Goal: Task Accomplishment & Management: Use online tool/utility

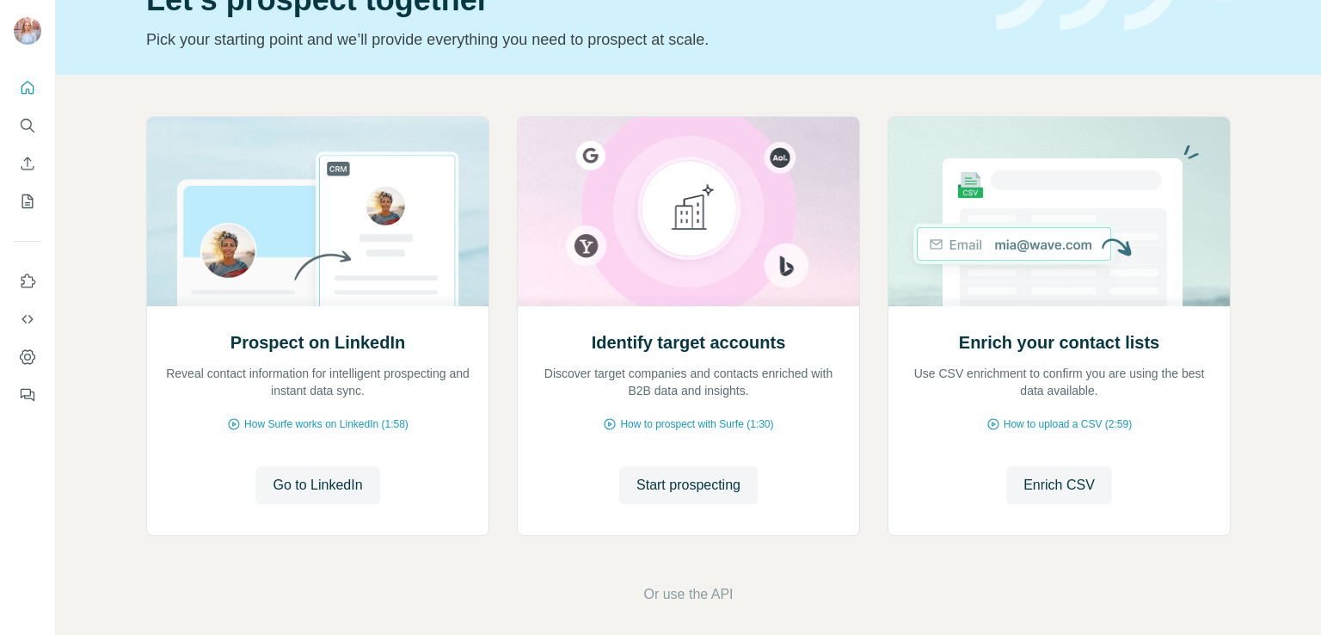
scroll to position [108, 0]
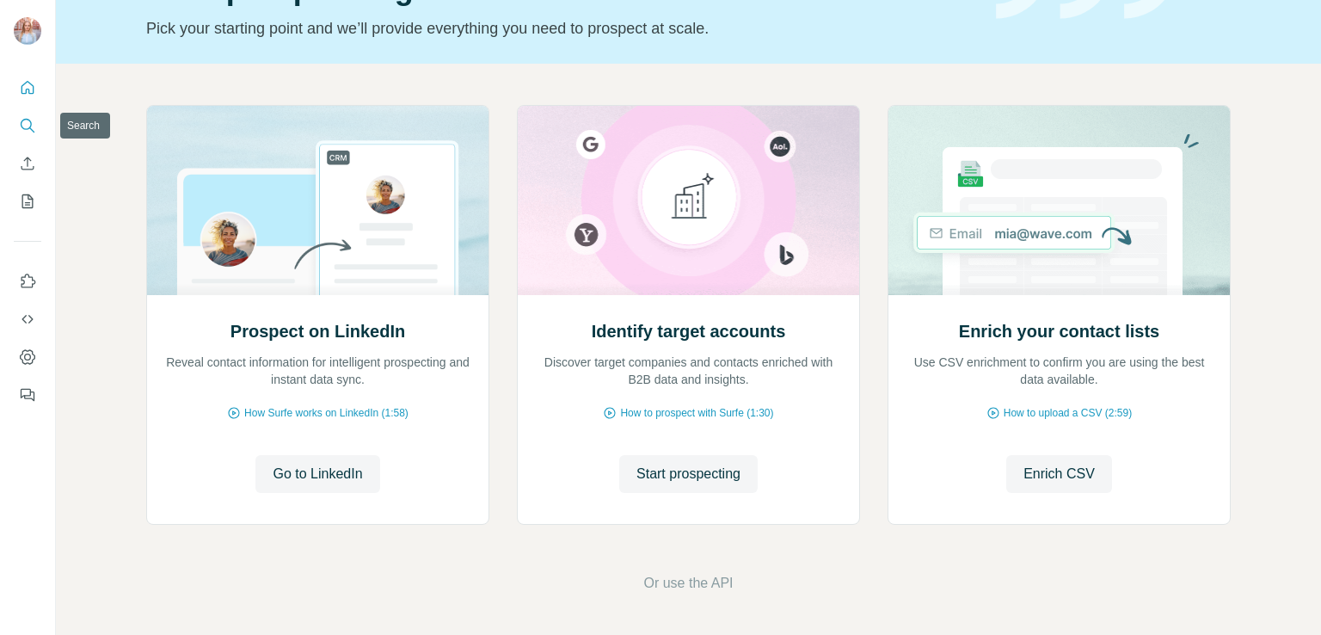
click at [31, 121] on icon "Search" at bounding box center [27, 125] width 17 height 17
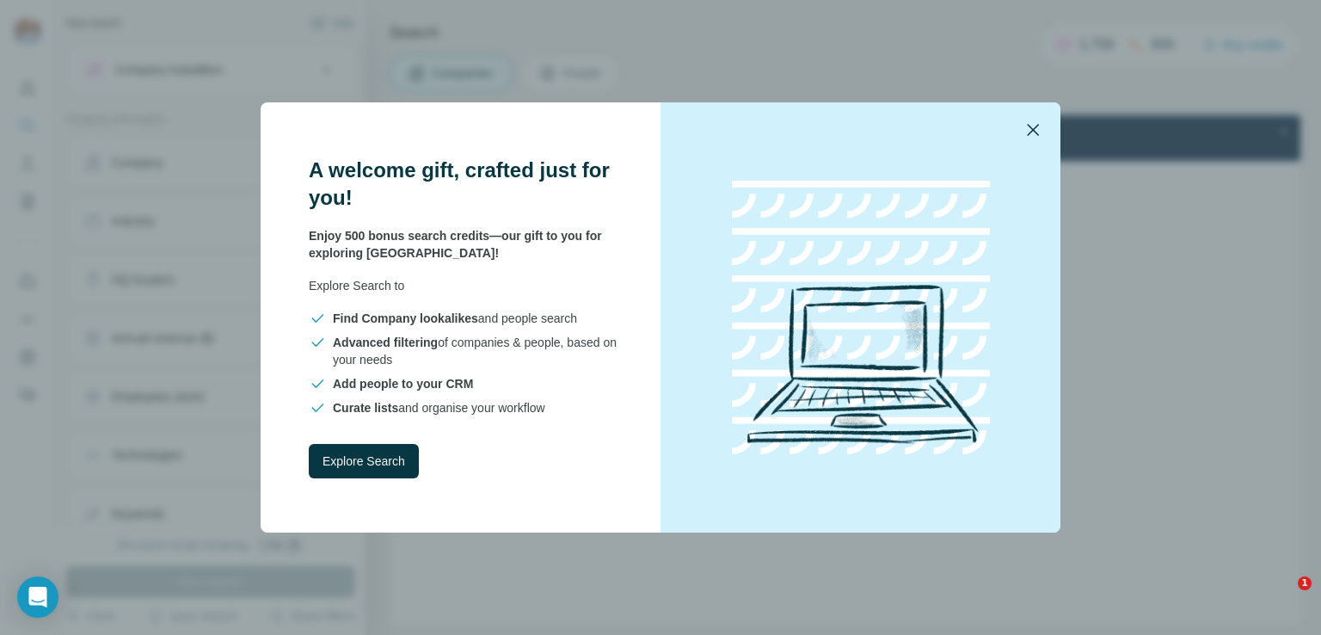
click at [1031, 123] on icon "button" at bounding box center [1033, 130] width 21 height 21
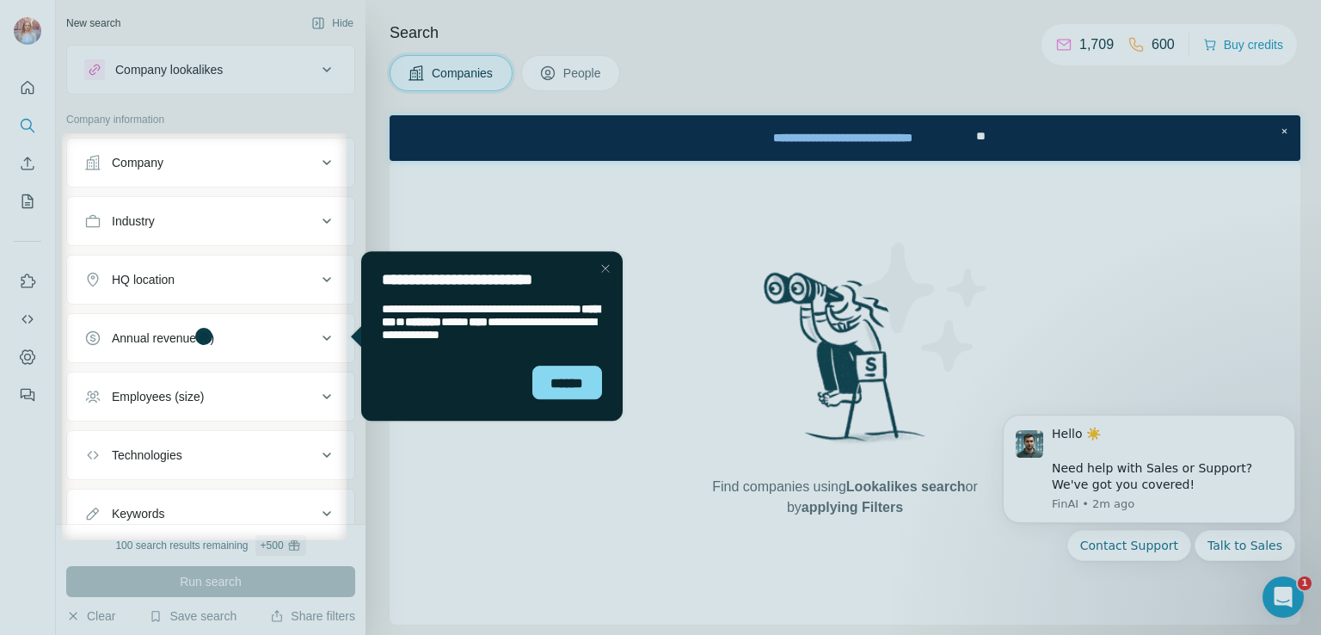
click at [611, 270] on div "Close Step" at bounding box center [604, 268] width 21 height 21
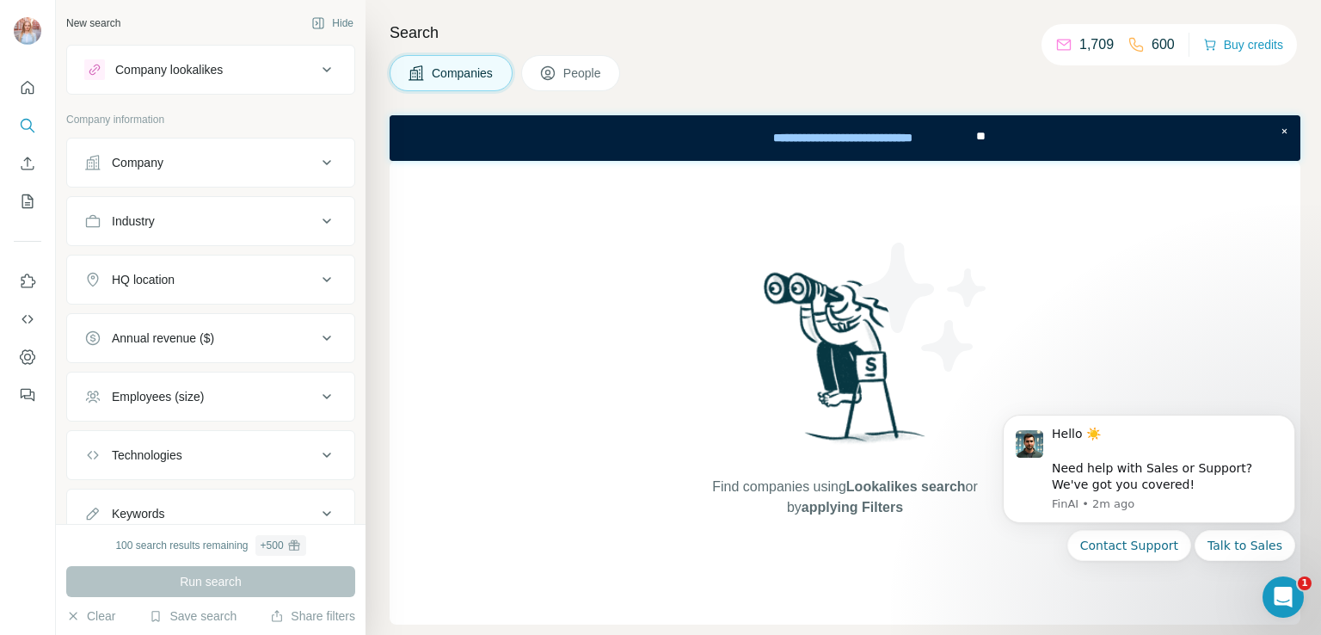
click at [184, 156] on div "Company" at bounding box center [200, 162] width 232 height 17
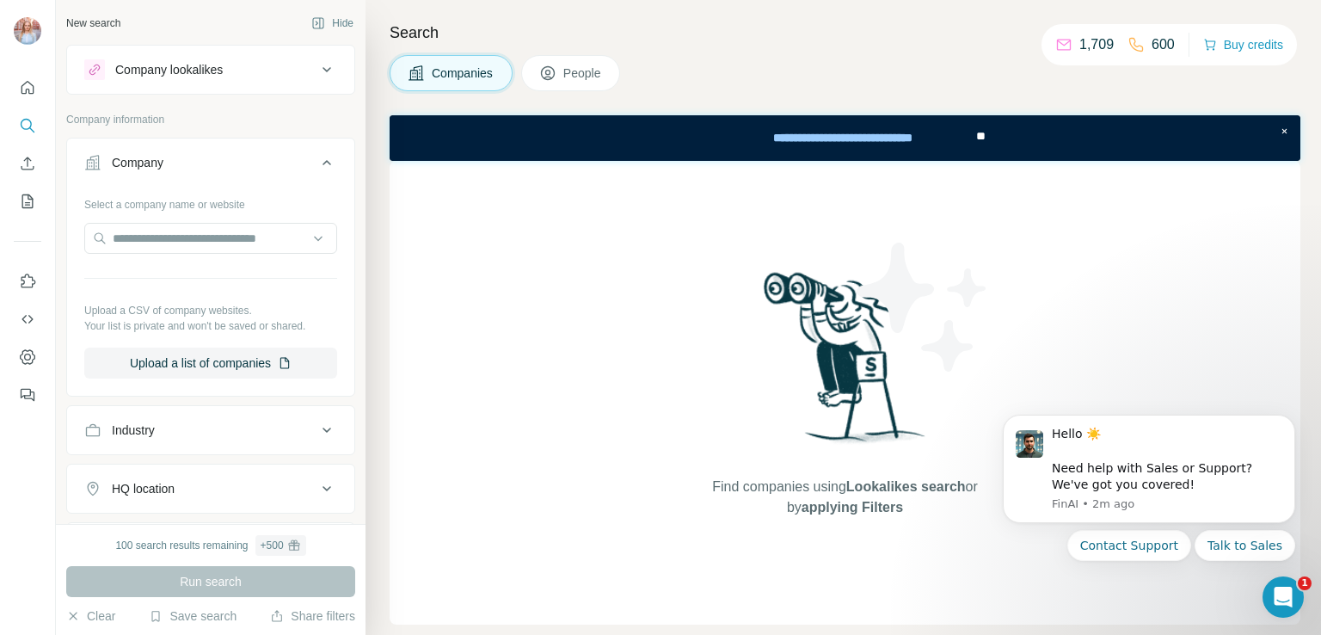
click at [316, 486] on icon at bounding box center [326, 488] width 21 height 21
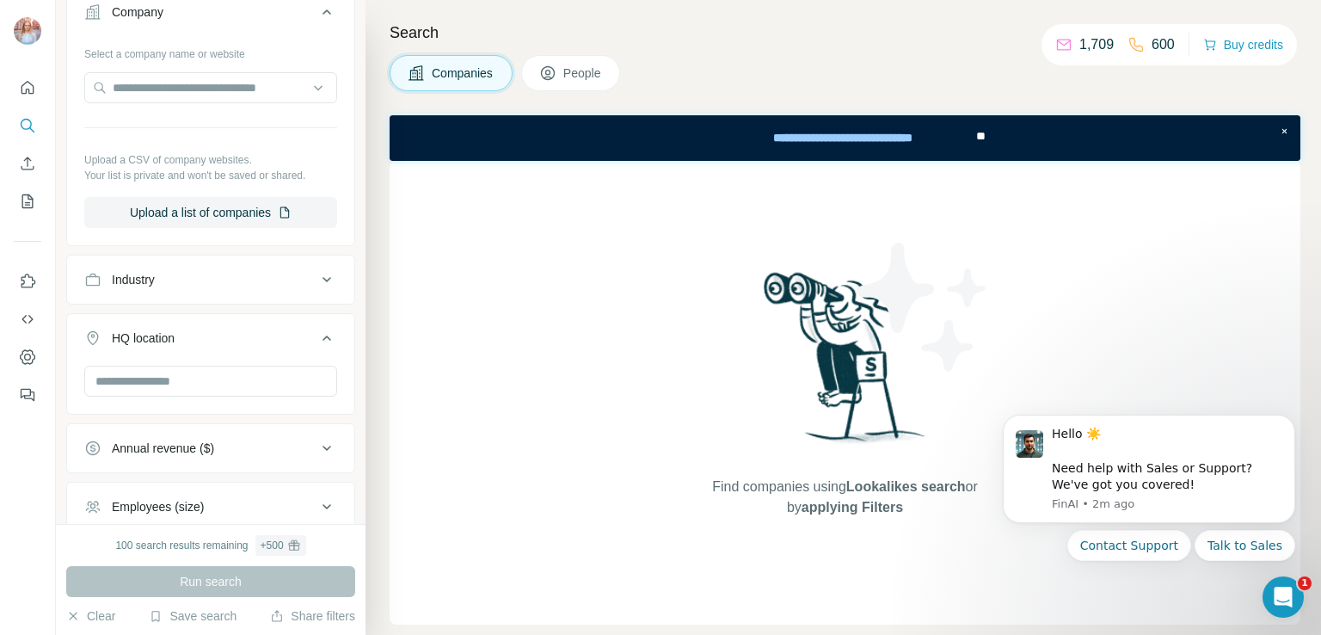
scroll to position [161, 0]
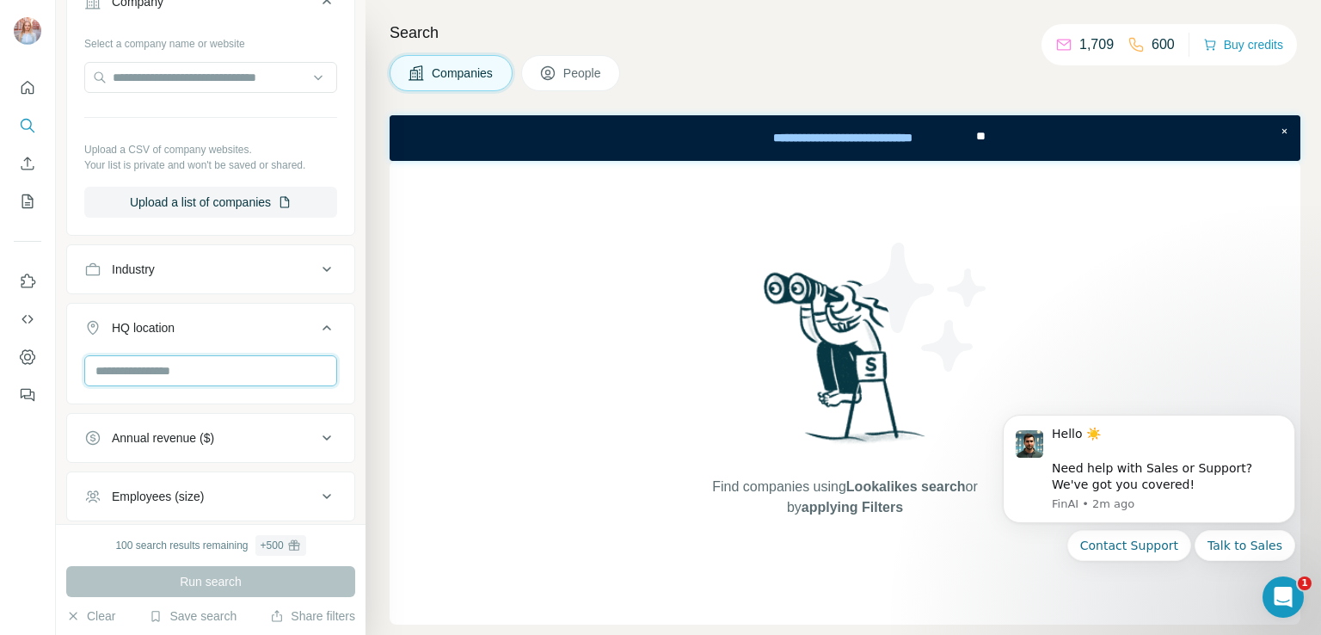
click at [187, 366] on input "text" at bounding box center [210, 370] width 253 height 31
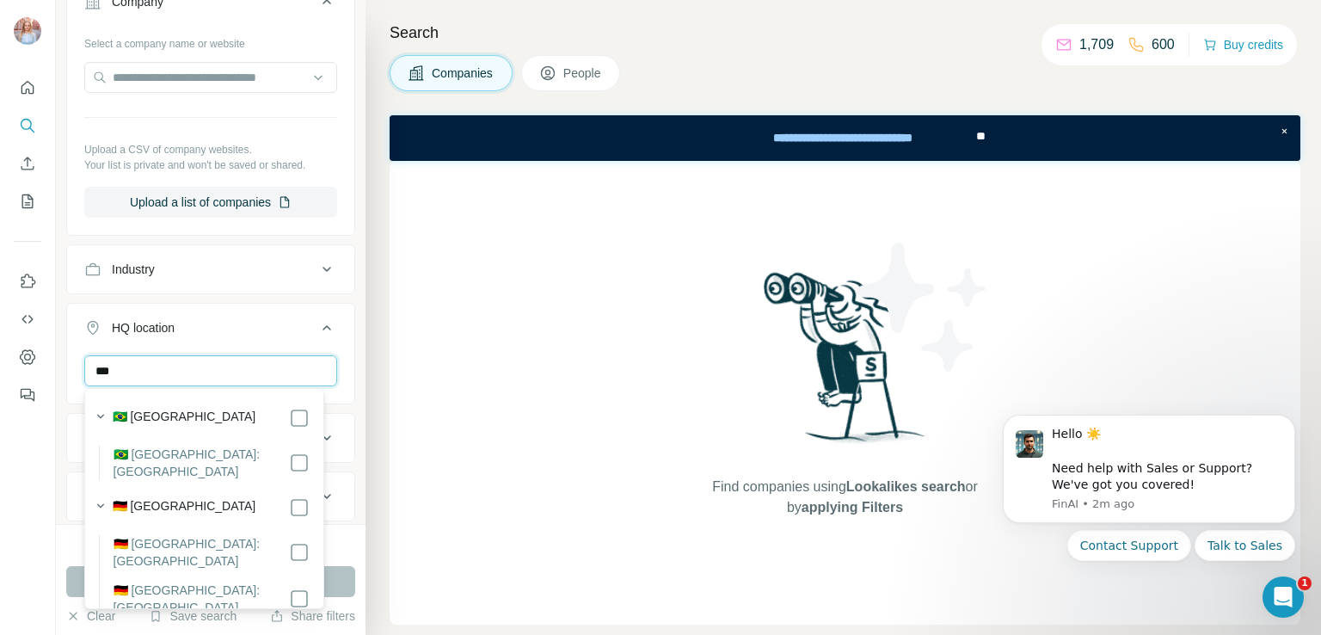
type input "***"
click at [157, 497] on label "🇩🇪 [GEOGRAPHIC_DATA]" at bounding box center [185, 507] width 144 height 21
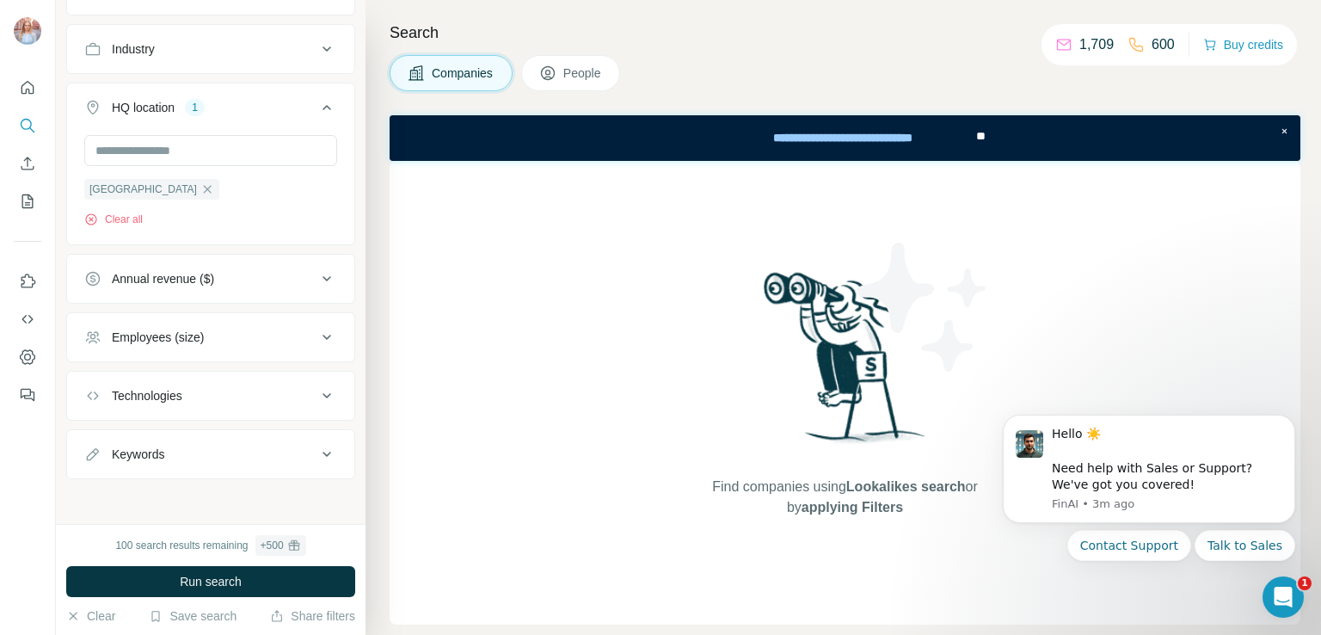
scroll to position [382, 0]
click at [316, 335] on icon at bounding box center [326, 336] width 21 height 21
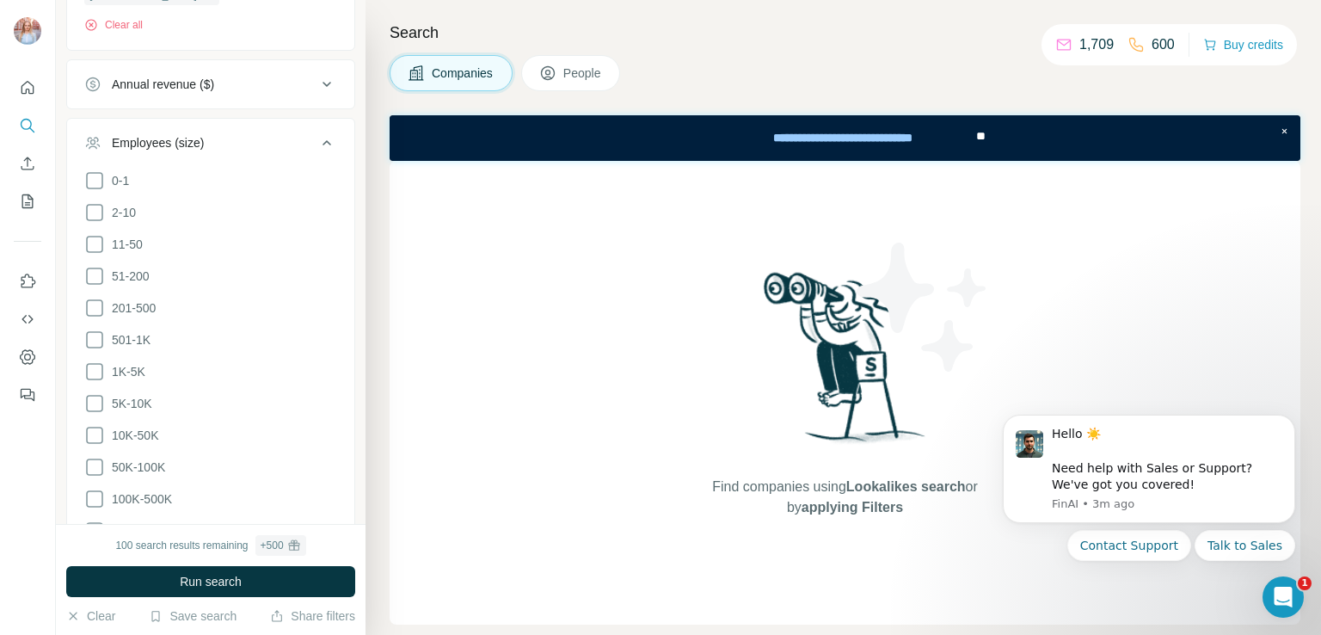
scroll to position [578, 0]
click at [89, 303] on icon at bounding box center [94, 305] width 21 height 21
click at [91, 331] on icon at bounding box center [94, 337] width 21 height 21
click at [95, 362] on icon at bounding box center [94, 369] width 21 height 21
click at [96, 396] on icon at bounding box center [94, 400] width 21 height 21
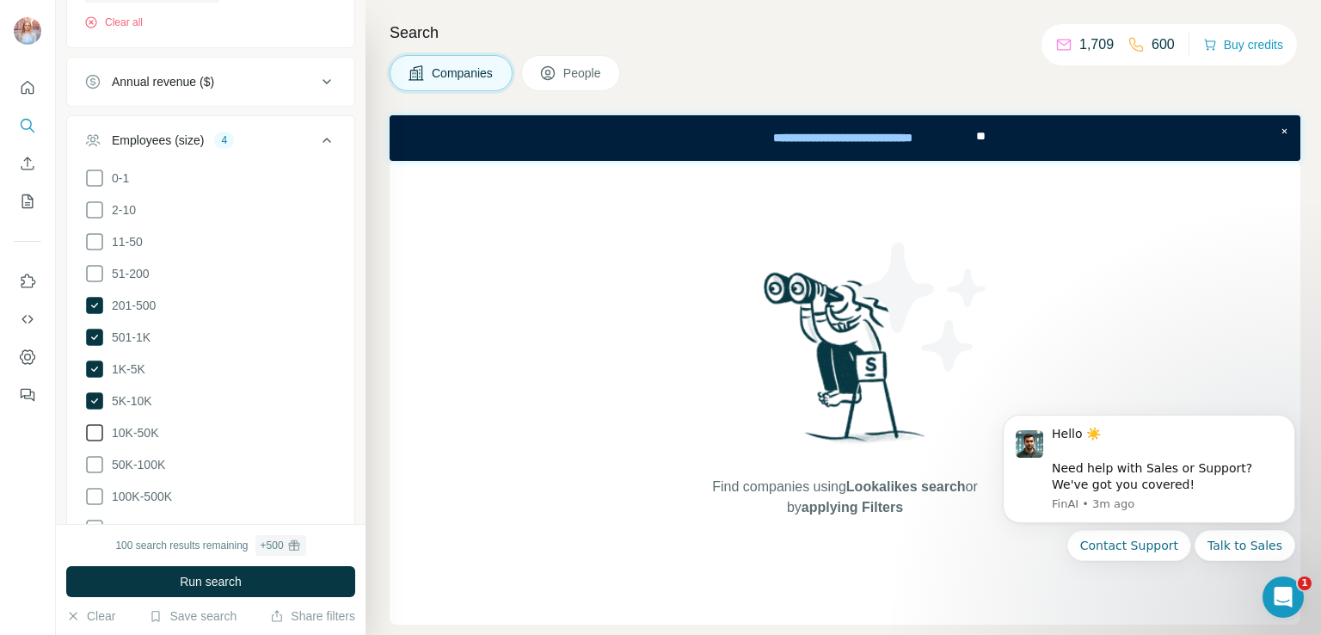
click at [101, 431] on icon at bounding box center [94, 432] width 21 height 21
click at [316, 139] on icon at bounding box center [326, 140] width 21 height 21
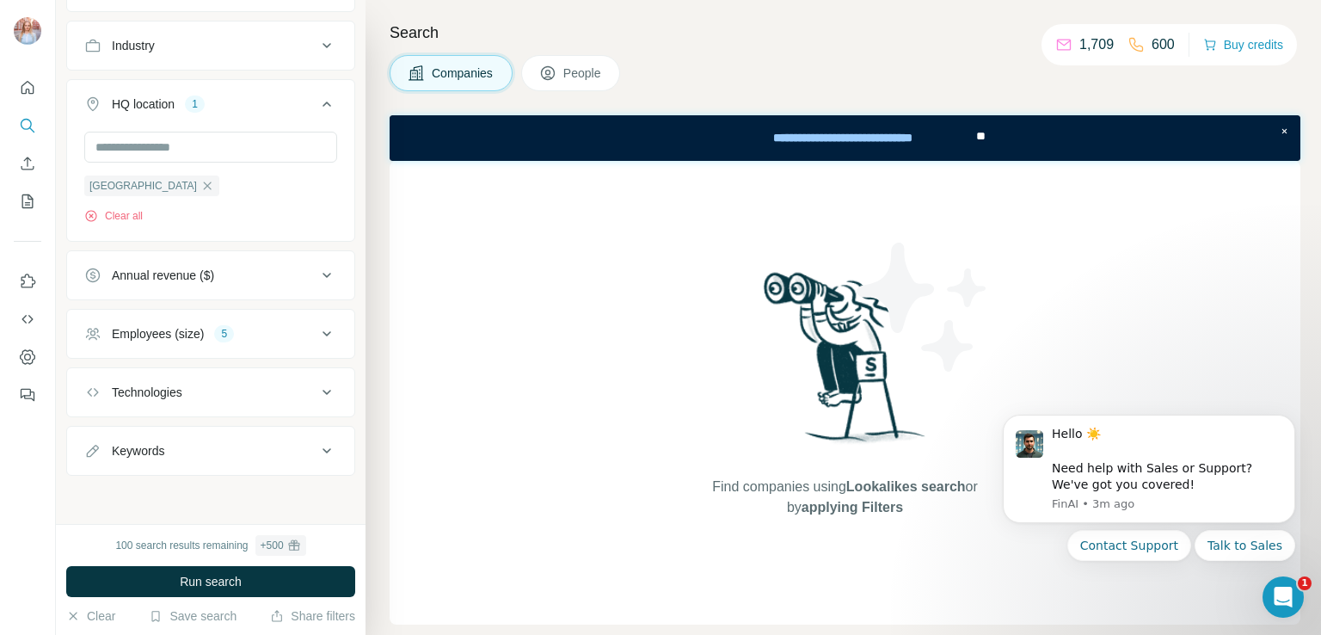
scroll to position [382, 0]
click at [318, 334] on icon at bounding box center [326, 336] width 21 height 21
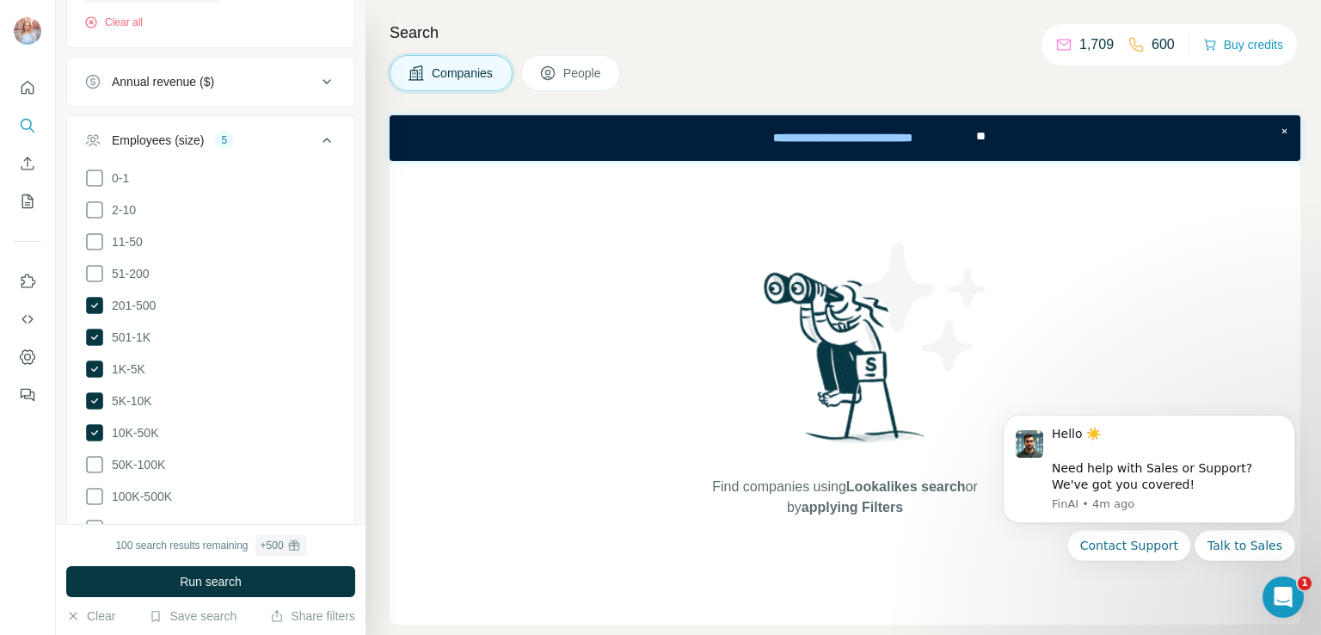
click at [316, 135] on icon at bounding box center [326, 140] width 21 height 21
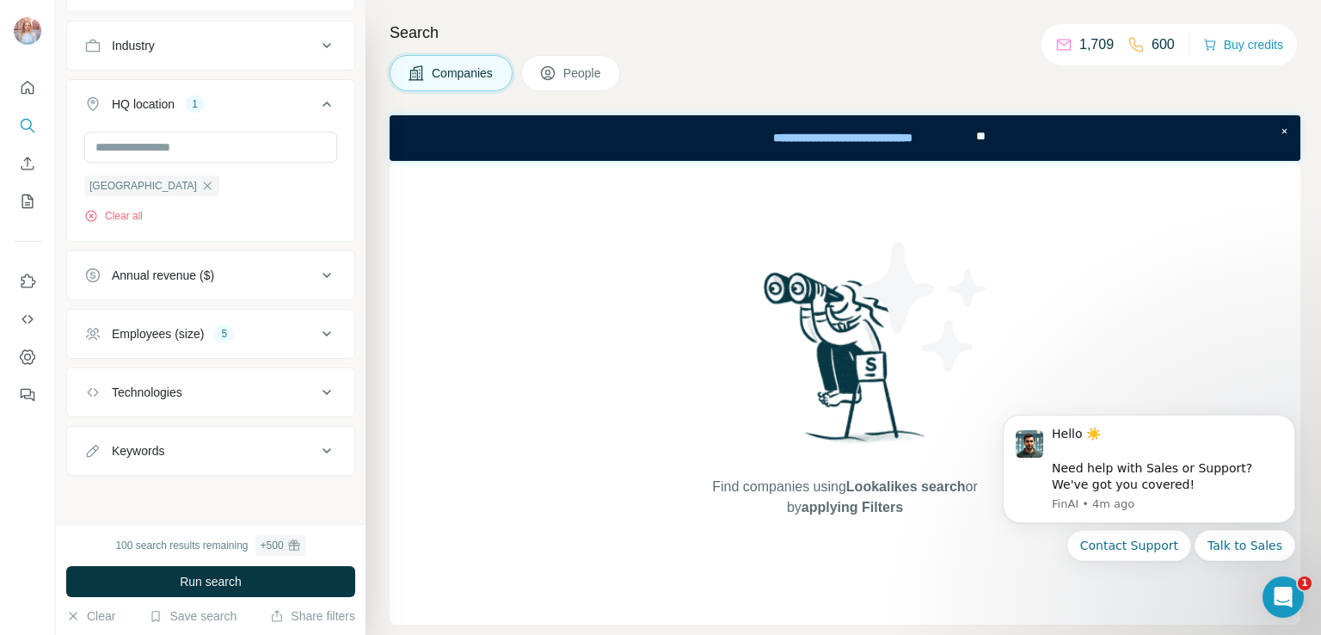
scroll to position [382, 0]
click at [1290, 419] on icon "Dismiss notification" at bounding box center [1290, 419] width 9 height 9
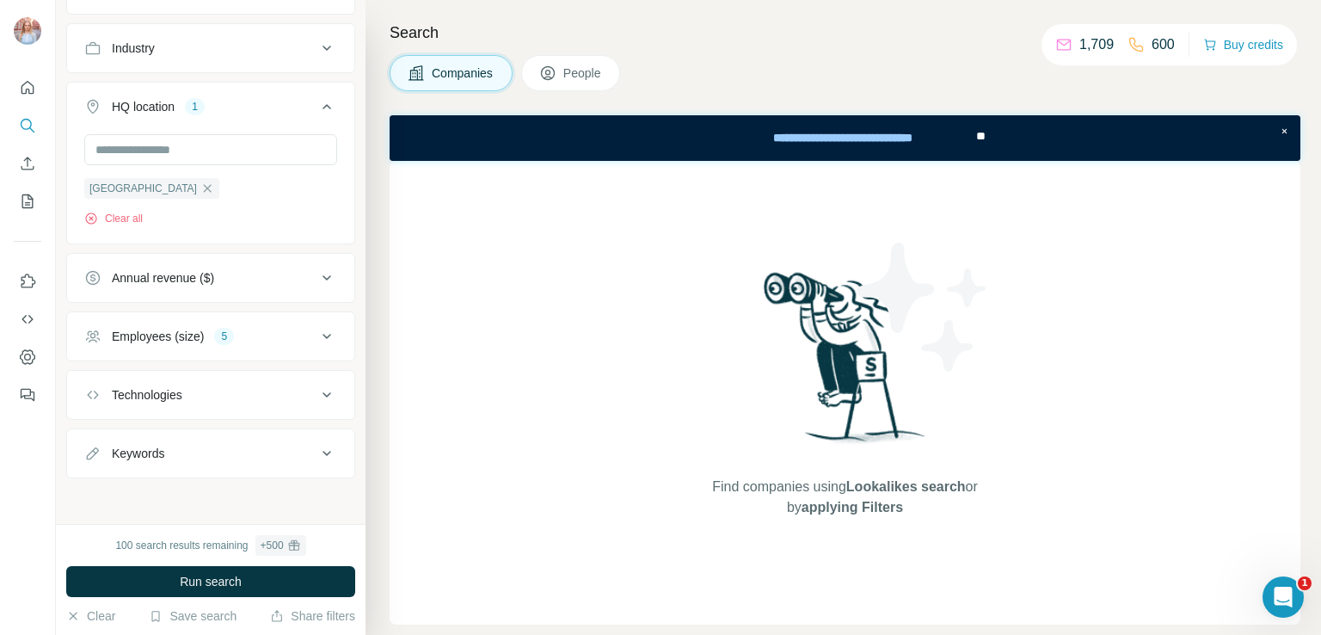
click at [267, 386] on div "Technologies" at bounding box center [200, 394] width 232 height 17
click at [158, 428] on input "text" at bounding box center [210, 437] width 253 height 31
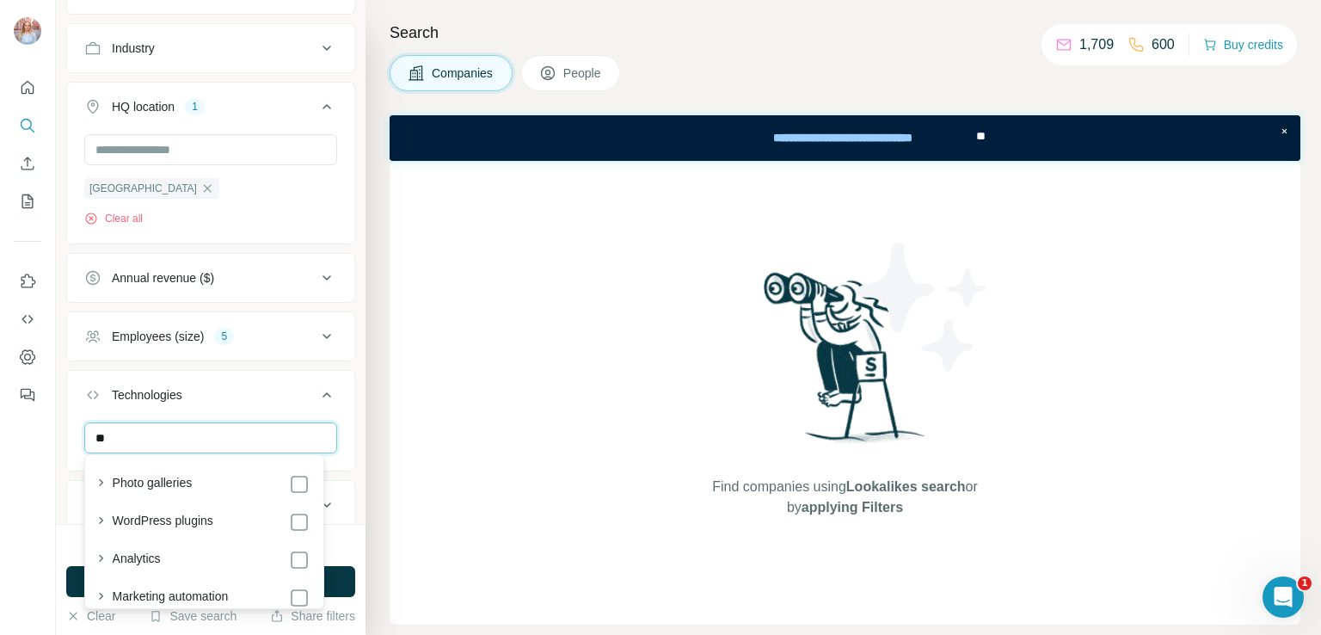
type input "***"
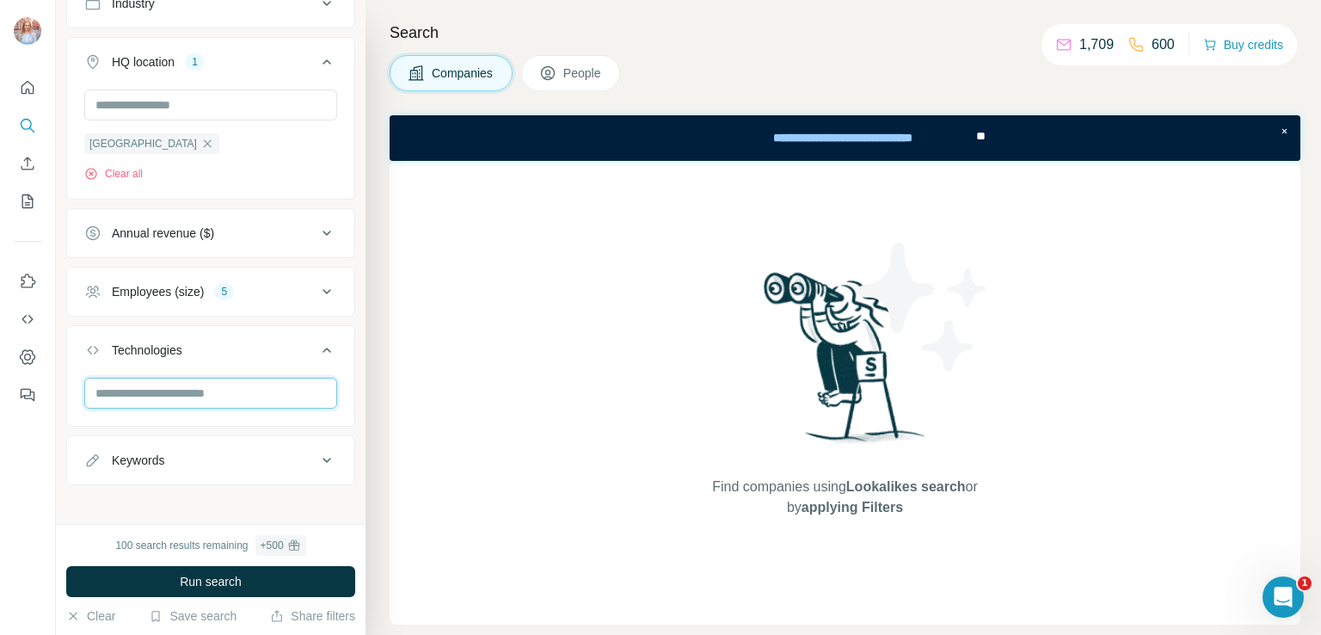
scroll to position [433, 0]
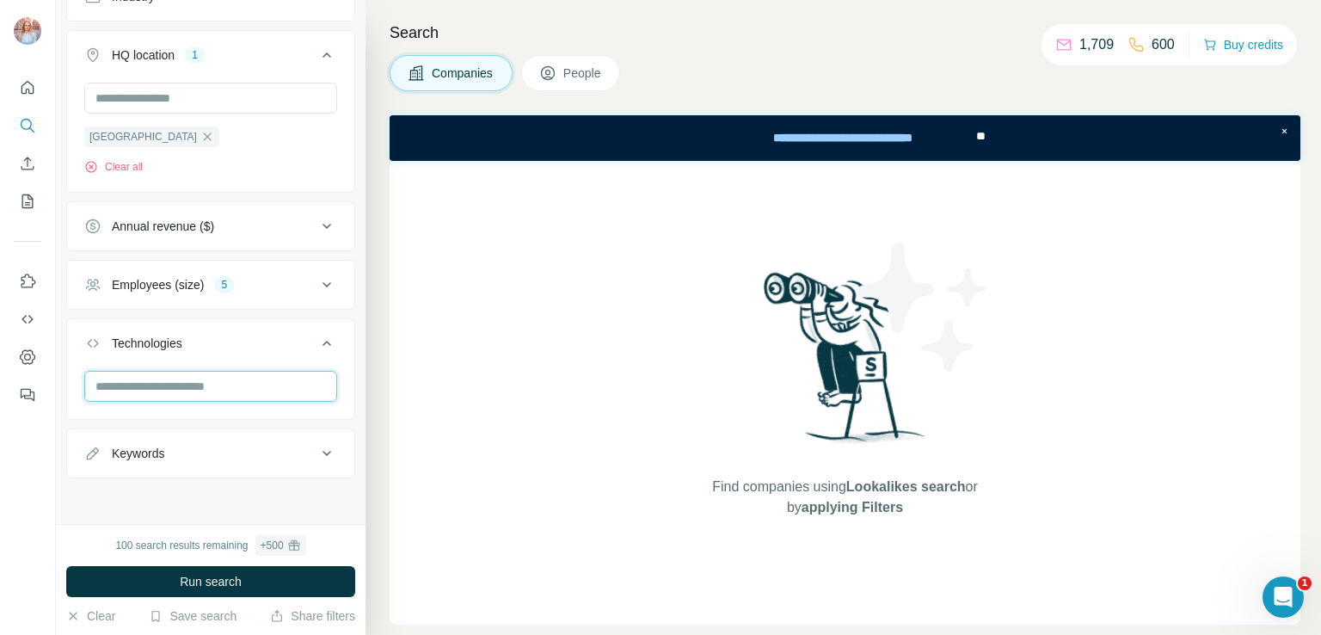
click at [132, 386] on input "text" at bounding box center [210, 386] width 253 height 31
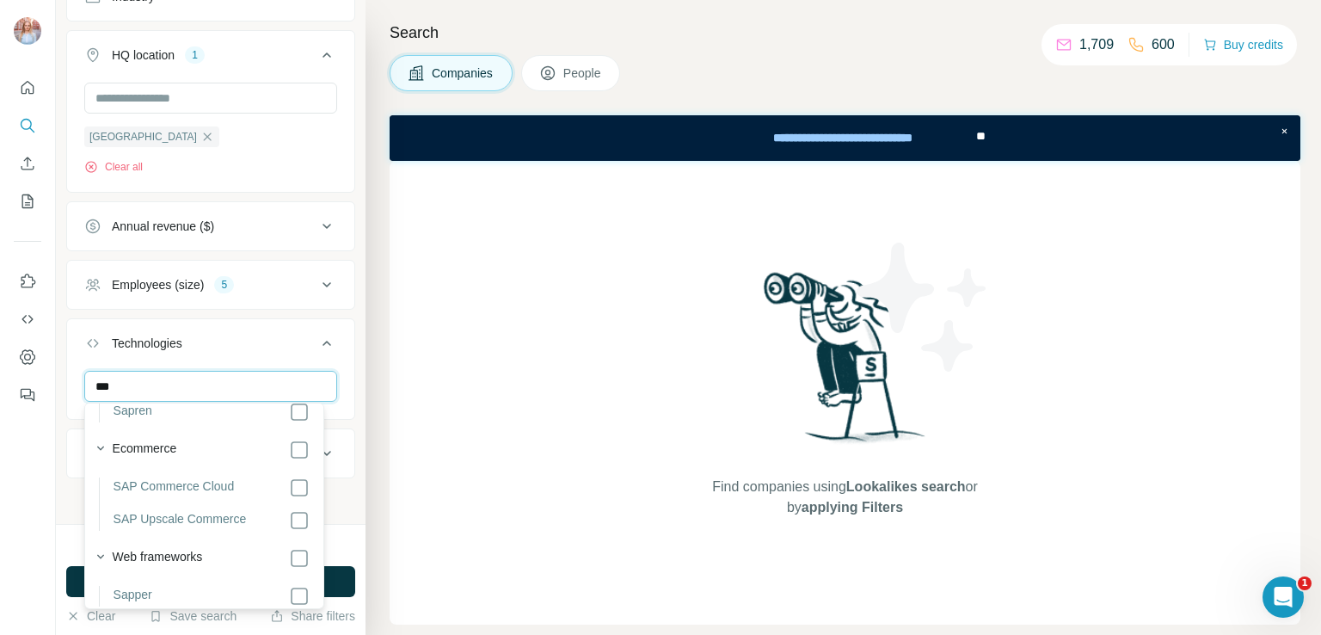
scroll to position [151, 0]
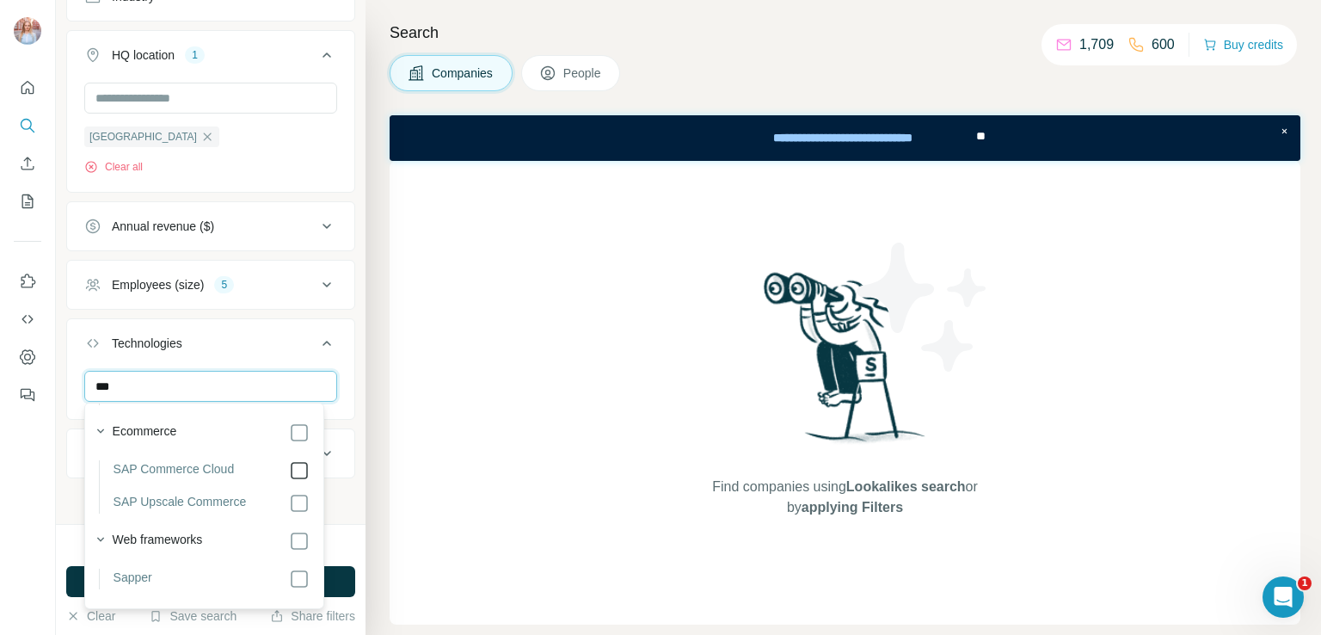
type input "***"
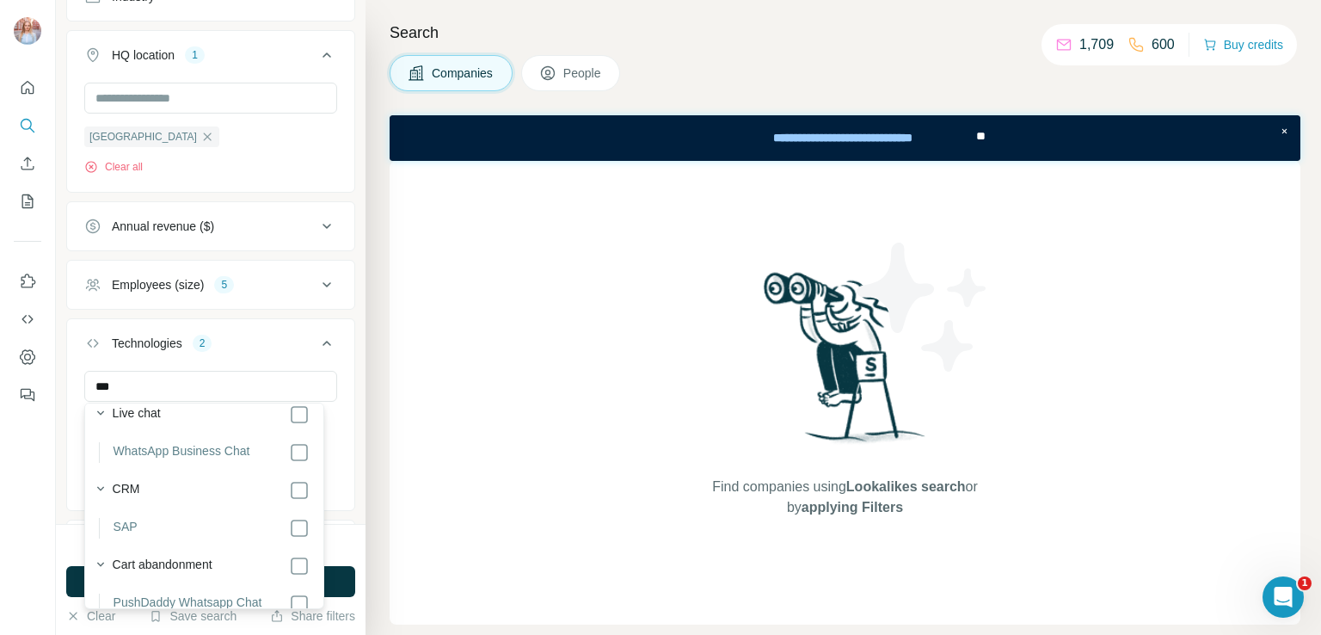
scroll to position [391, 0]
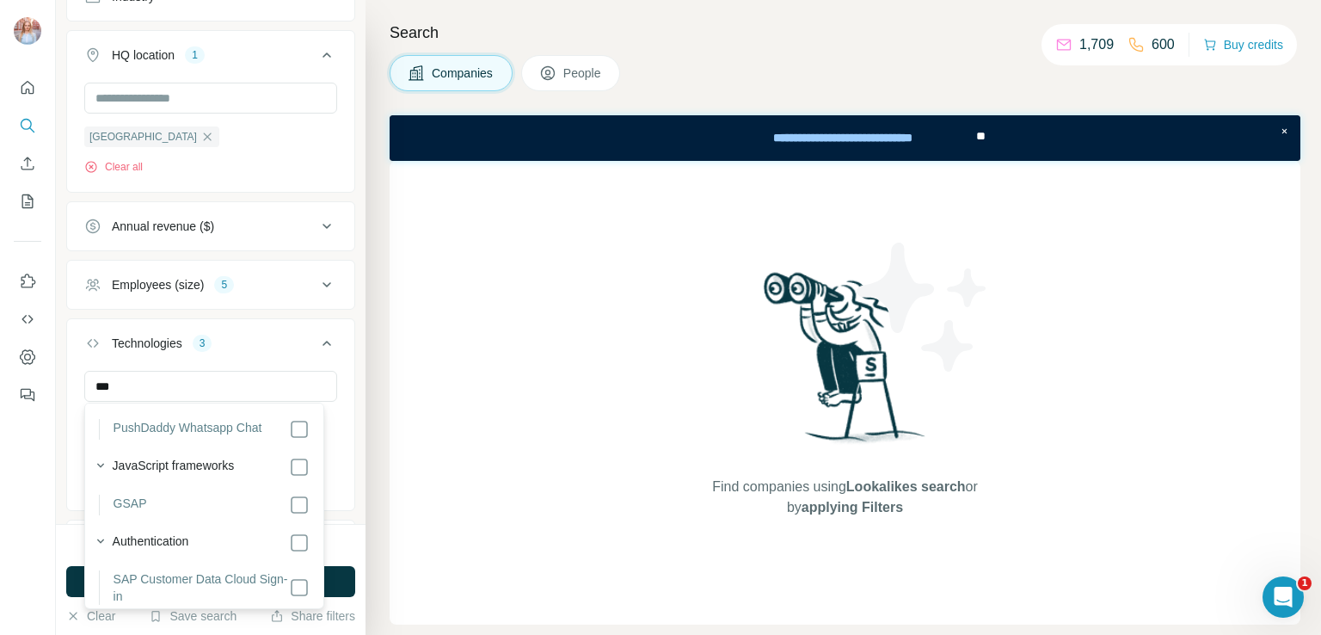
scroll to position [537, 0]
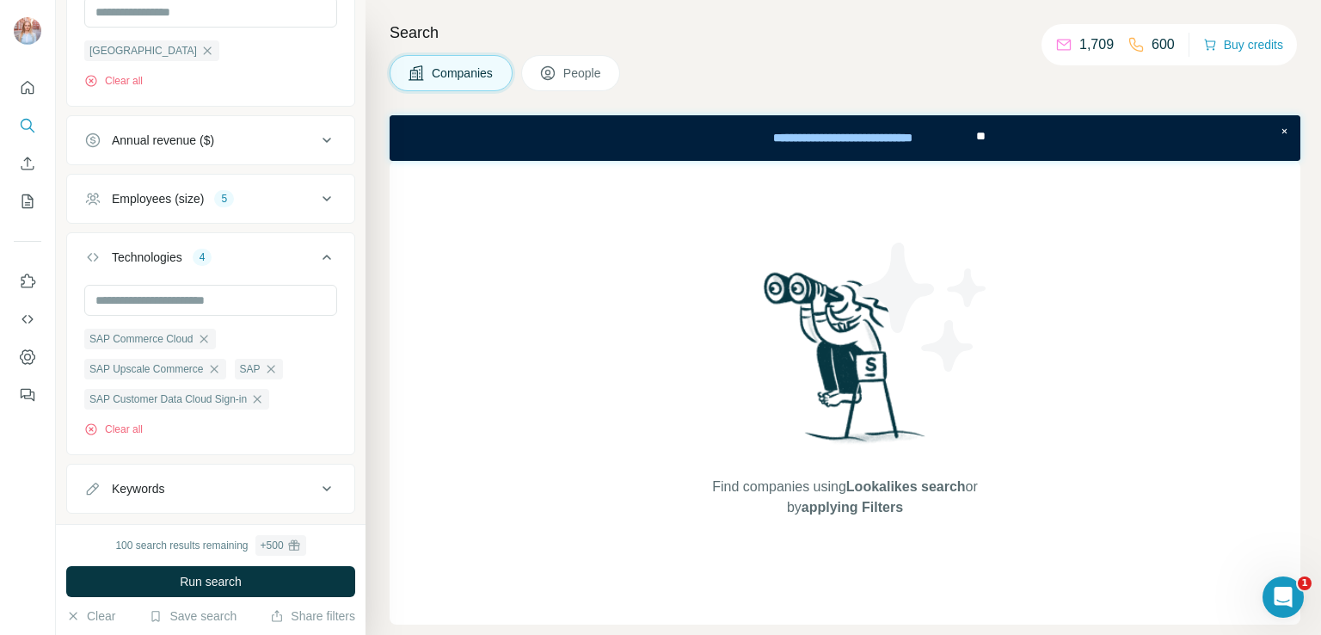
scroll to position [557, 0]
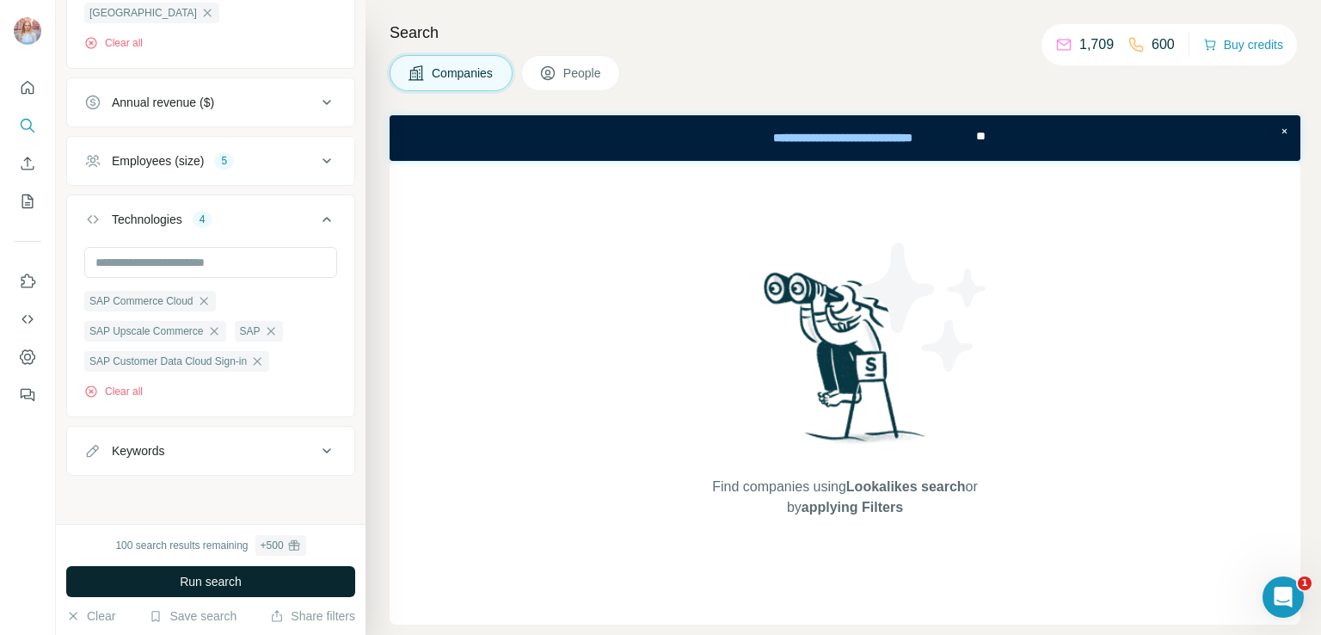
click at [212, 579] on span "Run search" at bounding box center [211, 581] width 62 height 17
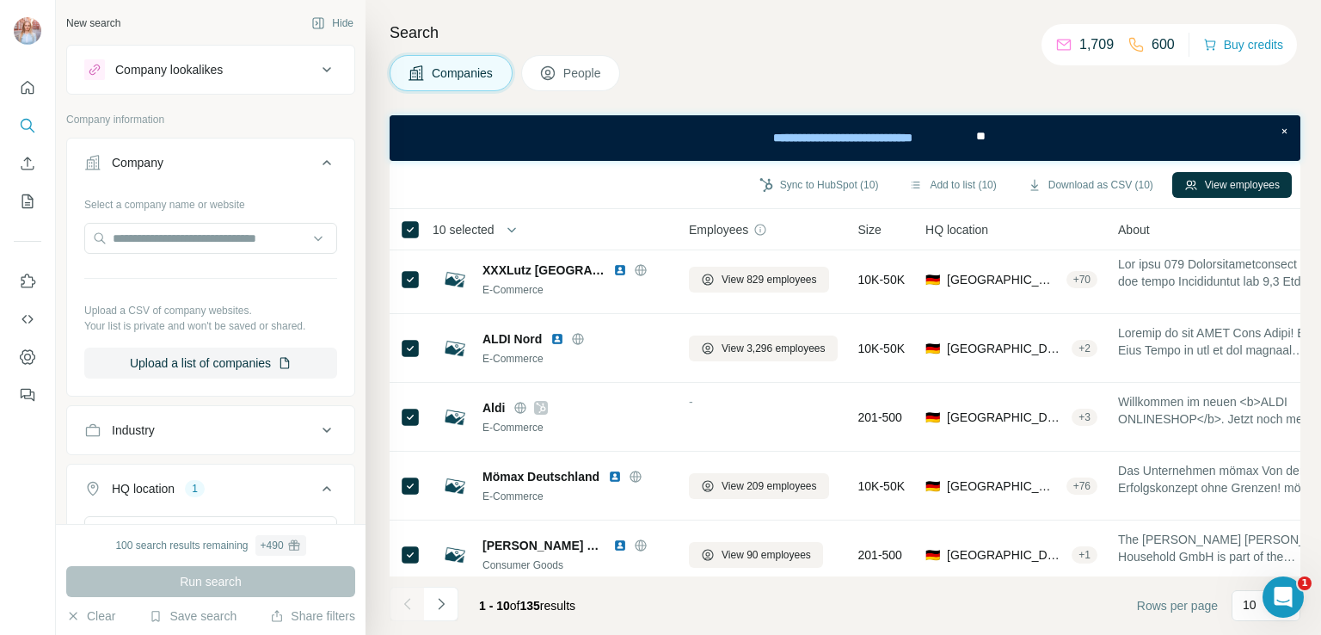
scroll to position [0, 0]
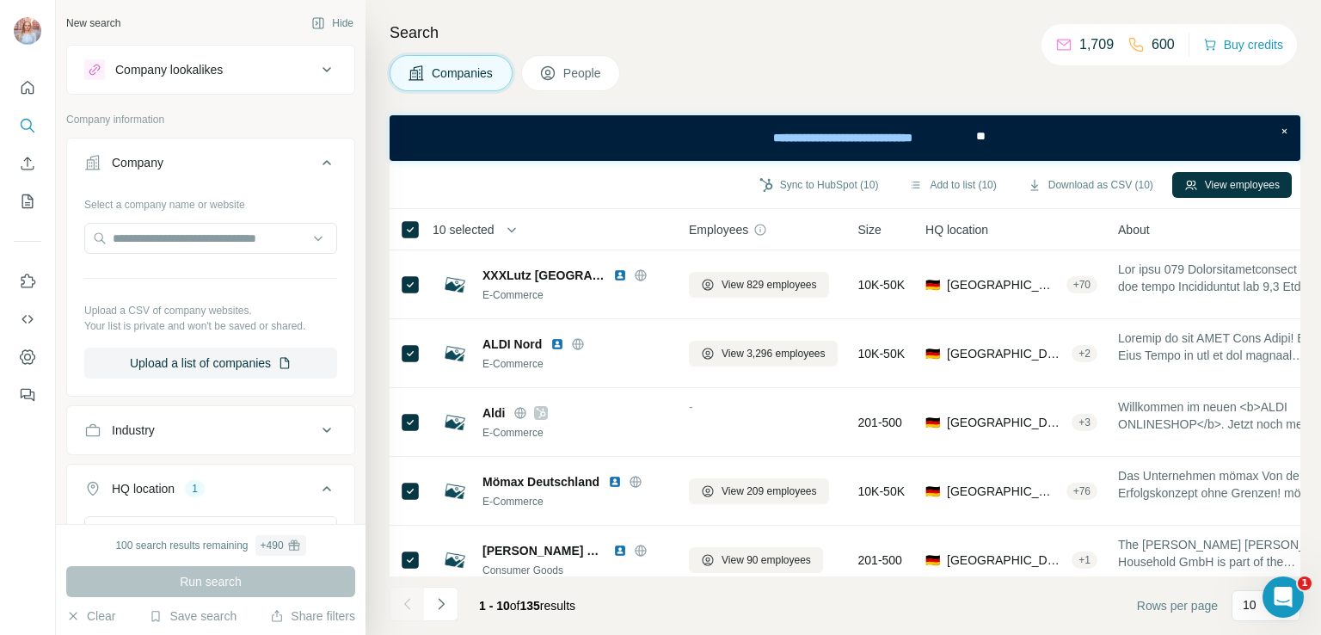
drag, startPoint x: 1225, startPoint y: 185, endPoint x: 1032, endPoint y: 95, distance: 212.8
click at [1032, 95] on div "Search Companies People Sync to HubSpot (10) Add to list (10) Download as CSV (…" at bounding box center [844, 317] width 956 height 635
drag, startPoint x: 1230, startPoint y: 177, endPoint x: 1244, endPoint y: 179, distance: 13.9
click at [1244, 179] on button "View employees" at bounding box center [1232, 185] width 120 height 26
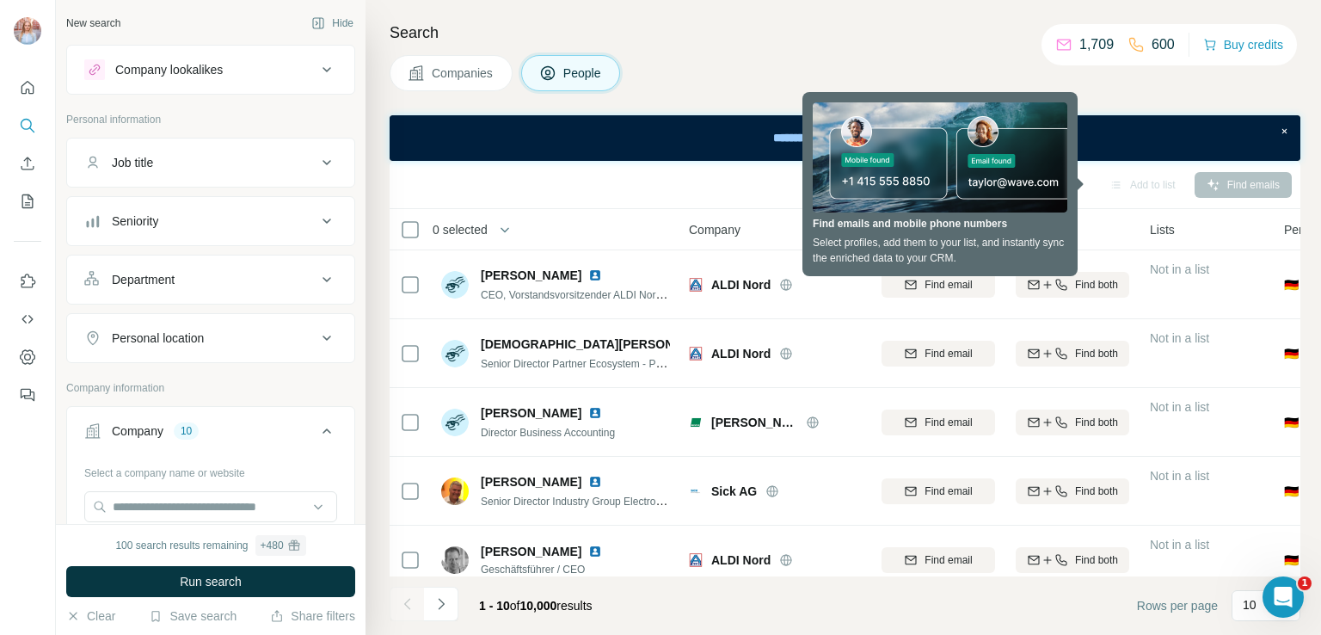
click at [1201, 80] on div "Companies People" at bounding box center [845, 73] width 911 height 36
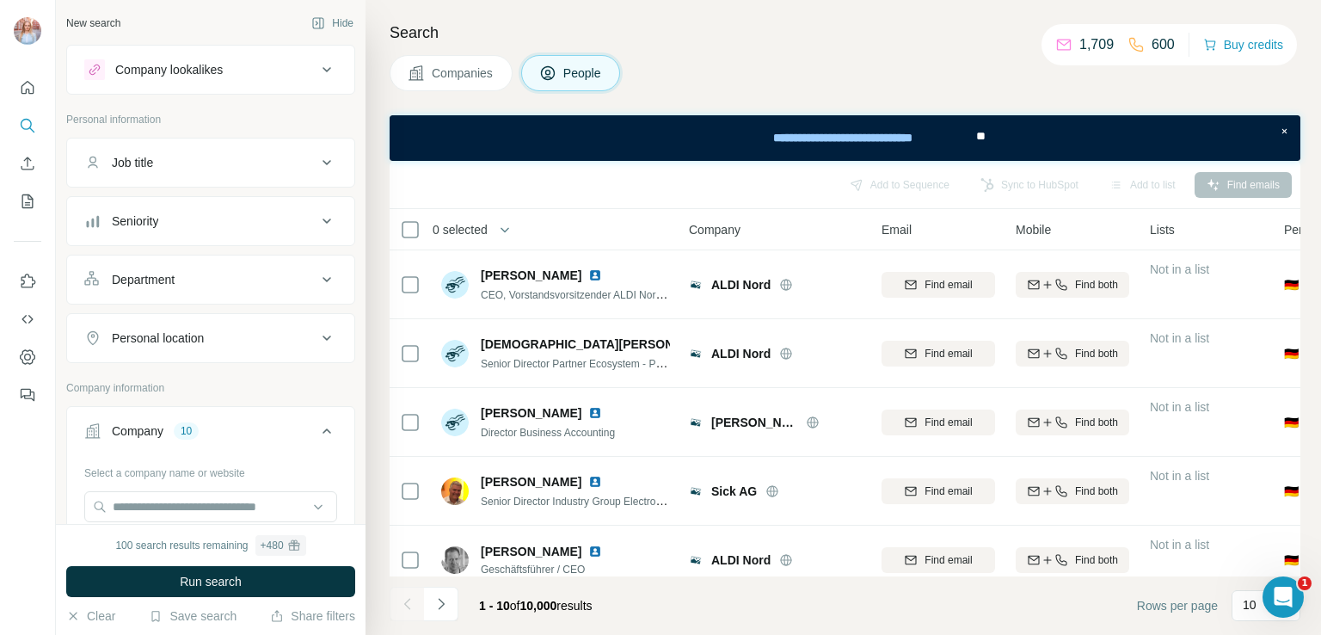
click at [464, 71] on span "Companies" at bounding box center [463, 73] width 63 height 17
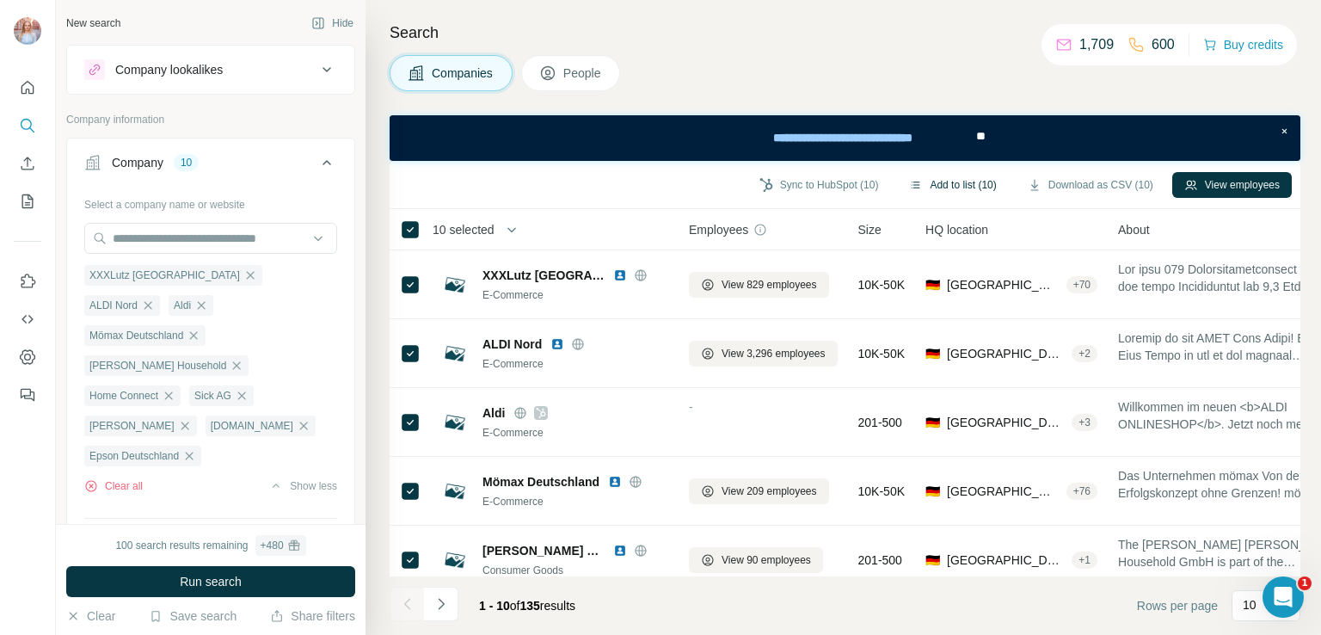
click at [937, 183] on button "Add to list (10)" at bounding box center [952, 185] width 111 height 26
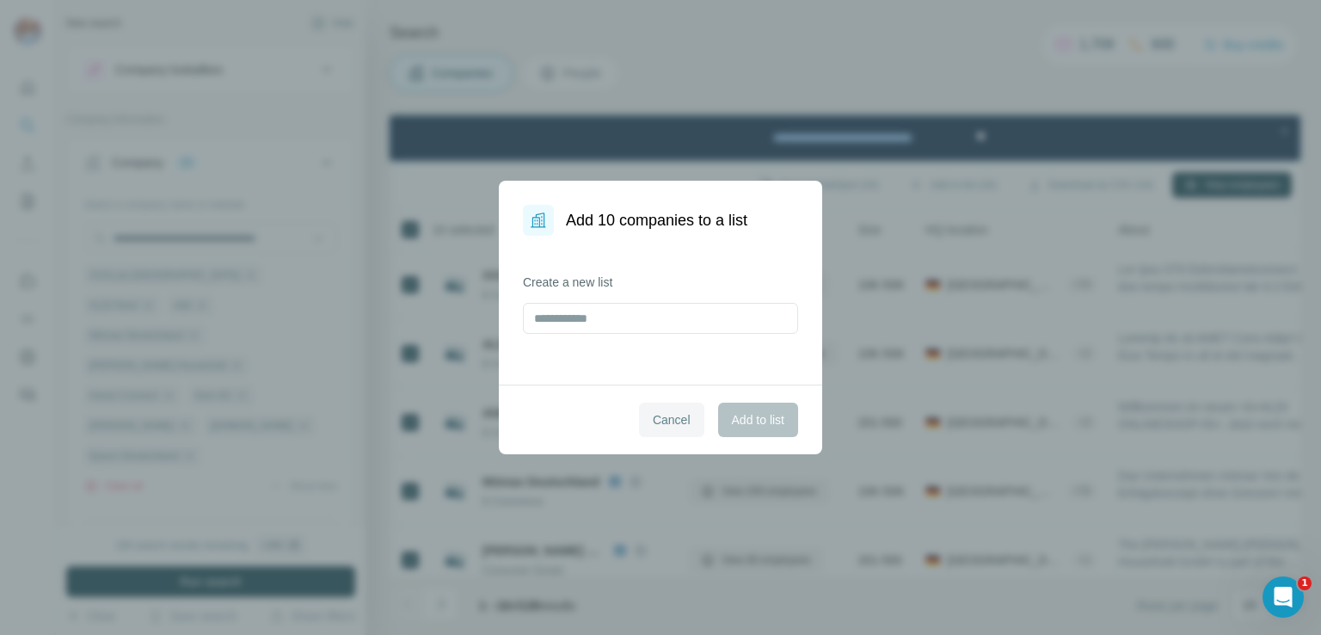
click at [661, 421] on span "Cancel" at bounding box center [672, 419] width 38 height 17
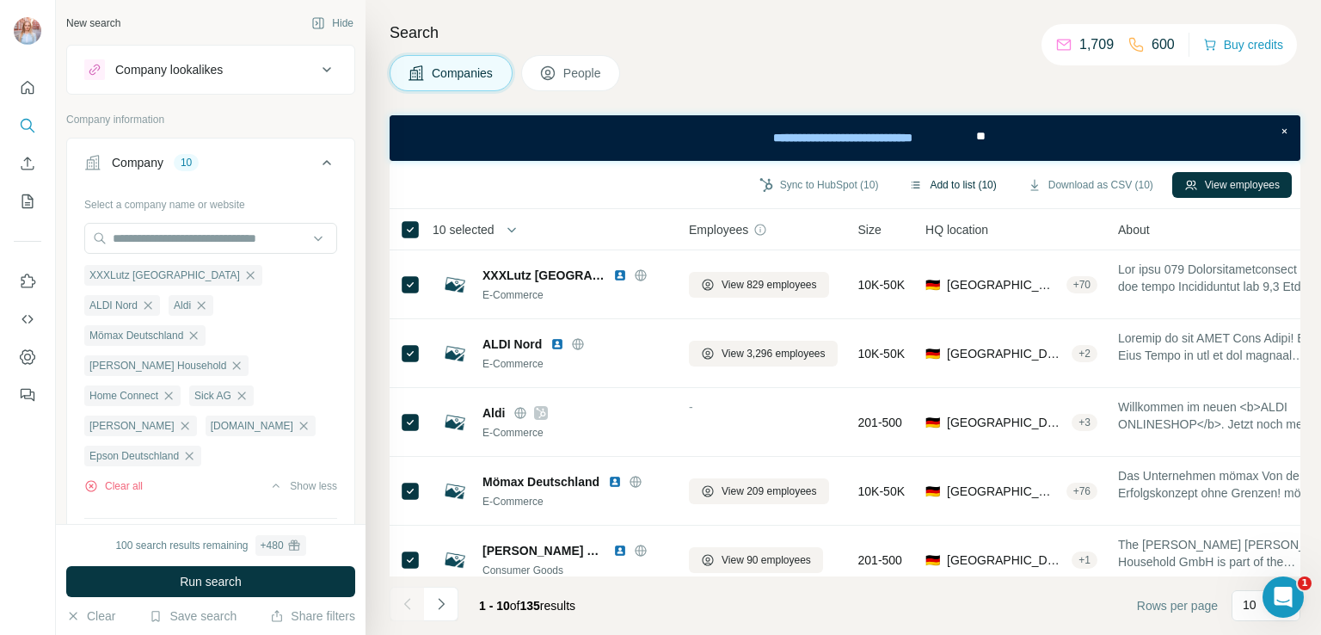
click at [929, 179] on button "Add to list (10)" at bounding box center [952, 185] width 111 height 26
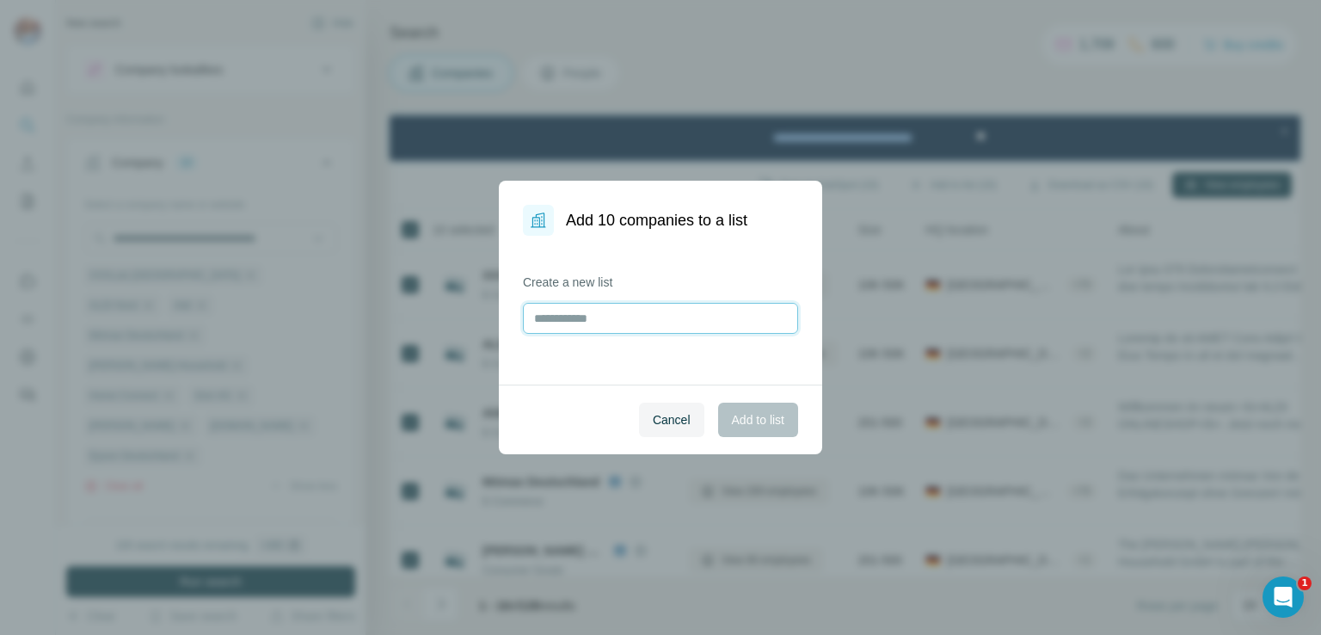
click at [667, 326] on input "text" at bounding box center [660, 318] width 275 height 31
type input "*******"
click at [765, 424] on span "Add to list" at bounding box center [758, 419] width 52 height 17
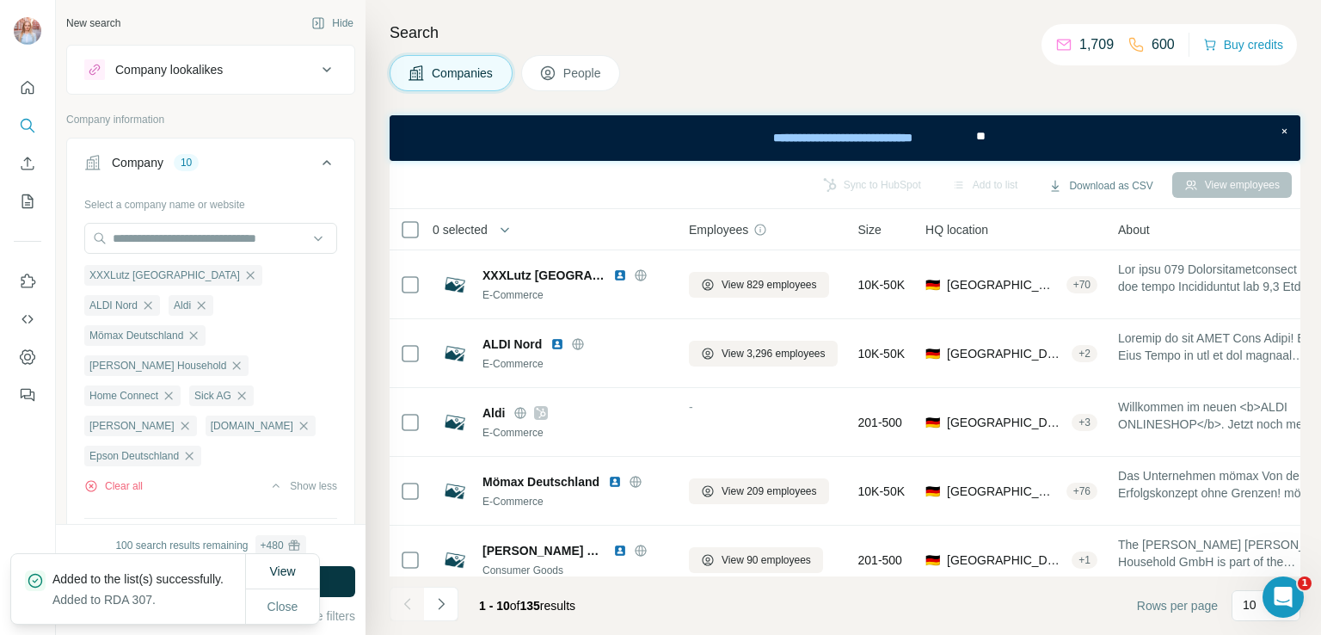
click at [765, 92] on div "Search Companies People Sync to HubSpot Add to list Download as CSV View employ…" at bounding box center [844, 317] width 956 height 635
click at [443, 612] on button "Navigate to next page" at bounding box center [441, 604] width 34 height 34
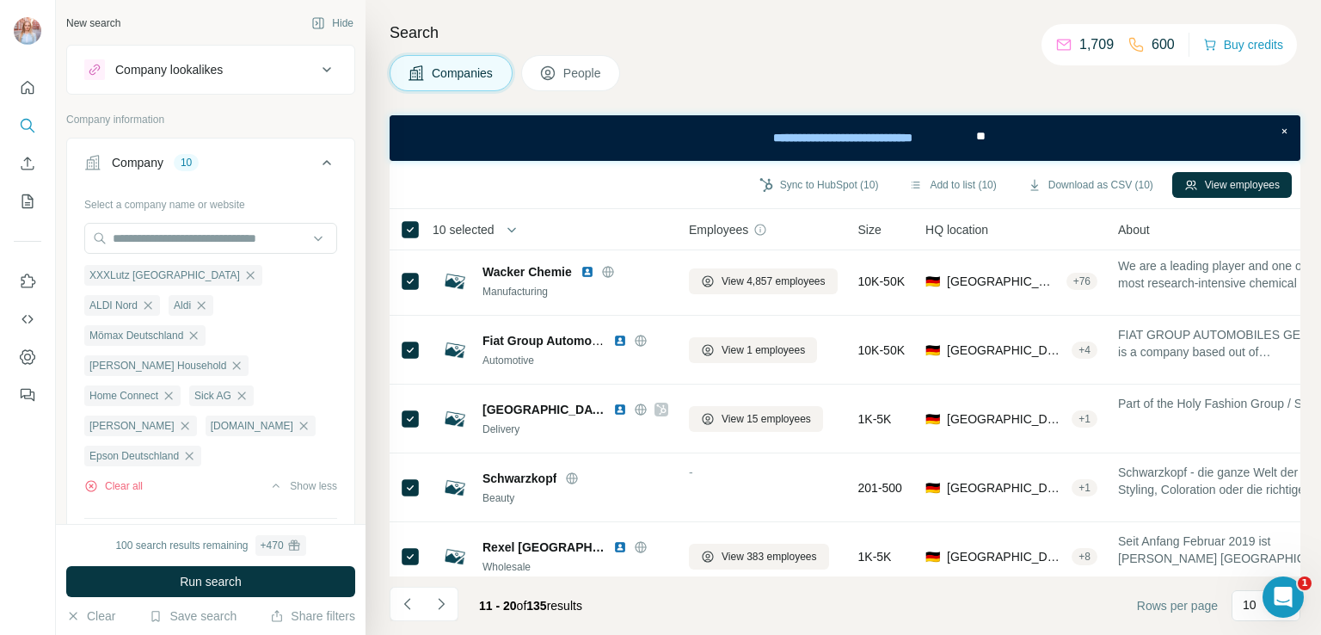
scroll to position [371, 0]
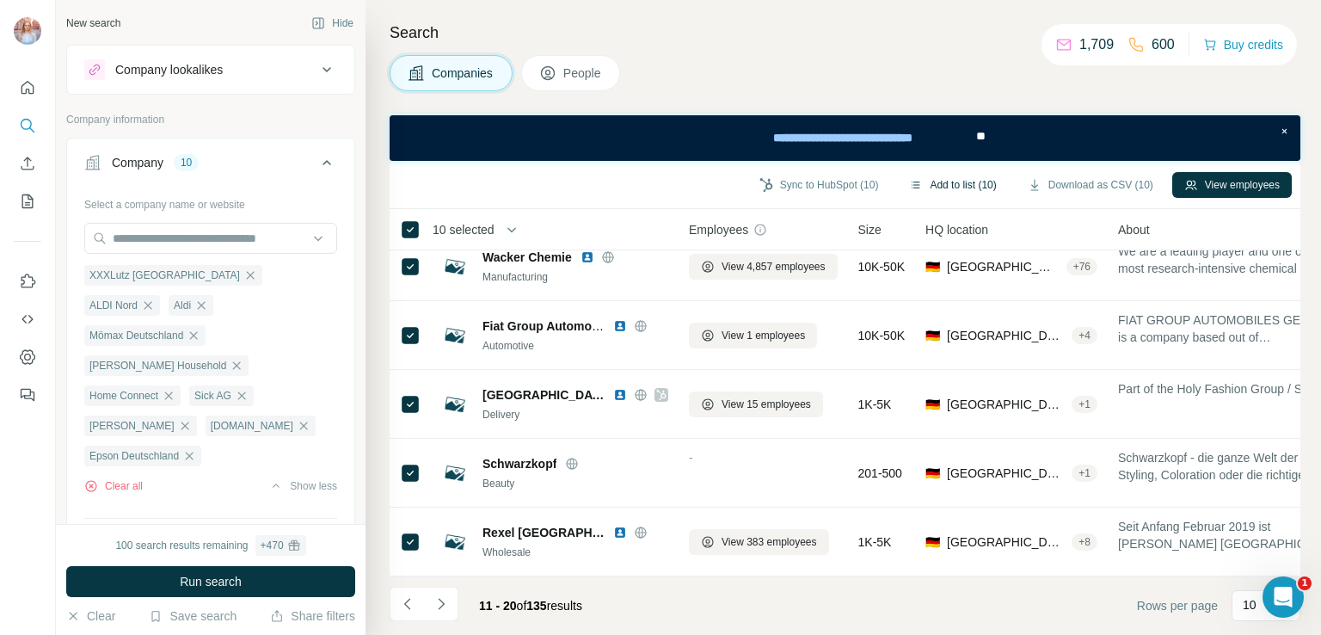
click at [937, 183] on button "Add to list (10)" at bounding box center [952, 185] width 111 height 26
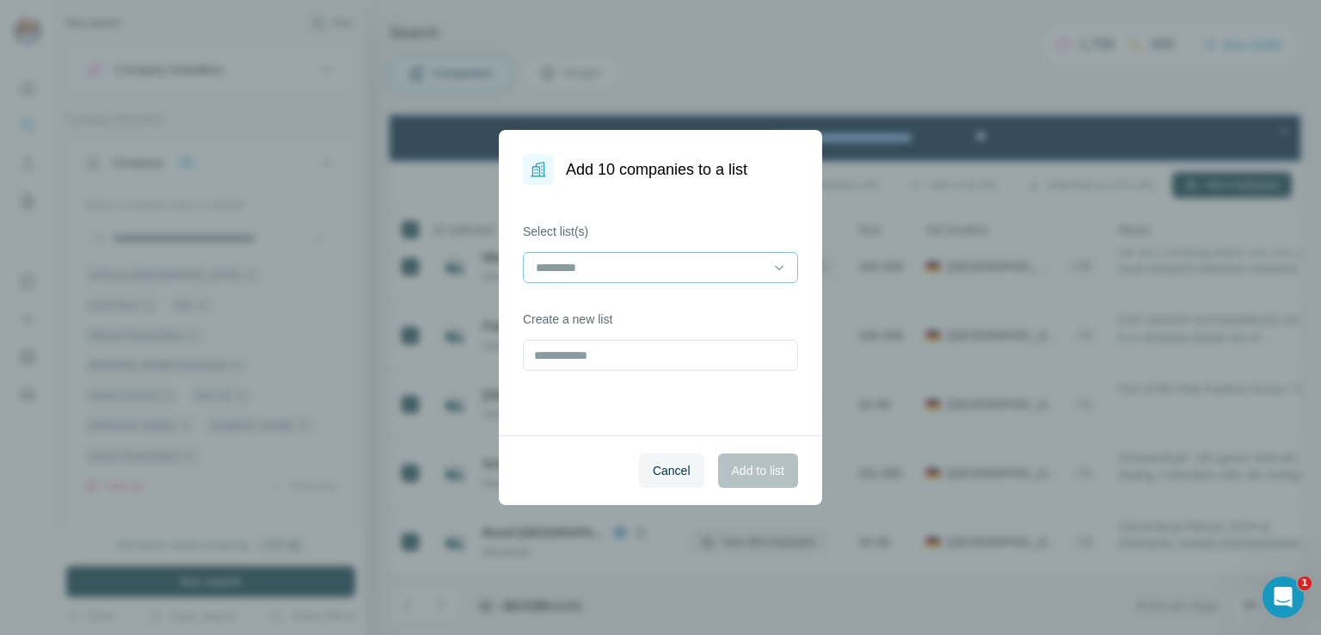
click at [595, 265] on input at bounding box center [650, 267] width 232 height 19
click at [593, 302] on div "RDA 307" at bounding box center [661, 306] width 246 height 17
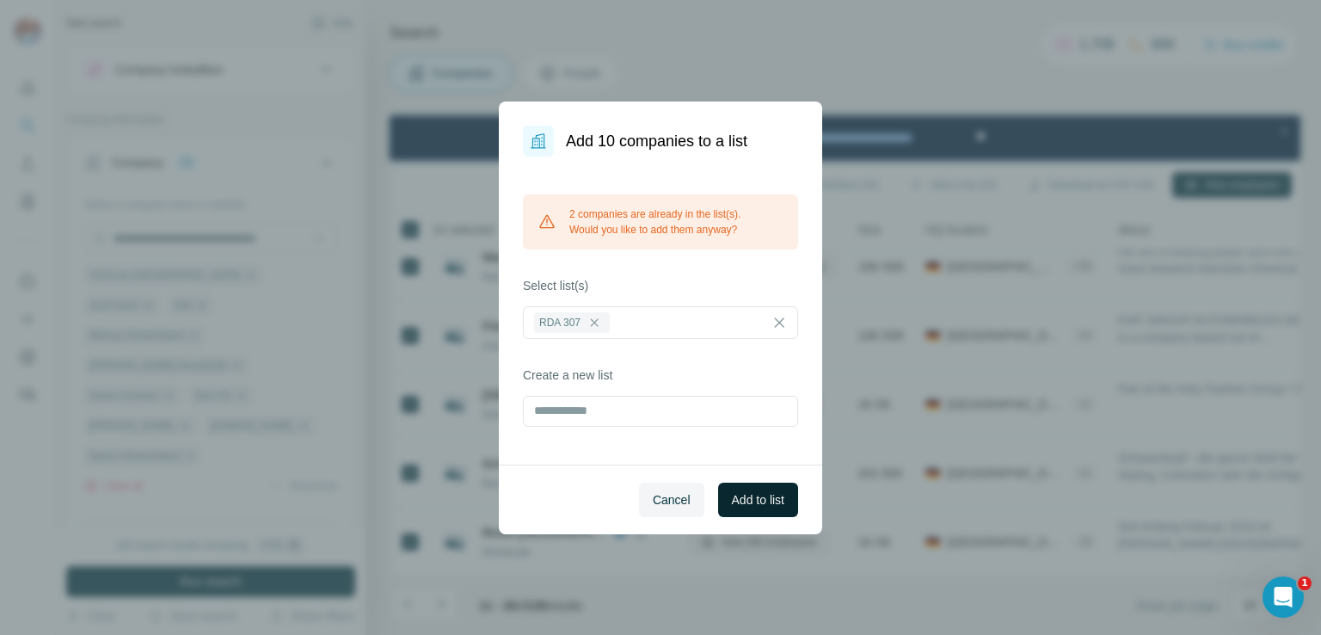
click at [764, 505] on span "Add to list" at bounding box center [758, 499] width 52 height 17
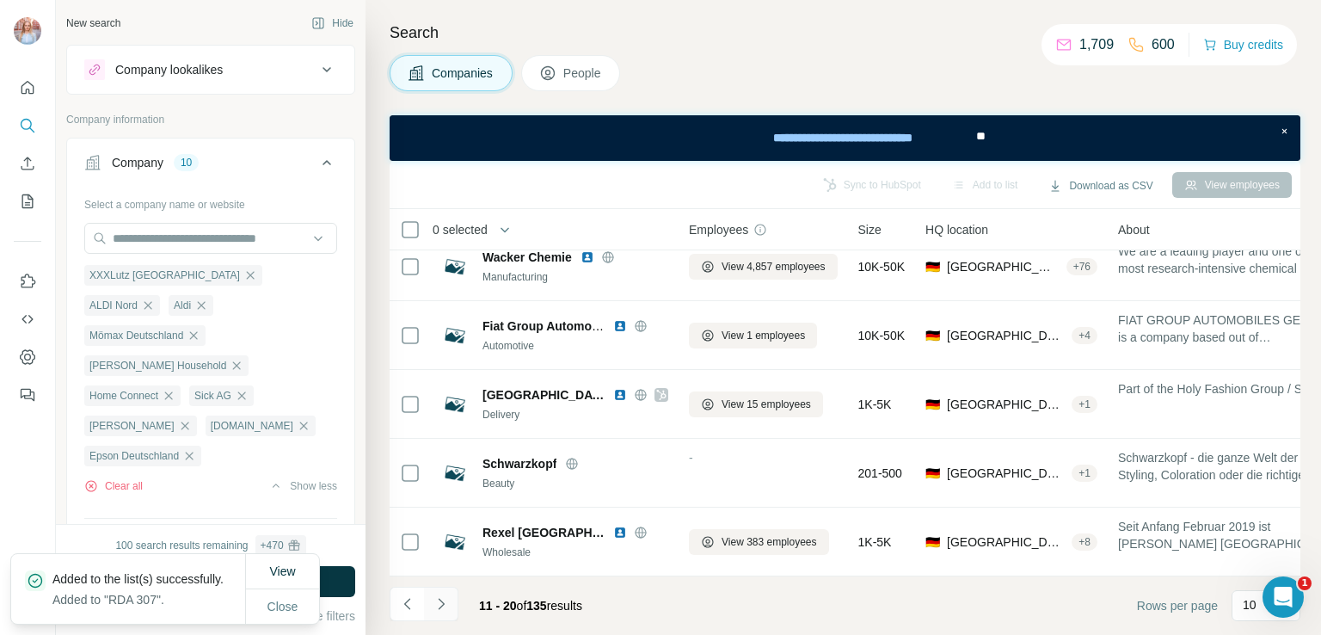
click at [445, 601] on icon "Navigate to next page" at bounding box center [441, 603] width 17 height 17
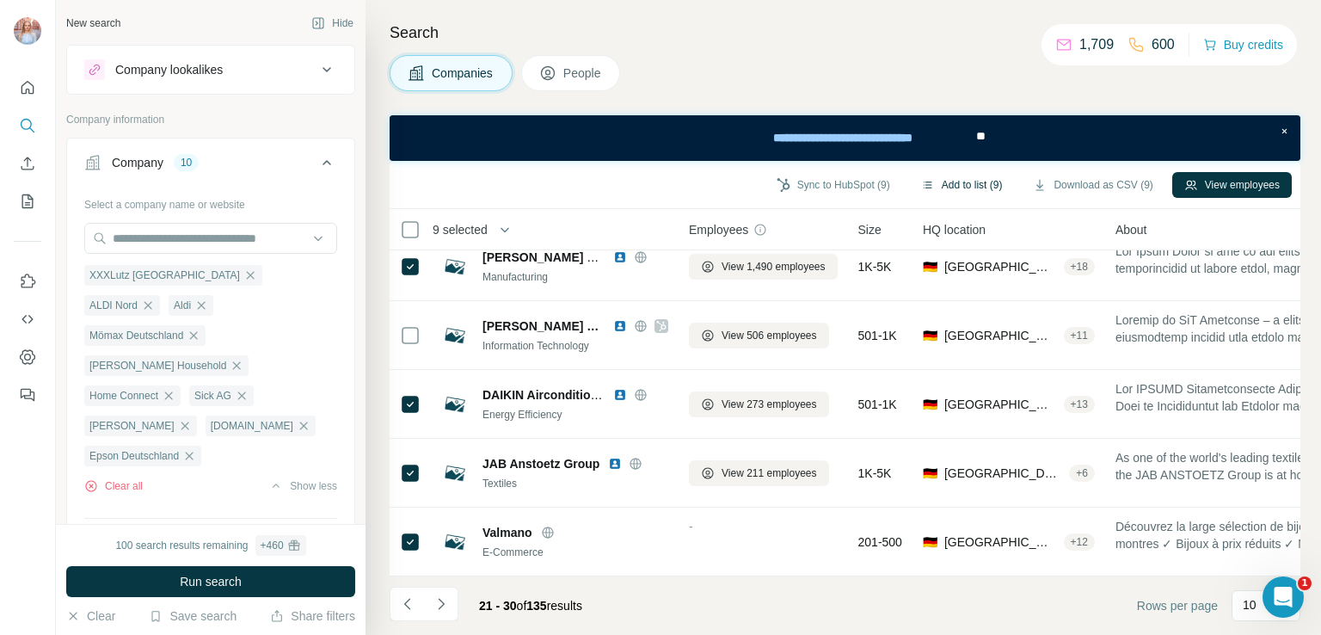
click at [960, 184] on button "Add to list (9)" at bounding box center [962, 185] width 106 height 26
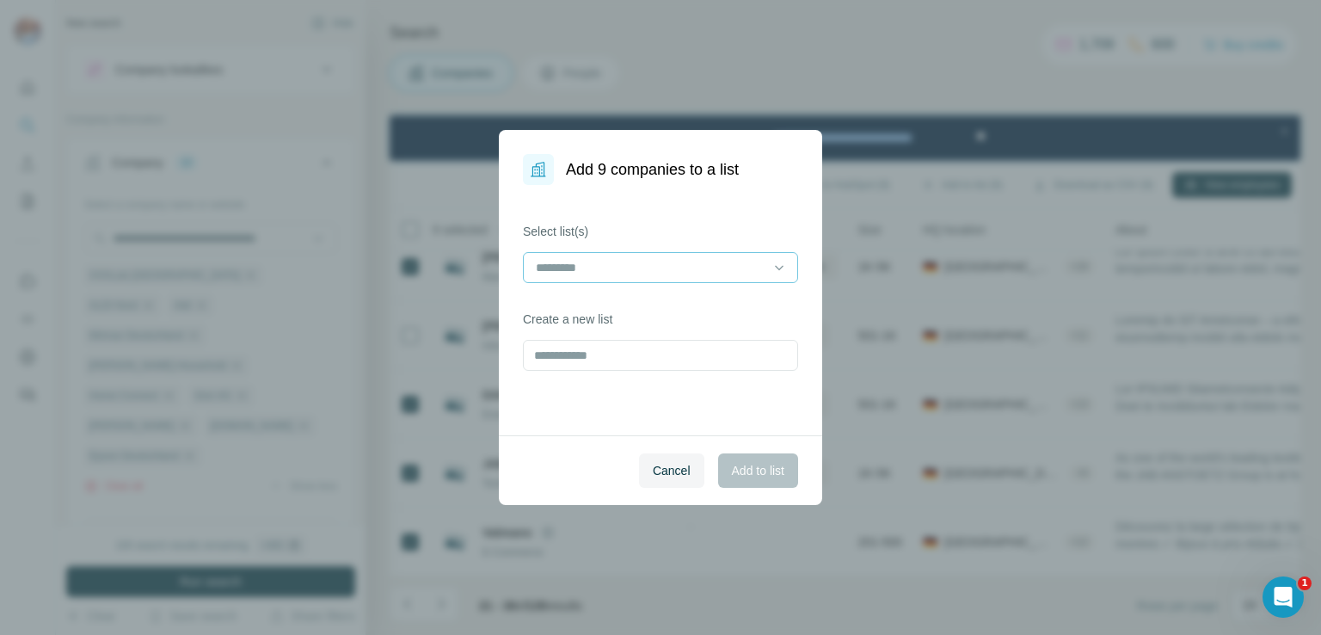
click at [650, 262] on input at bounding box center [650, 267] width 232 height 19
click at [602, 301] on div "RDA 307" at bounding box center [661, 306] width 246 height 17
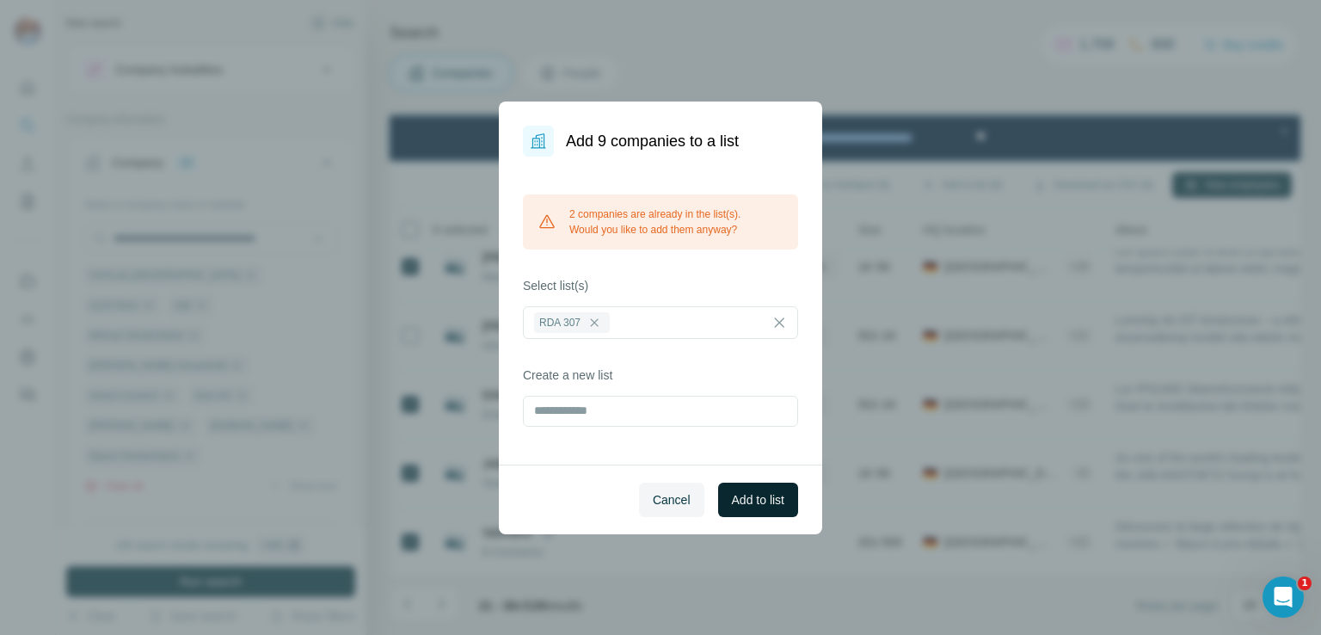
click at [743, 499] on span "Add to list" at bounding box center [758, 499] width 52 height 17
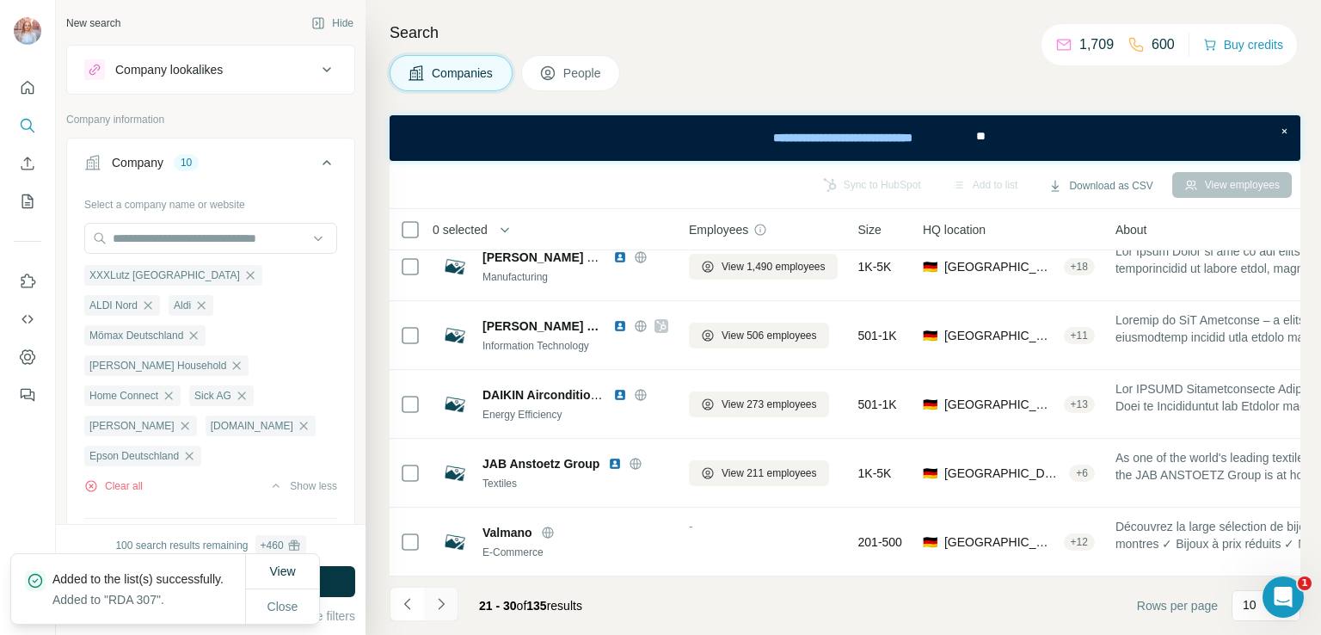
click at [440, 603] on icon "Navigate to next page" at bounding box center [441, 603] width 17 height 17
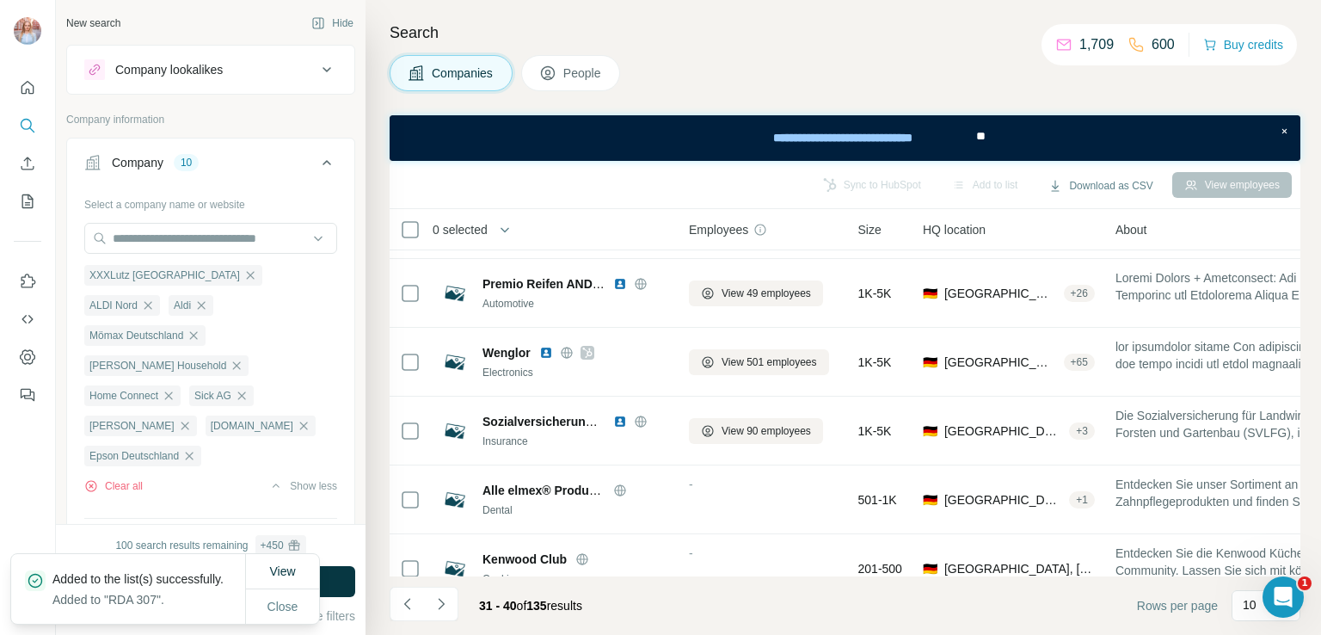
scroll to position [0, 0]
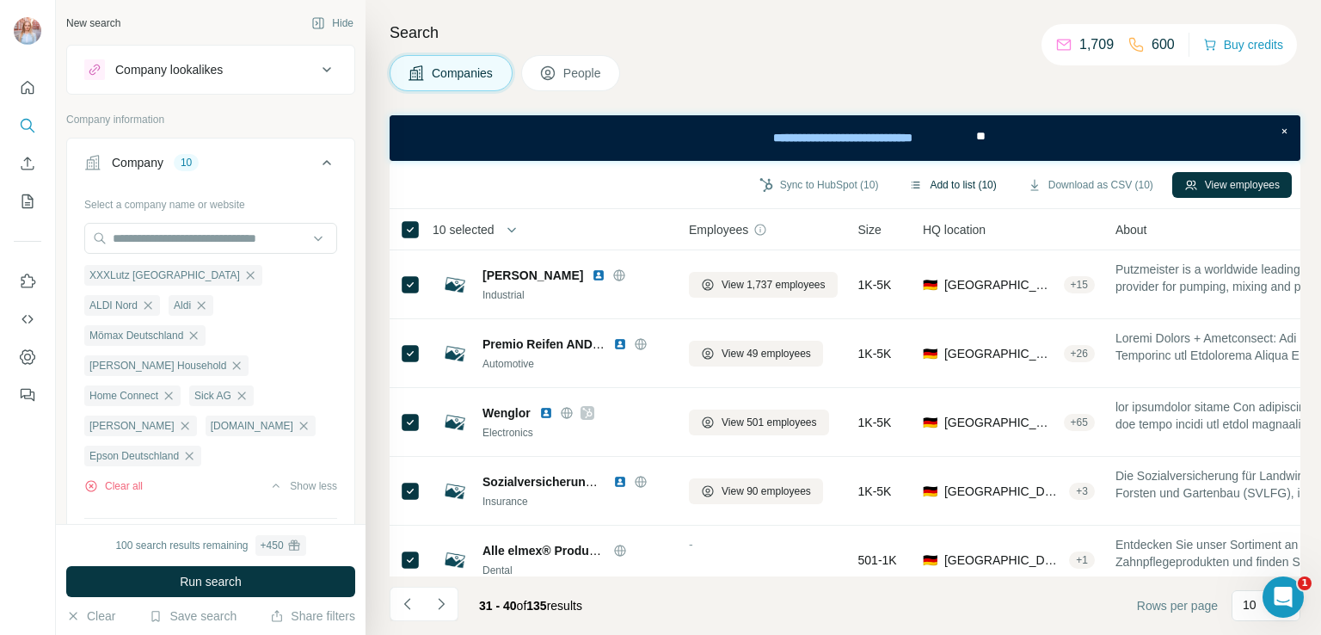
click at [962, 180] on button "Add to list (10)" at bounding box center [952, 185] width 111 height 26
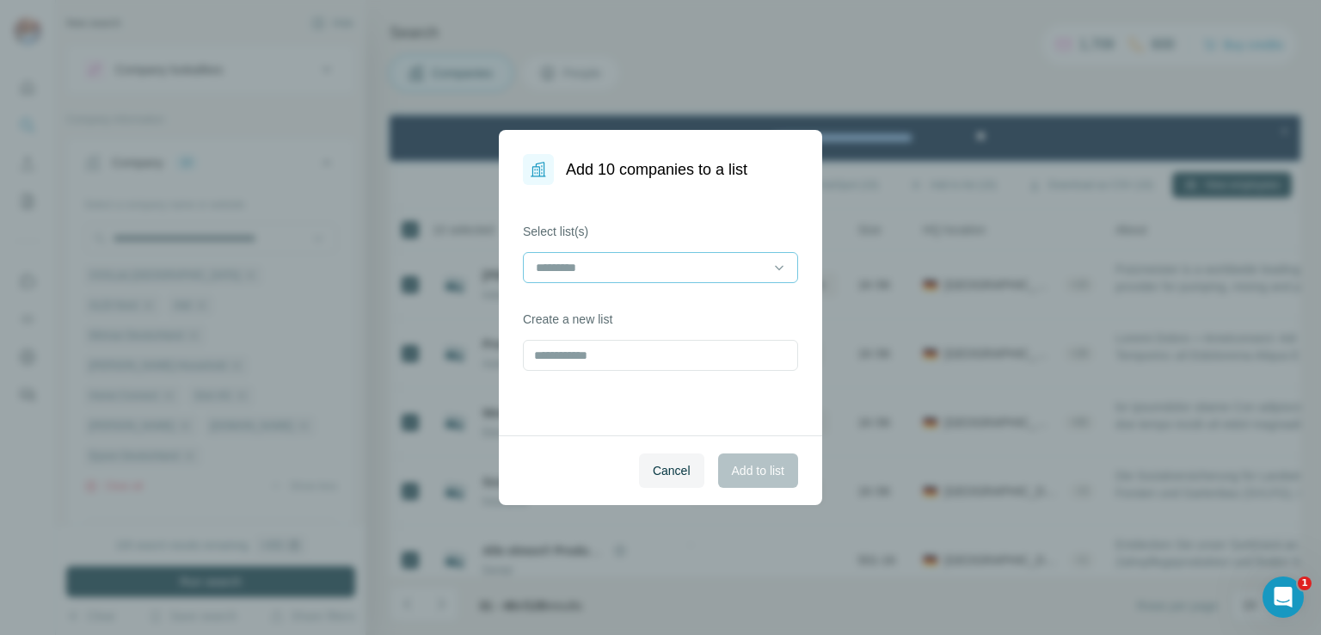
click at [640, 265] on input at bounding box center [650, 267] width 232 height 19
click at [592, 301] on div "RDA 307" at bounding box center [661, 306] width 246 height 17
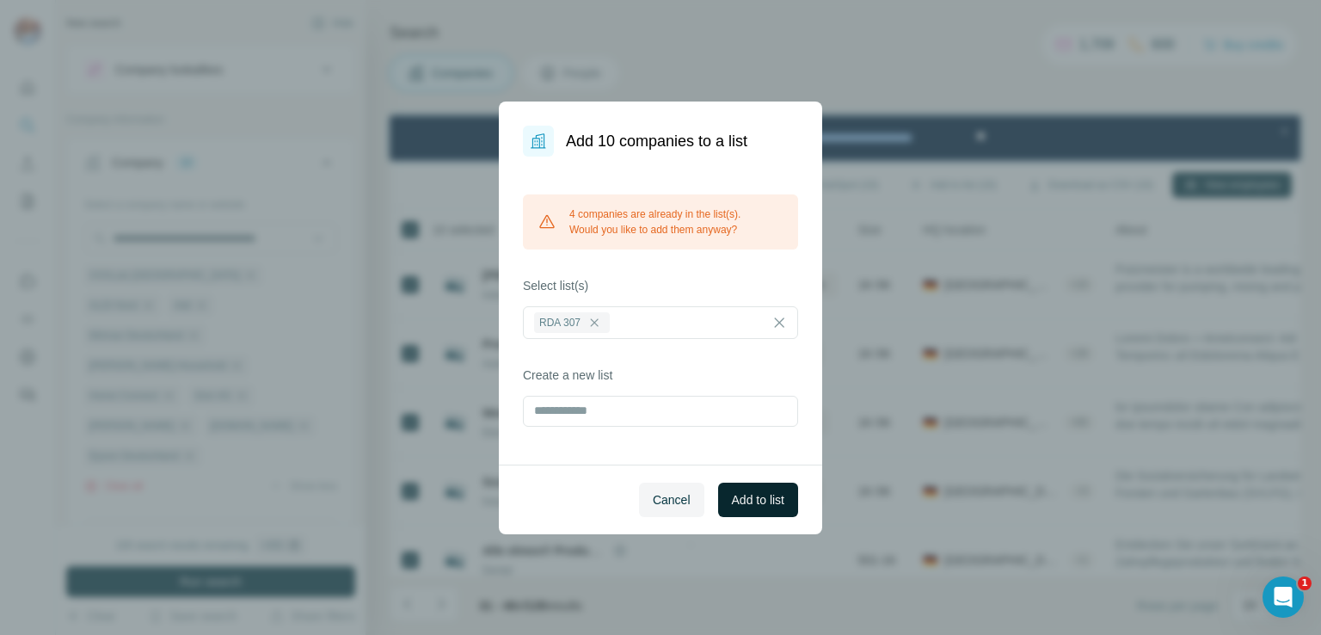
click at [736, 491] on span "Add to list" at bounding box center [758, 499] width 52 height 17
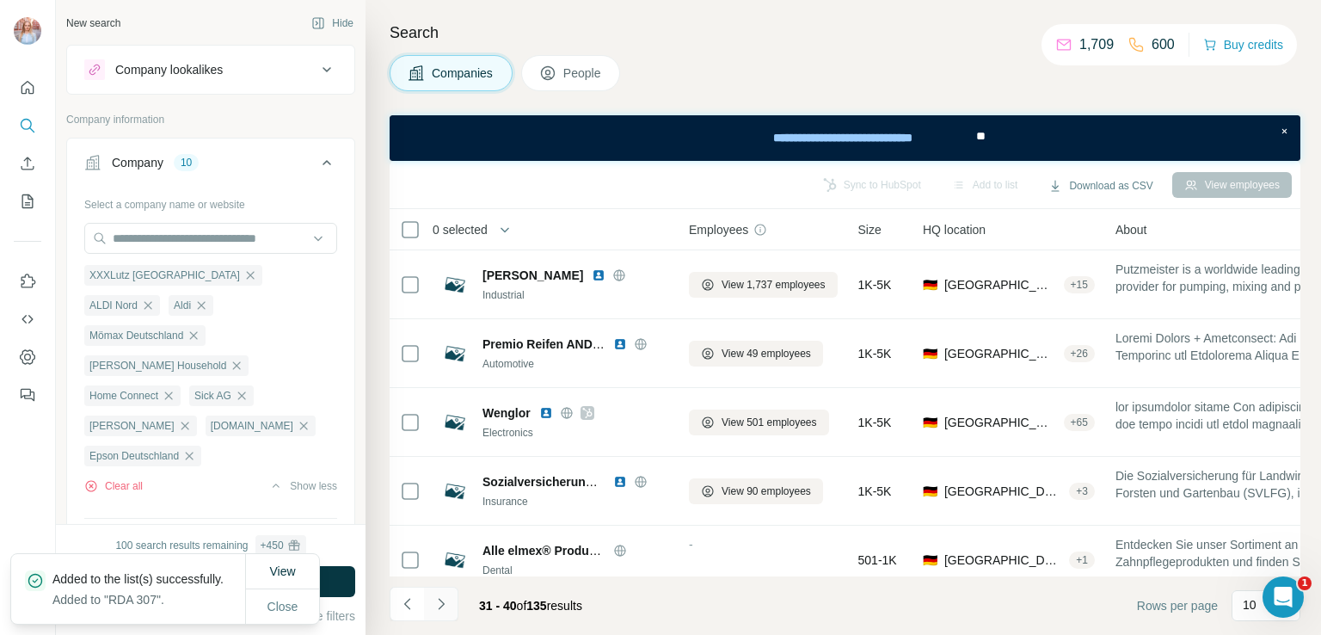
click at [433, 605] on icon "Navigate to next page" at bounding box center [441, 603] width 17 height 17
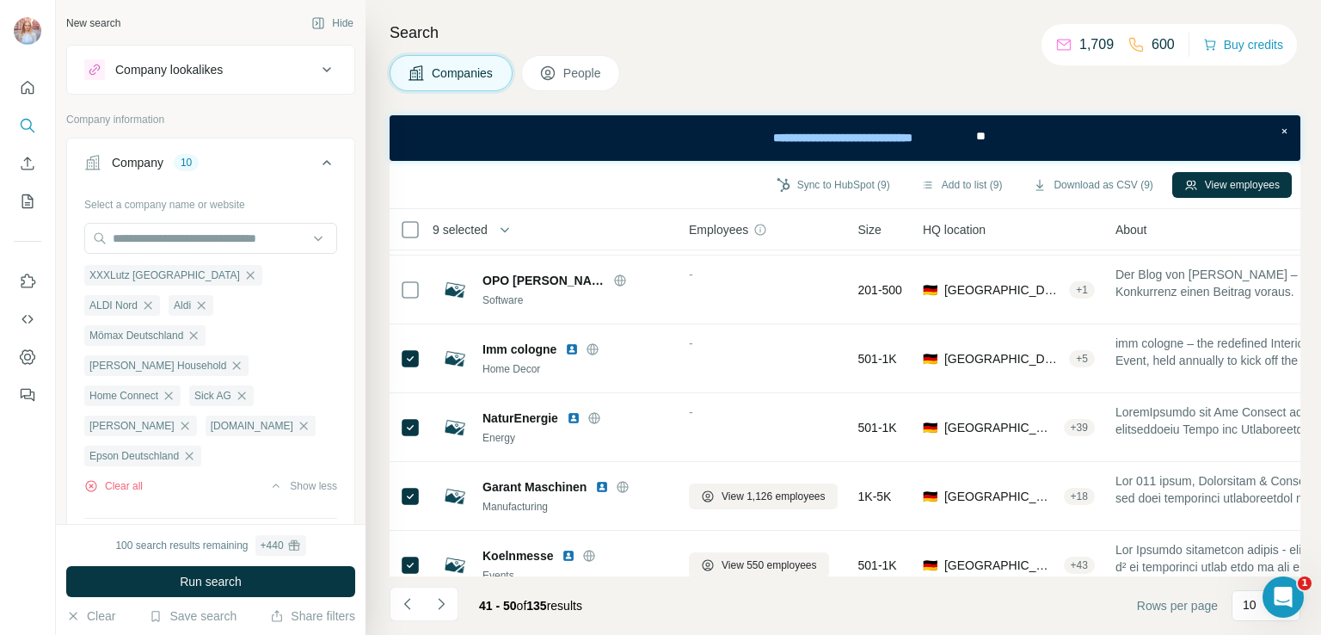
scroll to position [371, 0]
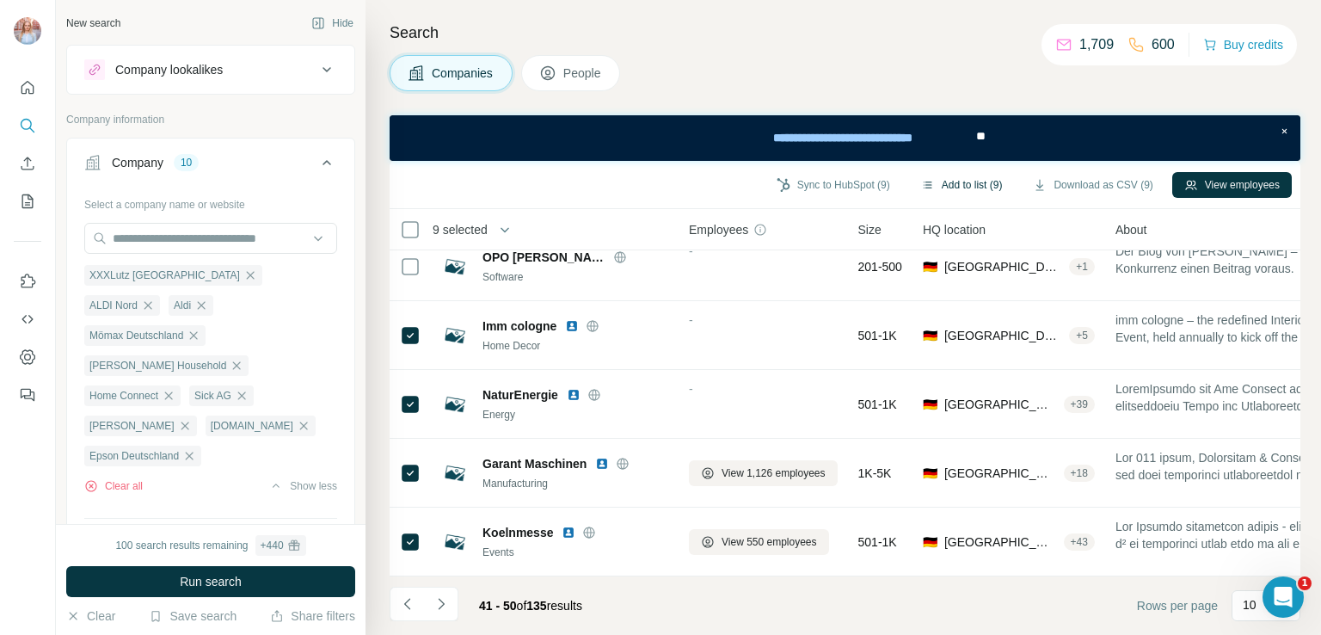
click at [939, 179] on button "Add to list (9)" at bounding box center [962, 185] width 106 height 26
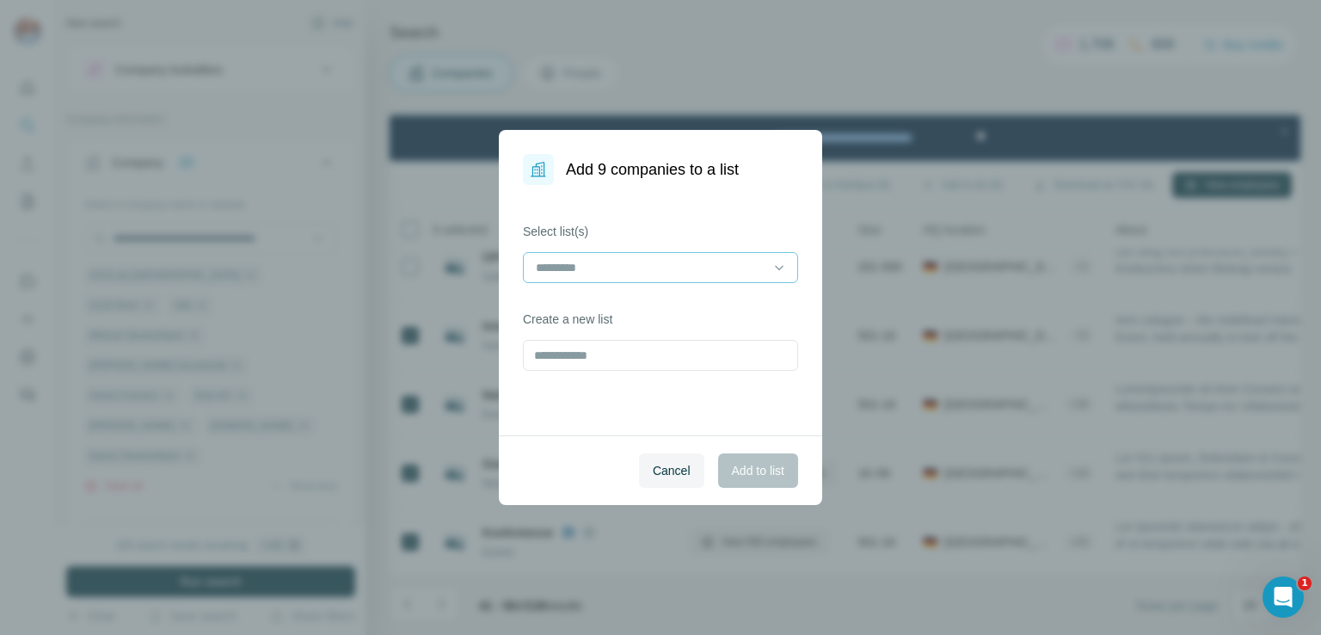
click at [606, 260] on input at bounding box center [650, 267] width 232 height 19
click at [569, 314] on div "RDA 307" at bounding box center [660, 306] width 267 height 31
click at [769, 470] on span "Add to list" at bounding box center [758, 470] width 52 height 17
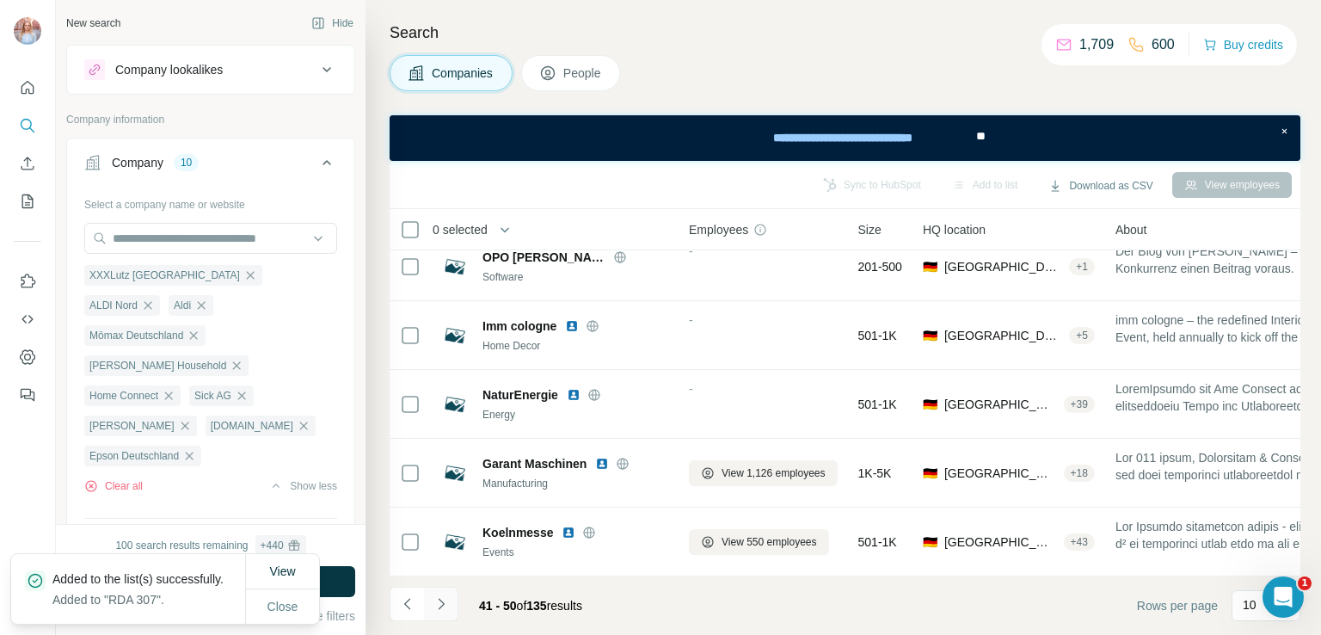
click at [439, 605] on icon "Navigate to next page" at bounding box center [441, 603] width 17 height 17
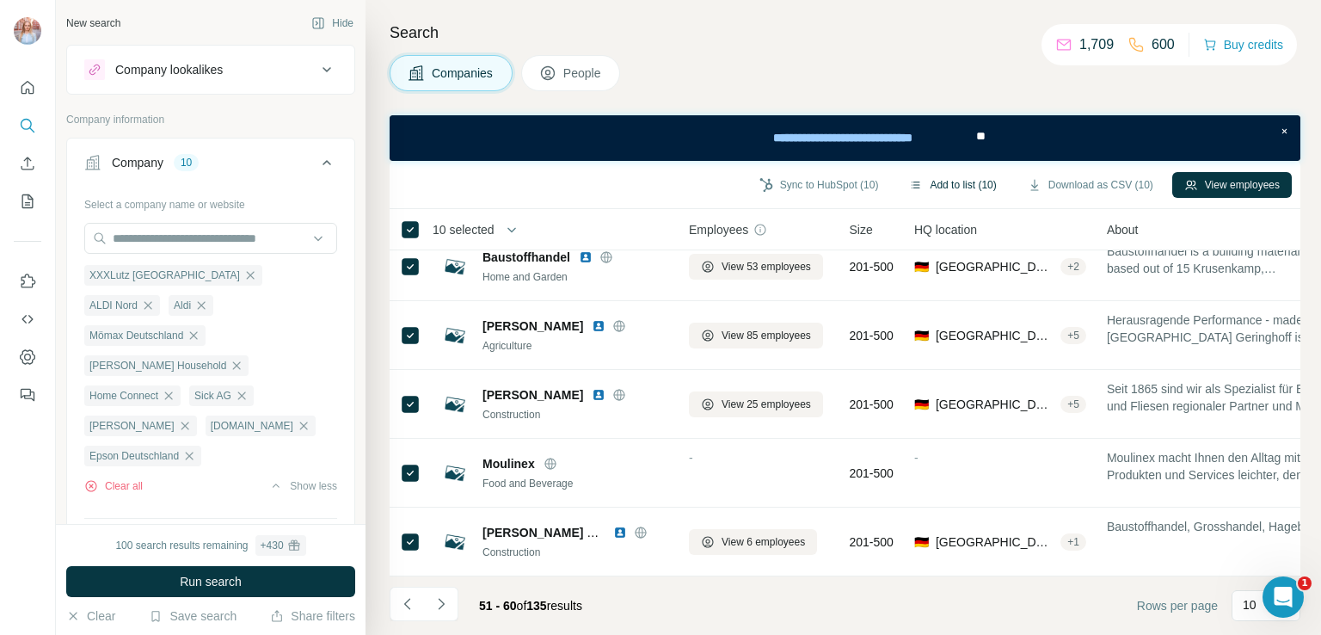
click at [920, 178] on button "Add to list (10)" at bounding box center [952, 185] width 111 height 26
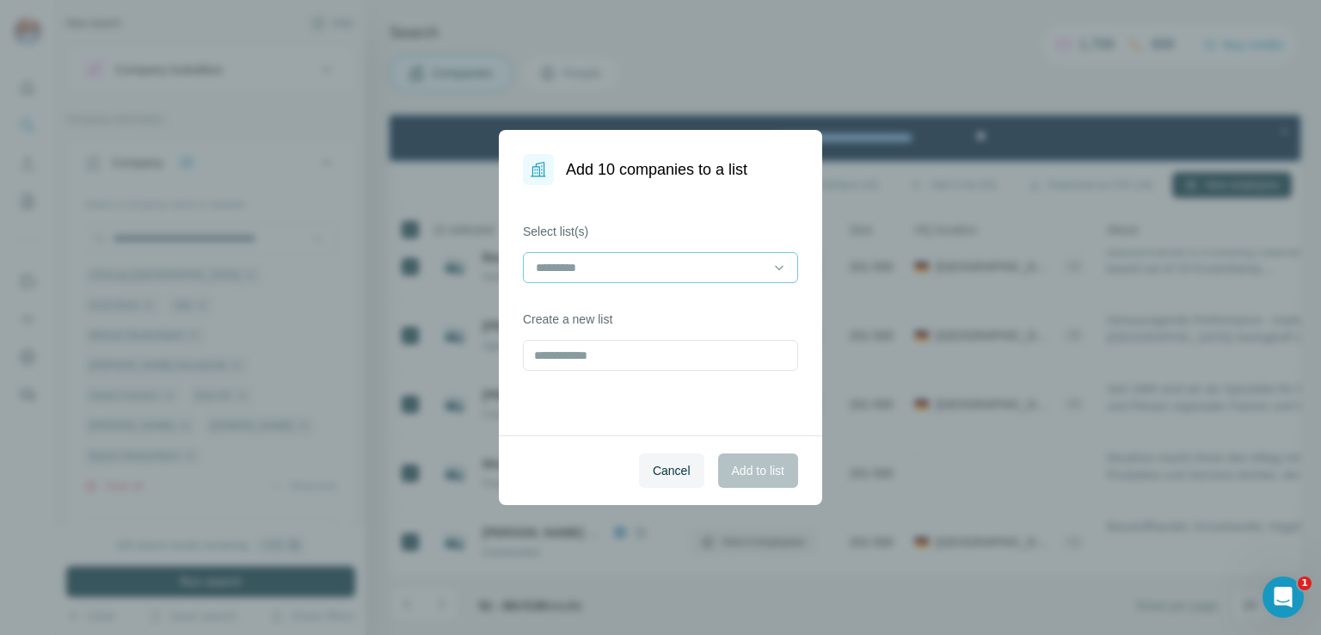
click at [686, 275] on input at bounding box center [650, 267] width 232 height 19
click at [575, 298] on p "RDA 307" at bounding box center [562, 306] width 48 height 17
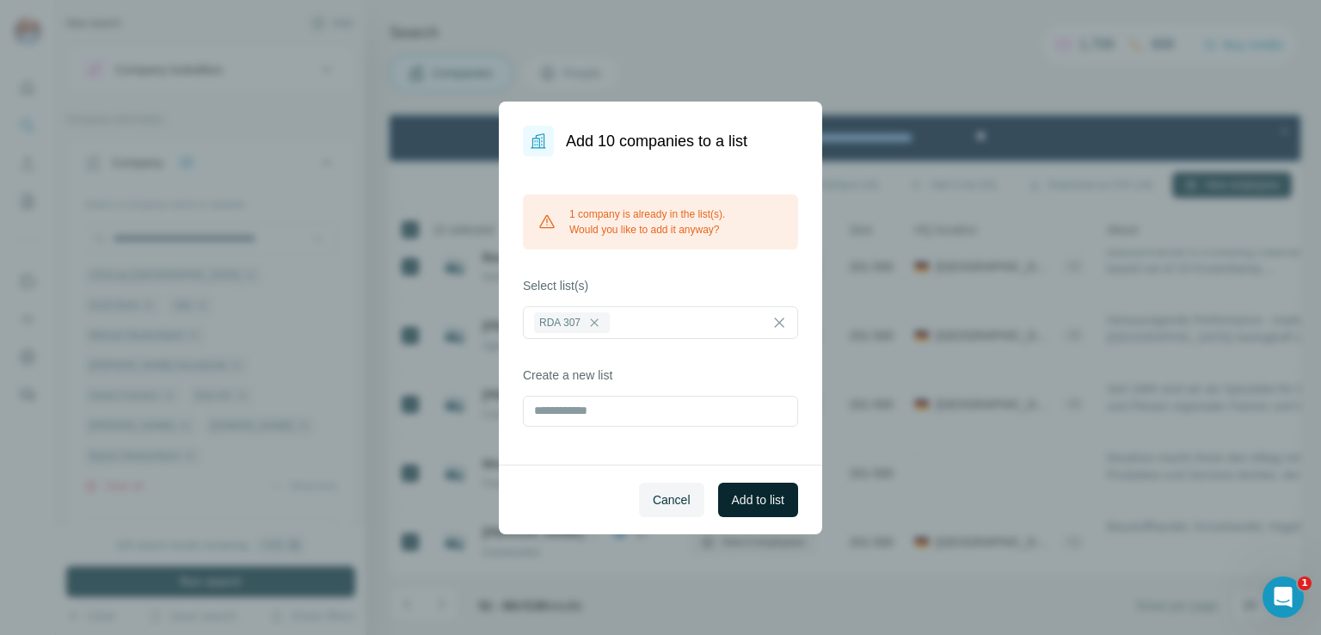
click at [757, 500] on span "Add to list" at bounding box center [758, 499] width 52 height 17
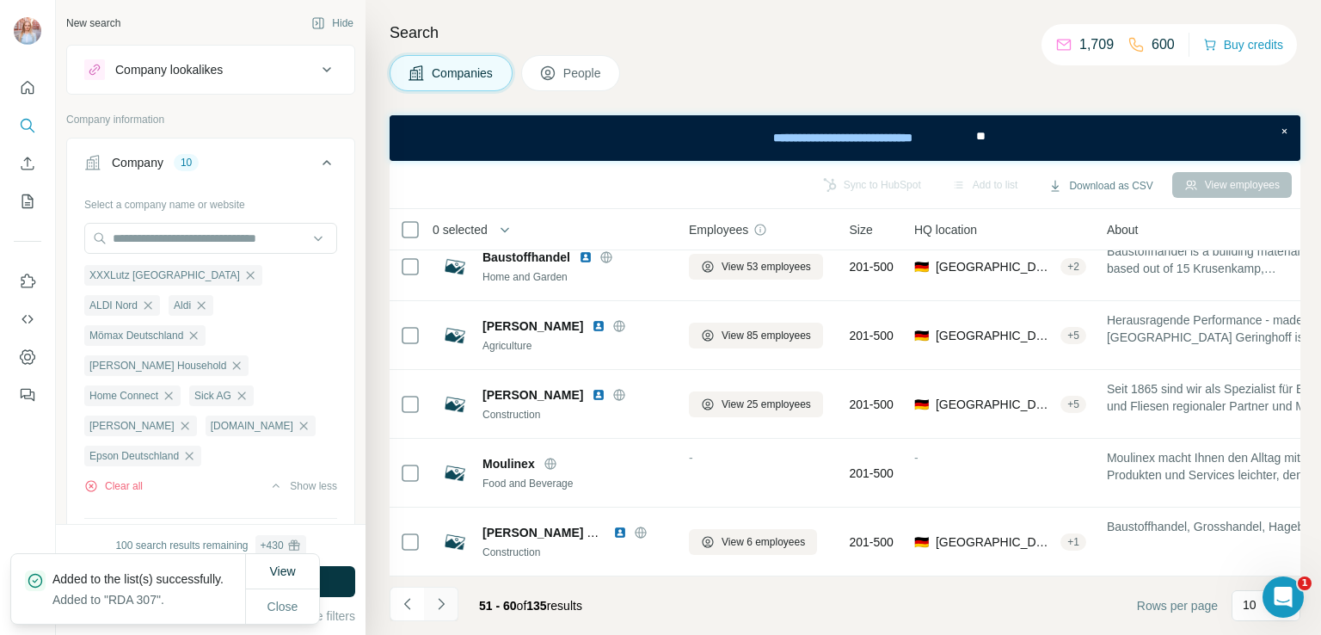
click at [444, 604] on icon "Navigate to next page" at bounding box center [441, 603] width 17 height 17
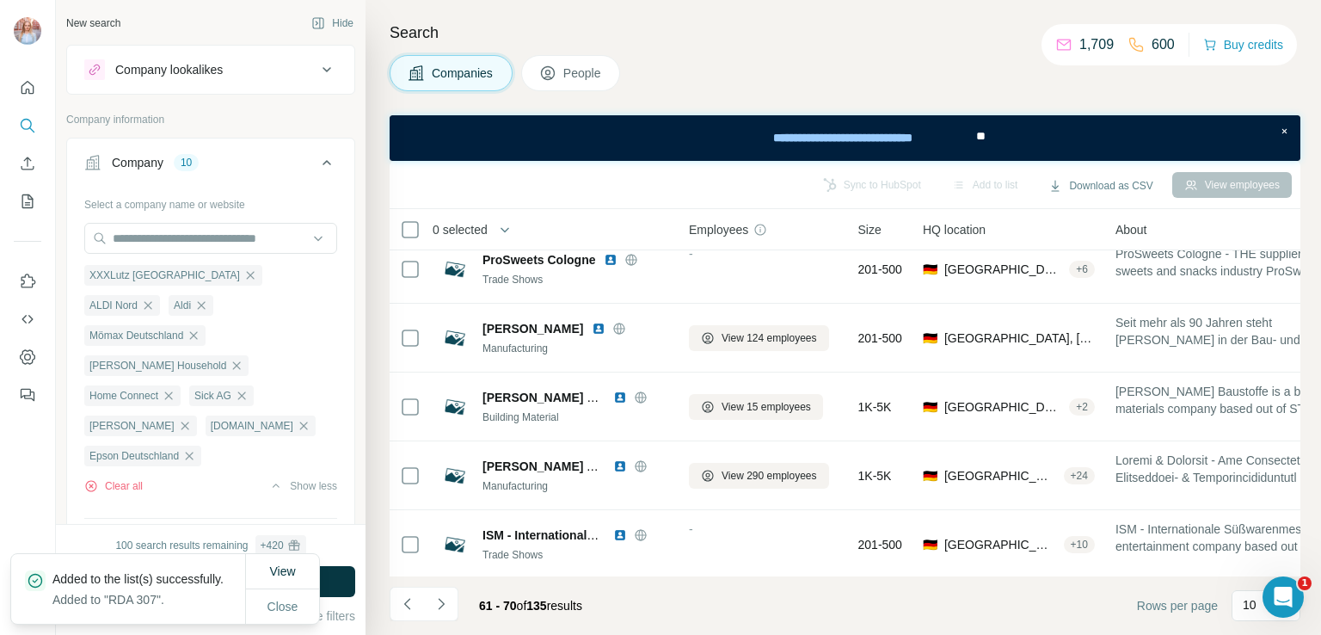
scroll to position [0, 0]
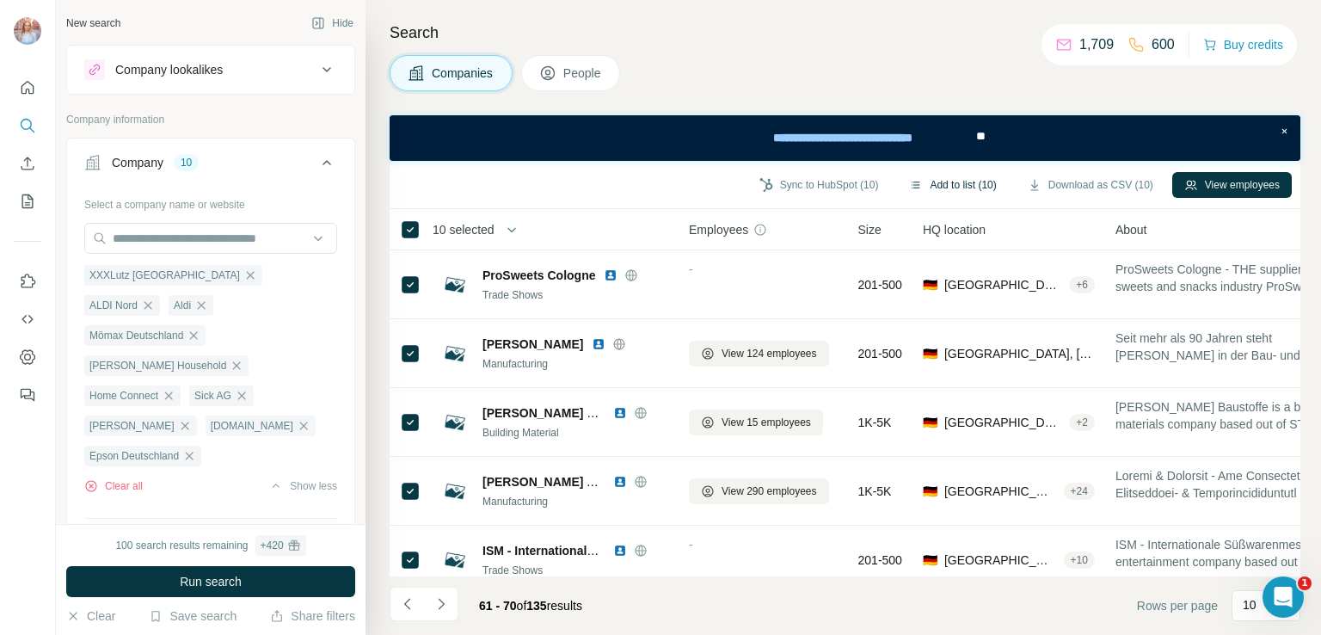
click at [944, 181] on button "Add to list (10)" at bounding box center [952, 185] width 111 height 26
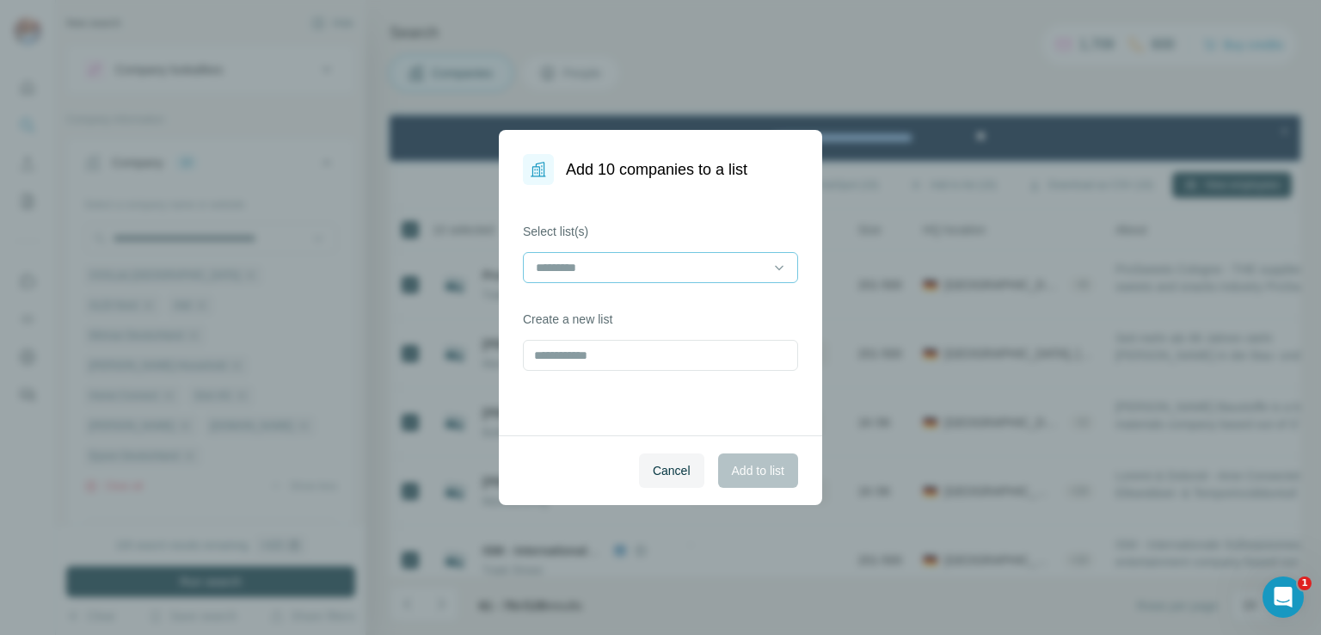
click at [718, 262] on input at bounding box center [650, 267] width 232 height 19
click at [660, 318] on div "RDA 307" at bounding box center [660, 306] width 267 height 31
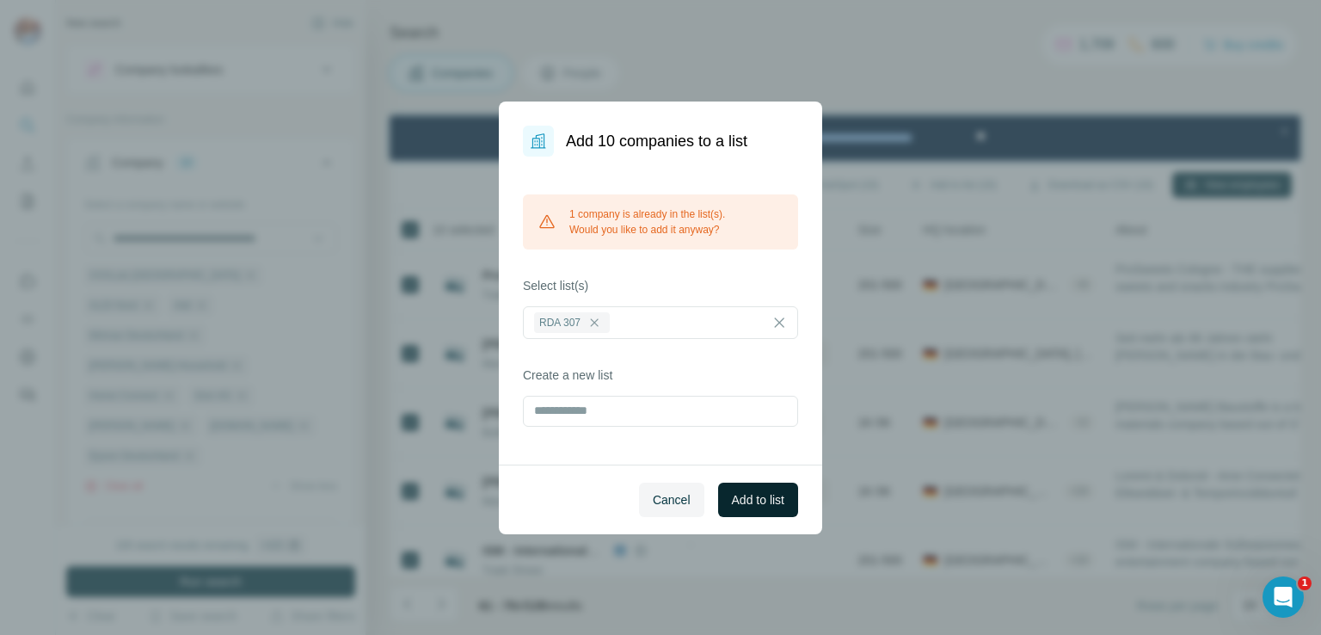
click at [763, 497] on span "Add to list" at bounding box center [758, 499] width 52 height 17
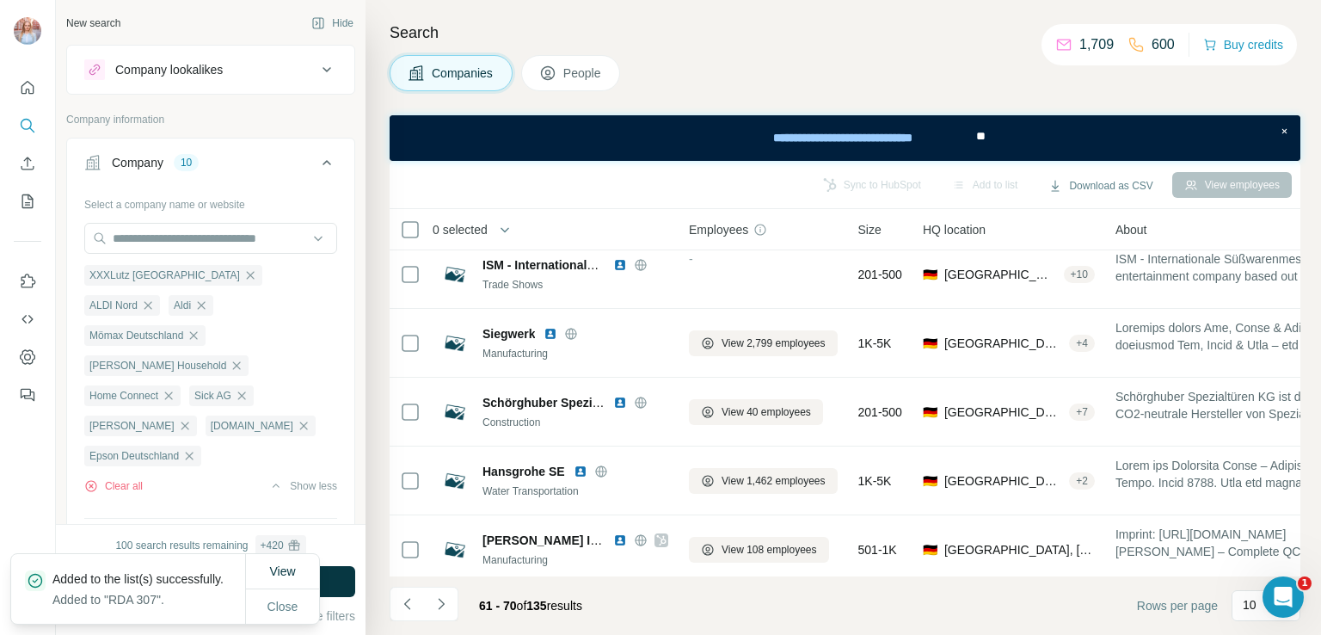
scroll to position [371, 0]
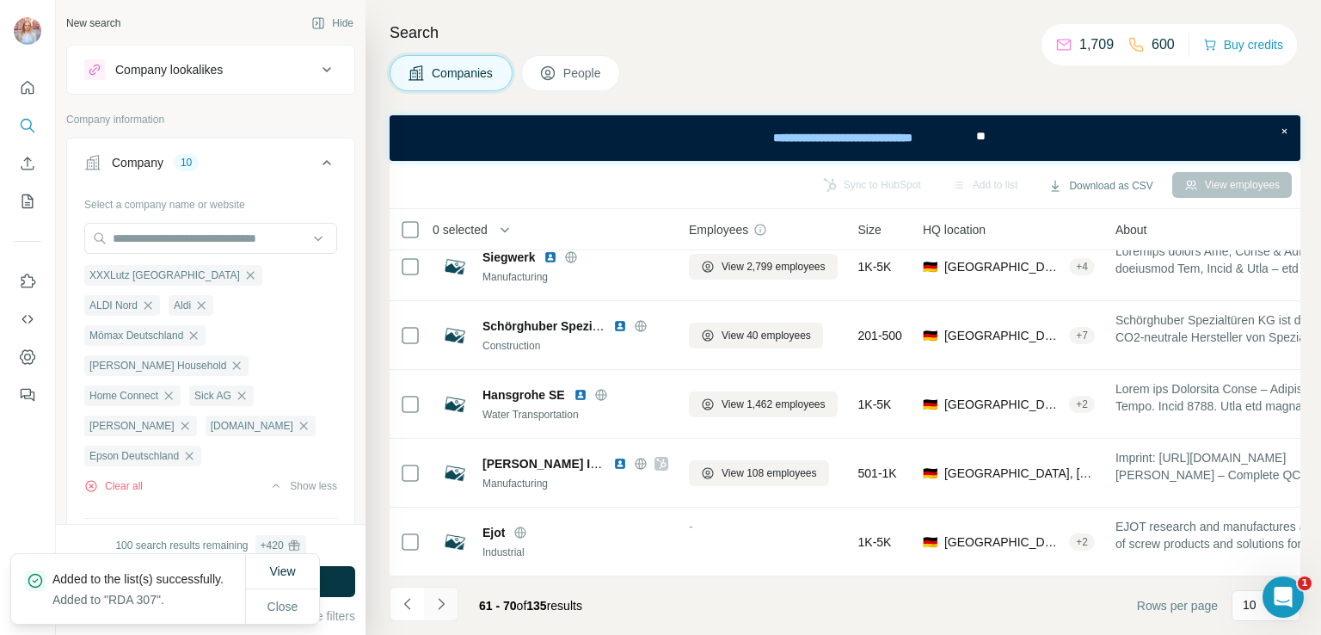
click at [437, 593] on button "Navigate to next page" at bounding box center [441, 604] width 34 height 34
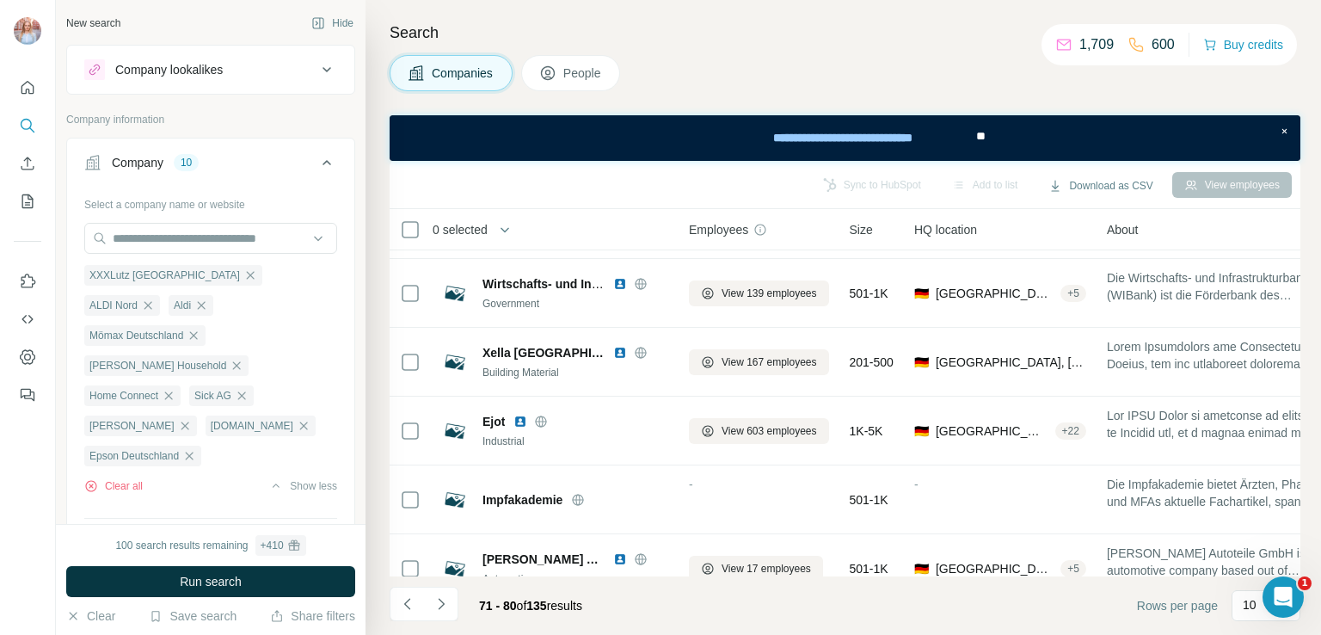
scroll to position [0, 0]
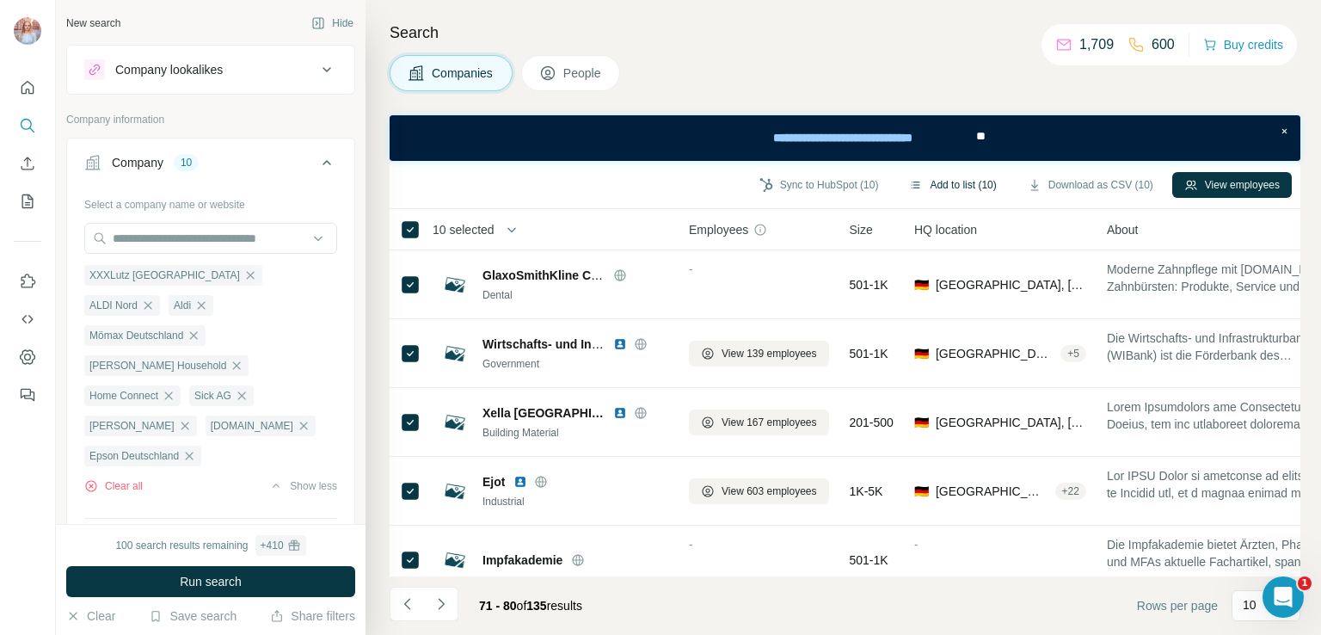
click at [956, 189] on button "Add to list (10)" at bounding box center [952, 185] width 111 height 26
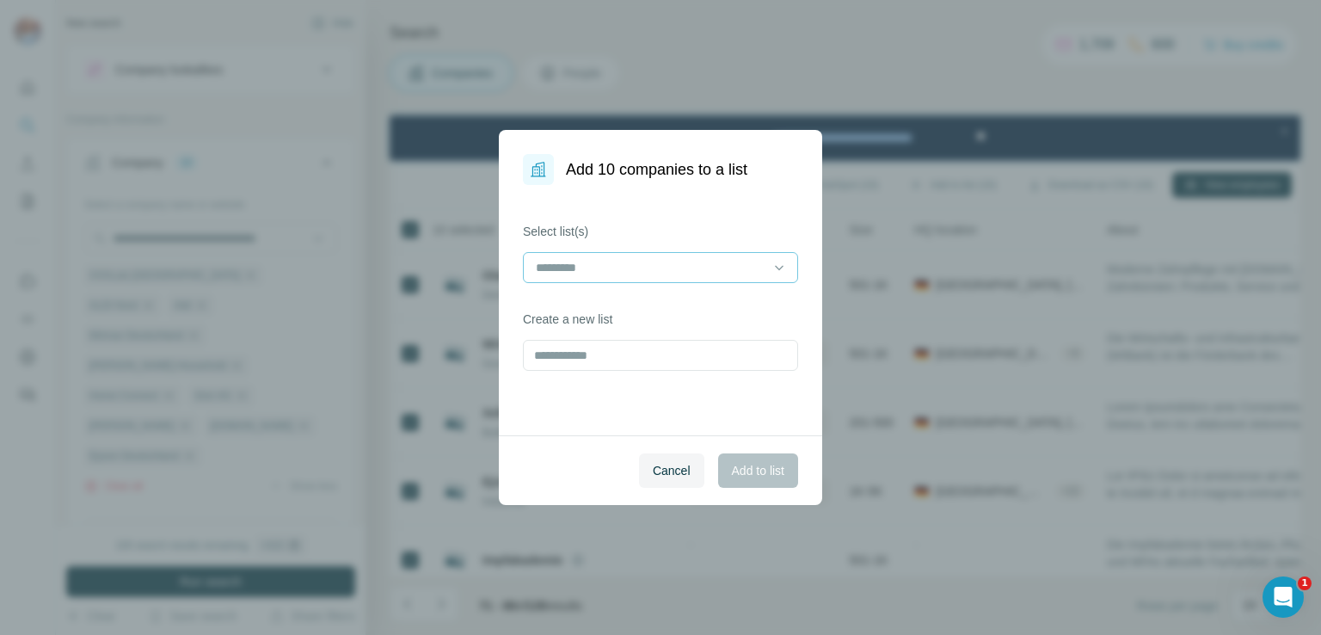
click at [599, 278] on div at bounding box center [650, 267] width 232 height 29
click at [562, 307] on p "RDA 307" at bounding box center [562, 306] width 48 height 17
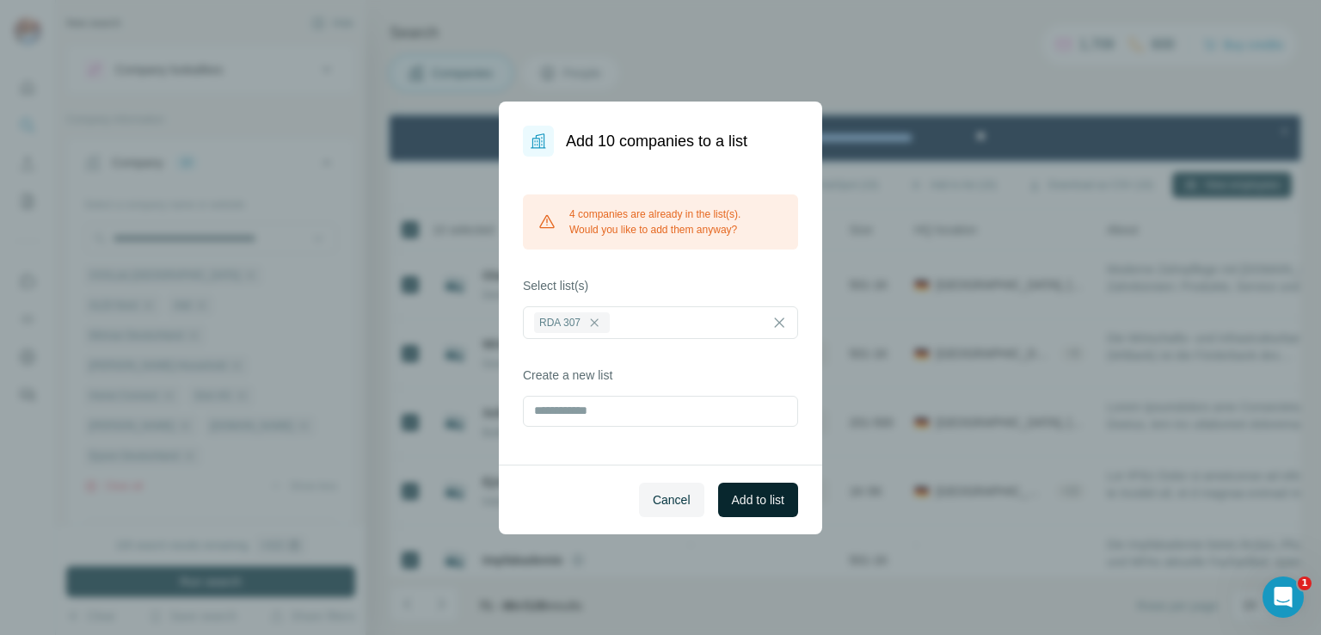
click at [740, 491] on span "Add to list" at bounding box center [758, 499] width 52 height 17
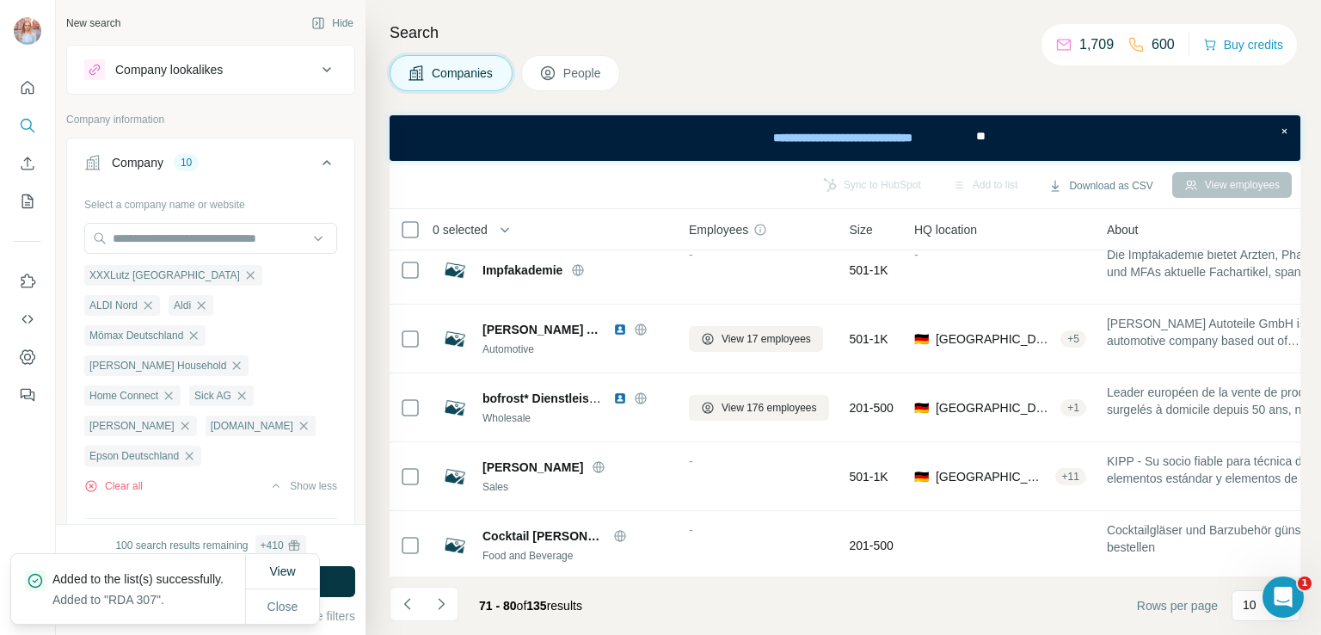
scroll to position [371, 0]
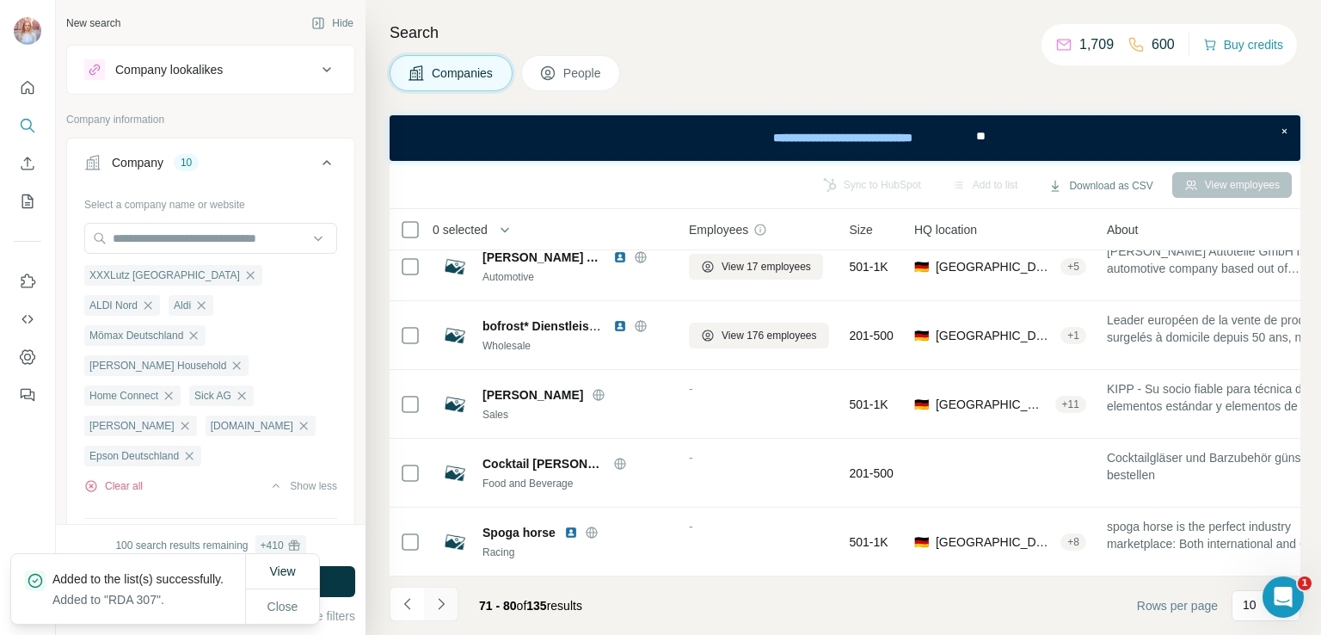
click at [450, 608] on button "Navigate to next page" at bounding box center [441, 604] width 34 height 34
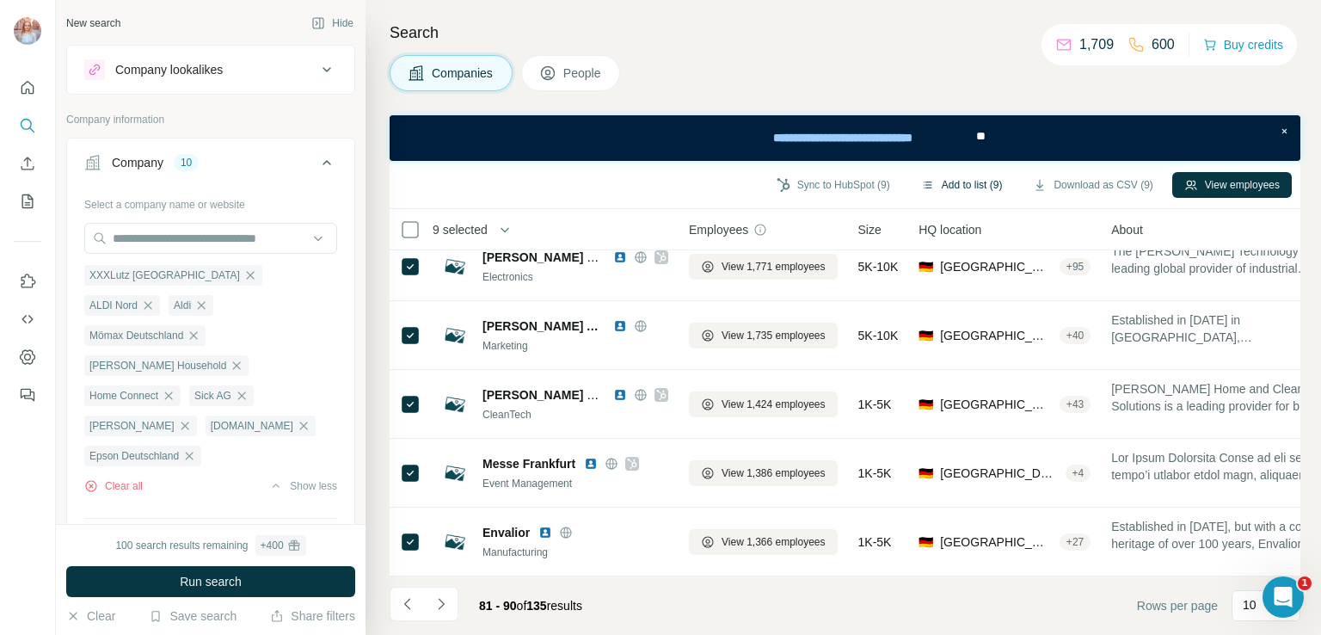
click at [931, 187] on button "Add to list (9)" at bounding box center [962, 185] width 106 height 26
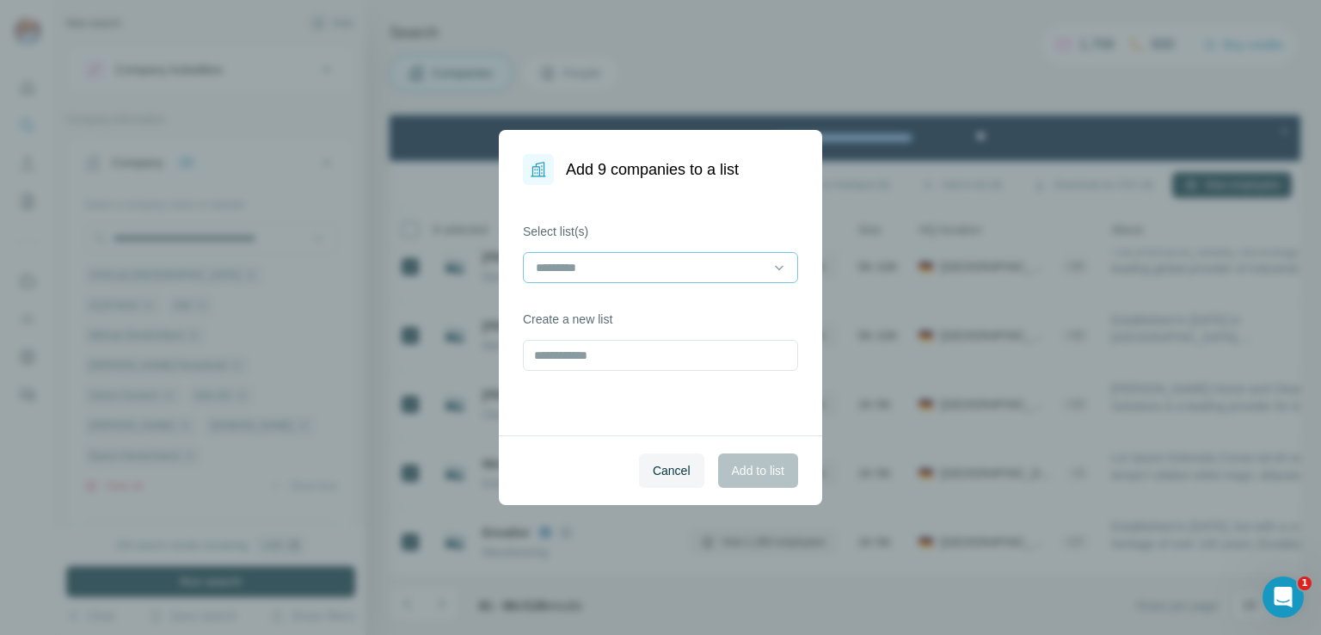
click at [585, 280] on div at bounding box center [650, 267] width 232 height 29
click at [566, 318] on div "RDA 307" at bounding box center [660, 306] width 267 height 31
click at [773, 463] on span "Add to list" at bounding box center [758, 470] width 52 height 17
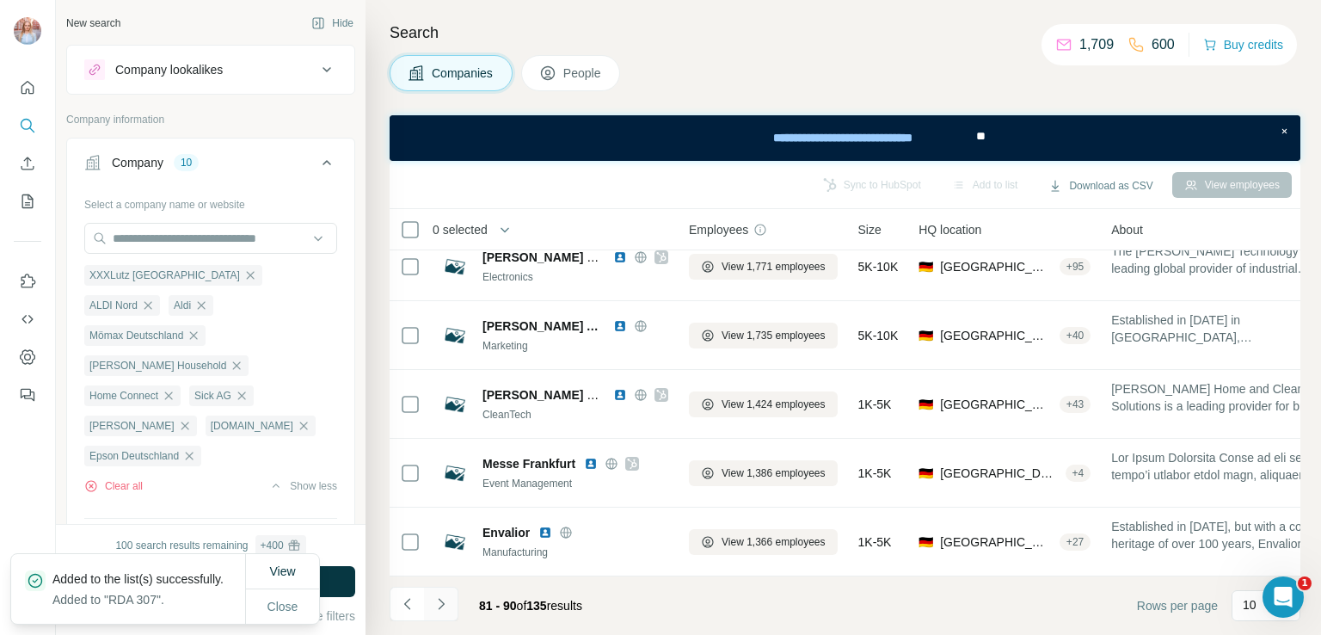
click at [442, 601] on icon "Navigate to next page" at bounding box center [441, 603] width 6 height 11
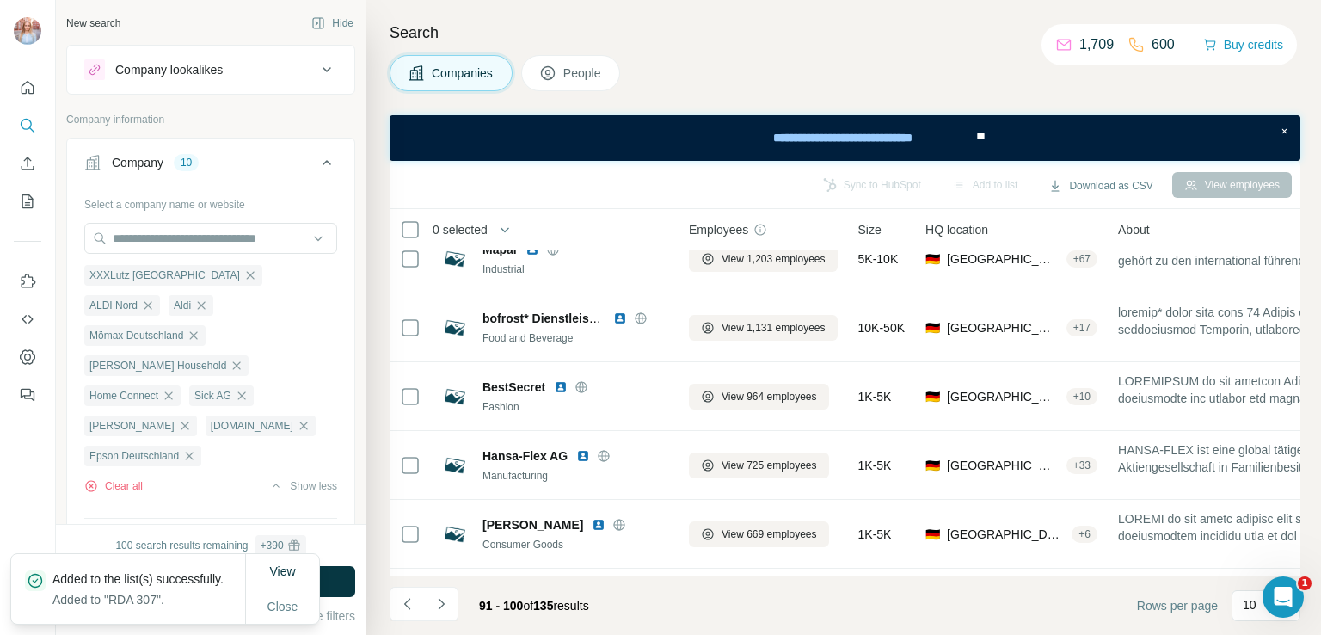
scroll to position [0, 0]
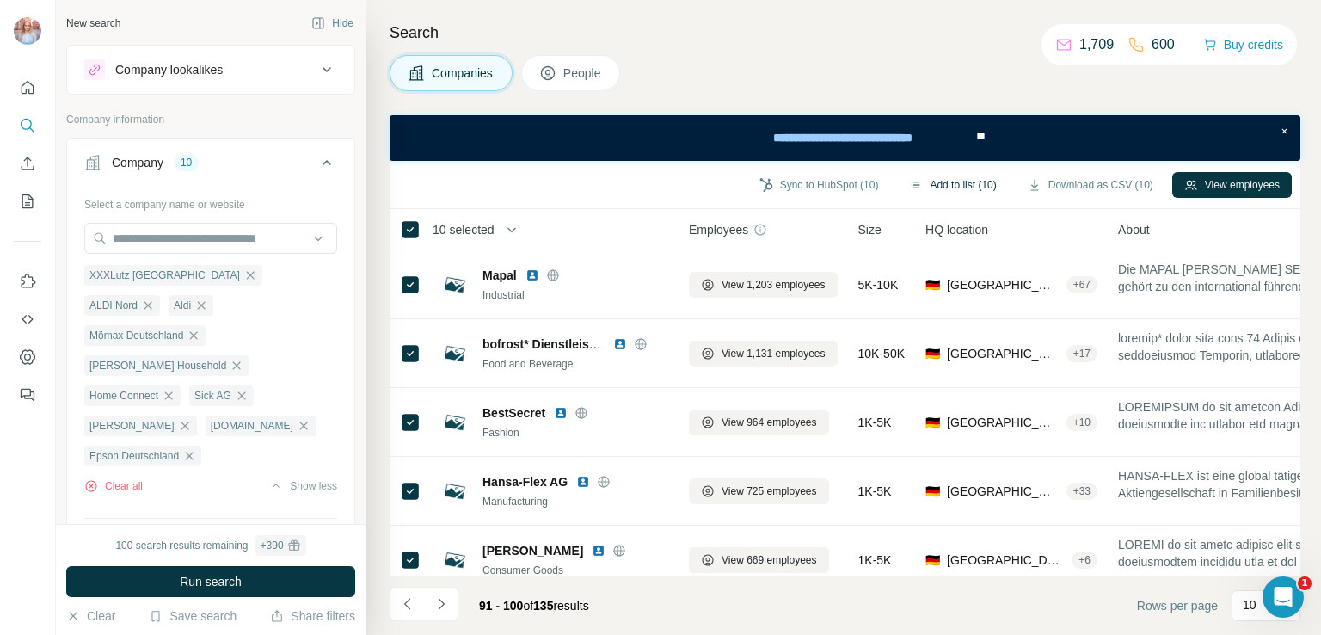
click at [973, 173] on button "Add to list (10)" at bounding box center [952, 185] width 111 height 26
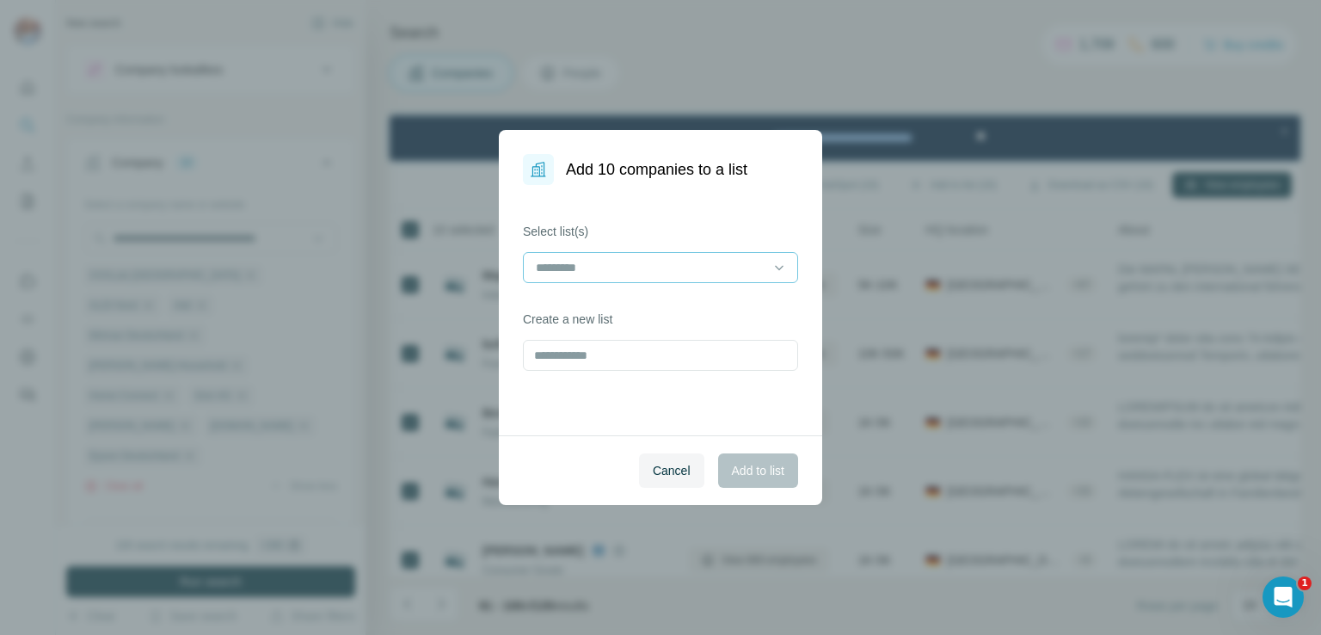
click at [616, 261] on input at bounding box center [650, 267] width 232 height 19
click at [607, 302] on div "RDA 307" at bounding box center [661, 306] width 246 height 17
click at [747, 467] on span "Add to list" at bounding box center [758, 470] width 52 height 17
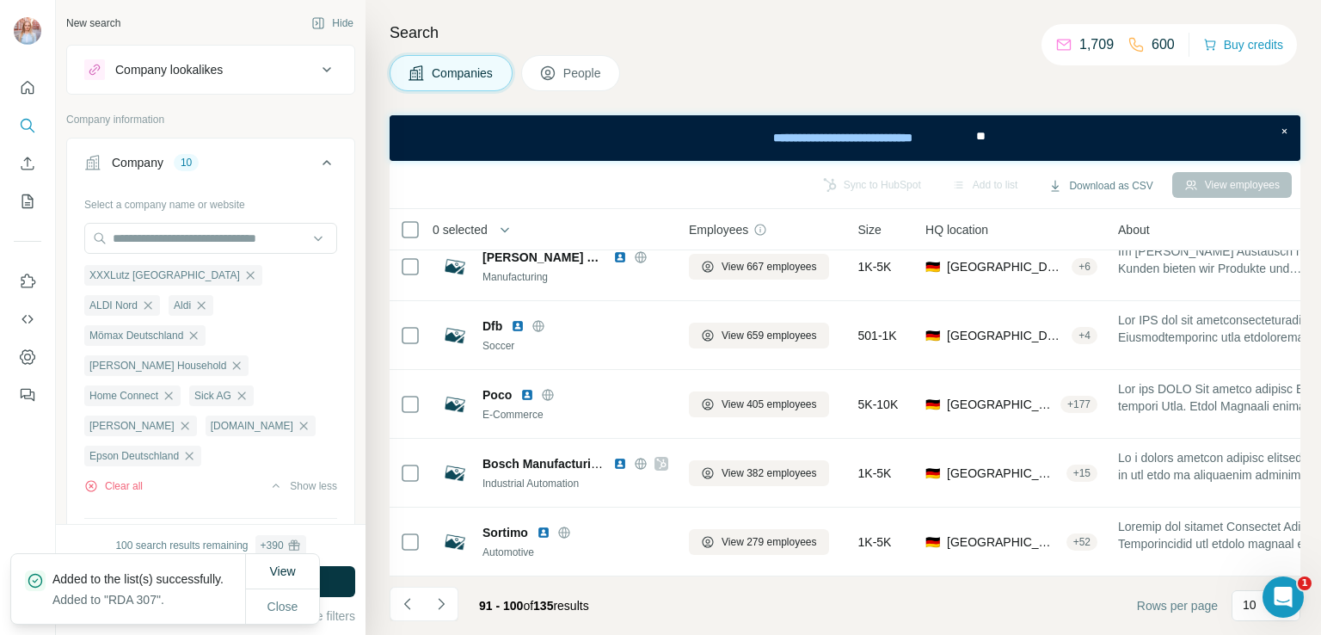
scroll to position [371, 0]
click at [434, 603] on icon "Navigate to next page" at bounding box center [441, 603] width 17 height 17
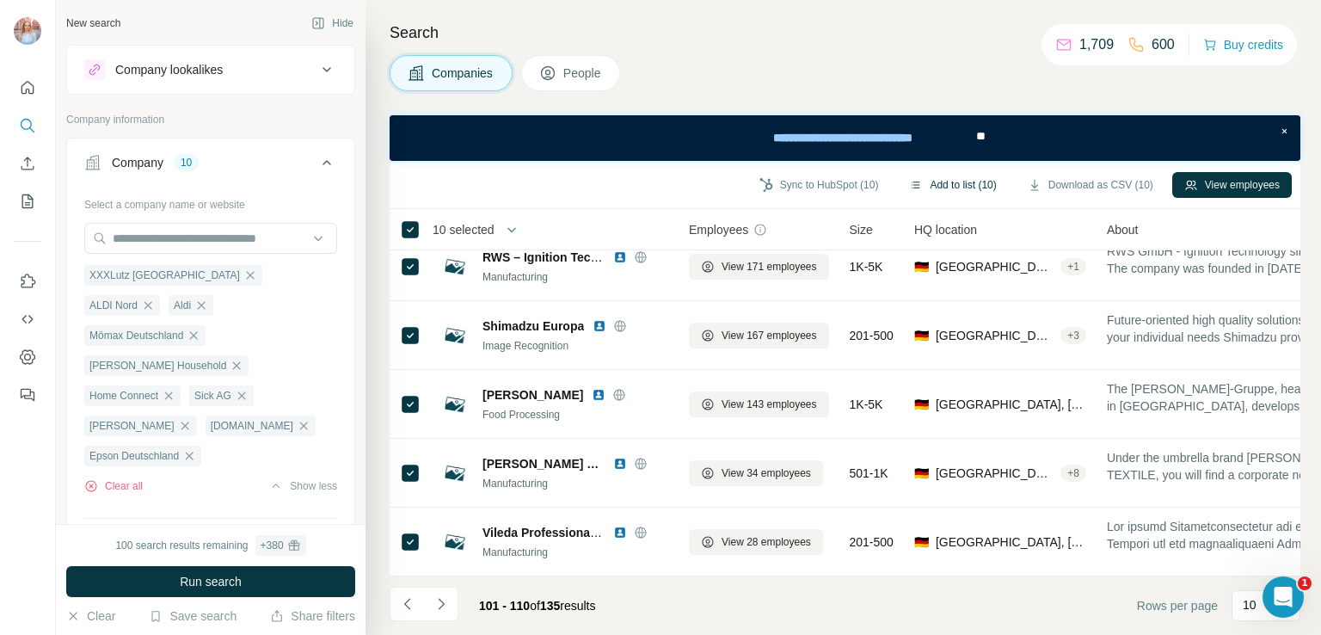
click at [935, 176] on button "Add to list (10)" at bounding box center [952, 185] width 111 height 26
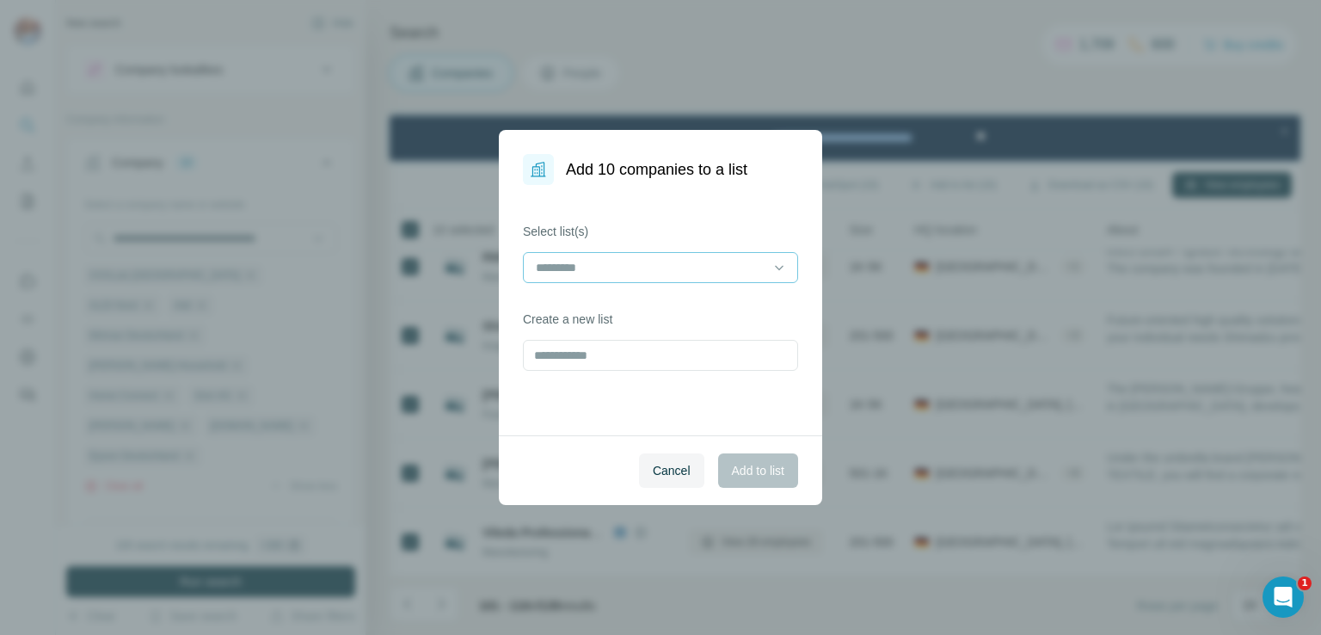
click at [680, 263] on input at bounding box center [650, 267] width 232 height 19
click at [581, 304] on p "RDA 307" at bounding box center [562, 306] width 48 height 17
click at [764, 465] on span "Add to list" at bounding box center [758, 470] width 52 height 17
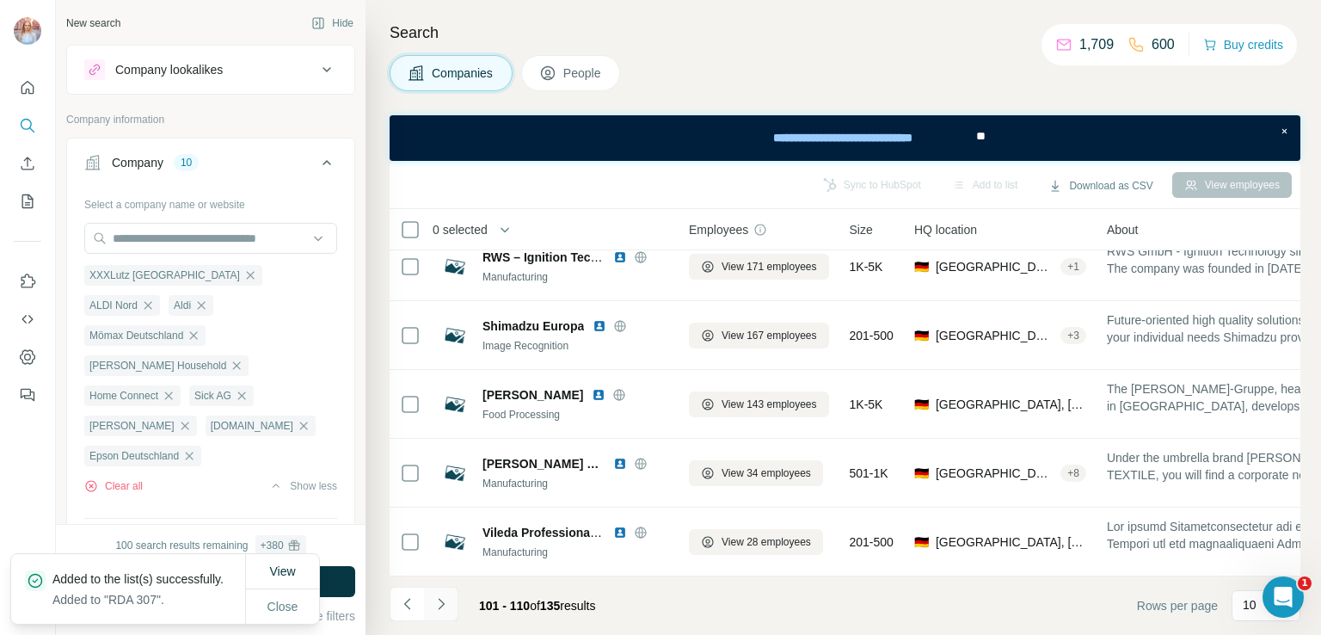
click at [438, 604] on icon "Navigate to next page" at bounding box center [441, 603] width 17 height 17
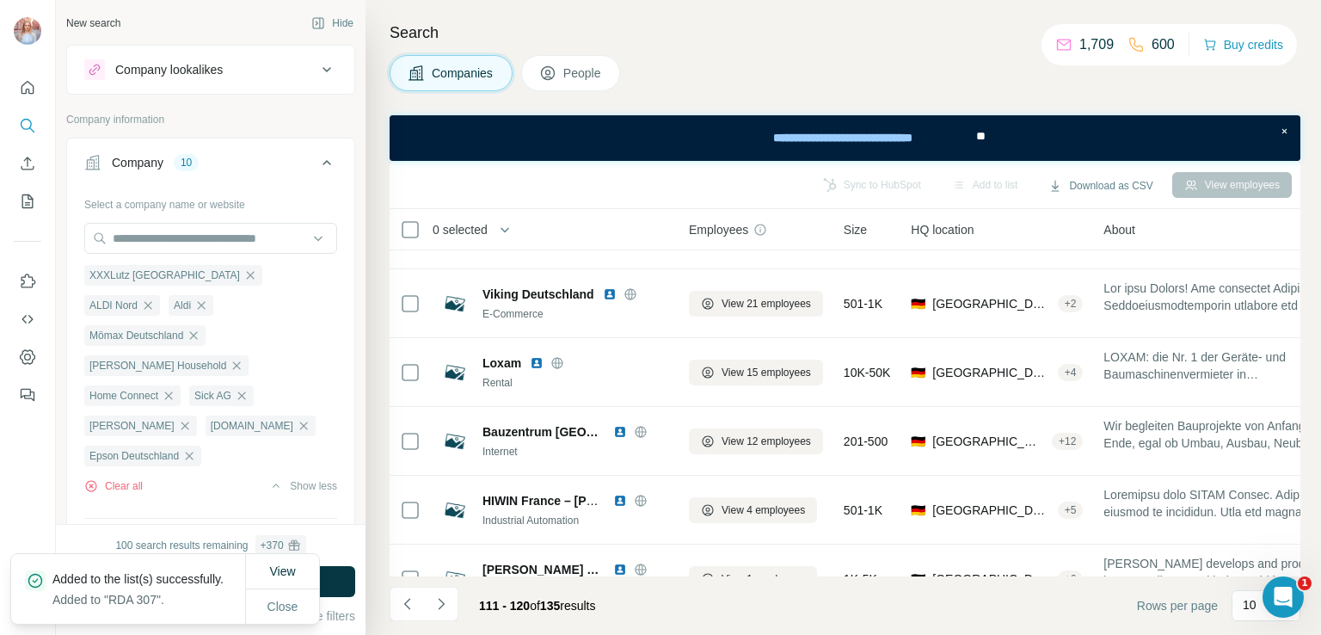
scroll to position [0, 0]
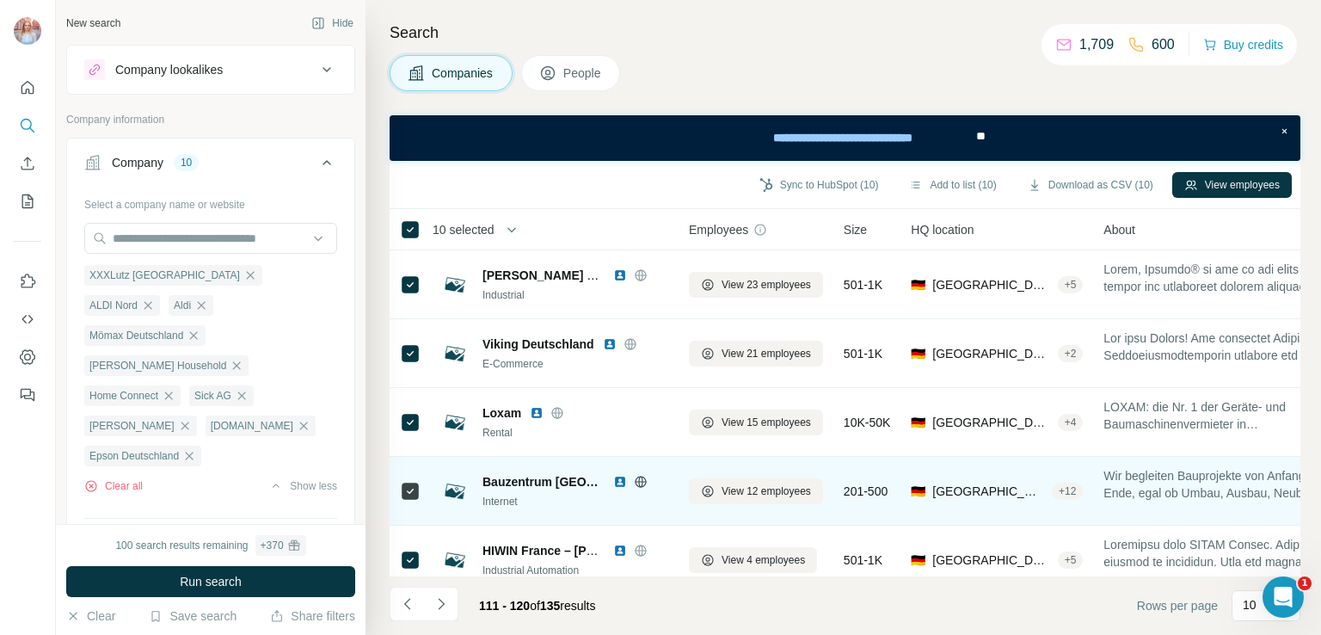
click at [400, 488] on icon at bounding box center [410, 491] width 21 height 21
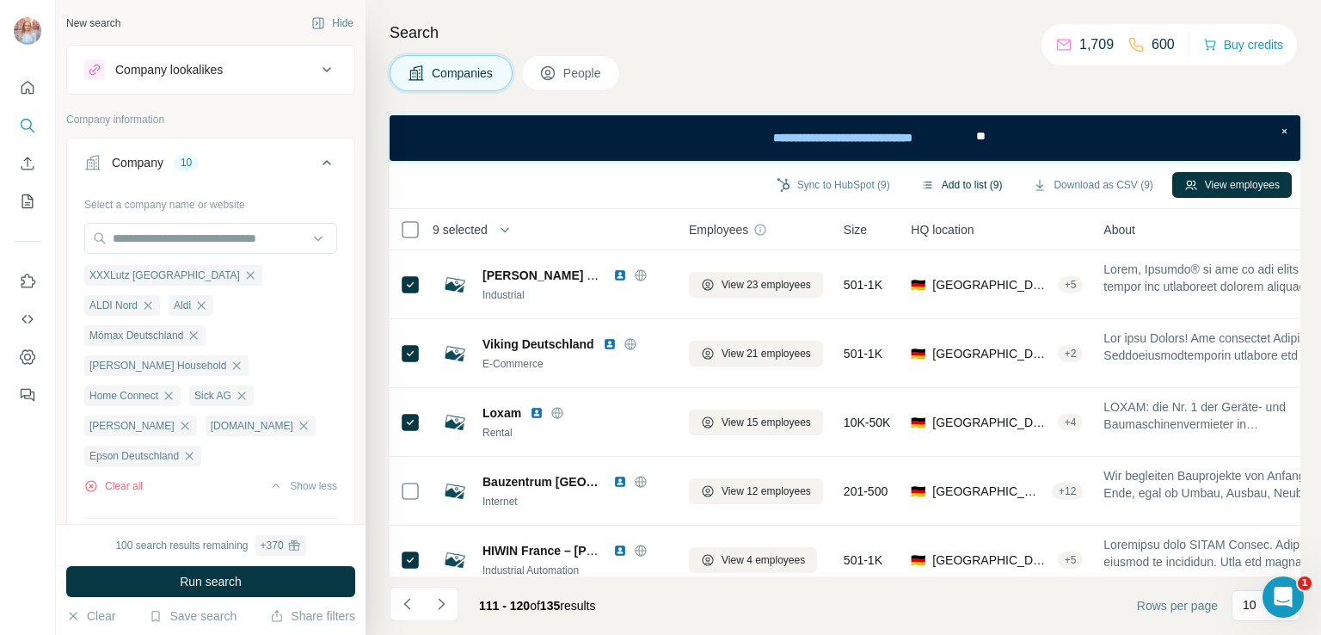
click at [936, 175] on button "Add to list (9)" at bounding box center [962, 185] width 106 height 26
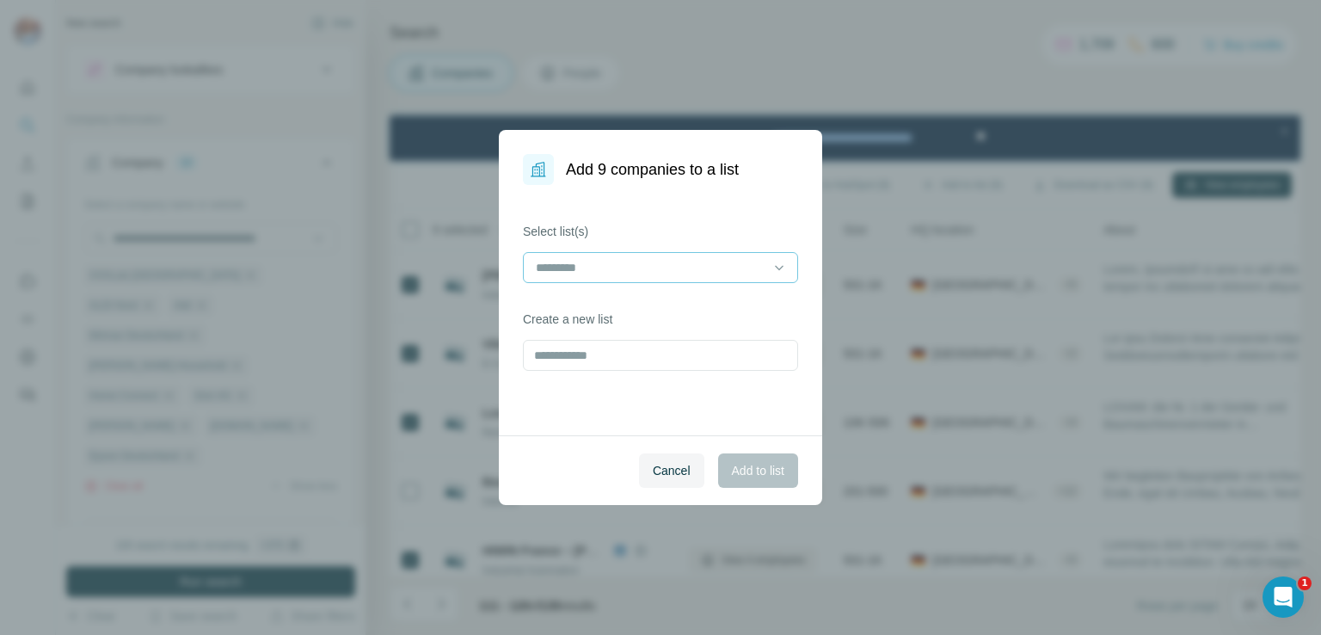
click at [689, 267] on input at bounding box center [650, 267] width 232 height 19
click at [546, 312] on p "RDA 307" at bounding box center [562, 306] width 48 height 17
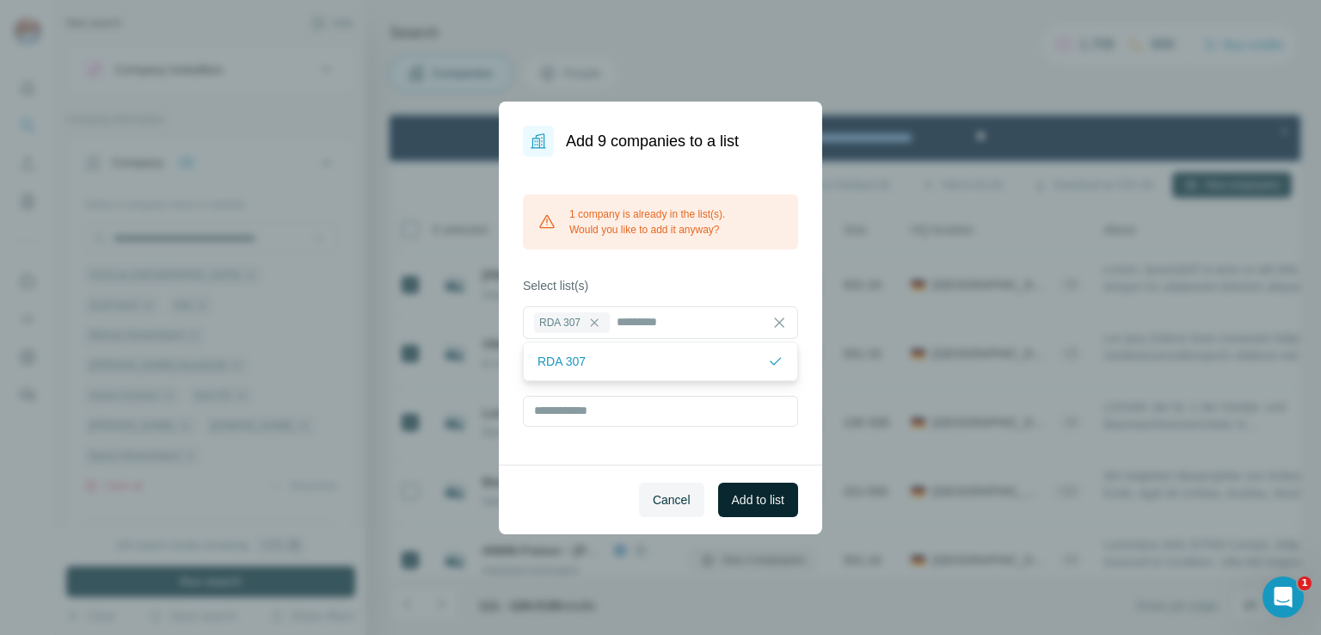
click at [771, 495] on span "Add to list" at bounding box center [758, 499] width 52 height 17
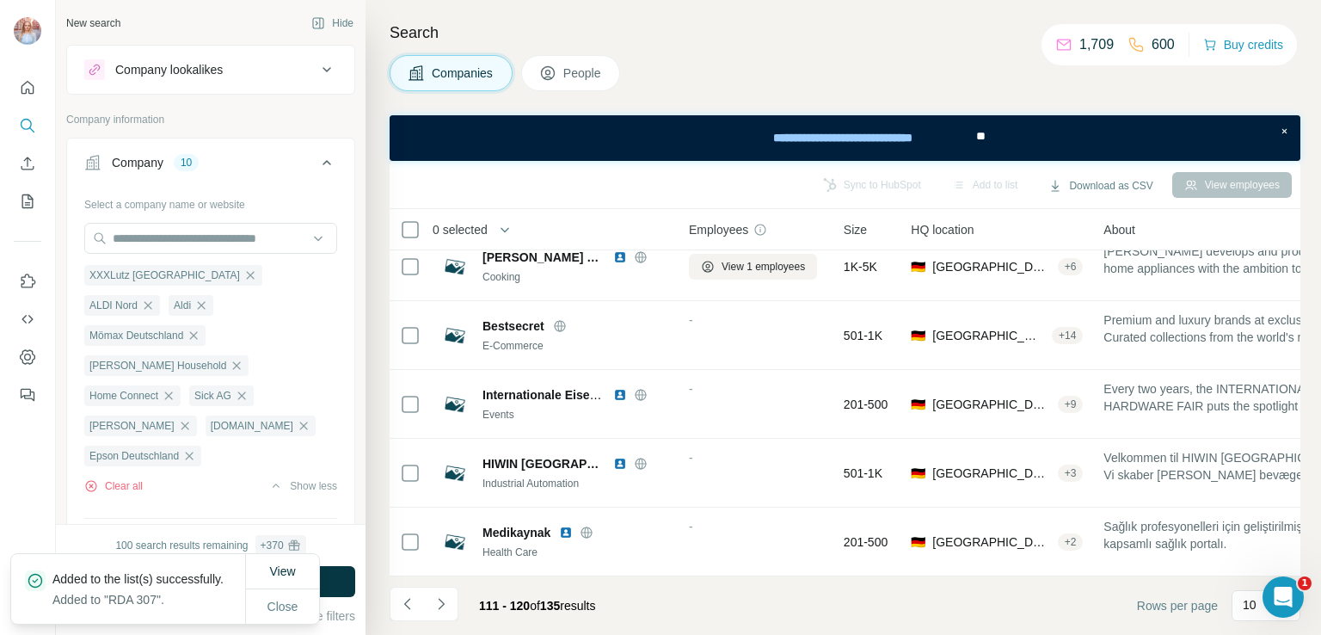
scroll to position [371, 0]
click at [442, 603] on icon "Navigate to next page" at bounding box center [441, 603] width 17 height 17
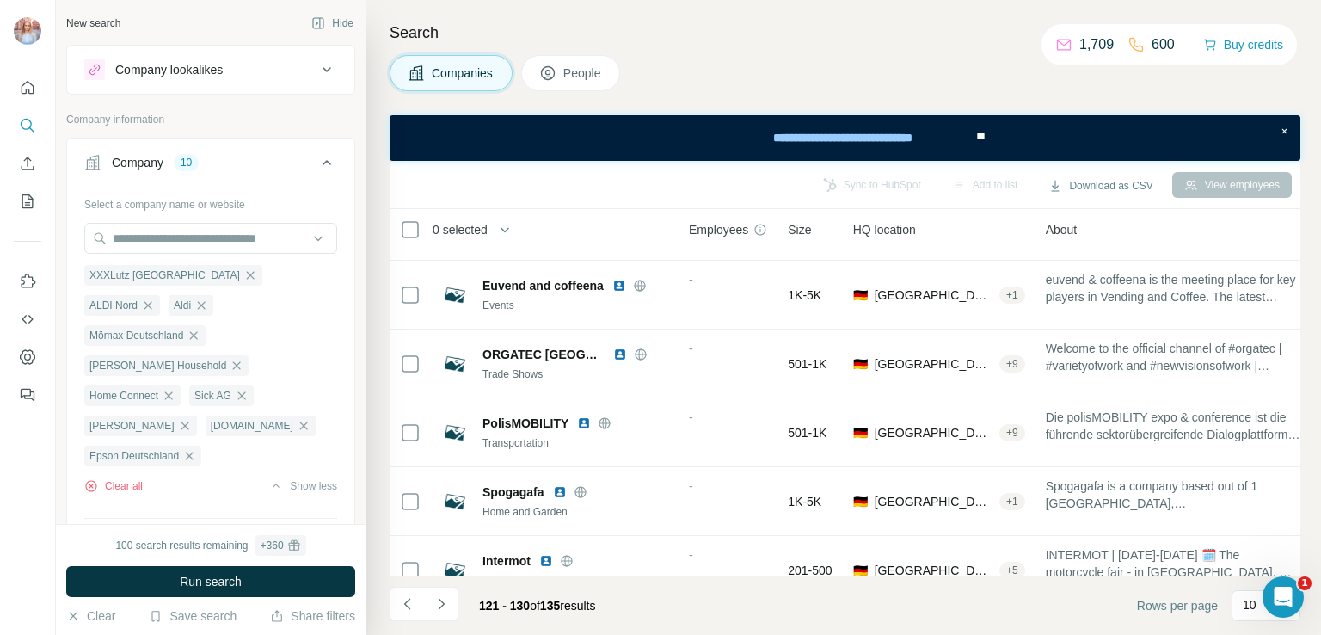
scroll to position [0, 0]
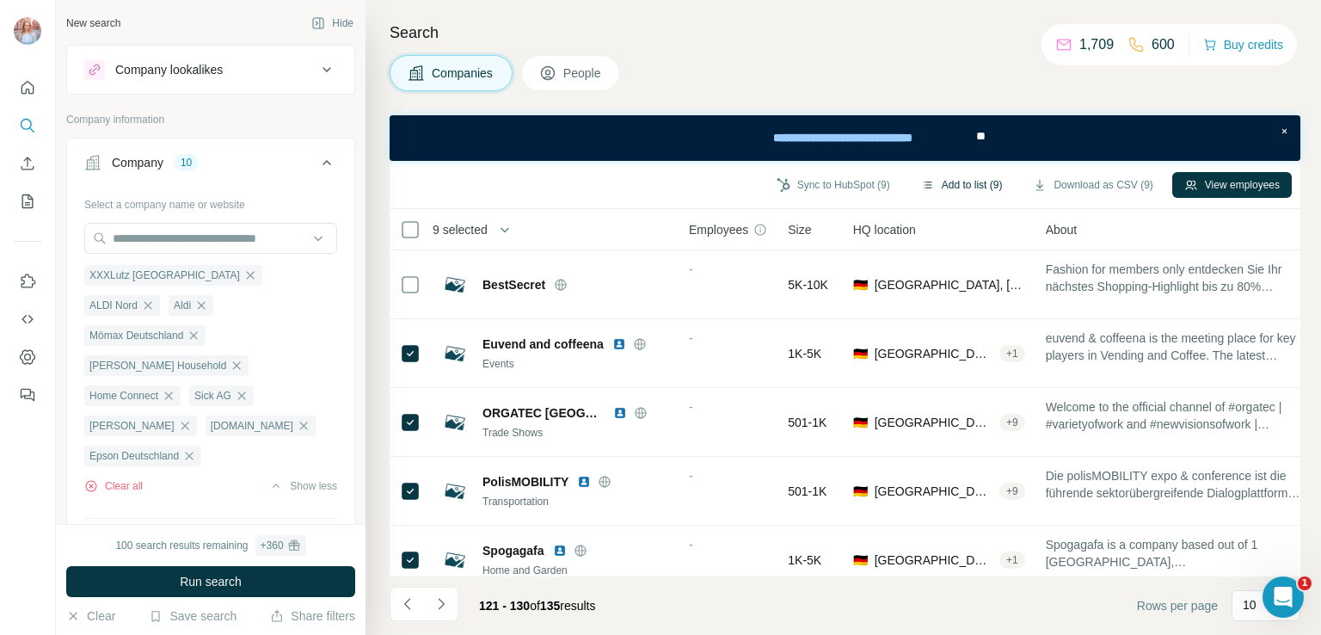
click at [925, 185] on button "Add to list (9)" at bounding box center [962, 185] width 106 height 26
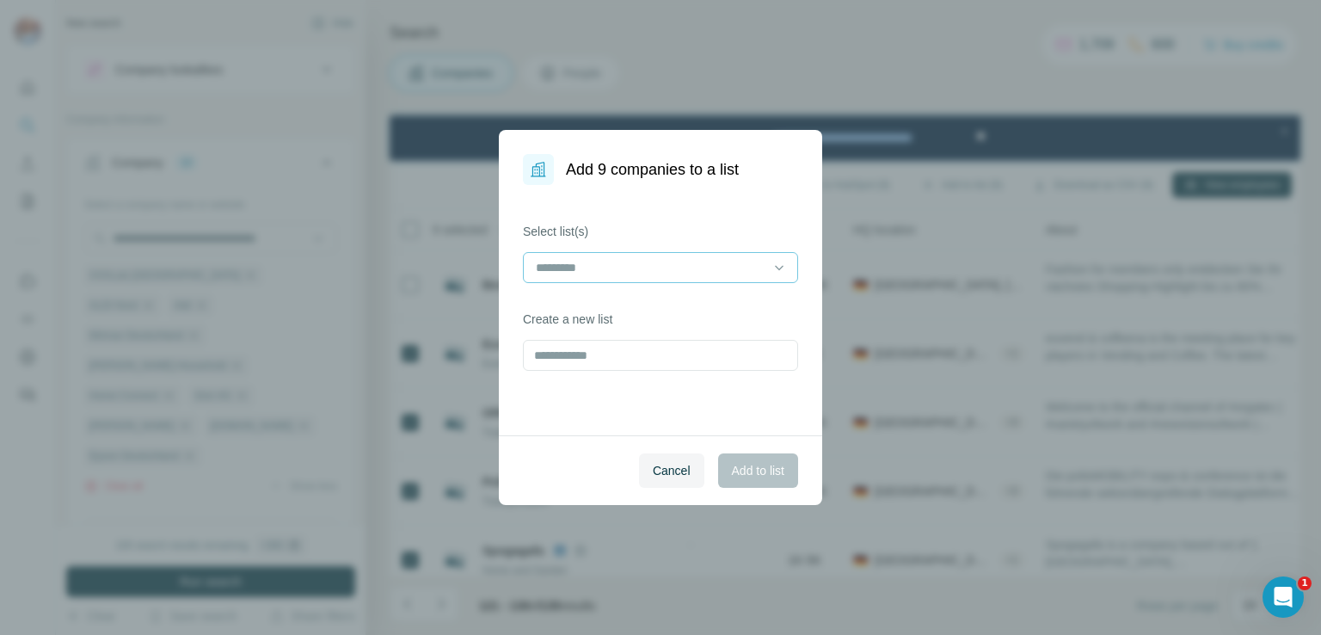
click at [560, 267] on input at bounding box center [650, 267] width 232 height 19
click at [581, 298] on p "RDA 307" at bounding box center [562, 306] width 48 height 17
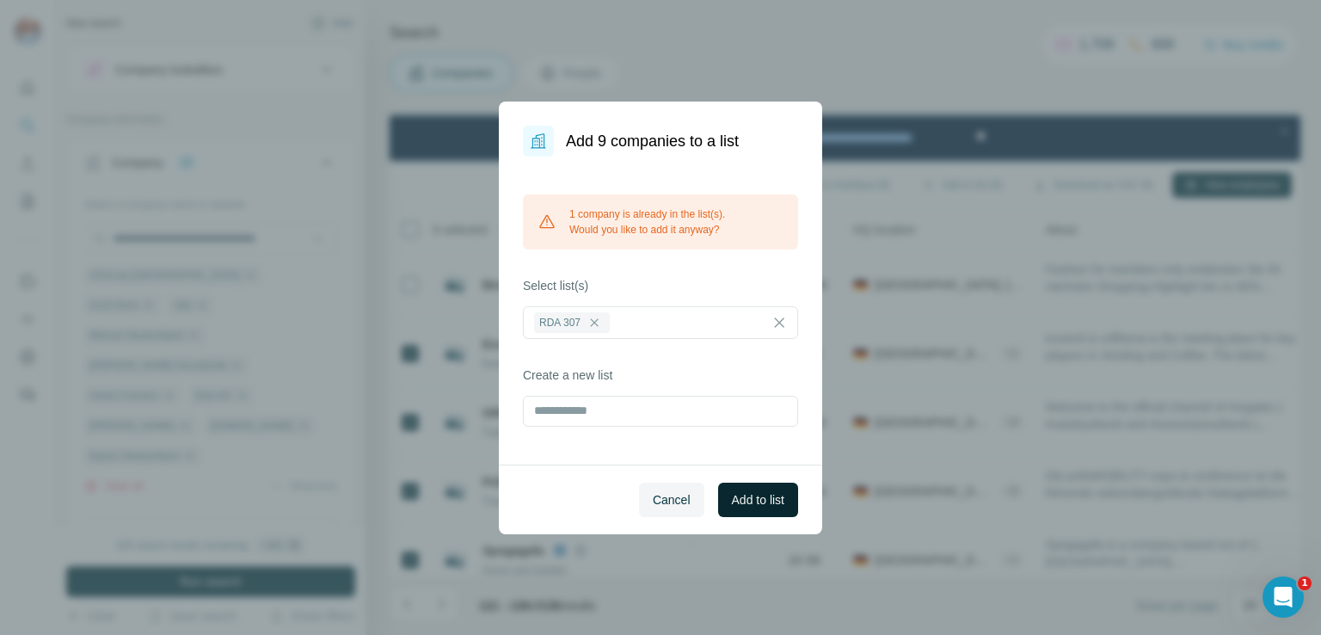
click at [760, 496] on span "Add to list" at bounding box center [758, 499] width 52 height 17
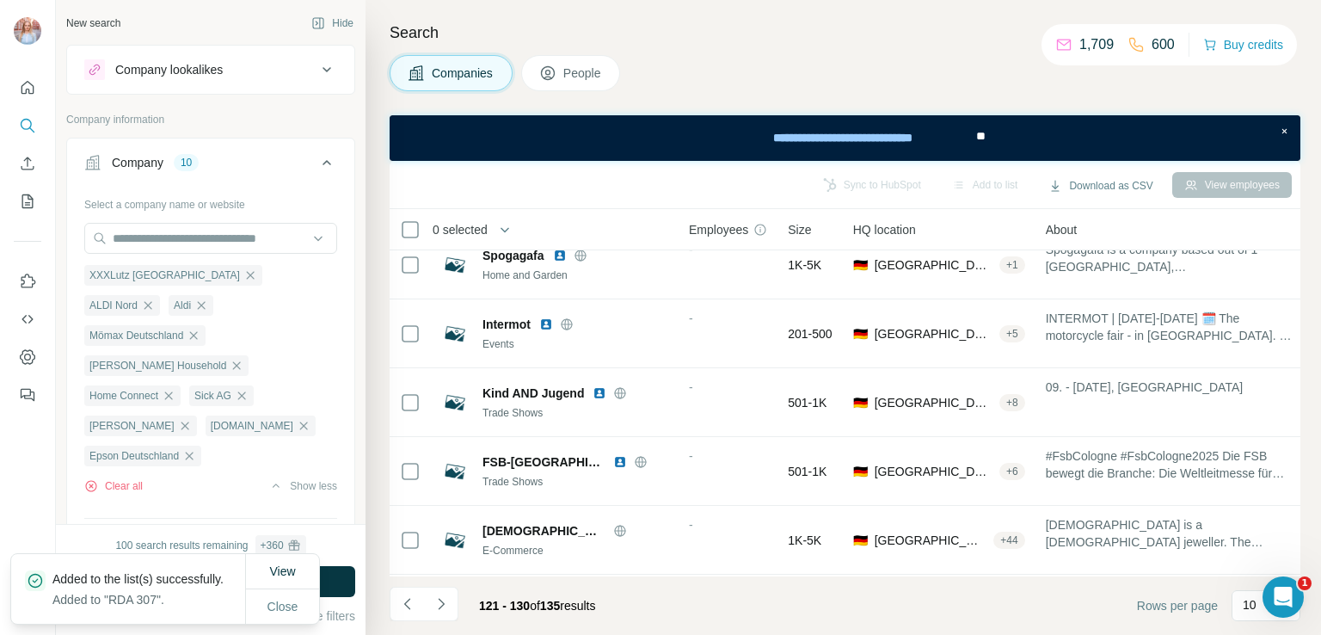
scroll to position [371, 0]
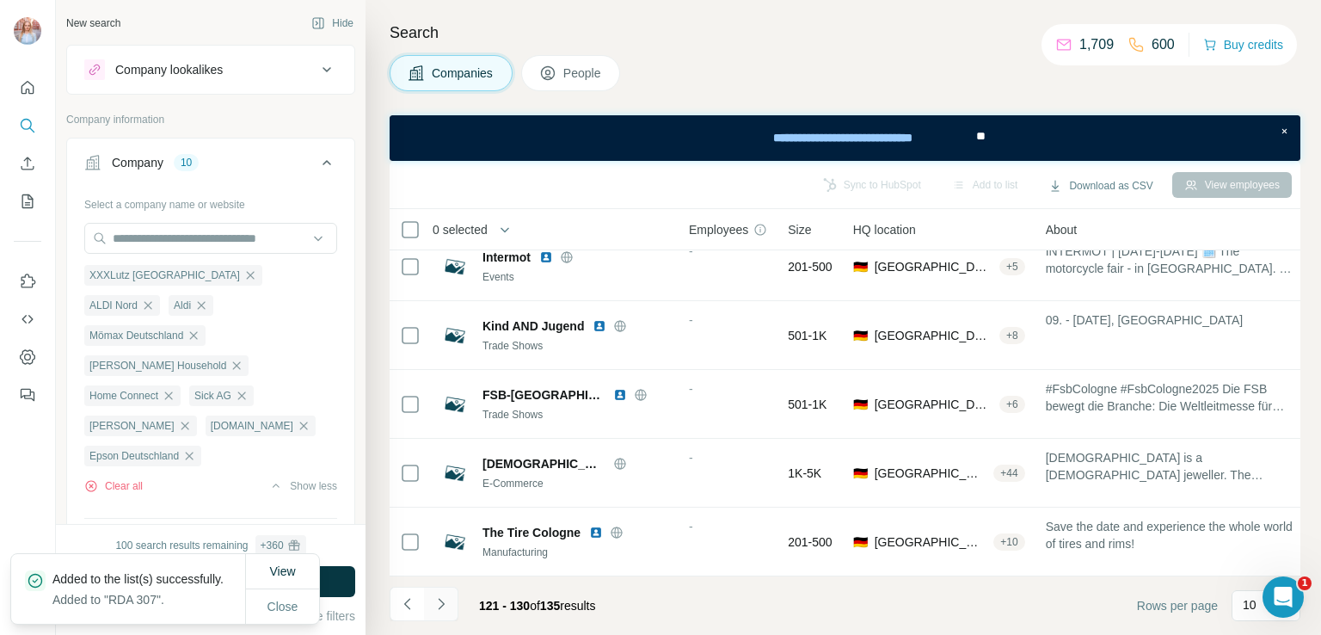
click at [448, 606] on icon "Navigate to next page" at bounding box center [441, 603] width 17 height 17
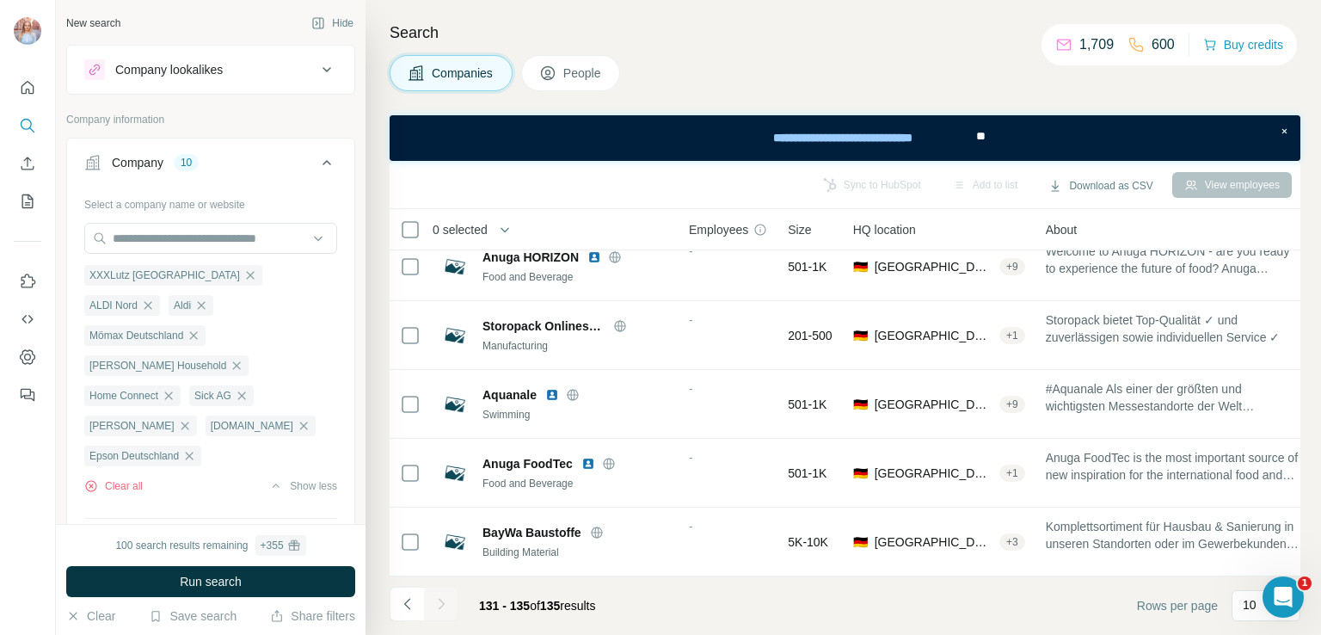
scroll to position [0, 0]
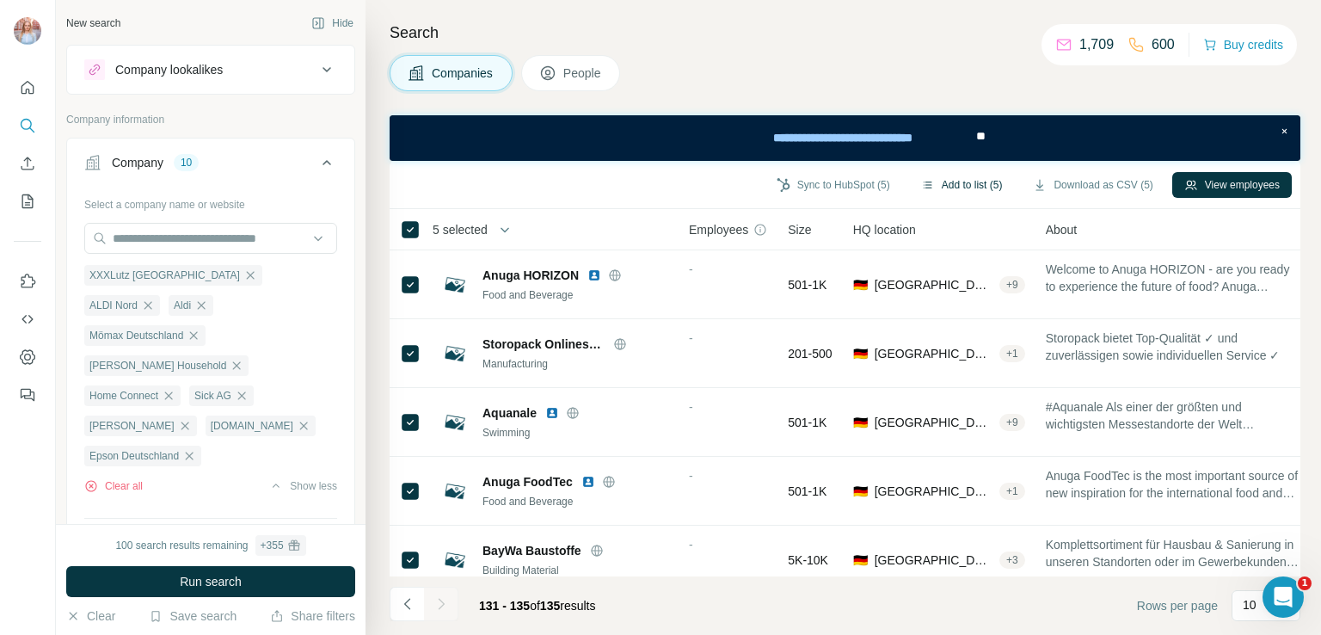
click at [929, 176] on button "Add to list (5)" at bounding box center [962, 185] width 106 height 26
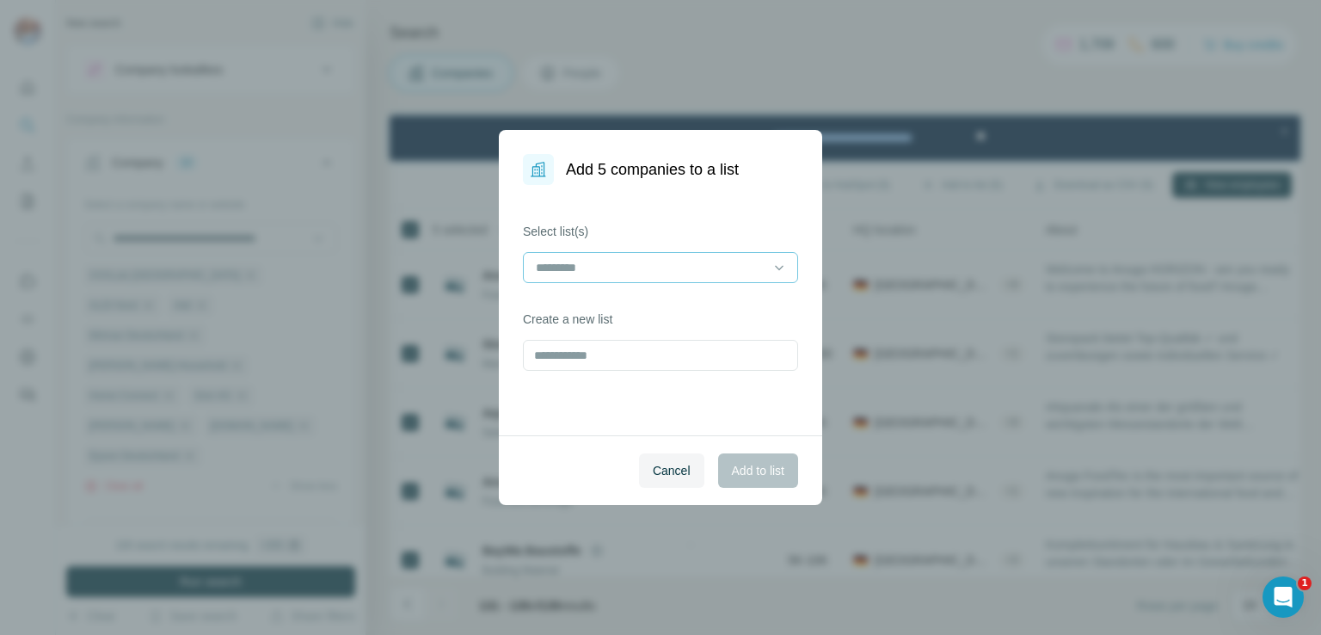
click at [578, 275] on input at bounding box center [650, 267] width 232 height 19
click at [581, 293] on div "RDA 307" at bounding box center [660, 306] width 267 height 31
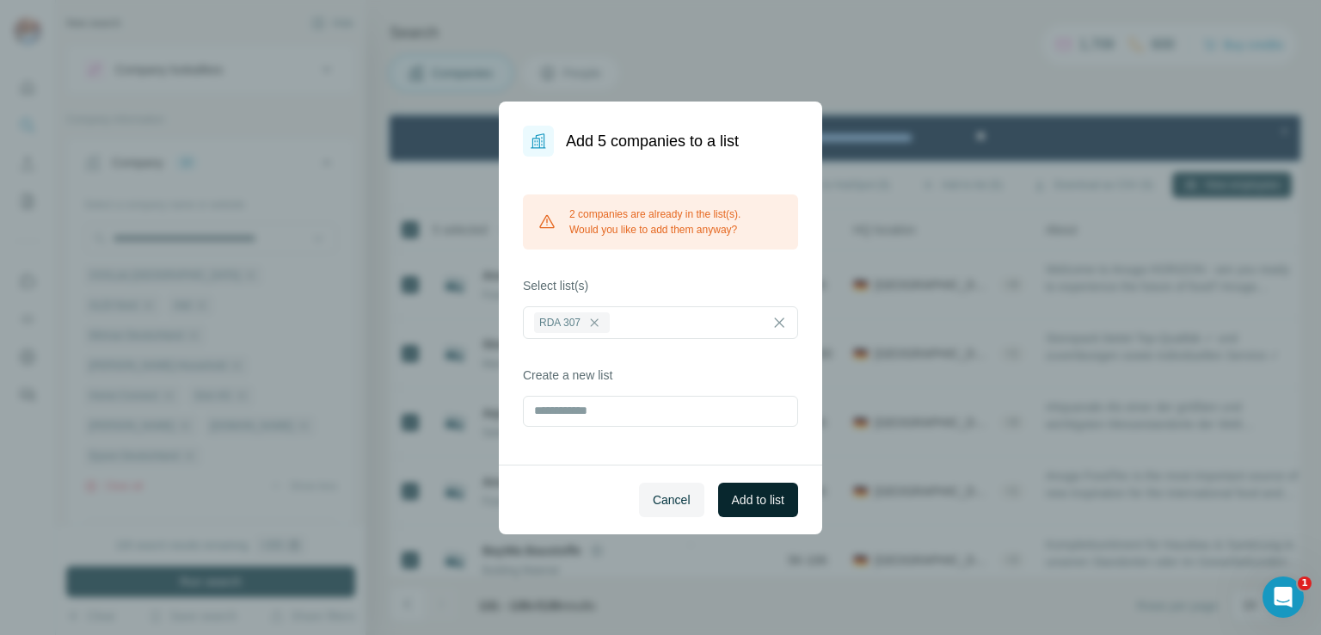
click at [760, 496] on span "Add to list" at bounding box center [758, 499] width 52 height 17
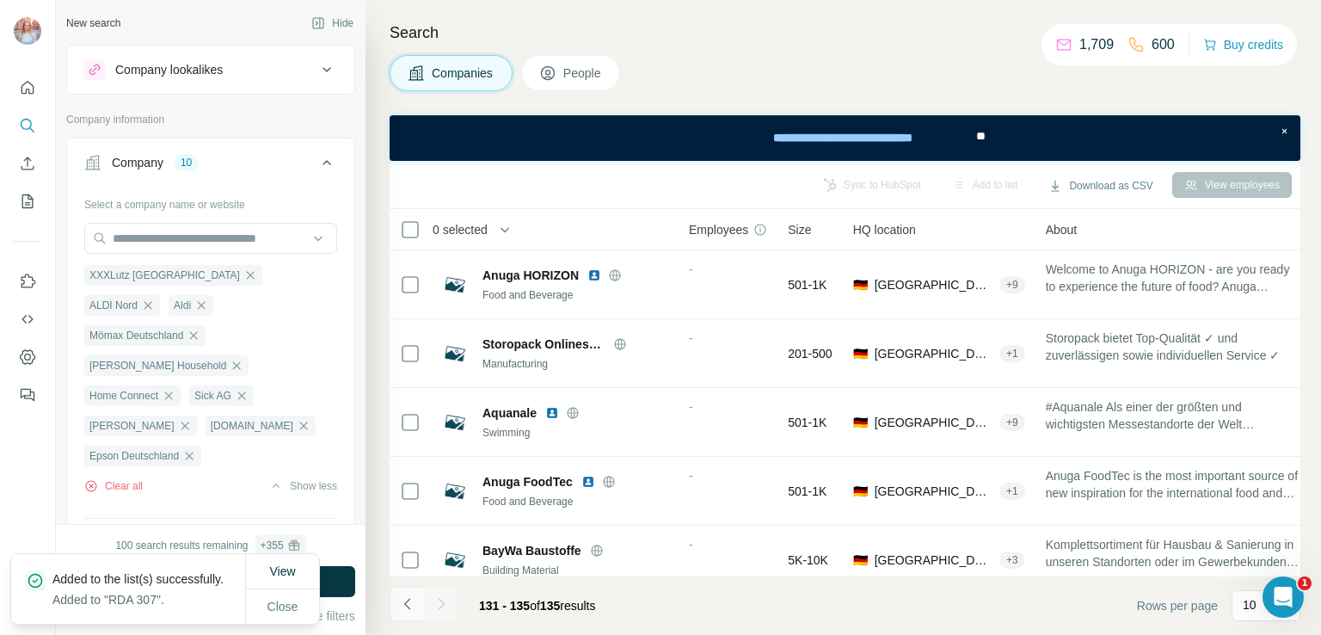
click at [416, 603] on button "Navigate to previous page" at bounding box center [407, 604] width 34 height 34
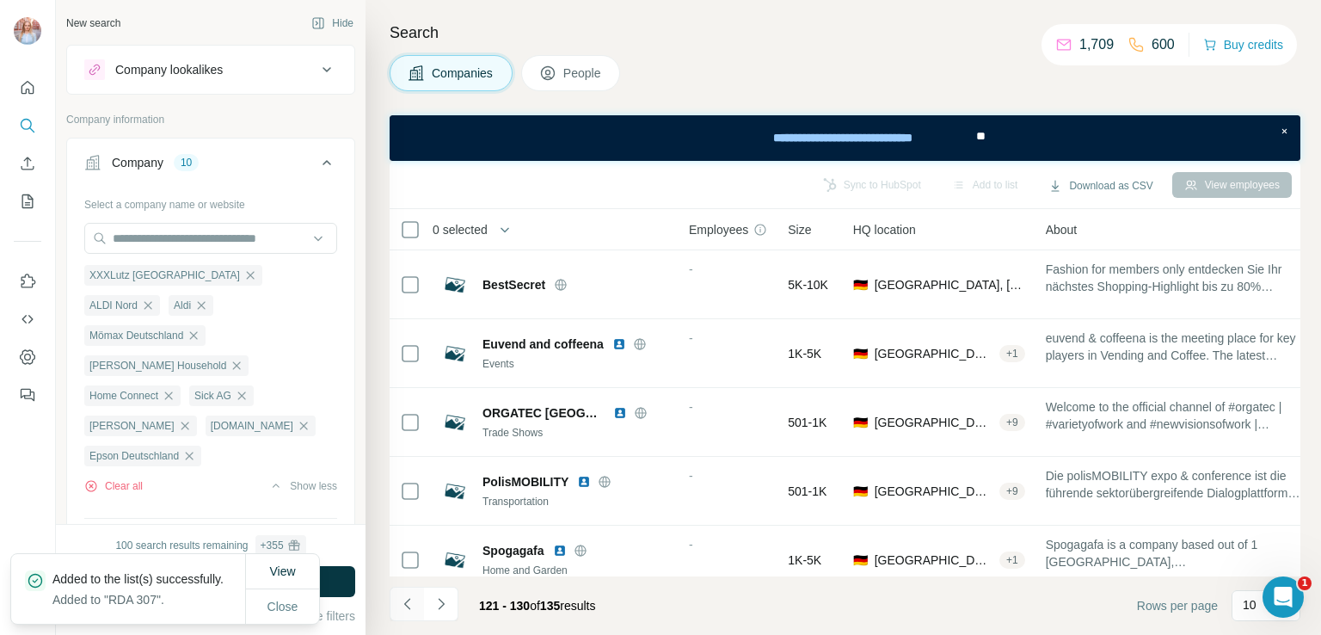
click at [416, 603] on button "Navigate to previous page" at bounding box center [407, 604] width 34 height 34
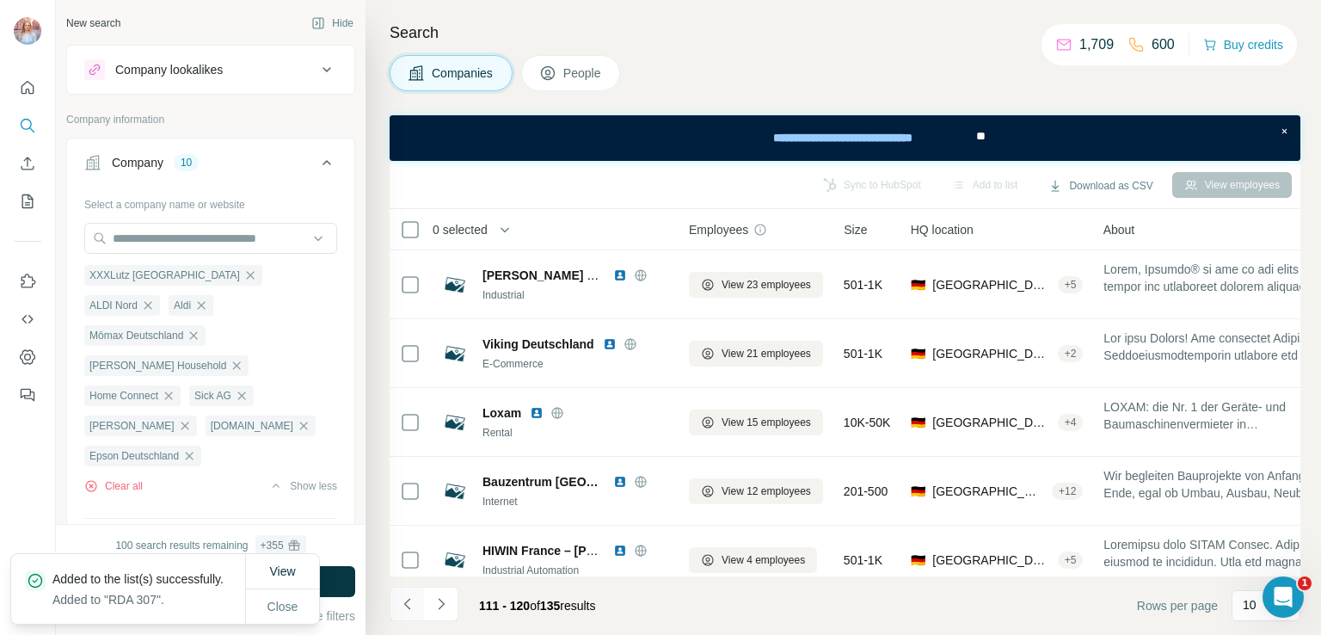
click at [416, 603] on button "Navigate to previous page" at bounding box center [407, 604] width 34 height 34
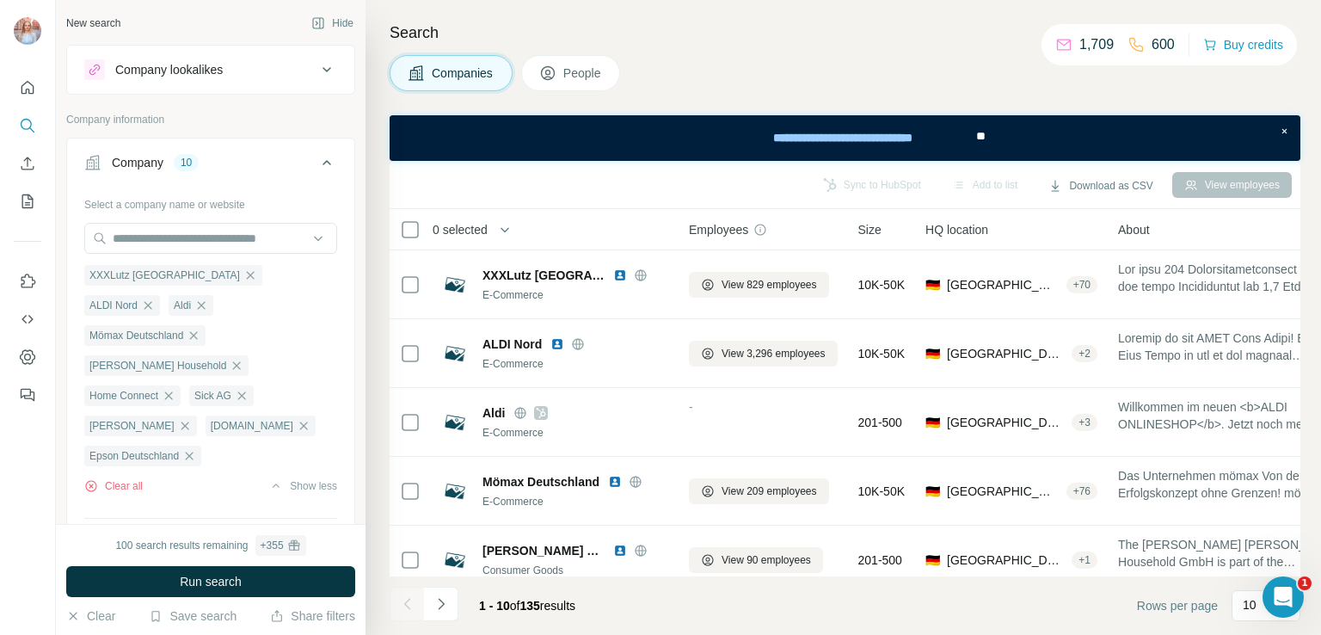
click at [416, 603] on div at bounding box center [407, 604] width 34 height 34
click at [28, 200] on icon "My lists" at bounding box center [27, 201] width 17 height 17
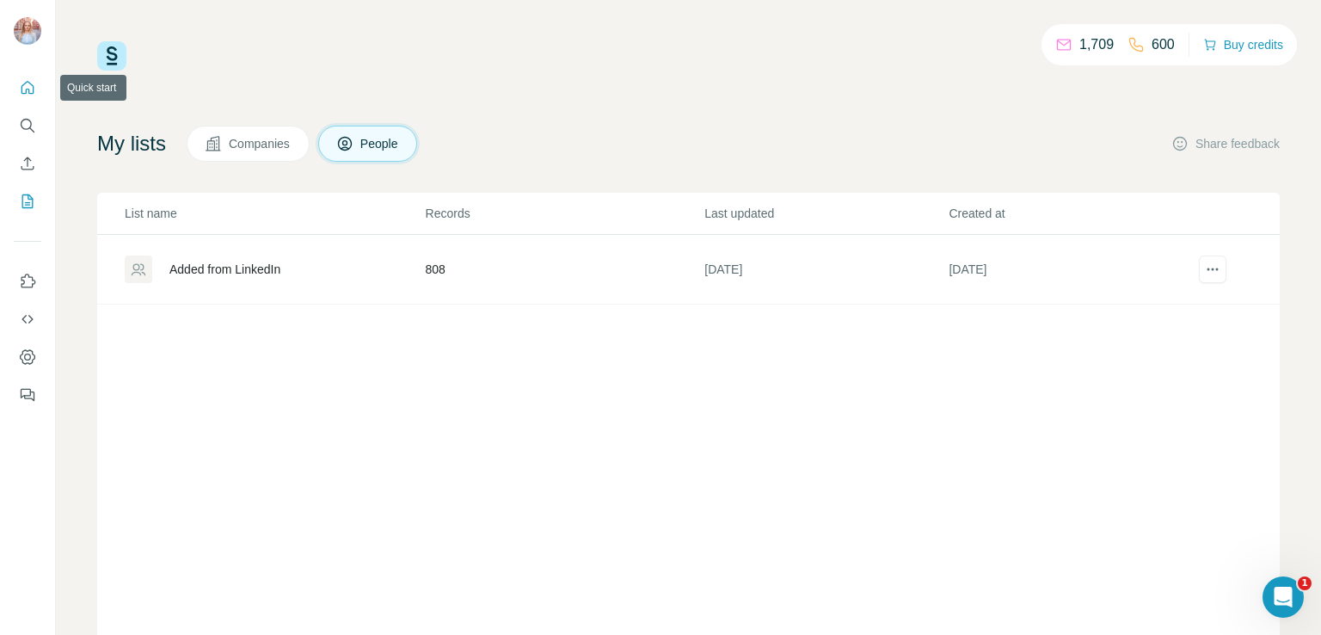
click at [27, 89] on icon "Quick start" at bounding box center [28, 87] width 13 height 13
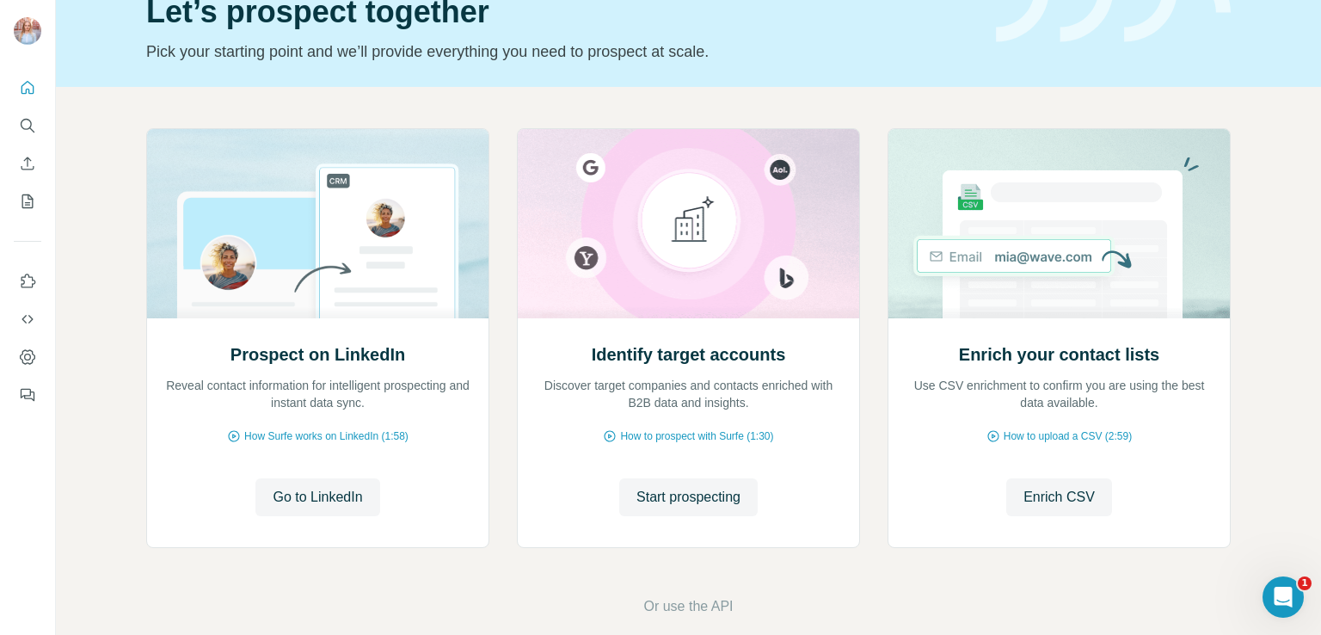
scroll to position [108, 0]
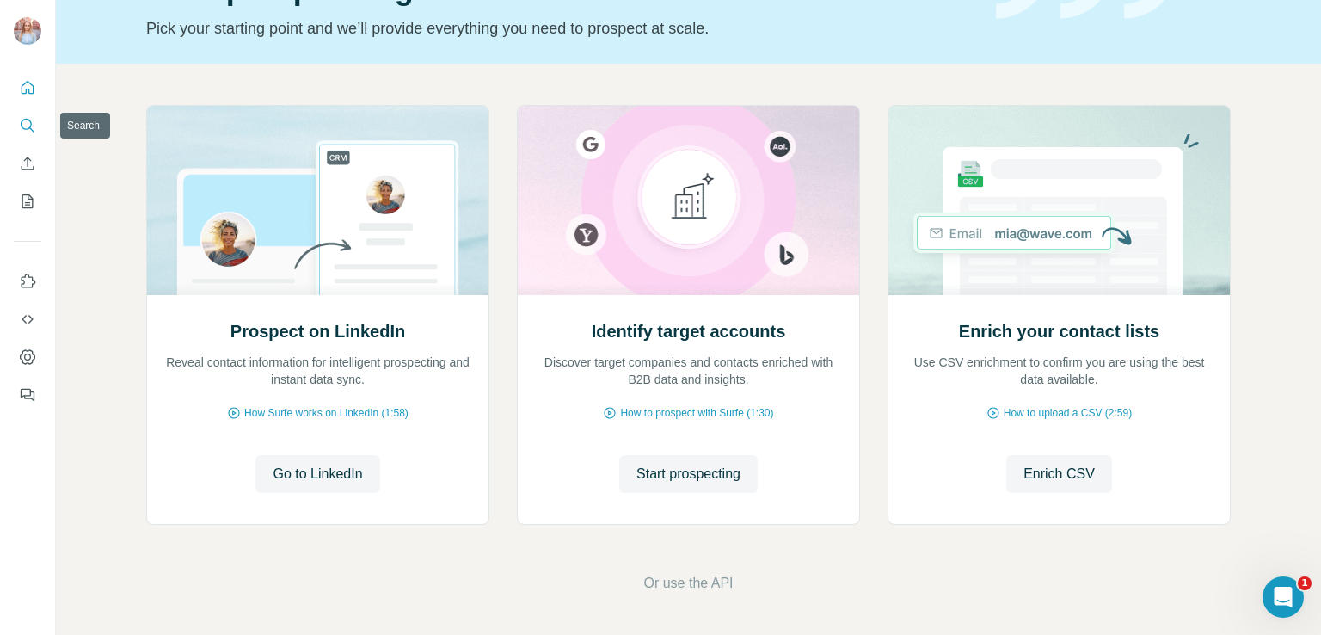
click at [26, 126] on icon "Search" at bounding box center [27, 125] width 17 height 17
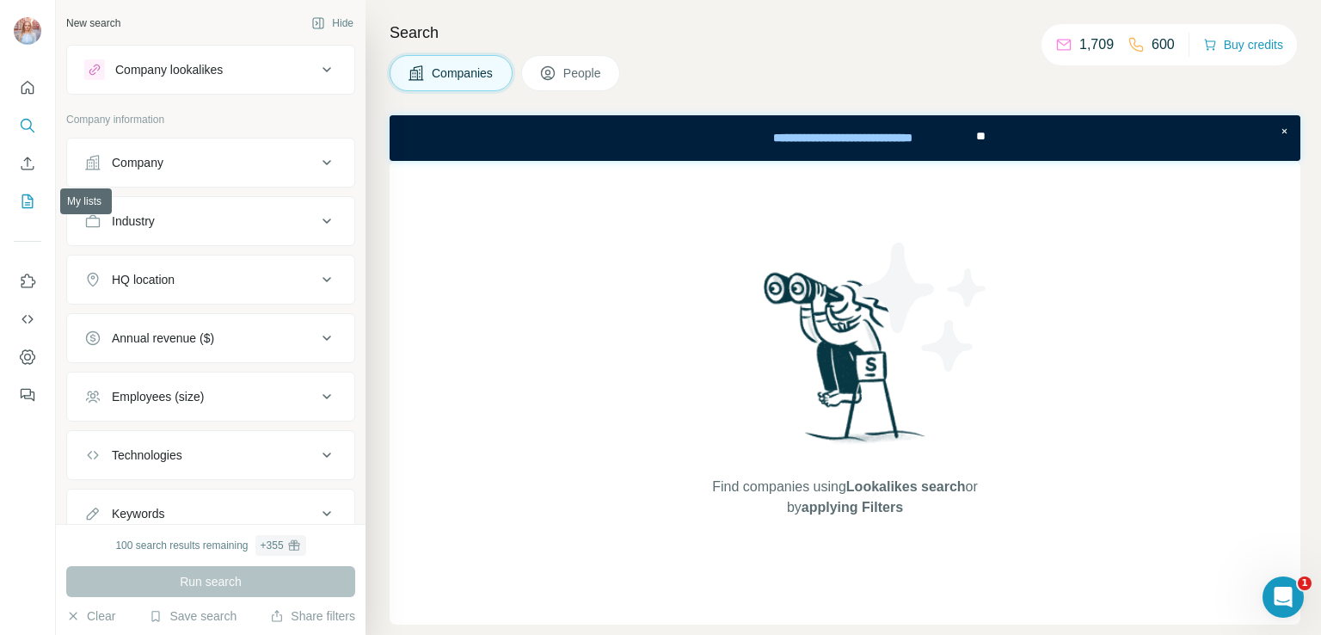
click at [24, 194] on icon "My lists" at bounding box center [27, 201] width 17 height 17
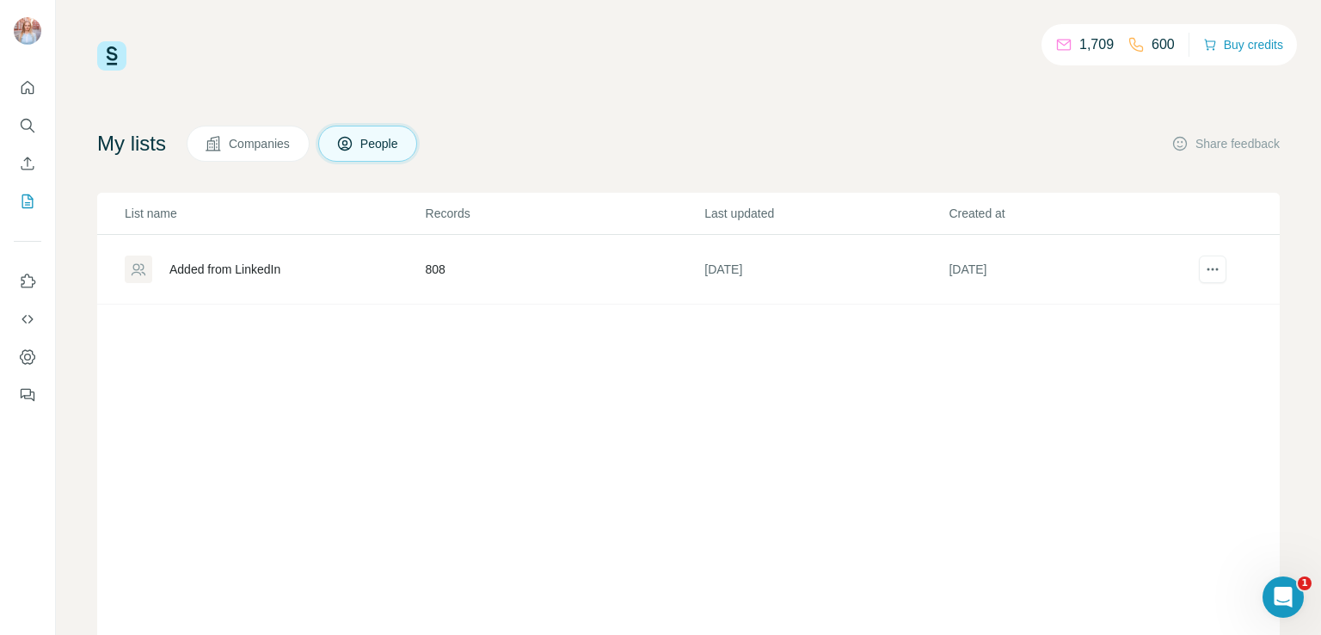
click at [279, 140] on span "Companies" at bounding box center [260, 143] width 63 height 17
click at [204, 272] on div "RDA 307" at bounding box center [193, 269] width 48 height 17
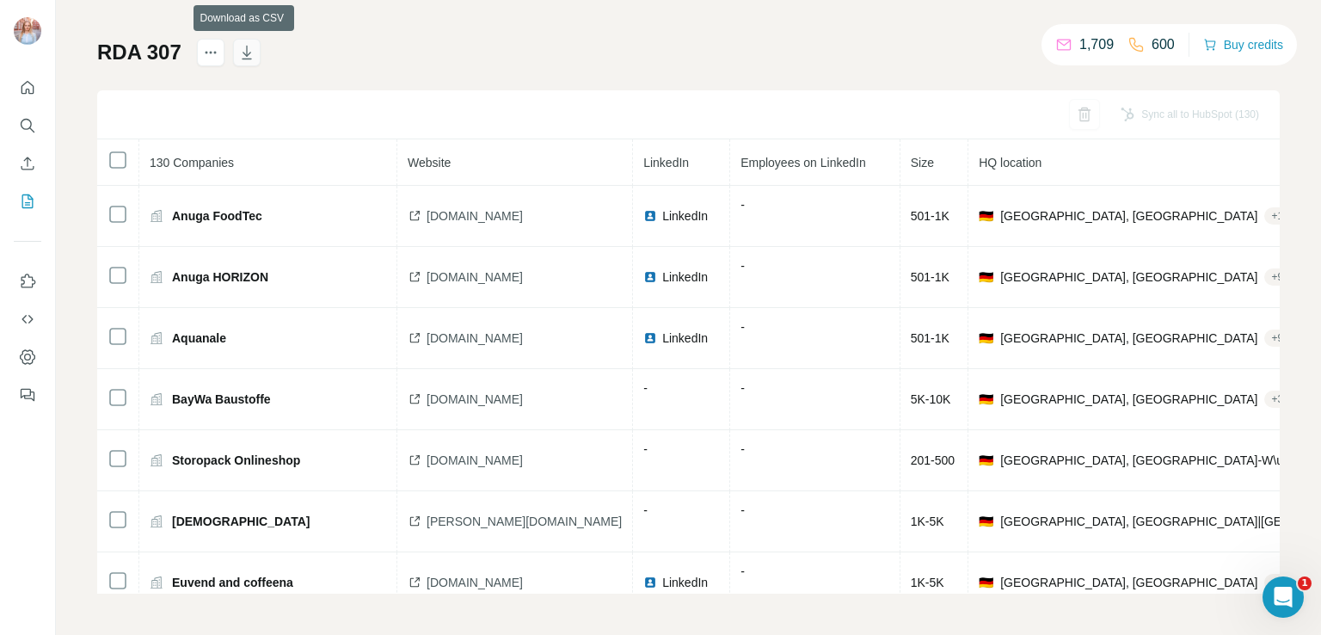
click at [243, 52] on icon "button" at bounding box center [246, 52] width 17 height 17
click at [28, 354] on icon "Dashboard" at bounding box center [27, 356] width 7 height 7
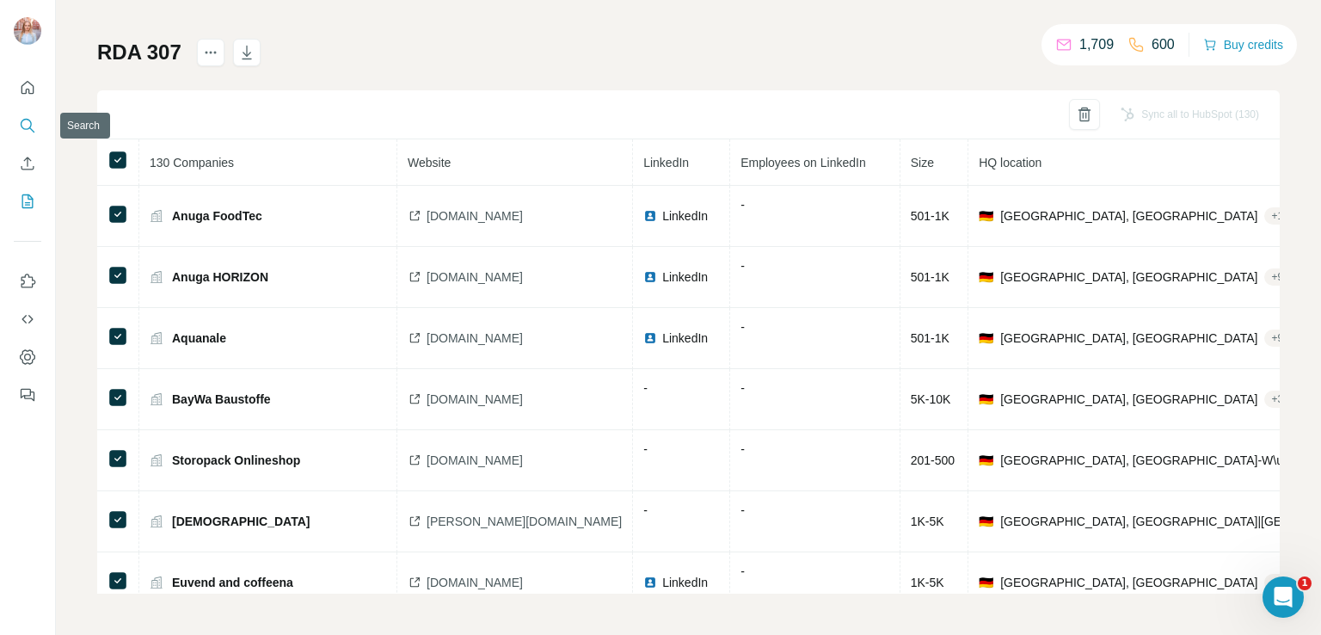
click at [30, 125] on icon "Search" at bounding box center [27, 125] width 17 height 17
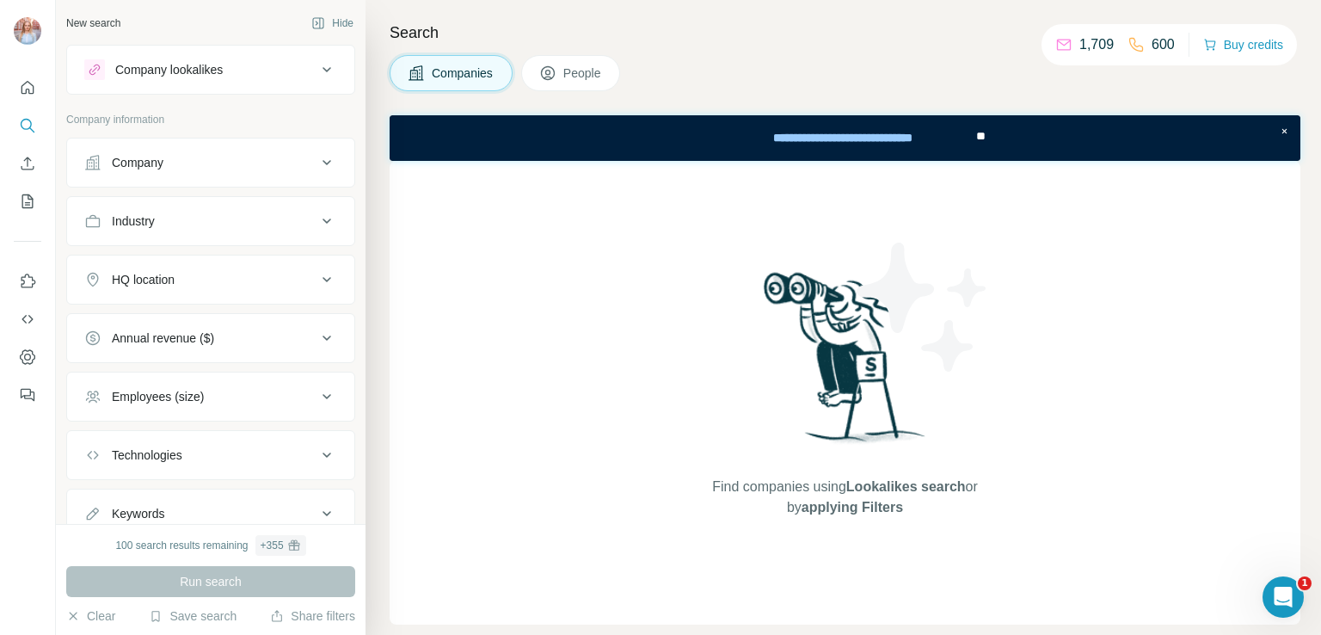
click at [316, 273] on icon at bounding box center [326, 279] width 21 height 21
click at [255, 316] on input "text" at bounding box center [210, 322] width 253 height 31
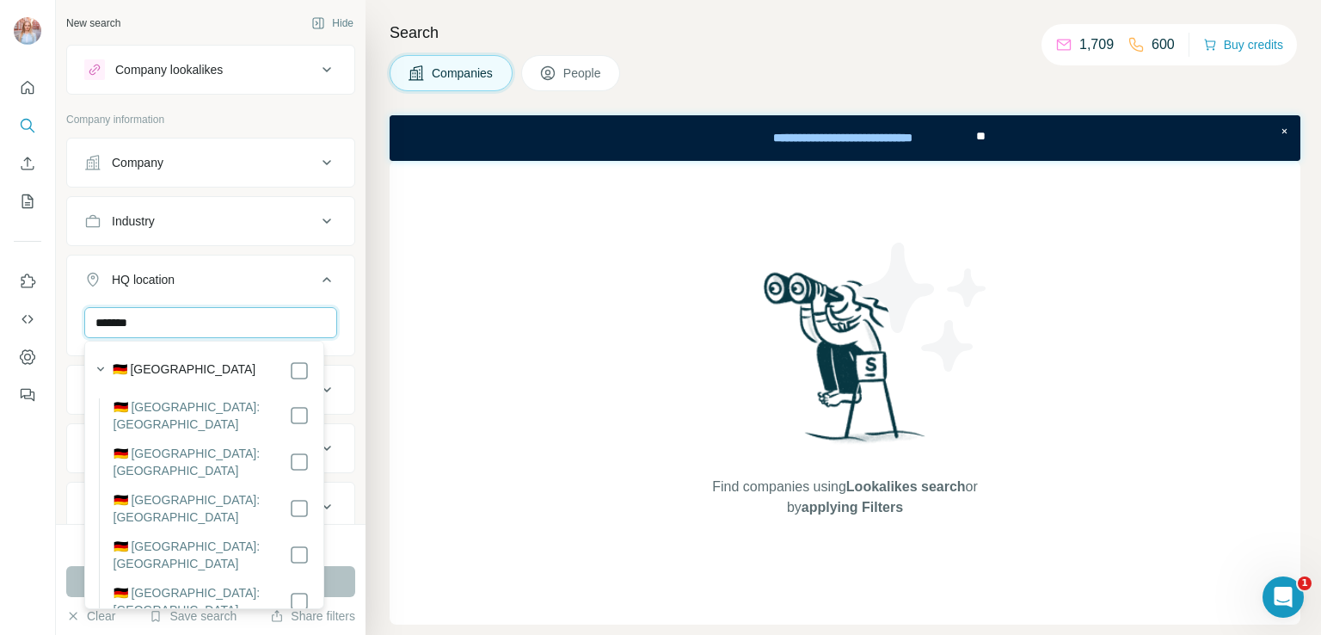
type input "*******"
click at [150, 362] on label "🇩🇪 [GEOGRAPHIC_DATA]" at bounding box center [185, 370] width 144 height 21
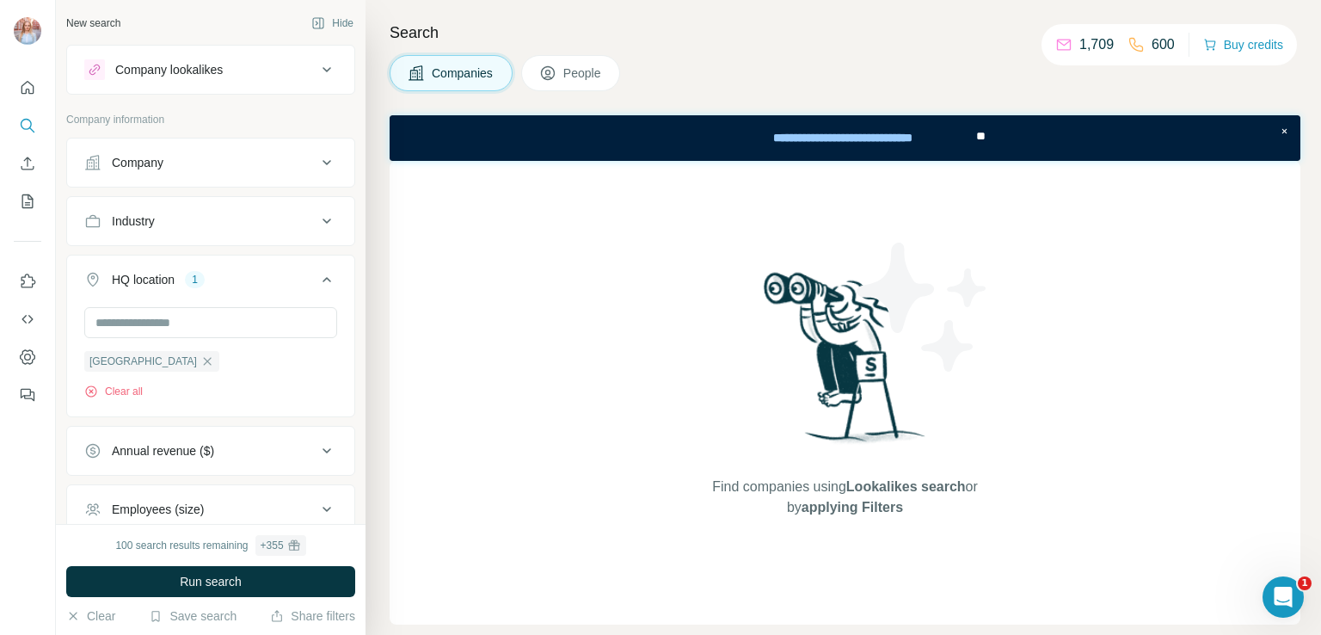
click at [316, 274] on icon at bounding box center [326, 279] width 21 height 21
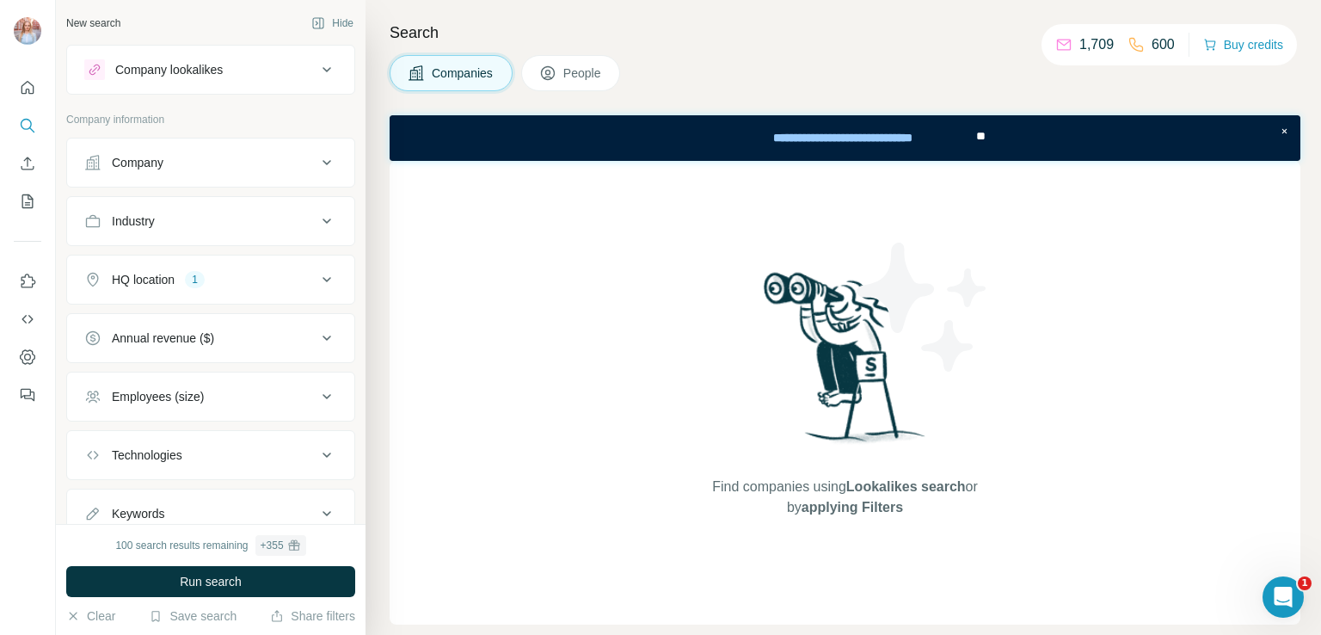
click at [316, 274] on icon at bounding box center [326, 279] width 21 height 21
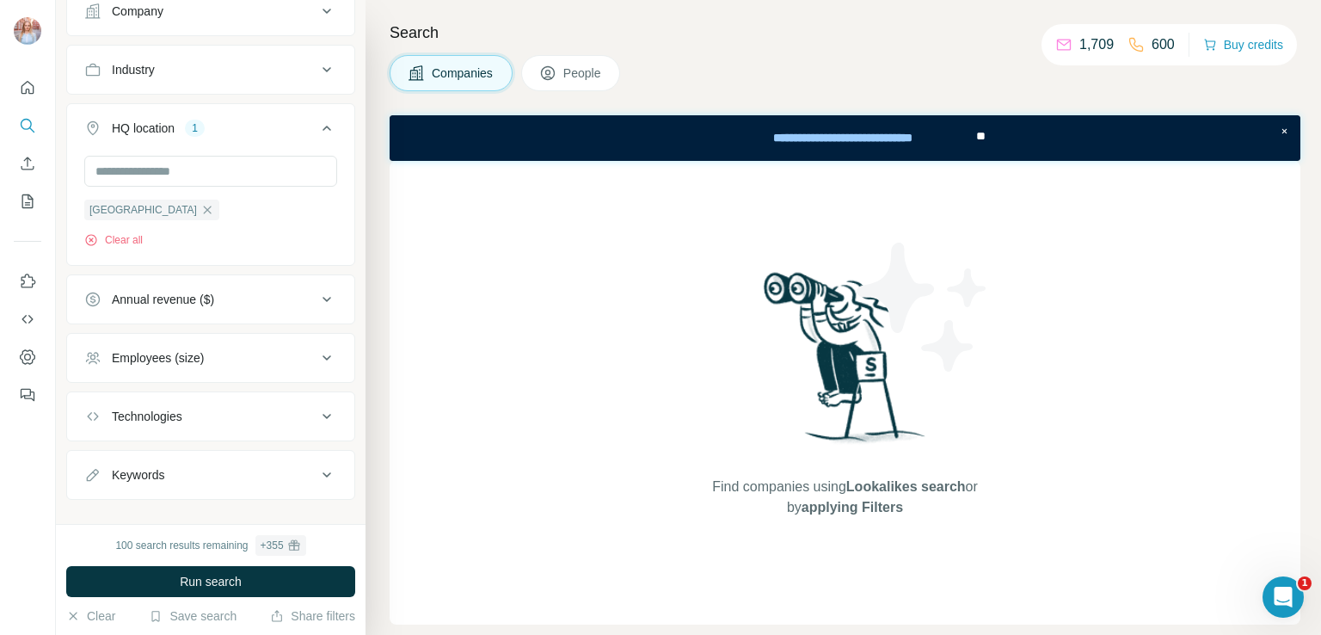
scroll to position [173, 0]
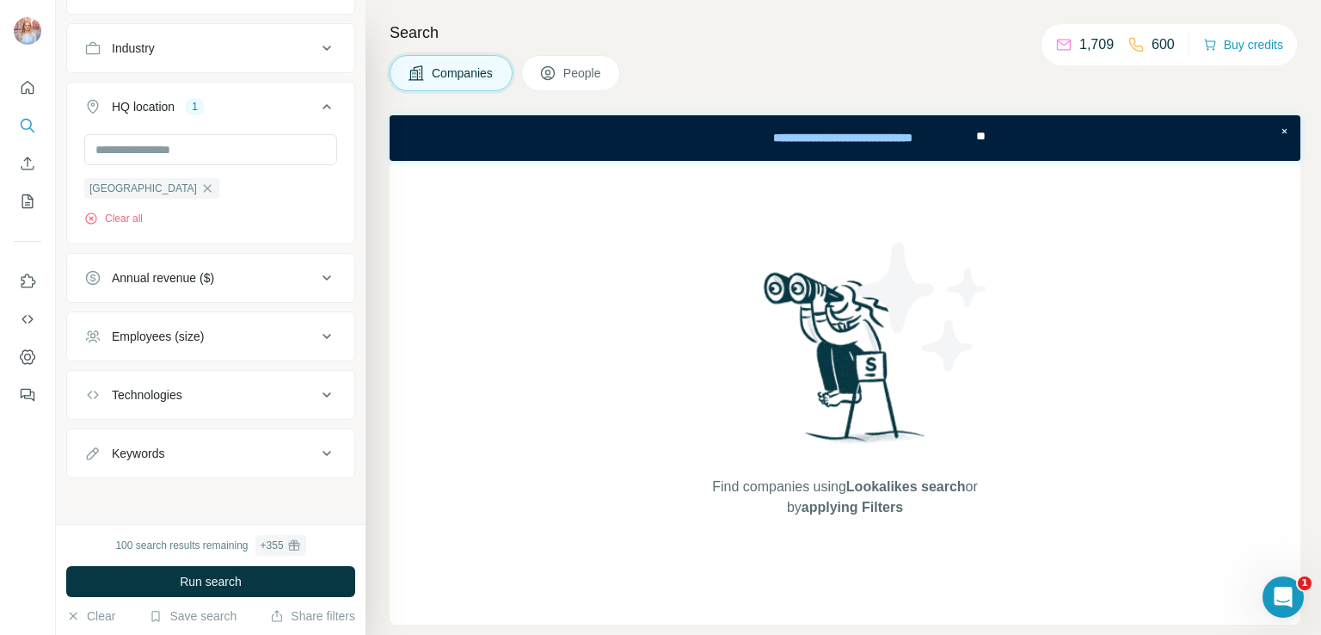
click at [320, 326] on icon at bounding box center [326, 336] width 21 height 21
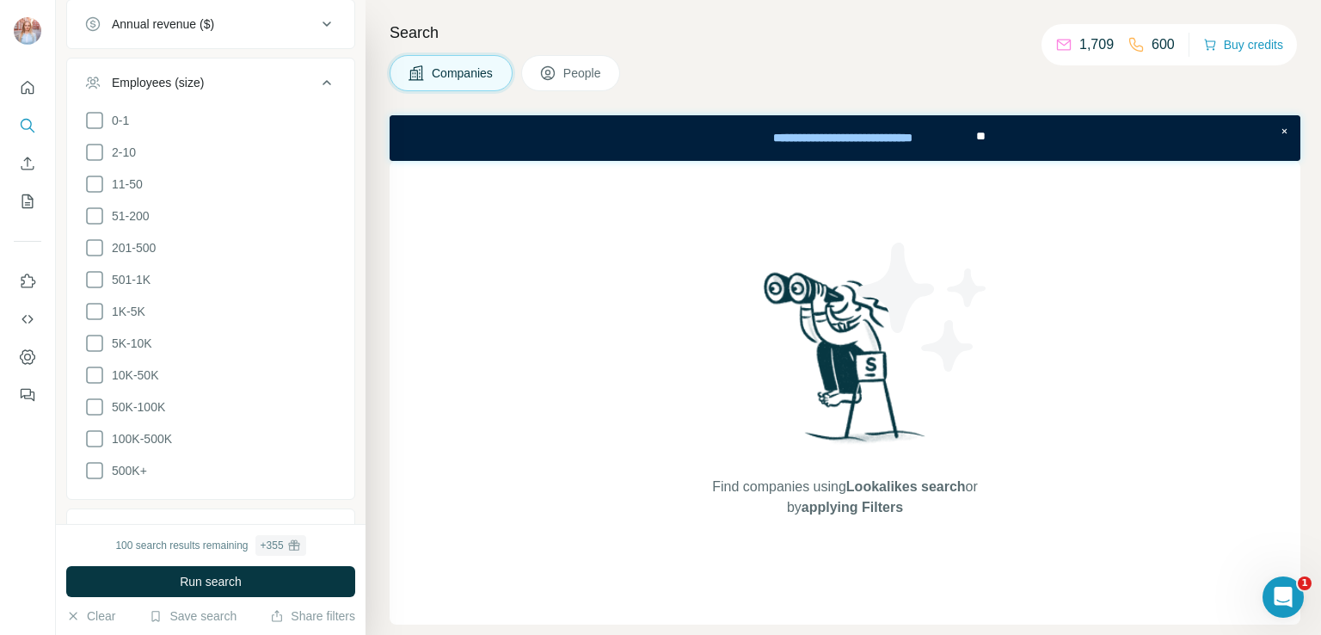
scroll to position [441, 0]
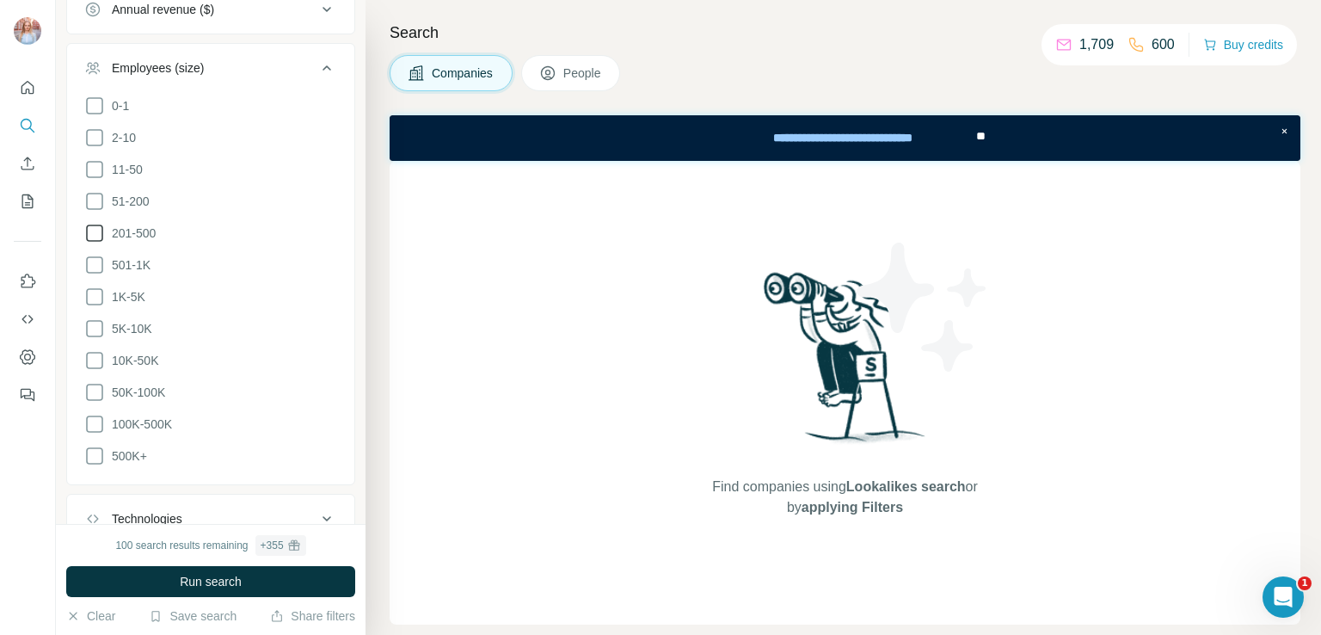
click at [93, 224] on icon at bounding box center [94, 233] width 21 height 21
click at [95, 263] on icon at bounding box center [94, 265] width 21 height 21
drag, startPoint x: 95, startPoint y: 288, endPoint x: 94, endPoint y: 316, distance: 27.5
click at [94, 316] on ul "0-1 2-10 11-50 [PHONE_NUMBER] 501-1K 1K-5K 5K-10K 10K-50K 50K-100K 100K-500K 50…" at bounding box center [210, 281] width 253 height 372
click at [94, 318] on icon at bounding box center [94, 328] width 21 height 21
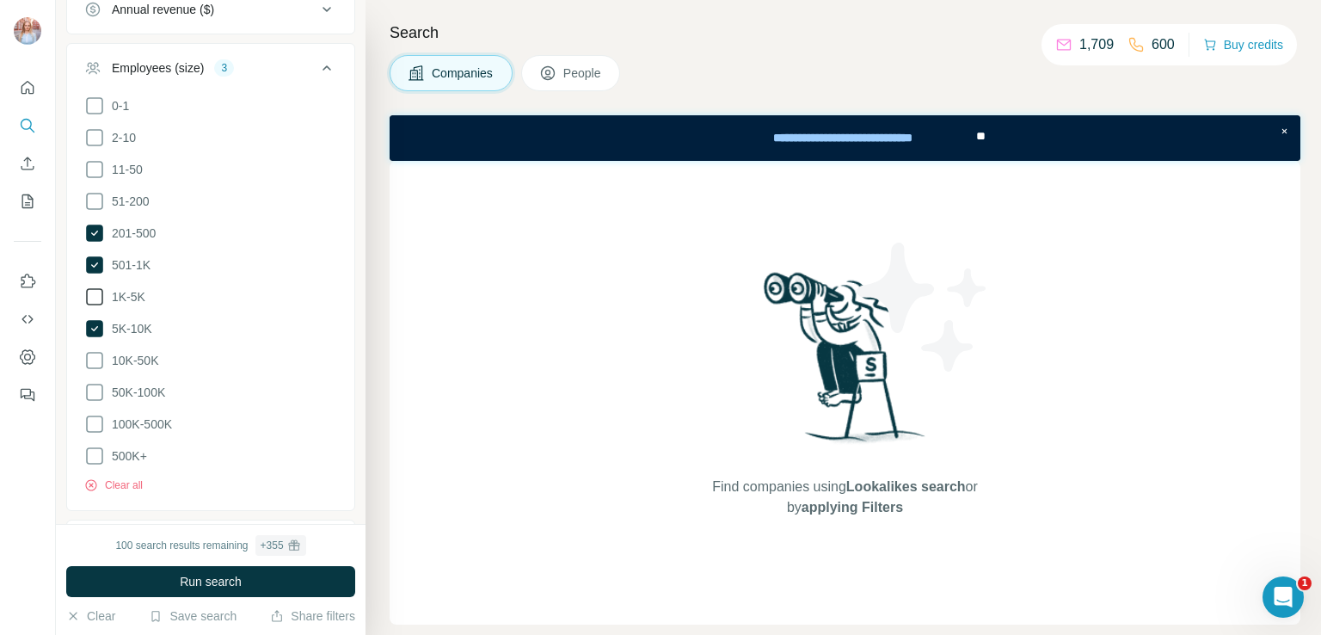
click at [89, 290] on icon at bounding box center [94, 296] width 21 height 21
click at [92, 353] on icon at bounding box center [94, 360] width 21 height 21
click at [317, 61] on icon at bounding box center [326, 68] width 21 height 21
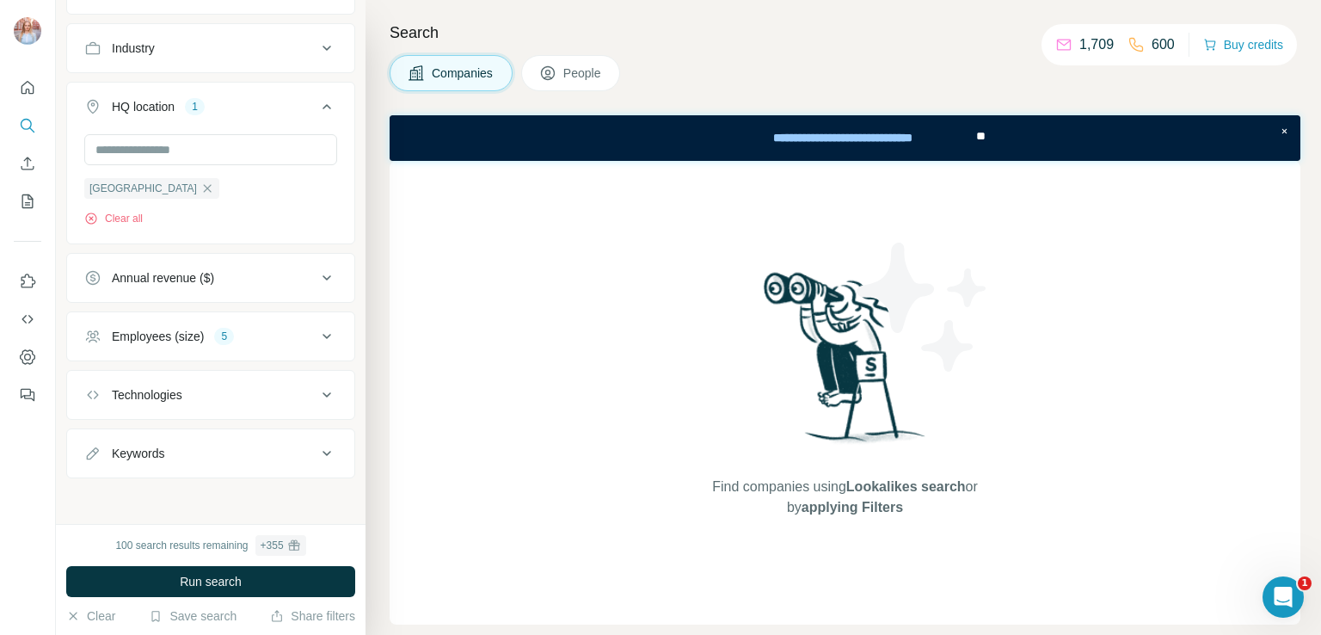
click at [316, 384] on icon at bounding box center [326, 394] width 21 height 21
click at [227, 438] on input "text" at bounding box center [210, 437] width 253 height 31
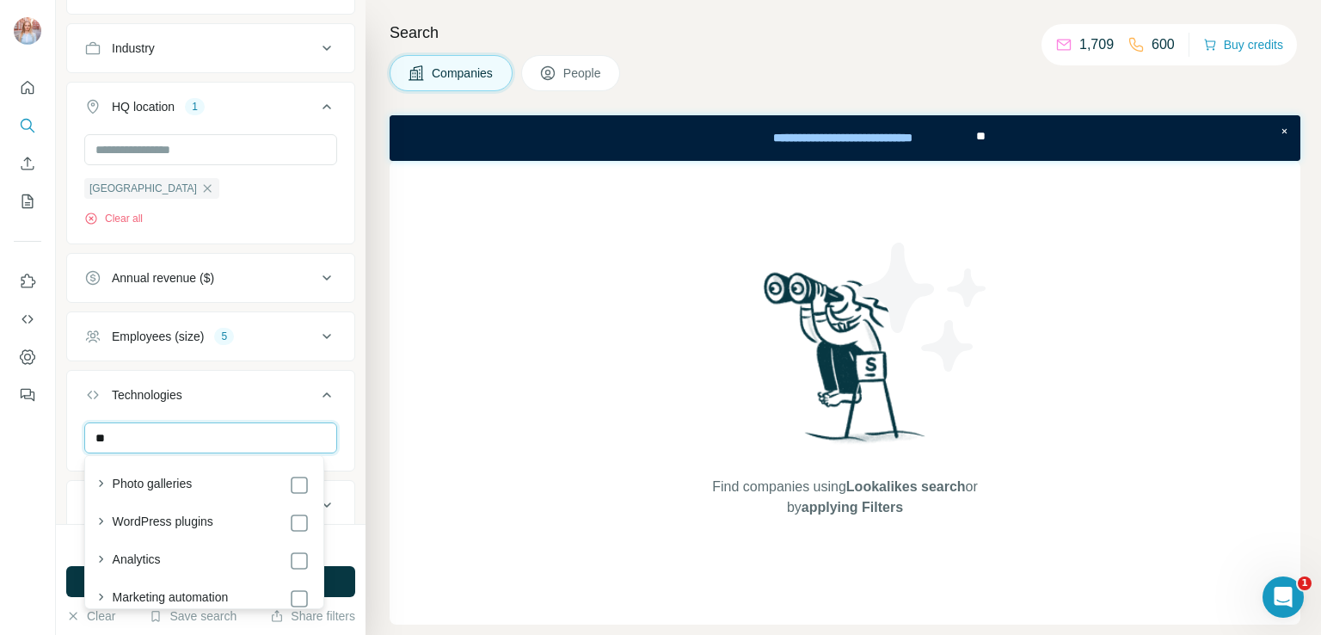
type input "***"
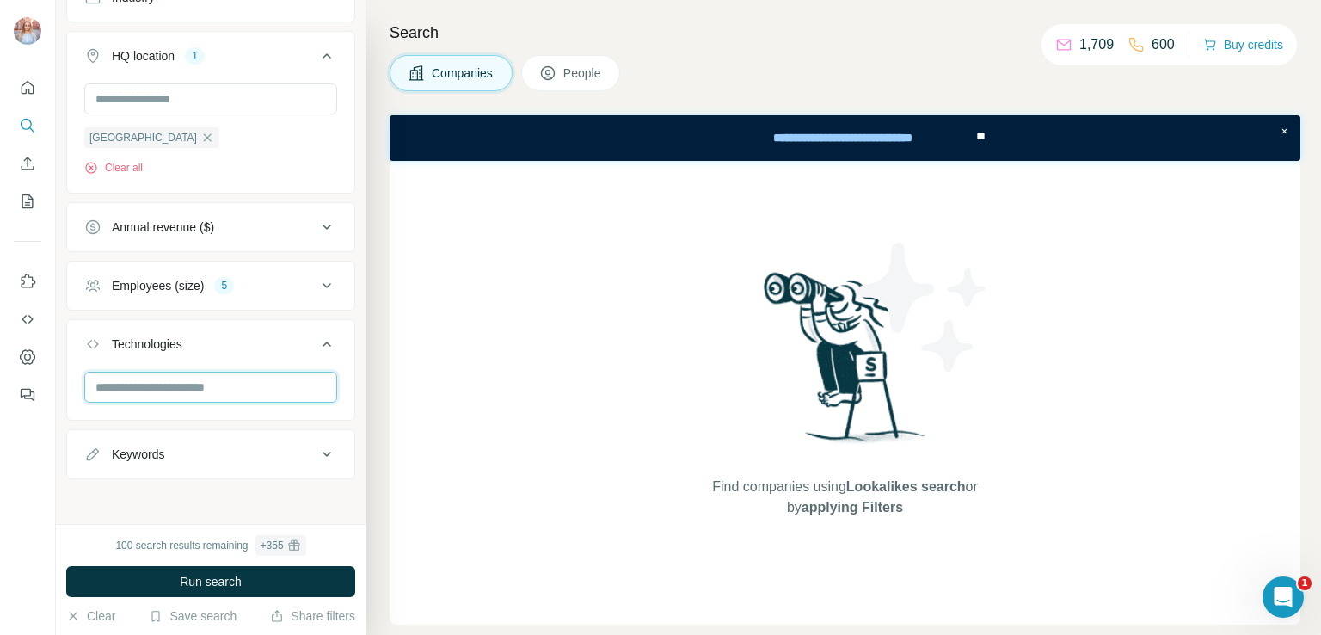
scroll to position [224, 0]
type input "***"
click at [177, 380] on input "text" at bounding box center [210, 386] width 253 height 31
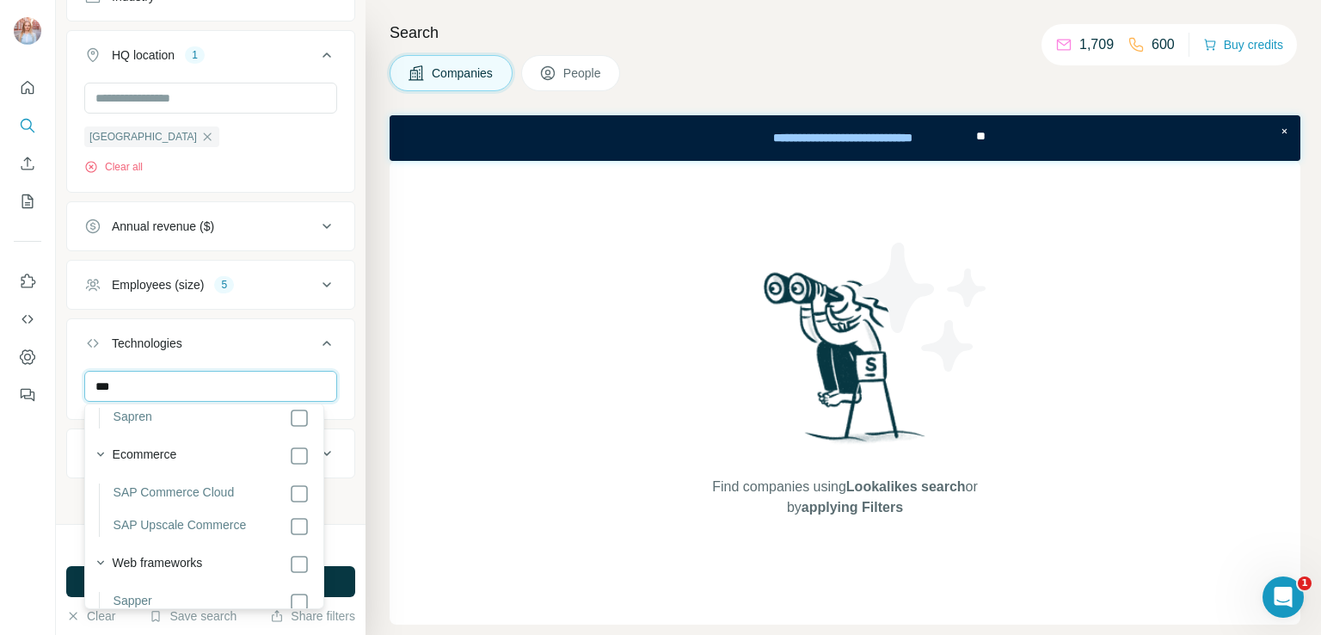
scroll to position [138, 0]
type input "***"
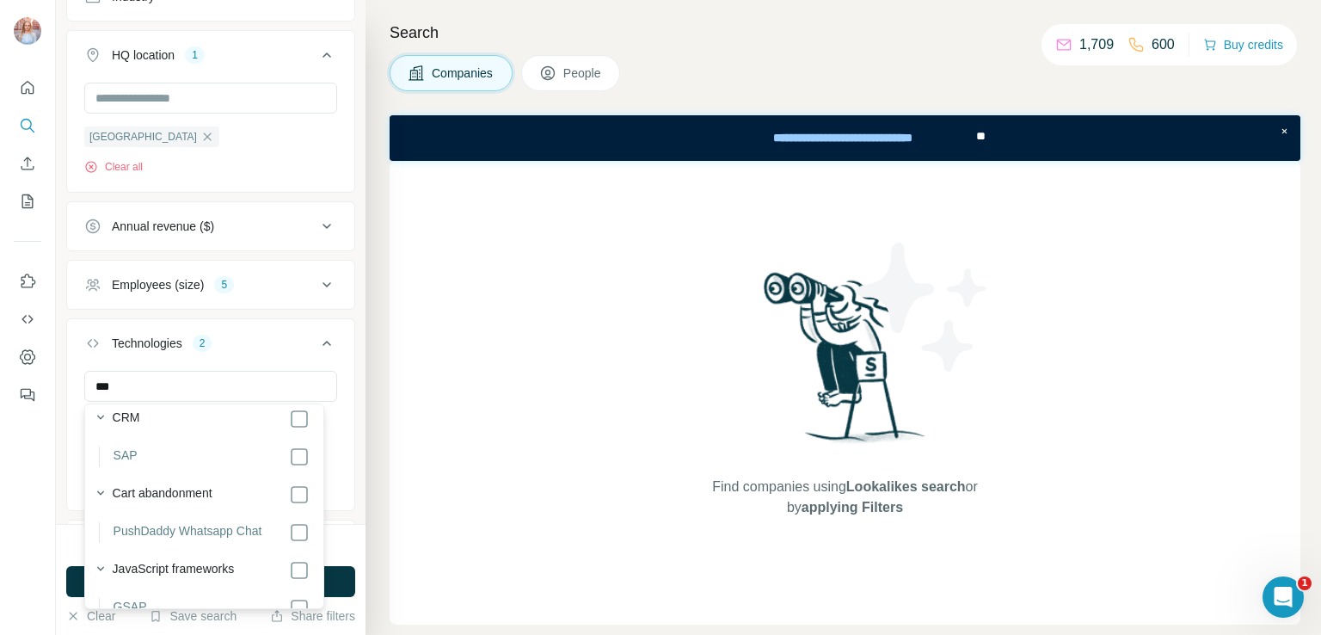
scroll to position [429, 0]
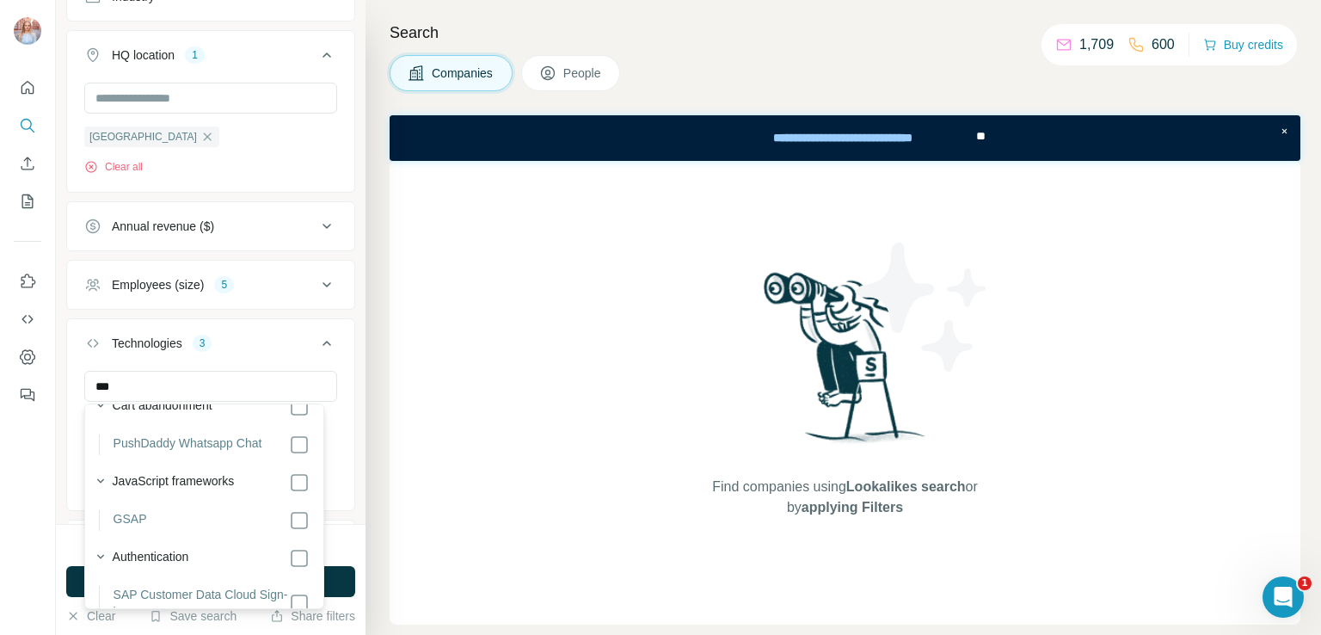
scroll to position [537, 0]
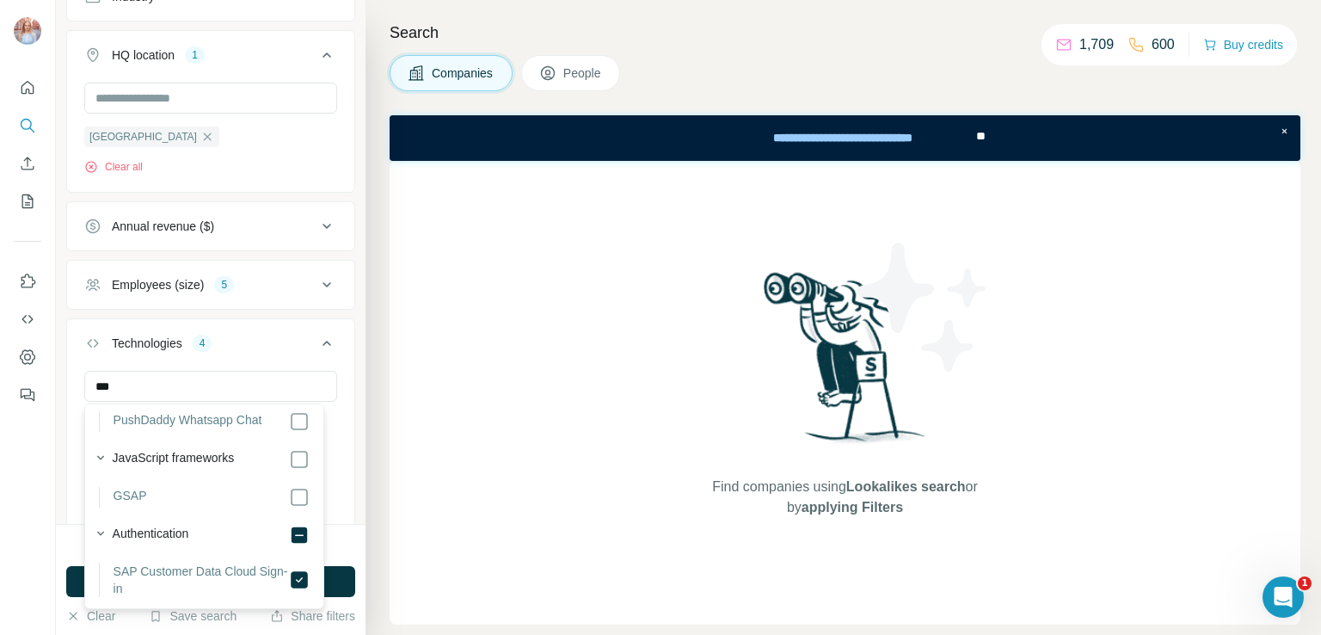
click at [347, 333] on div "New search Hide Company lookalikes Company information Company Industry HQ loca…" at bounding box center [211, 262] width 310 height 524
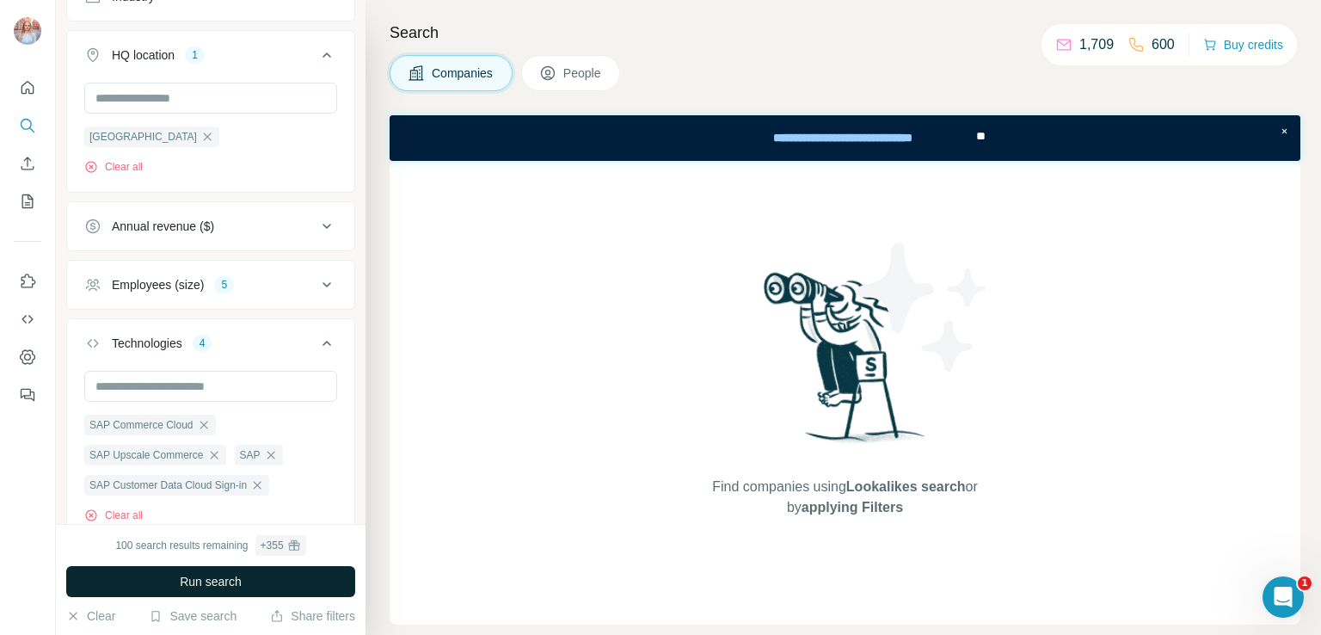
click at [210, 583] on span "Run search" at bounding box center [211, 581] width 62 height 17
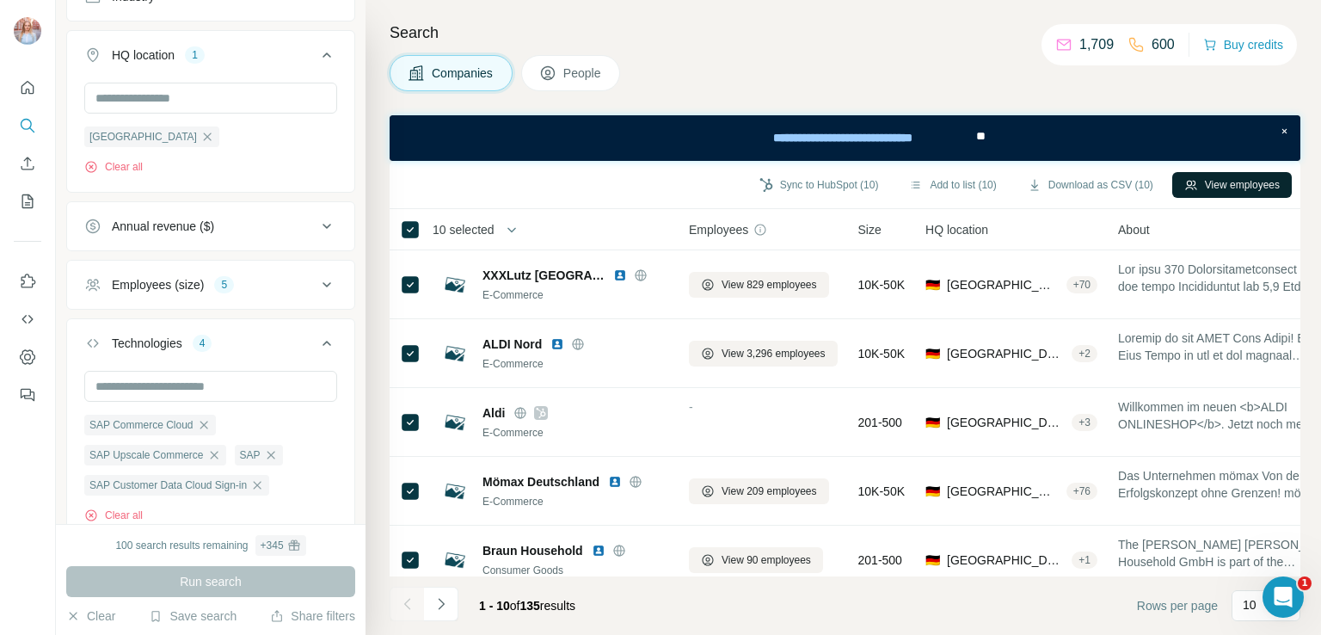
click at [1214, 183] on button "View employees" at bounding box center [1232, 185] width 120 height 26
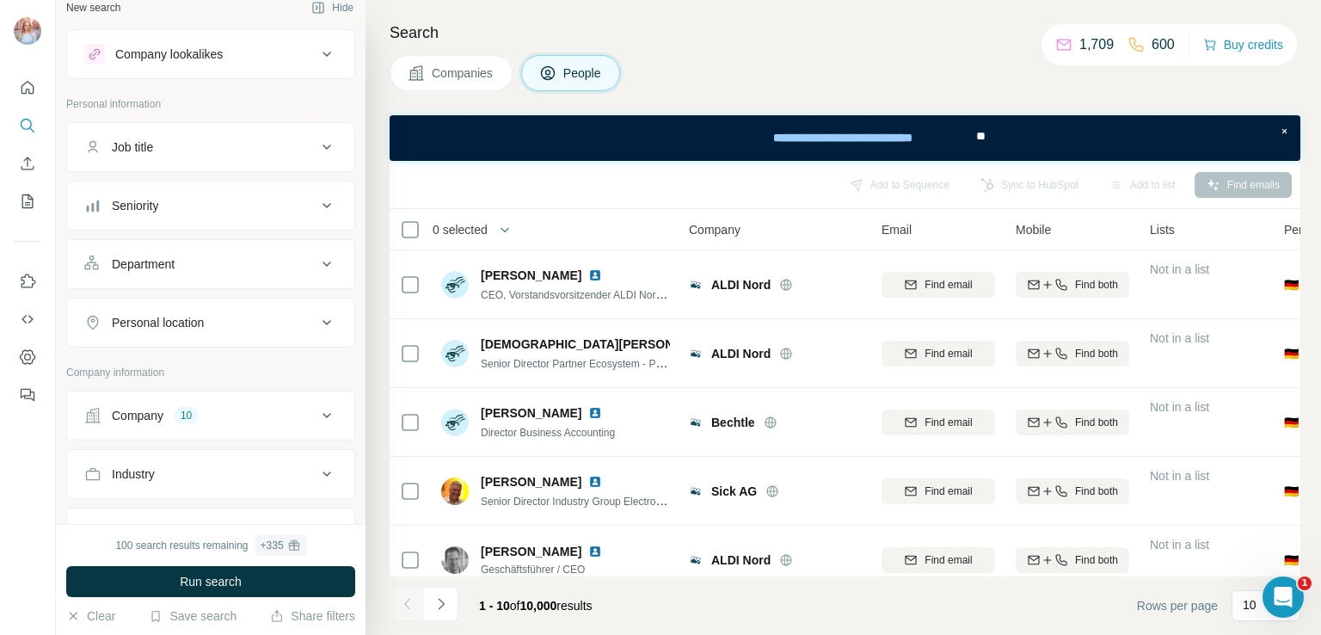
scroll to position [10, 0]
click at [316, 148] on icon at bounding box center [326, 152] width 21 height 21
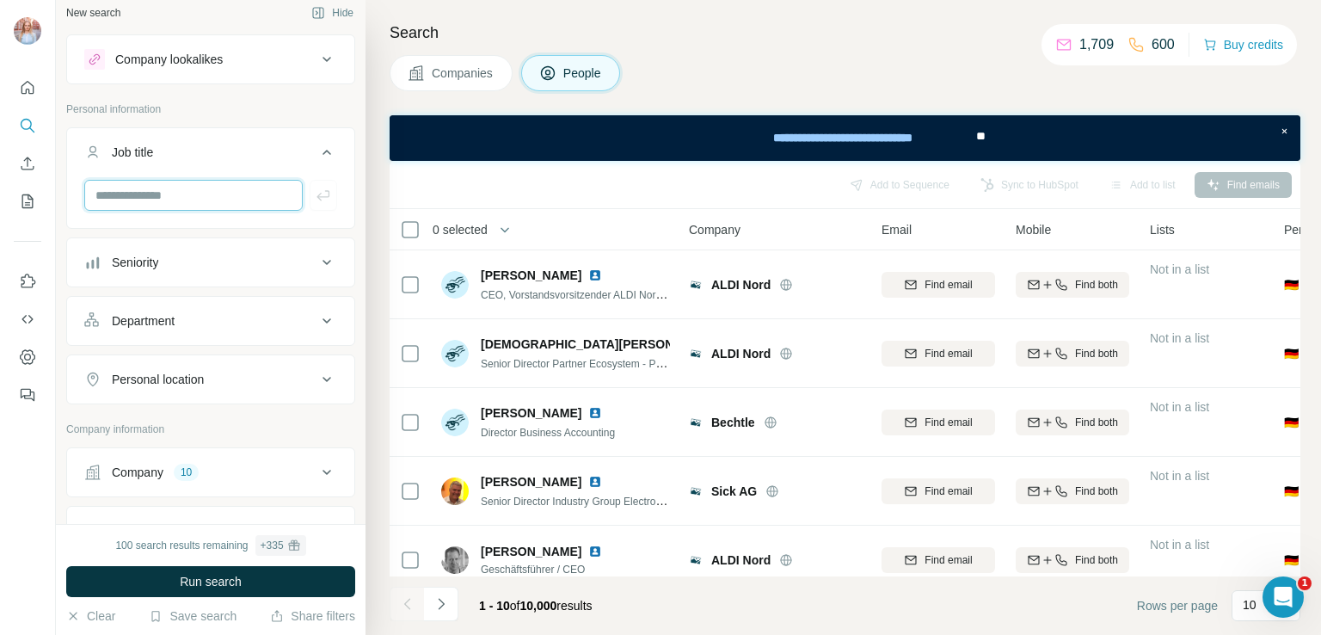
click at [247, 190] on input "text" at bounding box center [193, 195] width 218 height 31
click at [150, 206] on input "text" at bounding box center [193, 195] width 218 height 31
paste input "**********"
type input "**********"
click at [315, 197] on icon "button" at bounding box center [323, 195] width 17 height 17
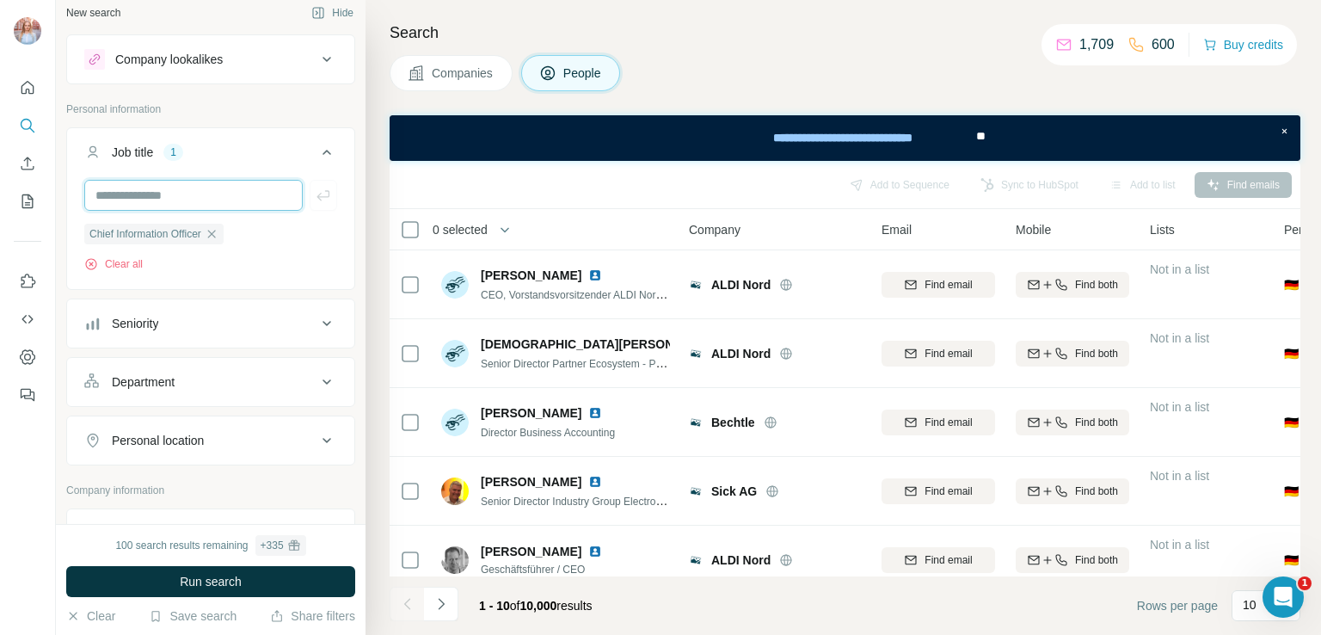
click at [138, 187] on input "text" at bounding box center [193, 195] width 218 height 31
paste input "**********"
type input "**********"
click at [315, 192] on icon "button" at bounding box center [323, 195] width 17 height 17
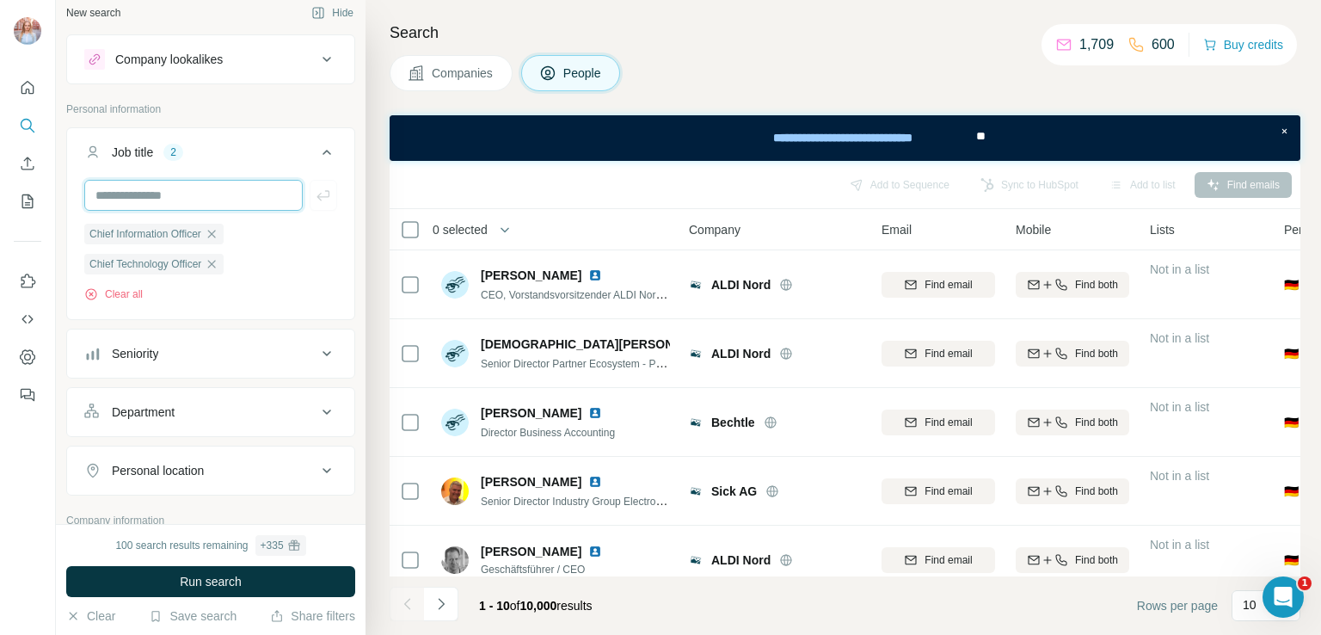
click at [181, 187] on input "text" at bounding box center [193, 195] width 218 height 31
paste input "**********"
type input "**********"
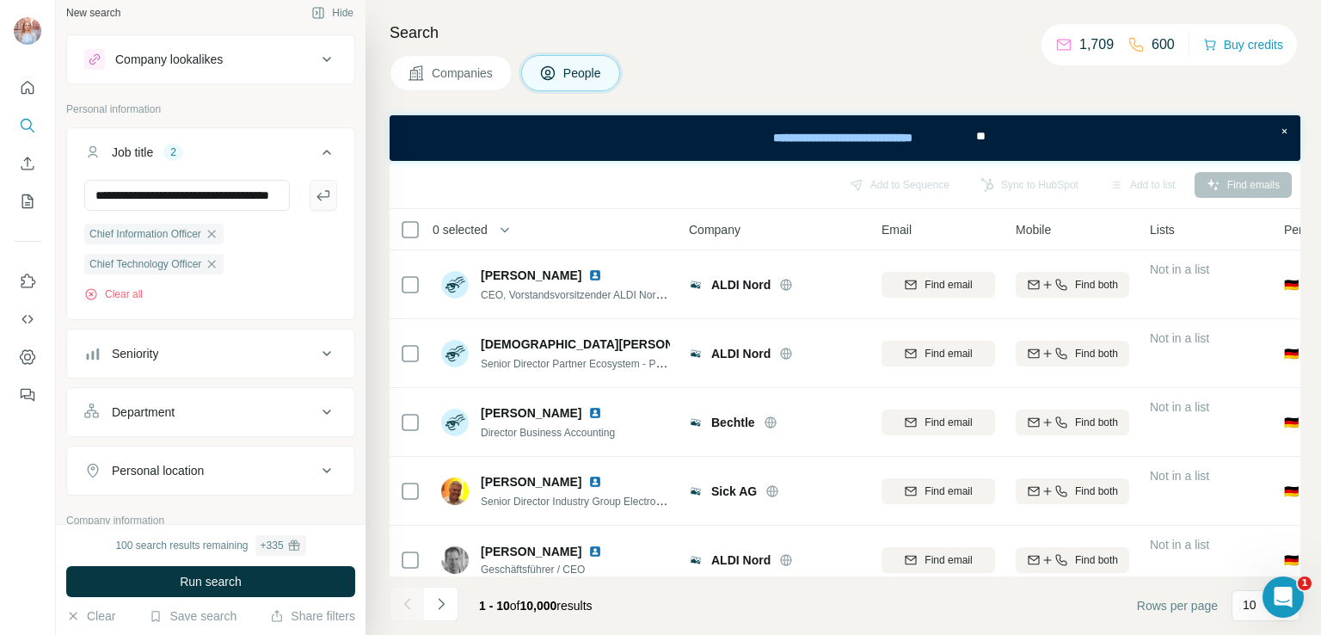
click at [315, 200] on icon "button" at bounding box center [323, 195] width 17 height 17
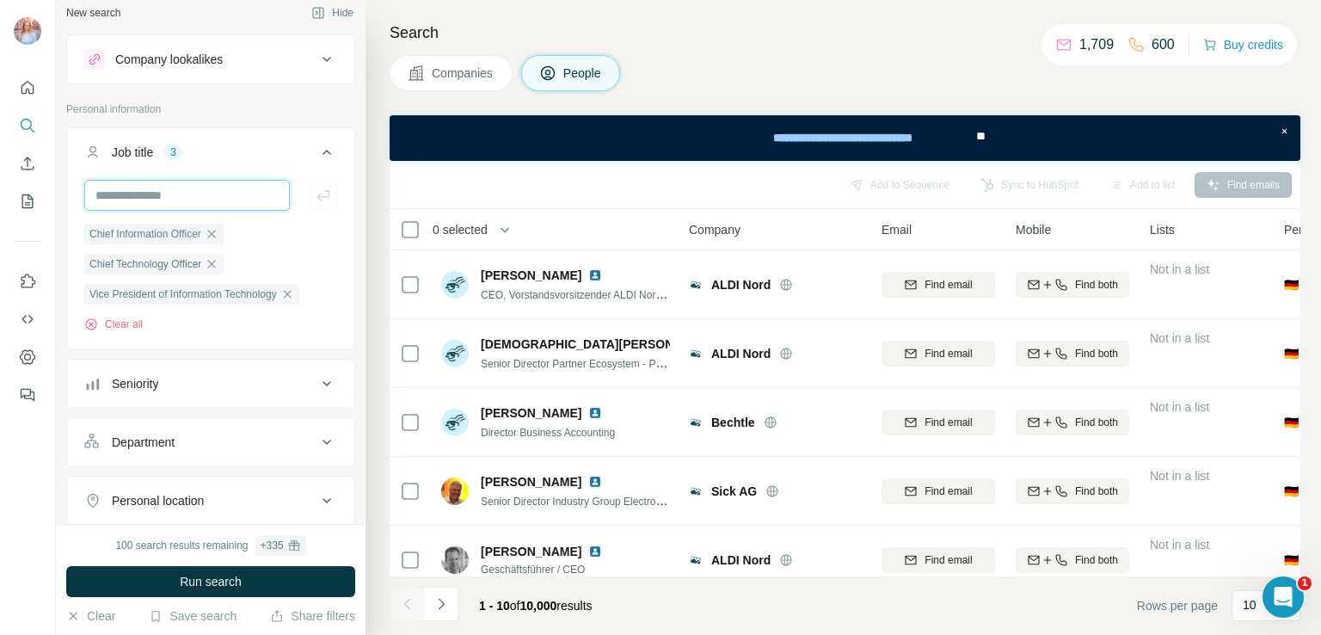
click at [163, 180] on input "text" at bounding box center [187, 195] width 206 height 31
paste input "**********"
type input "**********"
click at [315, 197] on icon "button" at bounding box center [323, 195] width 17 height 17
click at [207, 192] on input "text" at bounding box center [187, 195] width 206 height 31
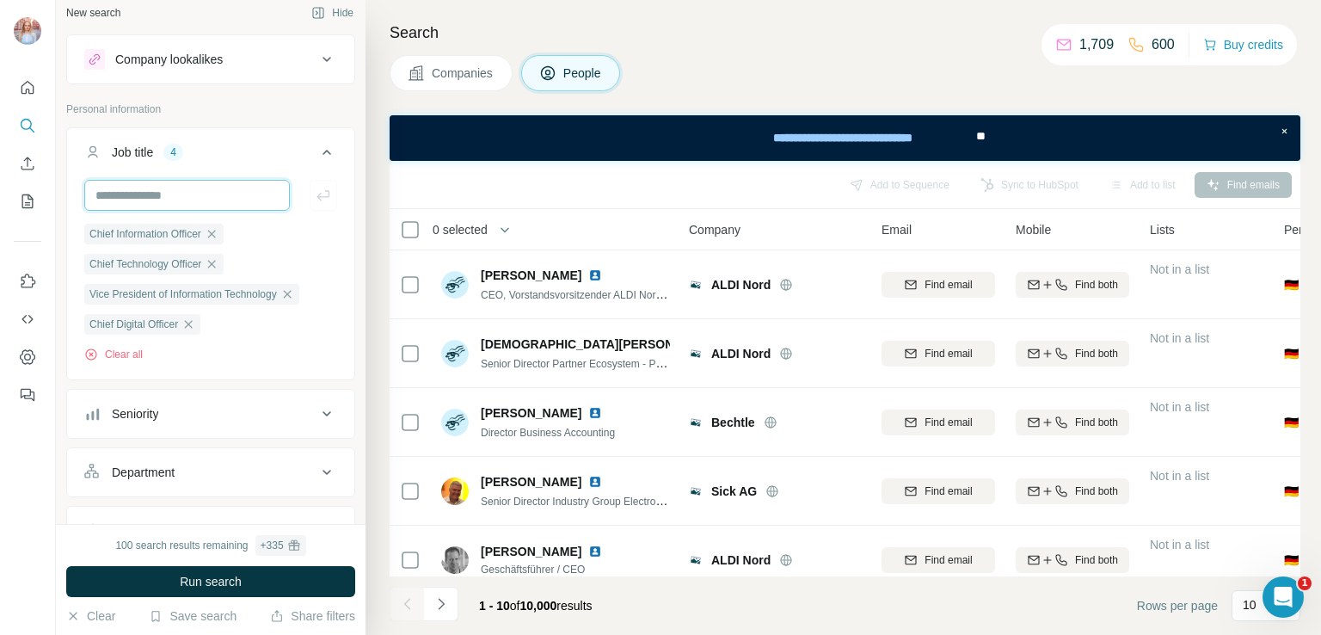
paste input "**********"
type input "**********"
click at [315, 194] on icon "button" at bounding box center [323, 195] width 17 height 17
click at [234, 202] on input "text" at bounding box center [187, 195] width 206 height 31
paste input "**********"
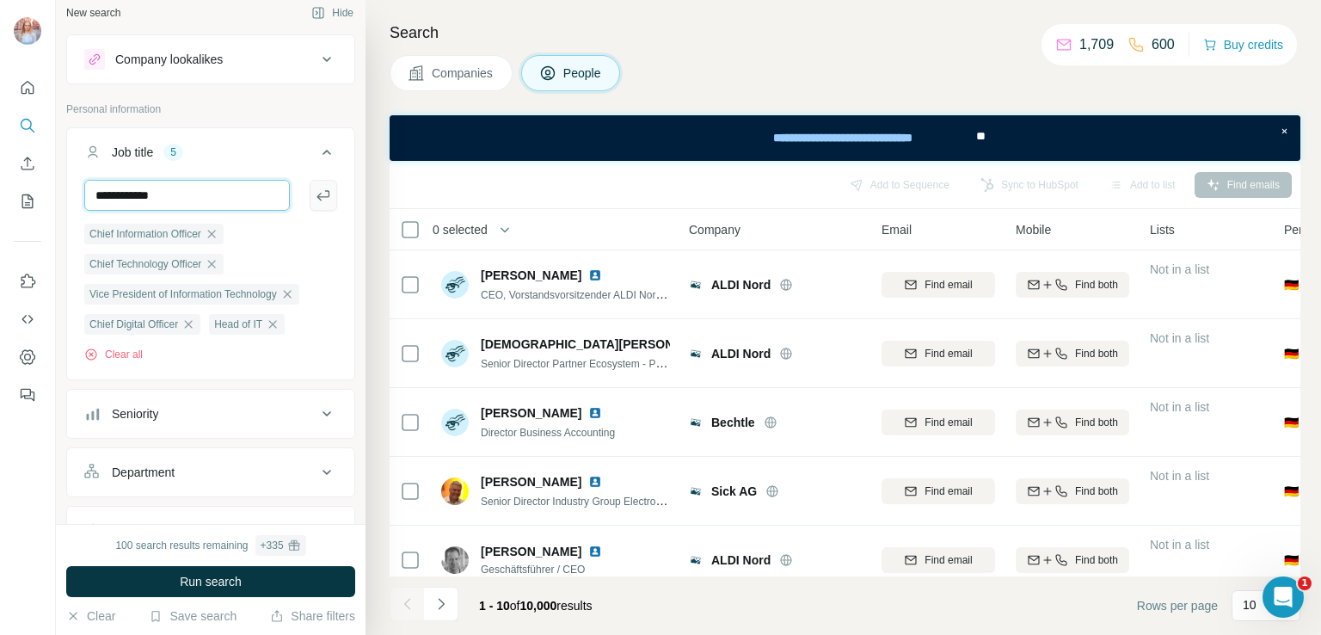
type input "**********"
click at [315, 193] on icon "button" at bounding box center [323, 195] width 17 height 17
click at [238, 197] on input "text" at bounding box center [187, 195] width 206 height 31
type input "**********"
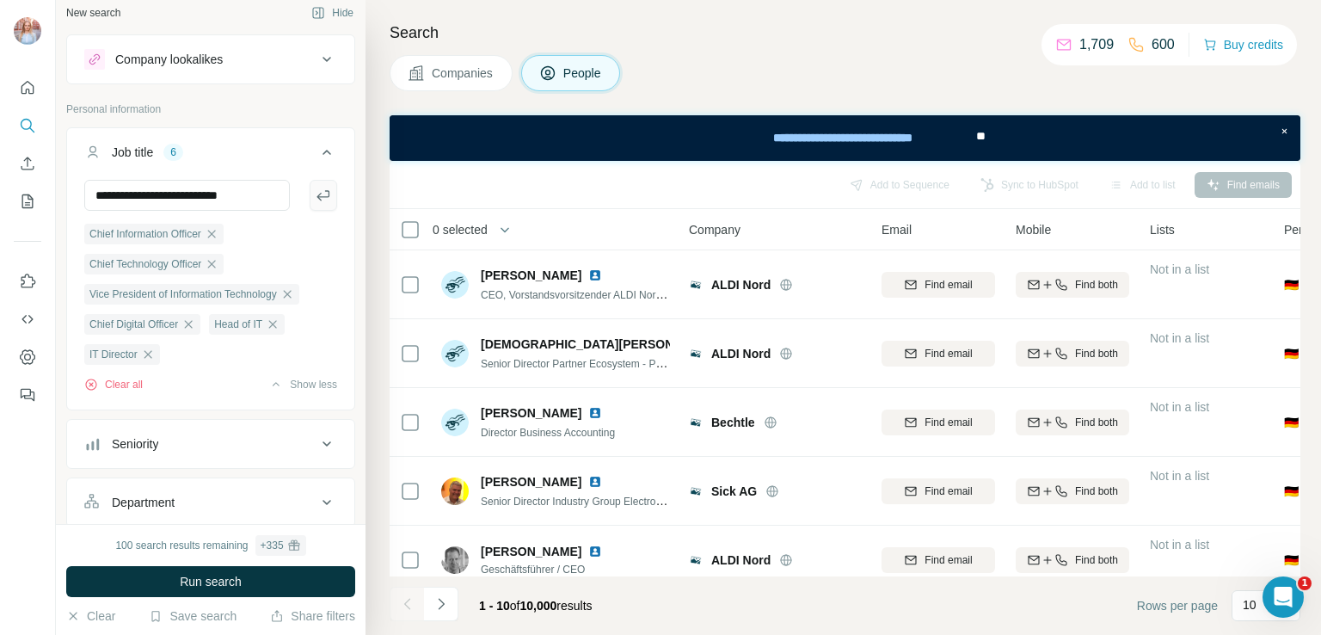
click at [315, 200] on icon "button" at bounding box center [323, 195] width 17 height 17
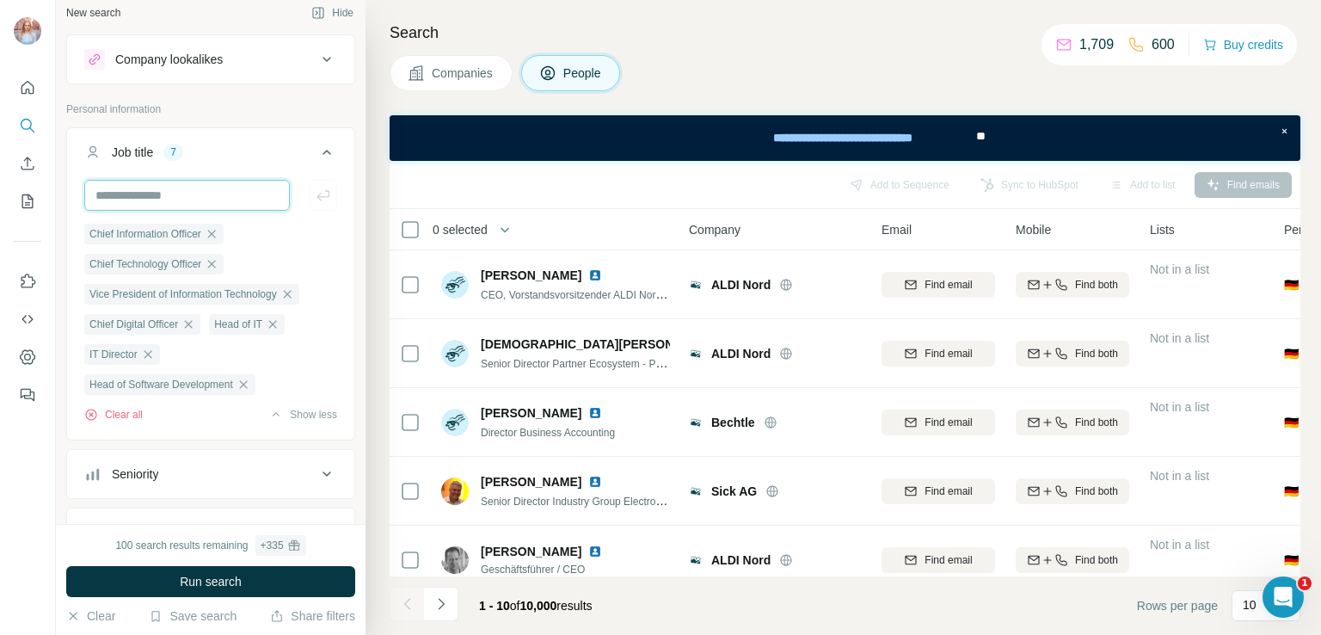
click at [234, 204] on input "text" at bounding box center [187, 195] width 206 height 31
type input "**********"
click at [315, 193] on icon "button" at bounding box center [323, 195] width 17 height 17
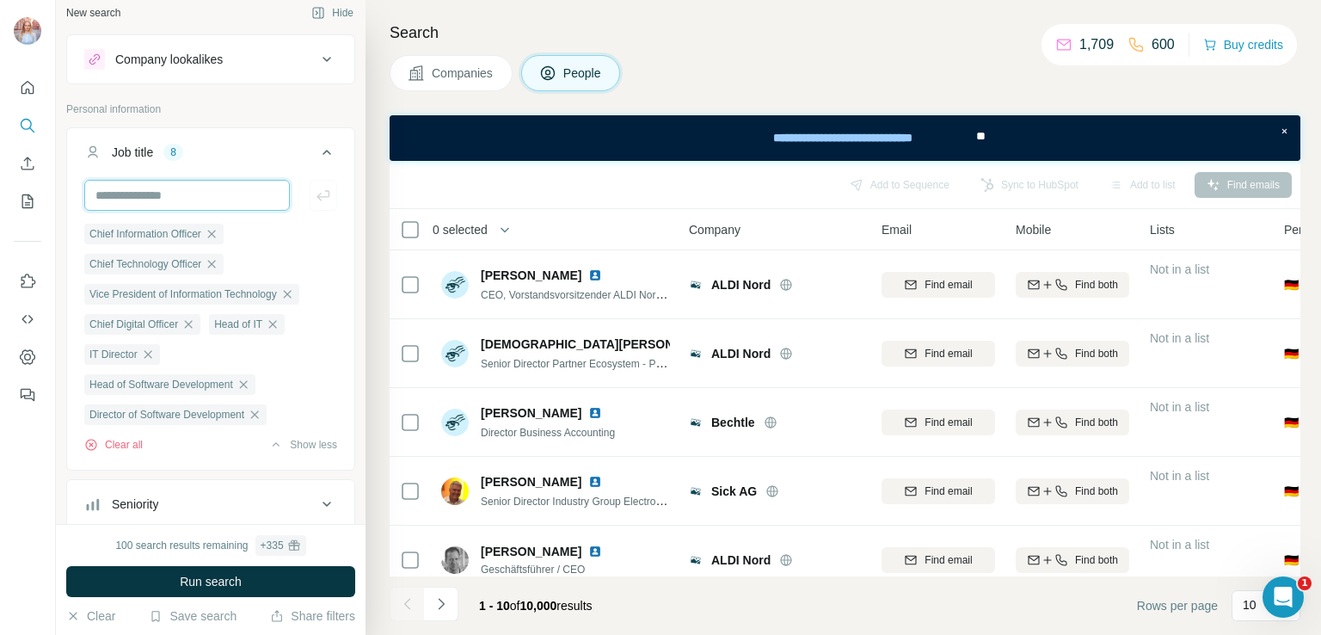
click at [200, 194] on input "text" at bounding box center [187, 195] width 206 height 31
paste input "**********"
type input "**********"
click at [315, 187] on icon "button" at bounding box center [323, 195] width 17 height 17
click at [169, 190] on input "text" at bounding box center [187, 195] width 206 height 31
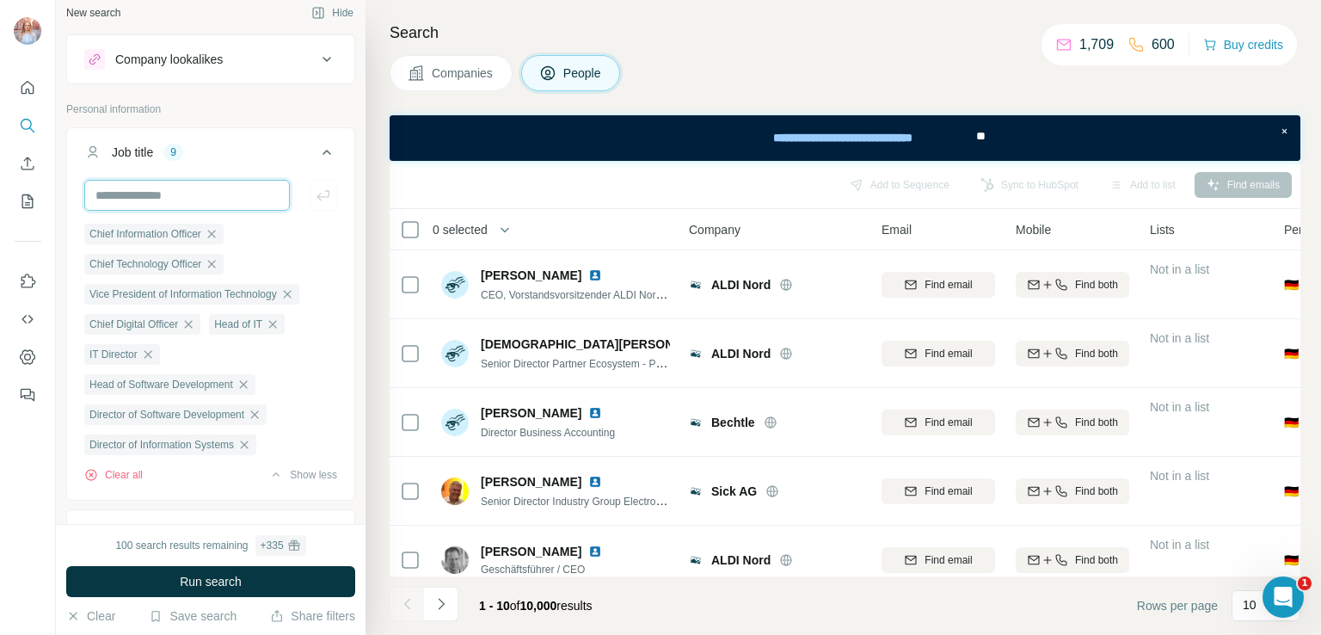
paste input "**********"
type input "**********"
click at [320, 194] on button "button" at bounding box center [324, 195] width 28 height 31
click at [146, 193] on input "text" at bounding box center [187, 195] width 206 height 31
paste input "**********"
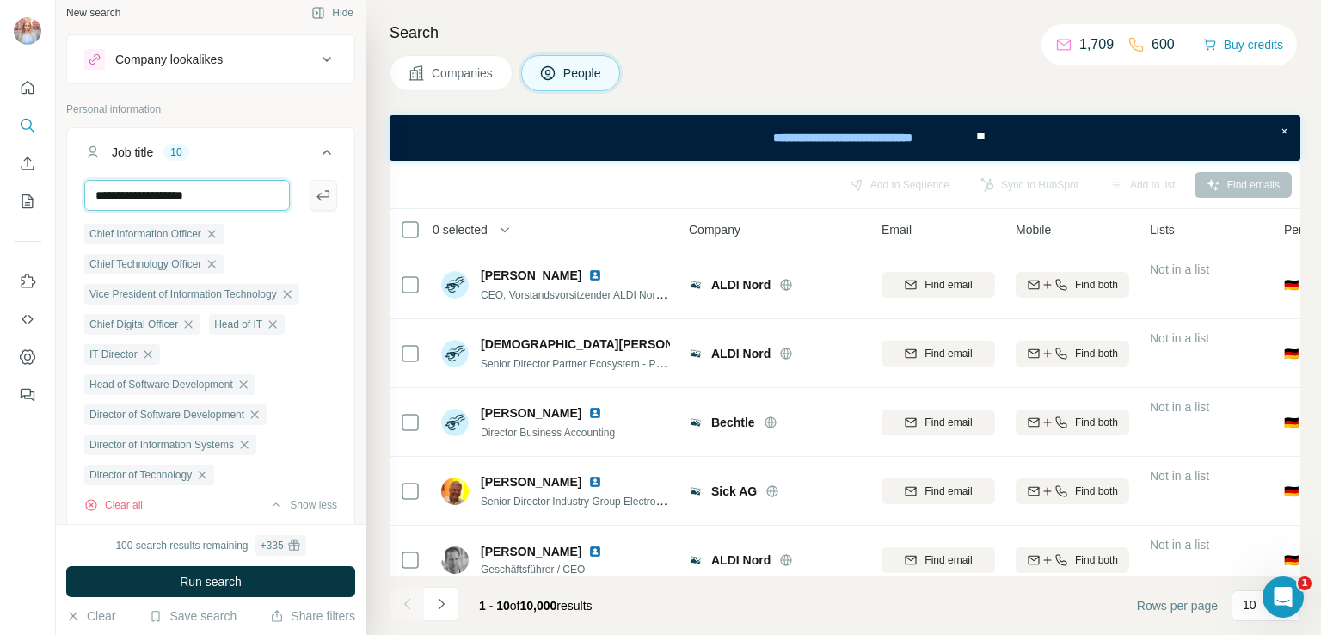
type input "**********"
click at [316, 198] on icon "button" at bounding box center [323, 195] width 17 height 17
click at [189, 200] on input "text" at bounding box center [187, 195] width 206 height 31
paste input "********"
type input "********"
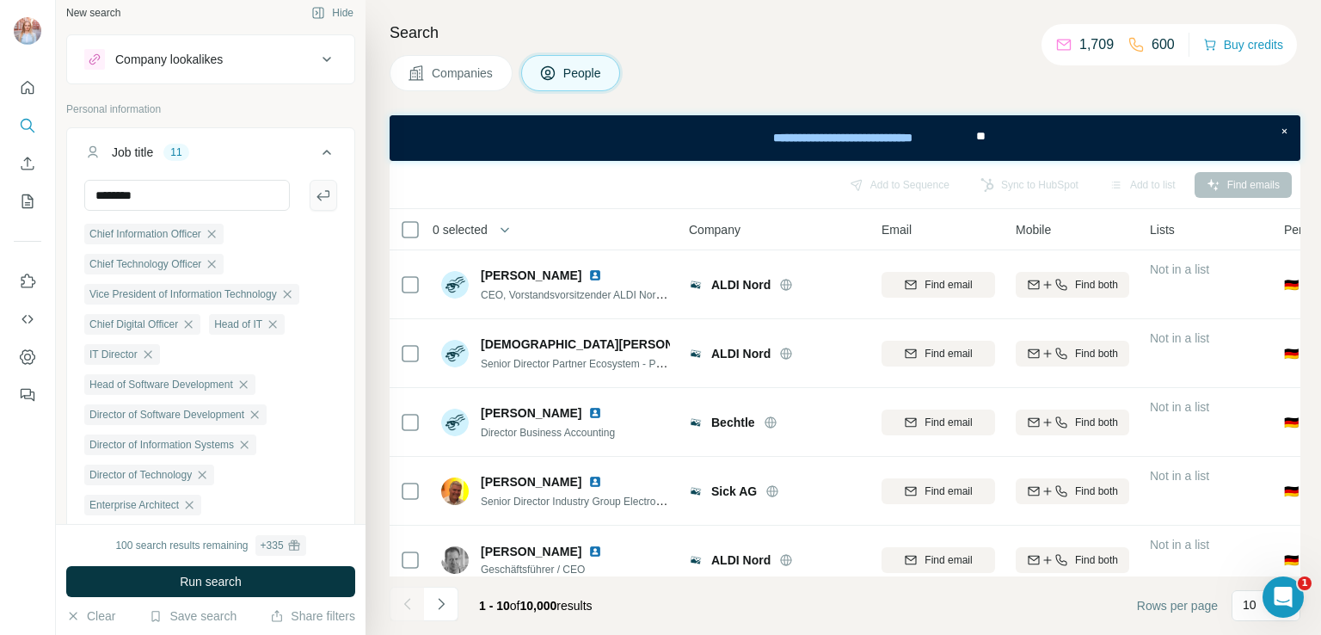
click at [315, 191] on icon "button" at bounding box center [323, 195] width 17 height 17
click at [163, 196] on input "text" at bounding box center [187, 195] width 206 height 31
paste input "**********"
type input "**********"
click at [315, 197] on icon "button" at bounding box center [323, 195] width 17 height 17
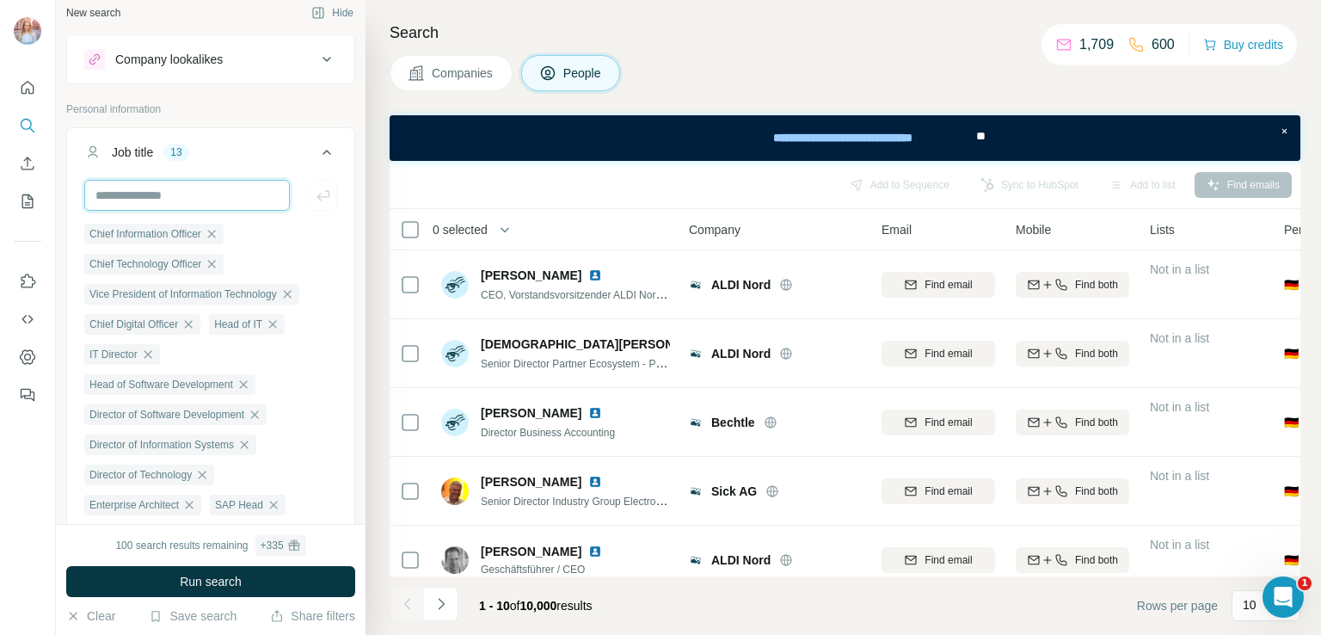
click at [188, 195] on input "text" at bounding box center [187, 195] width 206 height 31
paste input "**********"
type input "**********"
click at [316, 190] on icon "button" at bounding box center [322, 195] width 13 height 10
click at [177, 200] on input "text" at bounding box center [187, 195] width 206 height 31
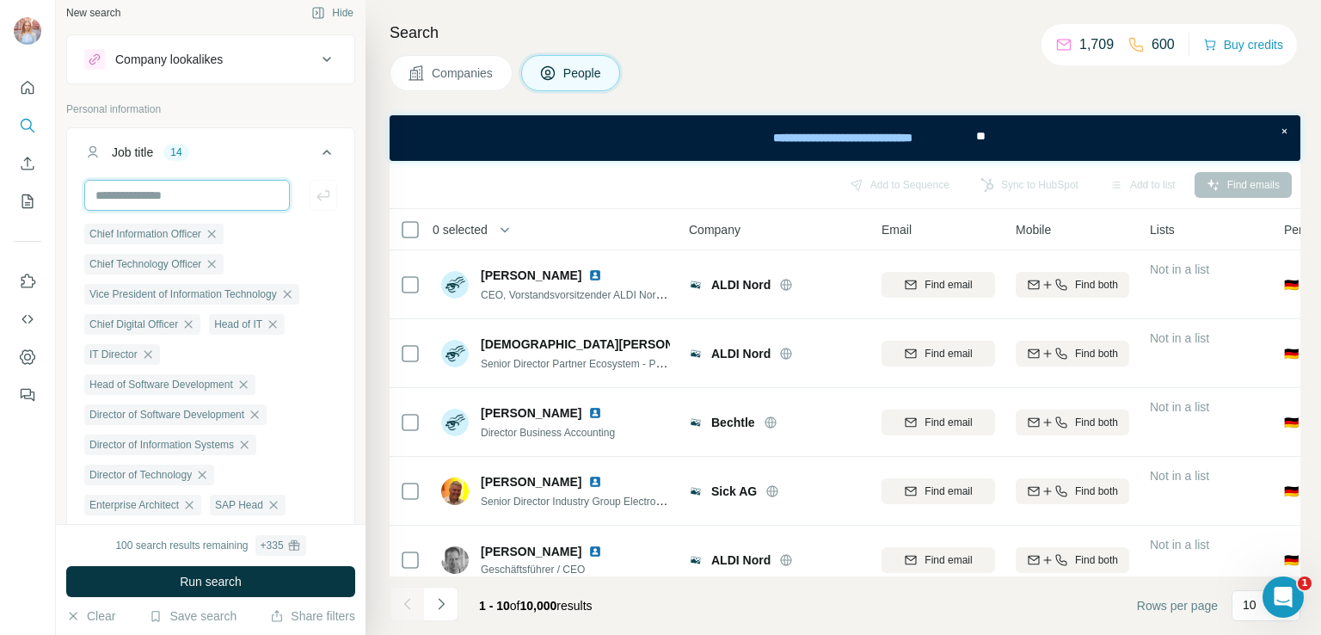
paste input "**********"
type input "**********"
click at [315, 189] on icon "button" at bounding box center [323, 195] width 17 height 17
click at [174, 196] on input "text" at bounding box center [187, 195] width 206 height 31
paste input "**********"
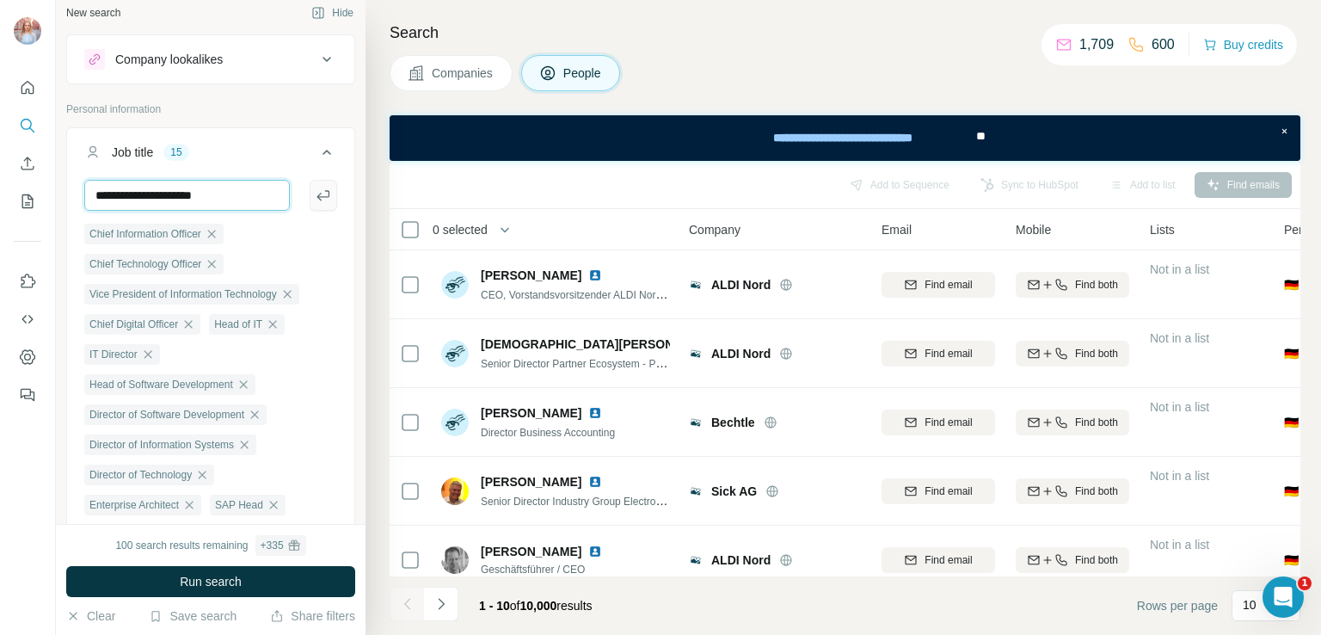
type input "**********"
click at [315, 197] on icon "button" at bounding box center [323, 195] width 17 height 17
click at [217, 200] on input "text" at bounding box center [187, 195] width 206 height 31
paste input "**********"
type input "**********"
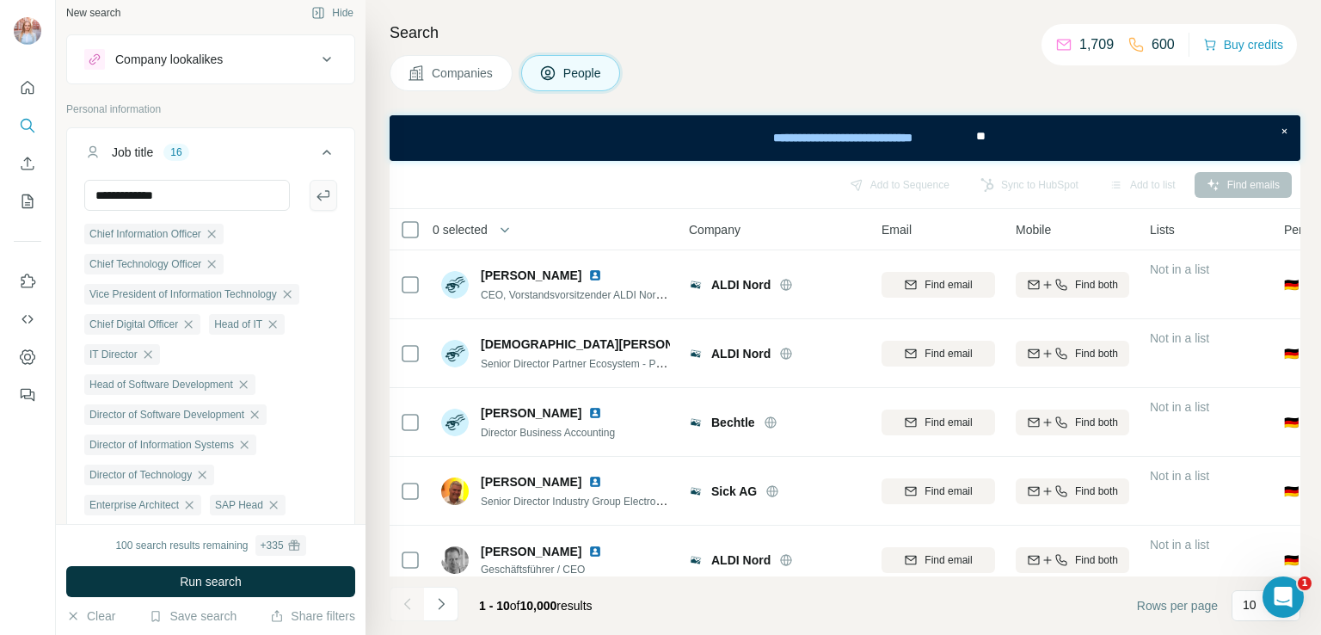
click at [315, 191] on icon "button" at bounding box center [323, 195] width 17 height 17
click at [194, 197] on input "text" at bounding box center [187, 195] width 206 height 31
paste input "**********"
type input "**********"
click at [315, 194] on icon "button" at bounding box center [323, 195] width 17 height 17
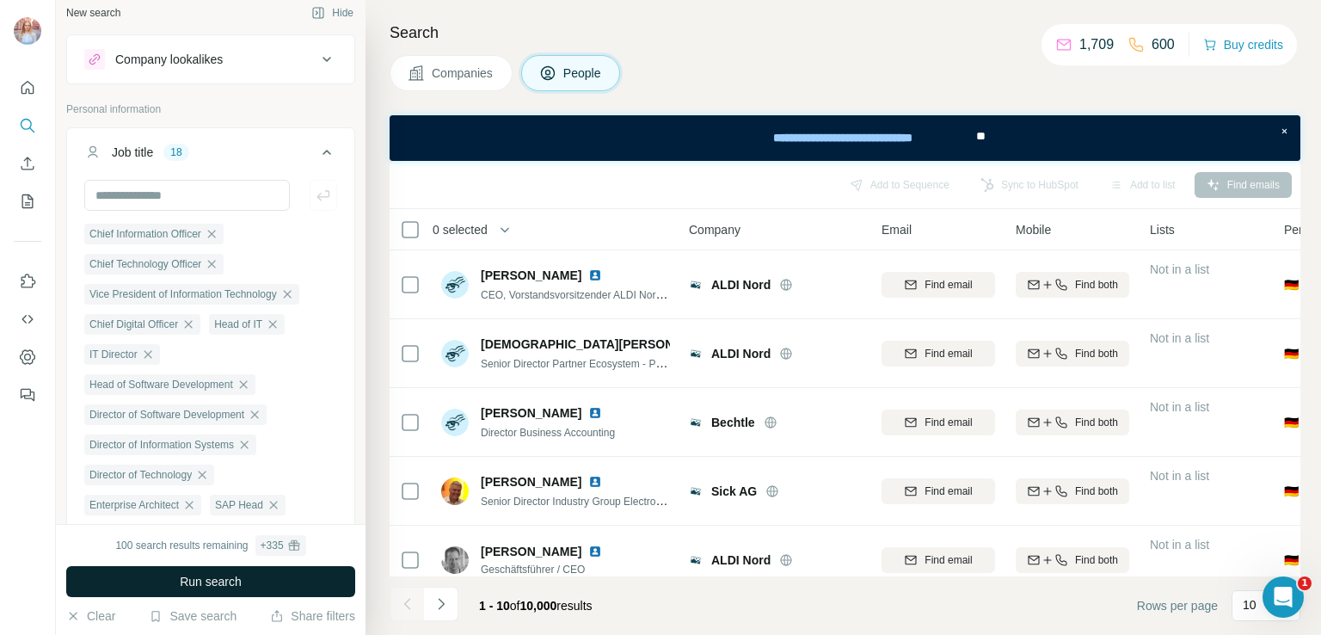
click at [301, 574] on button "Run search" at bounding box center [210, 581] width 289 height 31
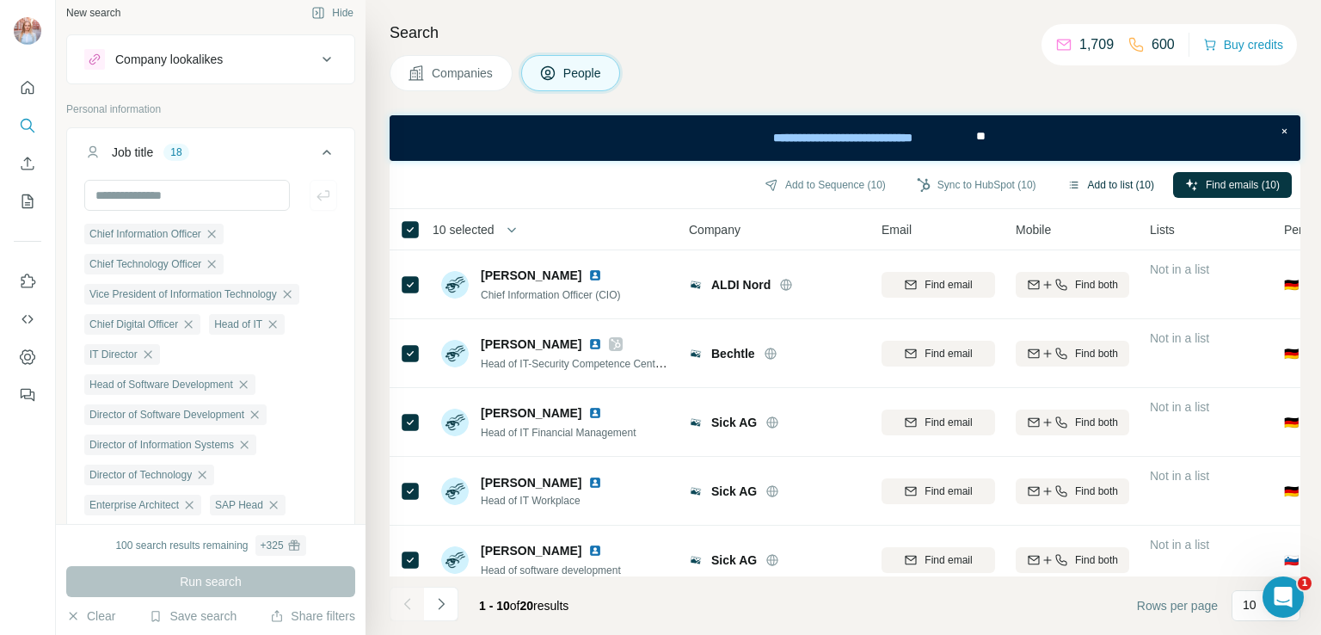
click at [1093, 180] on button "Add to list (10)" at bounding box center [1110, 185] width 111 height 26
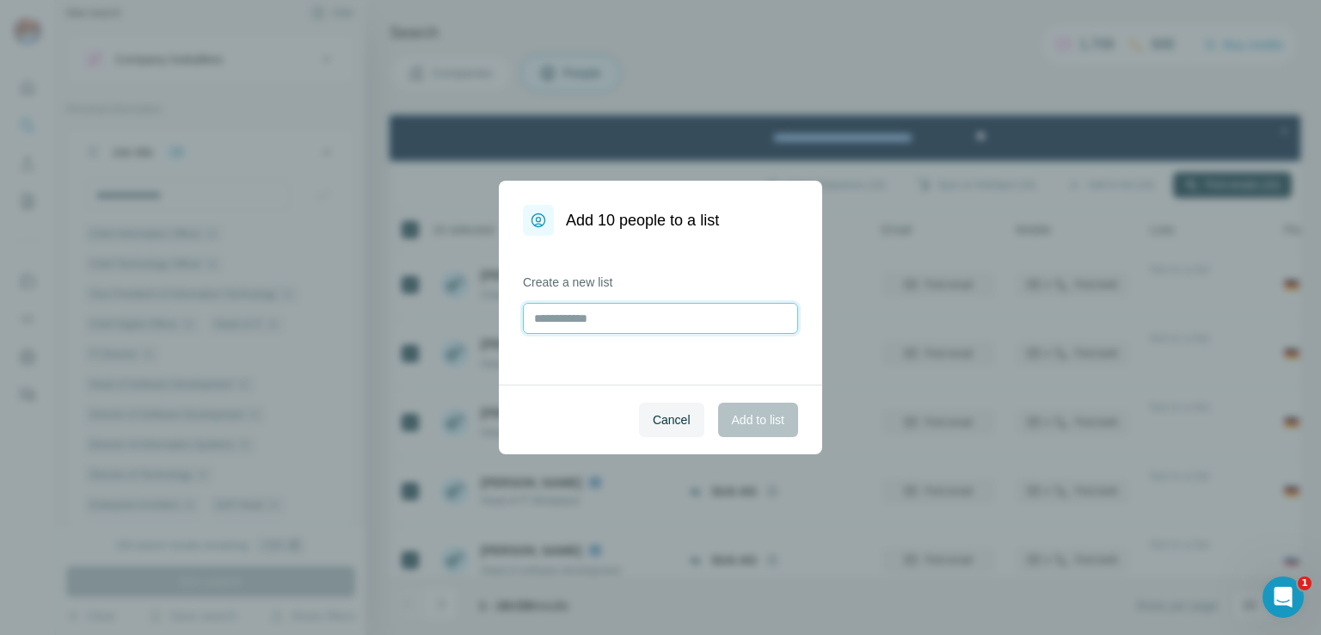
click at [661, 327] on input "text" at bounding box center [660, 318] width 275 height 31
type input "**********"
click at [751, 420] on span "Add to list" at bounding box center [758, 419] width 52 height 17
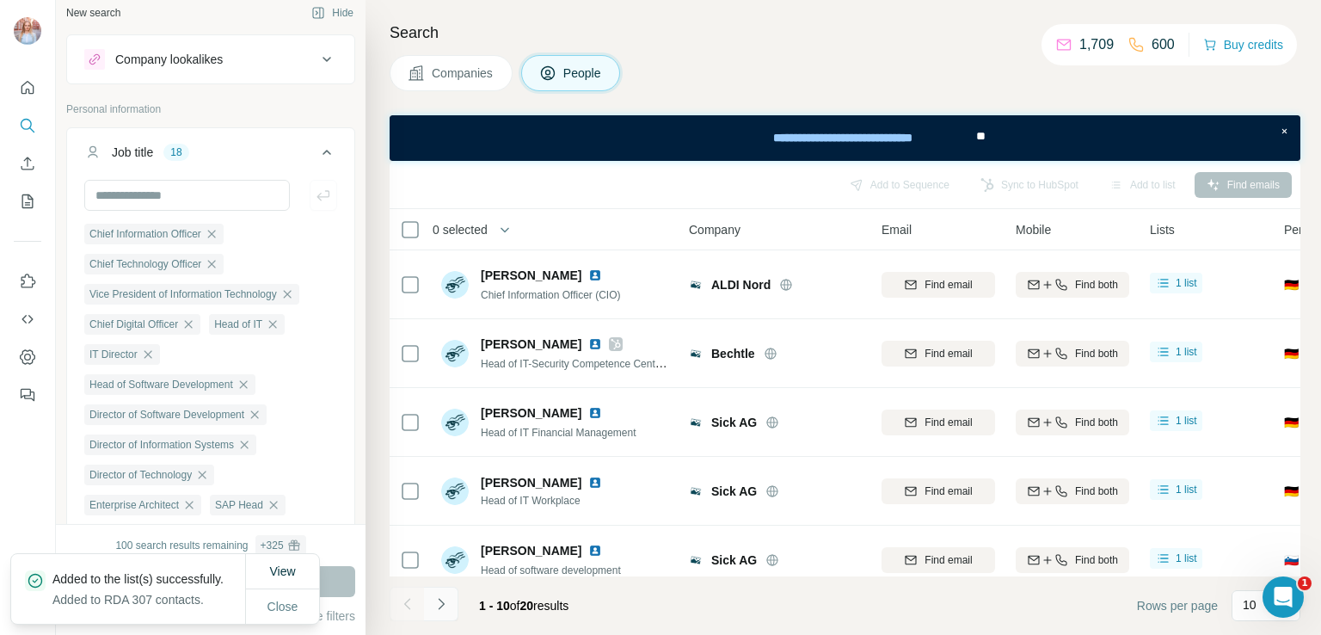
click at [446, 603] on icon "Navigate to next page" at bounding box center [441, 603] width 17 height 17
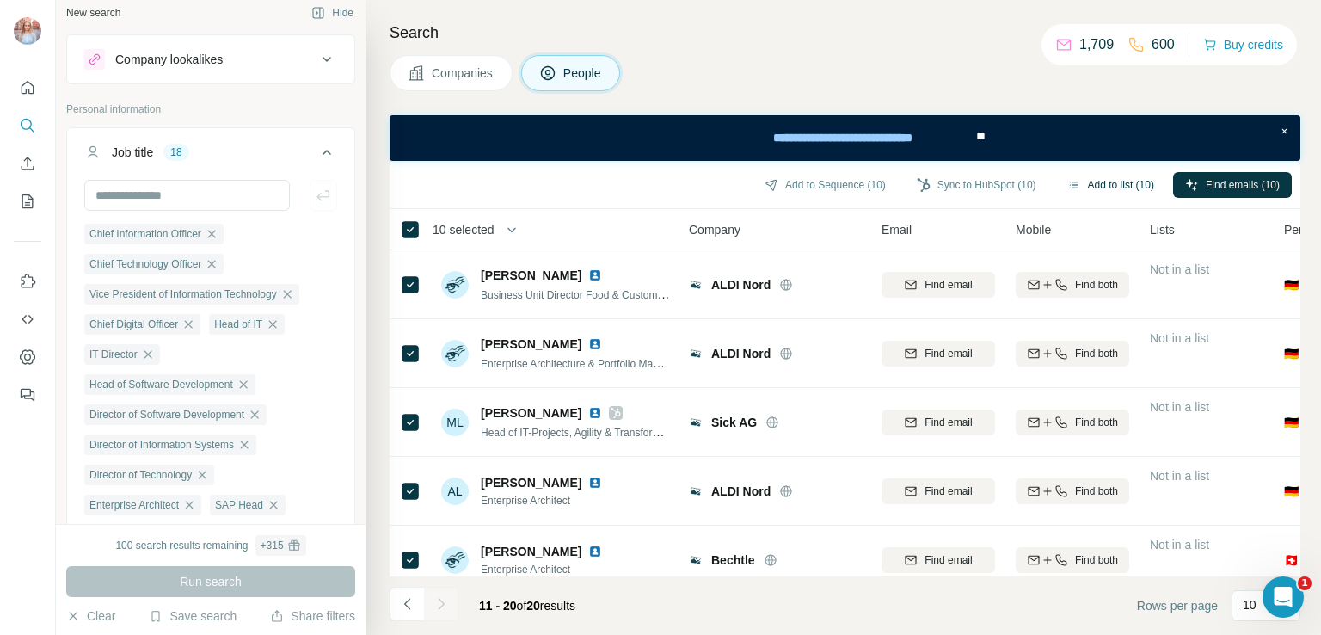
click at [1088, 179] on button "Add to list (10)" at bounding box center [1110, 185] width 111 height 26
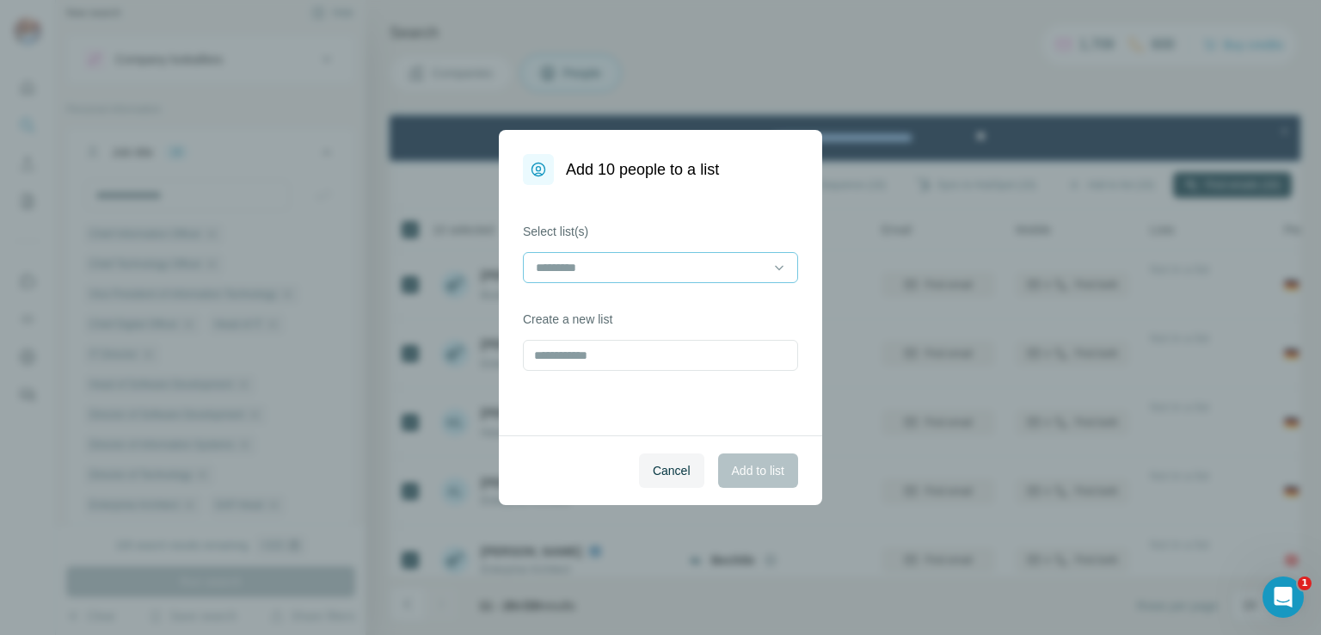
click at [609, 265] on input at bounding box center [650, 267] width 232 height 19
click at [776, 262] on icon at bounding box center [779, 267] width 17 height 17
click at [730, 304] on div "RDA 307 contacts" at bounding box center [661, 306] width 246 height 17
click at [746, 478] on span "Add to list" at bounding box center [758, 470] width 52 height 17
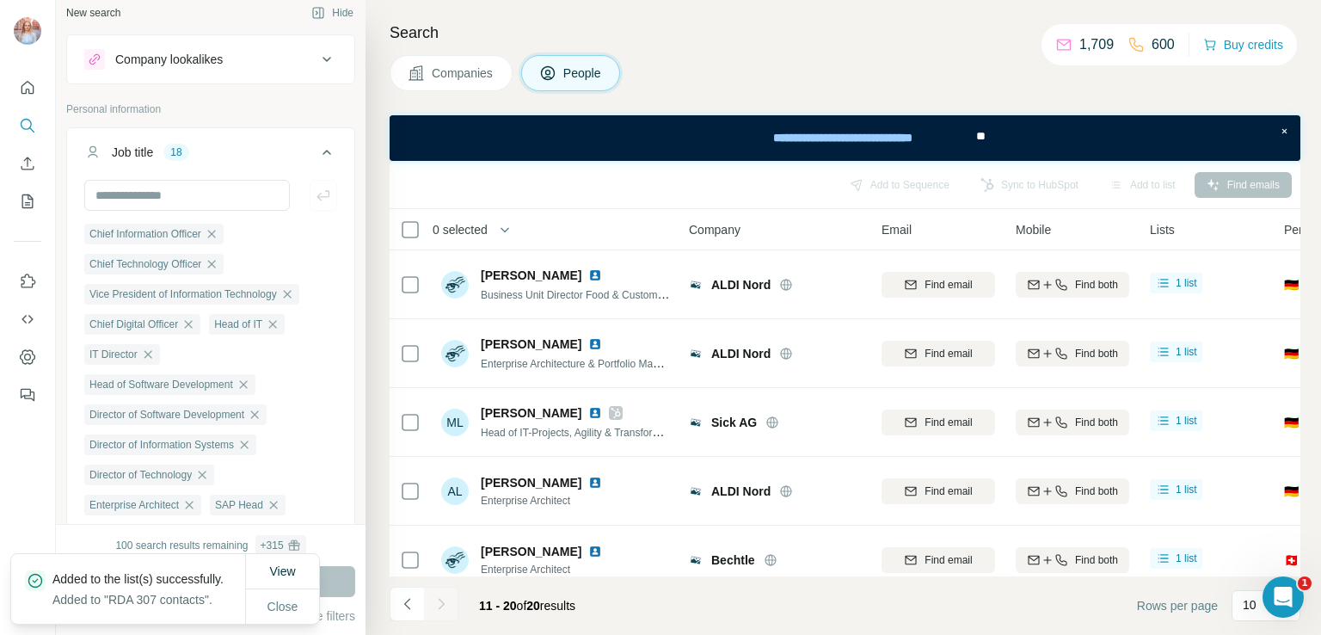
click at [468, 82] on button "Companies" at bounding box center [451, 73] width 123 height 36
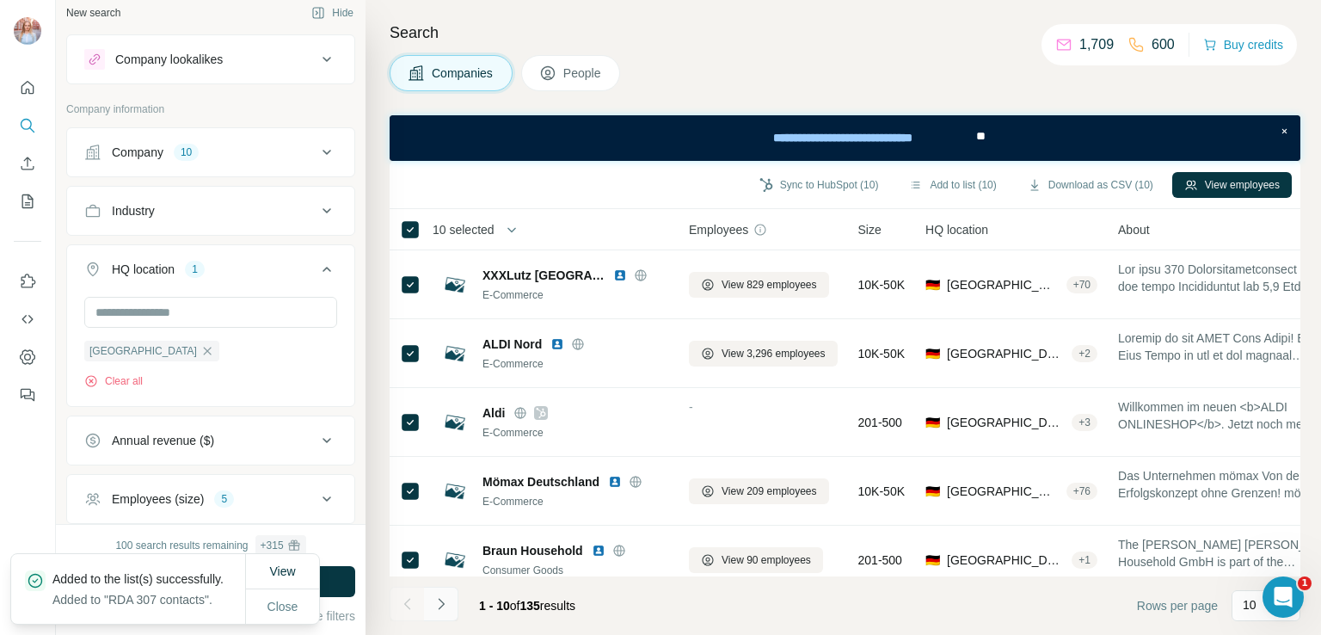
click at [447, 600] on icon "Navigate to next page" at bounding box center [441, 603] width 17 height 17
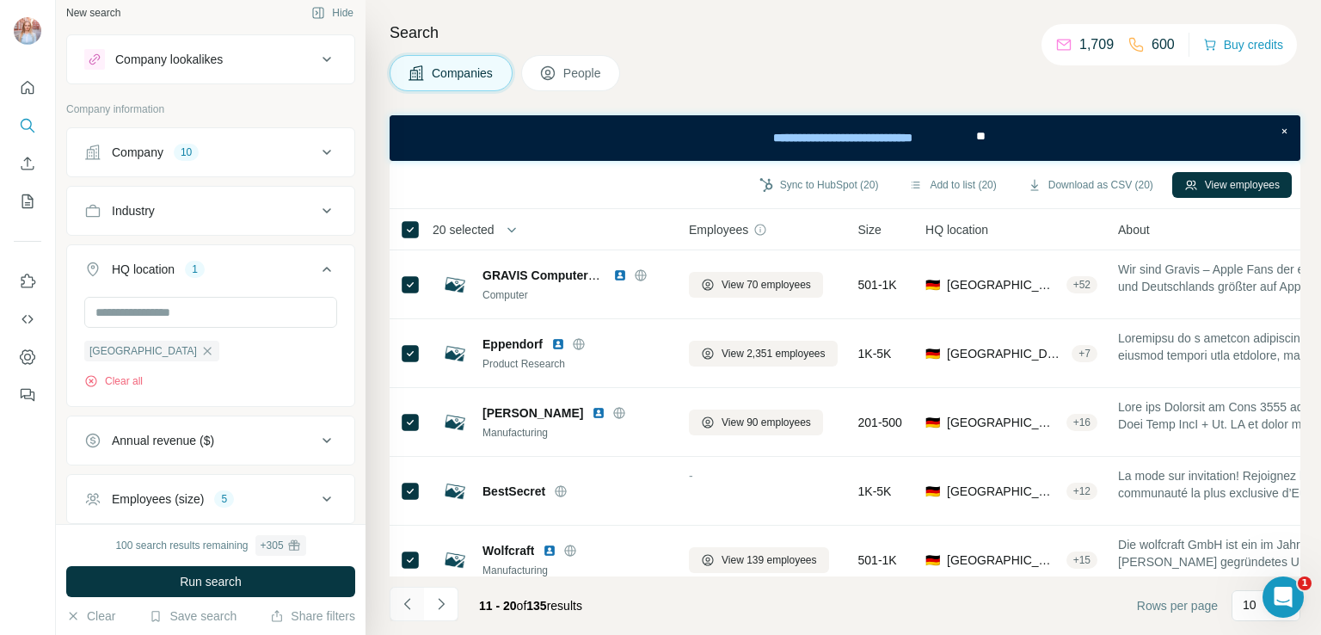
click at [406, 599] on icon "Navigate to previous page" at bounding box center [407, 603] width 17 height 17
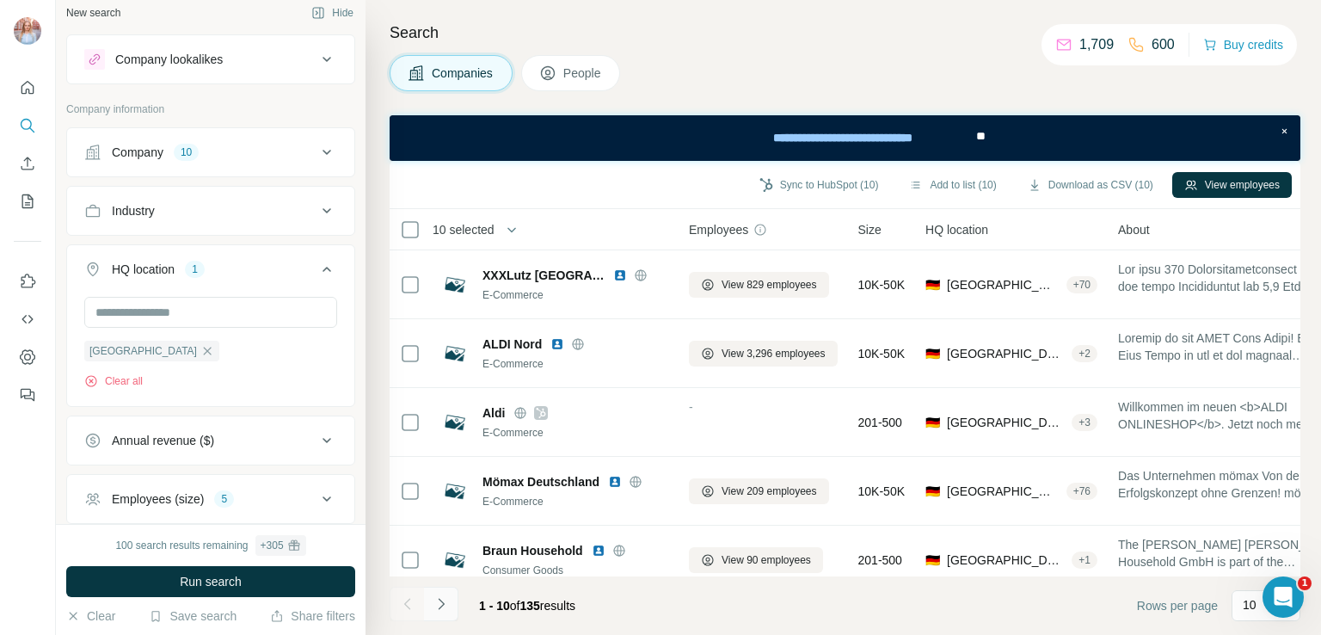
click at [438, 598] on icon "Navigate to next page" at bounding box center [441, 603] width 6 height 11
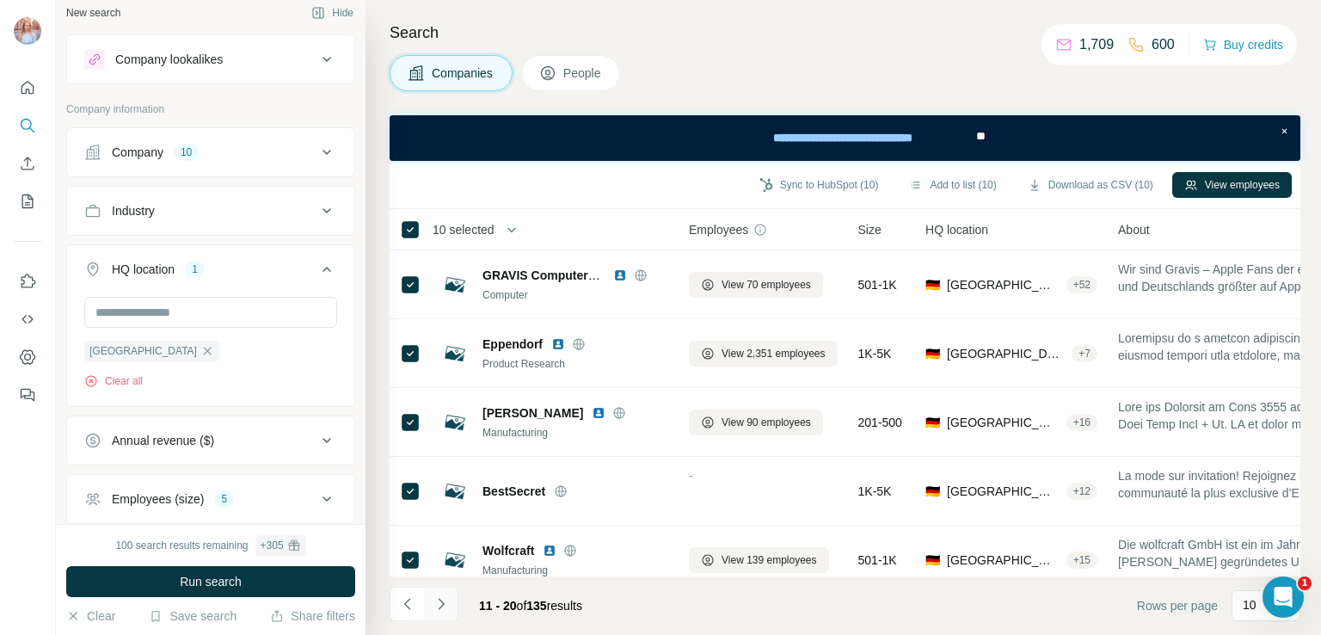
click at [438, 598] on icon "Navigate to next page" at bounding box center [441, 603] width 6 height 11
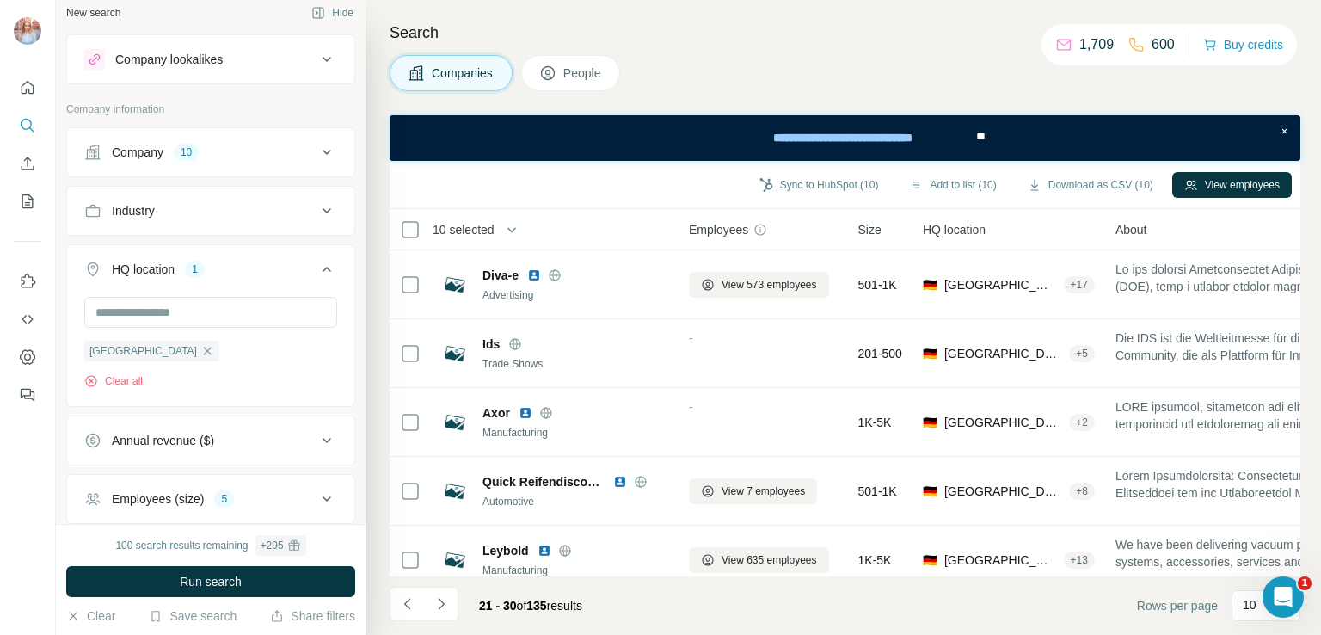
click at [407, 218] on th "10 selected" at bounding box center [527, 229] width 275 height 41
click at [444, 603] on icon "Navigate to next page" at bounding box center [441, 603] width 6 height 11
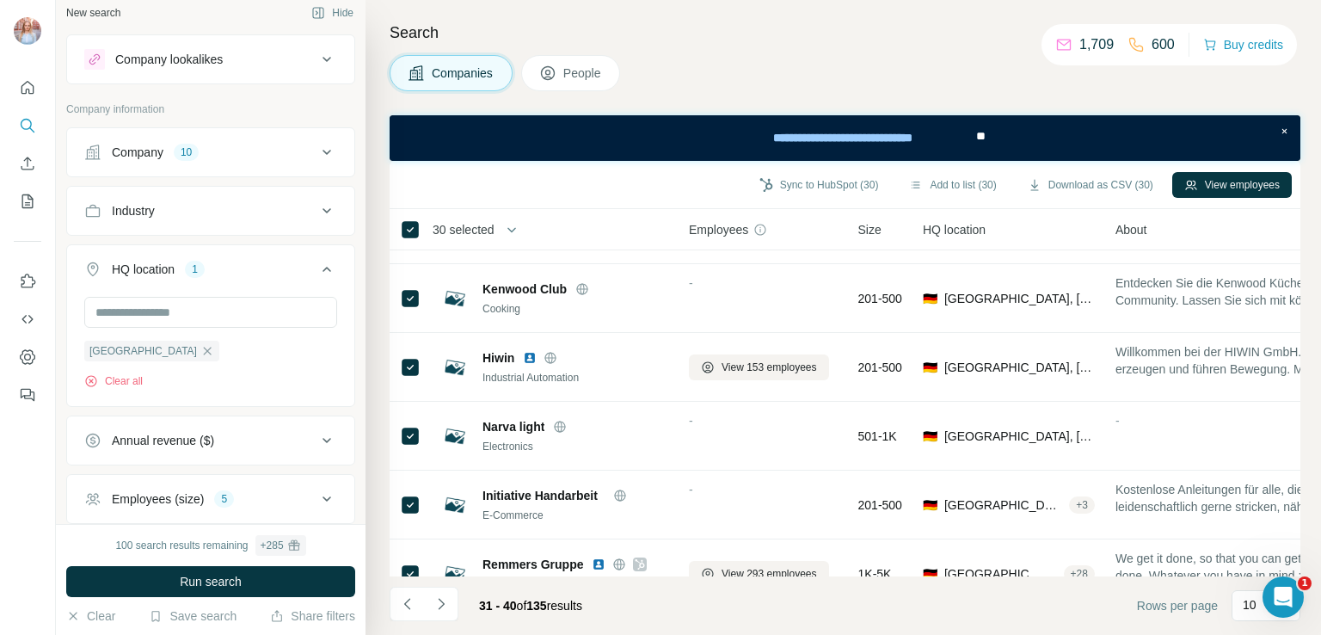
scroll to position [371, 0]
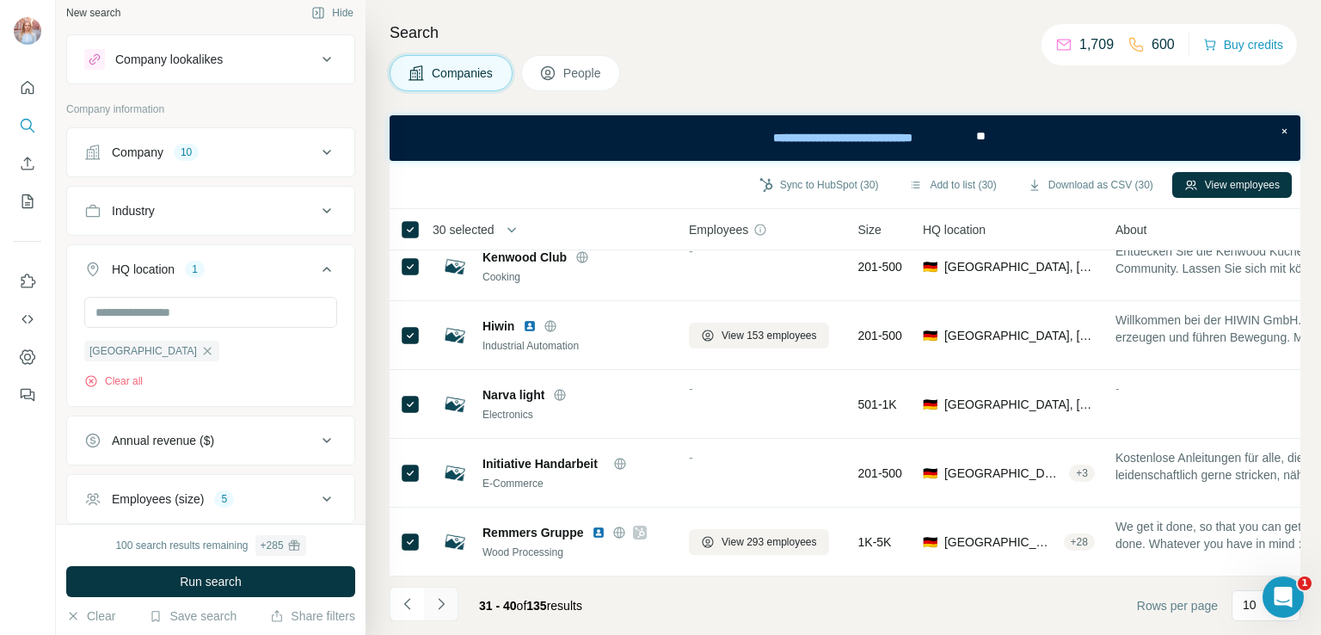
click at [449, 594] on button "Navigate to next page" at bounding box center [441, 604] width 34 height 34
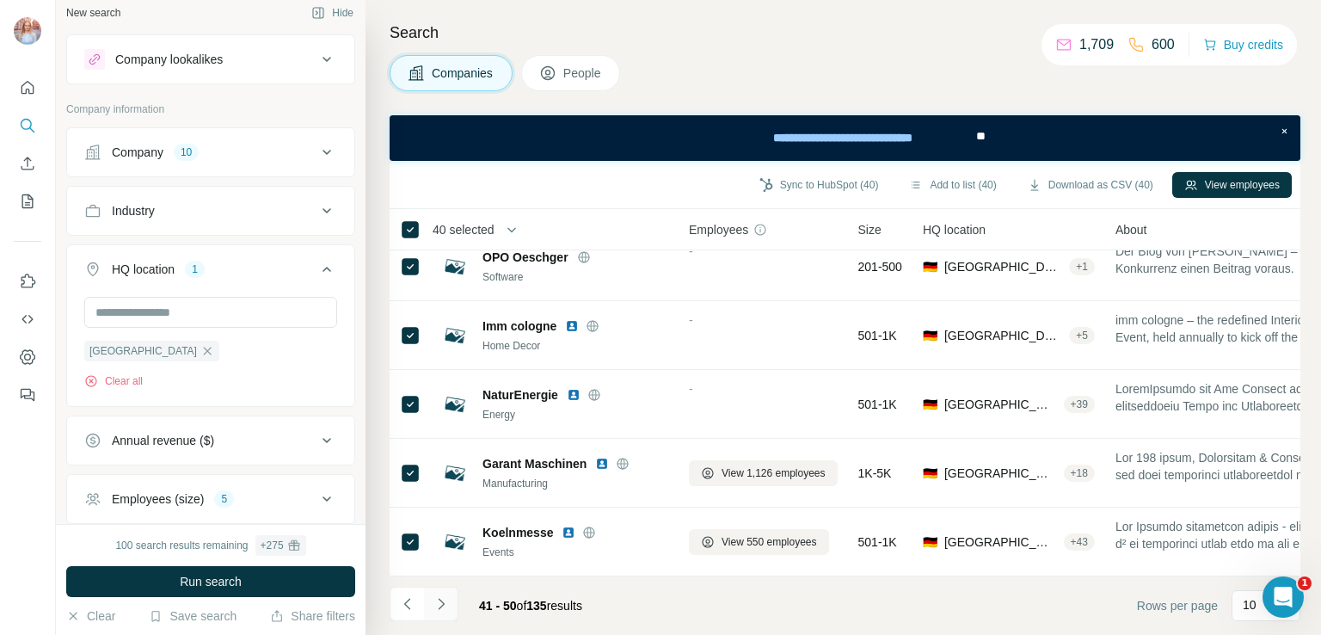
click at [447, 610] on icon "Navigate to next page" at bounding box center [441, 603] width 17 height 17
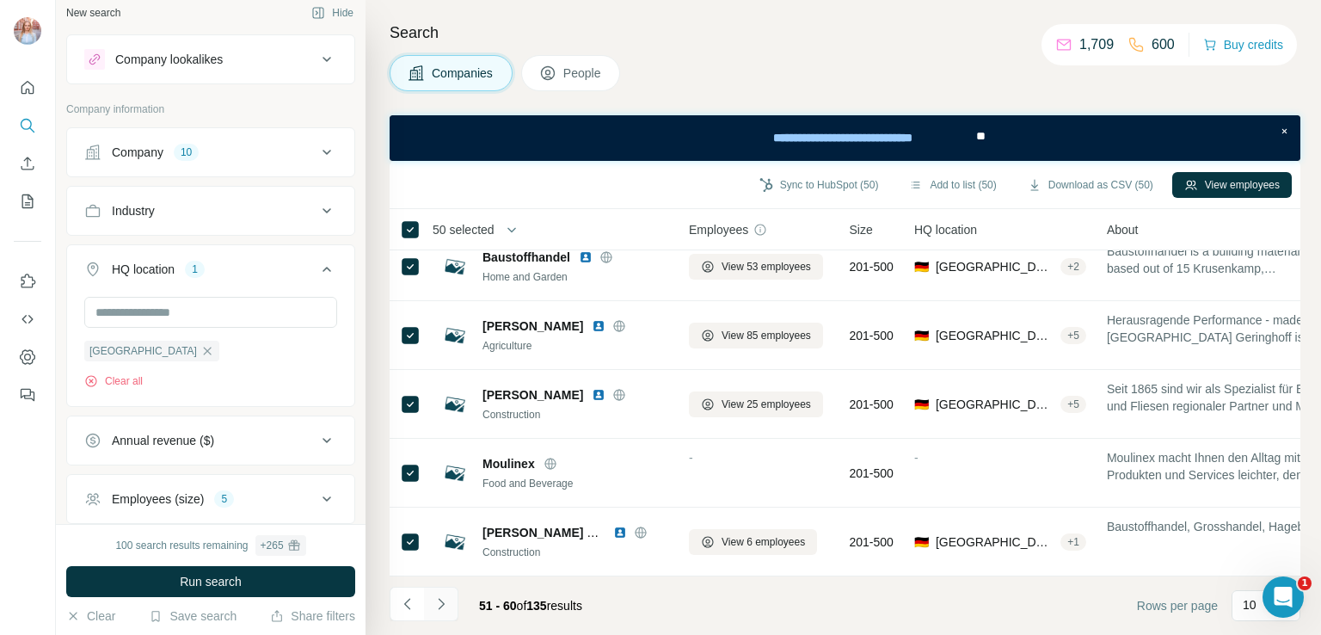
click at [443, 603] on icon "Navigate to next page" at bounding box center [441, 603] width 6 height 11
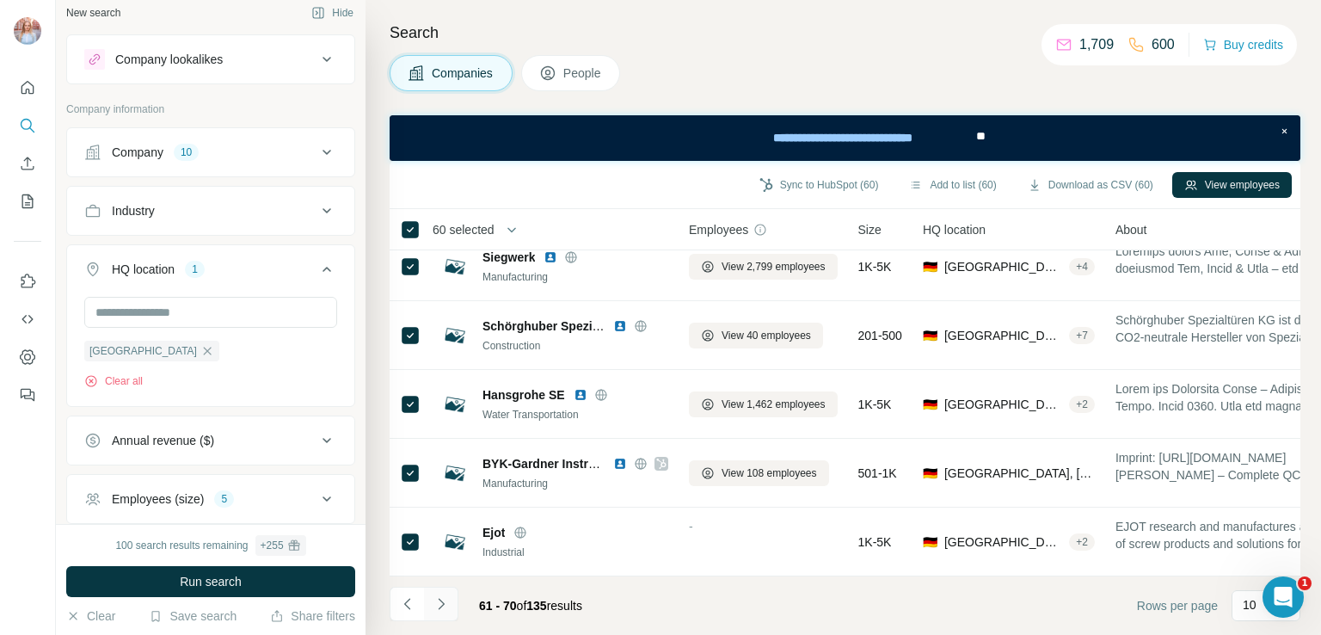
click at [438, 606] on icon "Navigate to next page" at bounding box center [441, 603] width 17 height 17
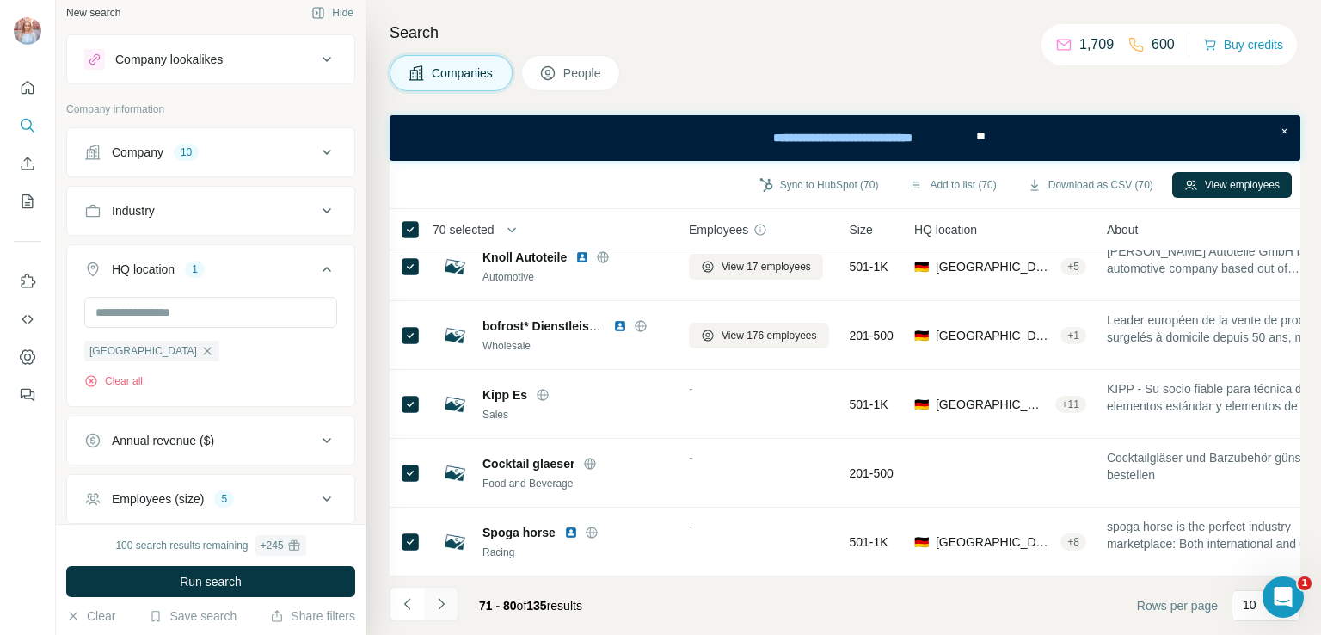
click at [440, 605] on icon "Navigate to next page" at bounding box center [441, 603] width 17 height 17
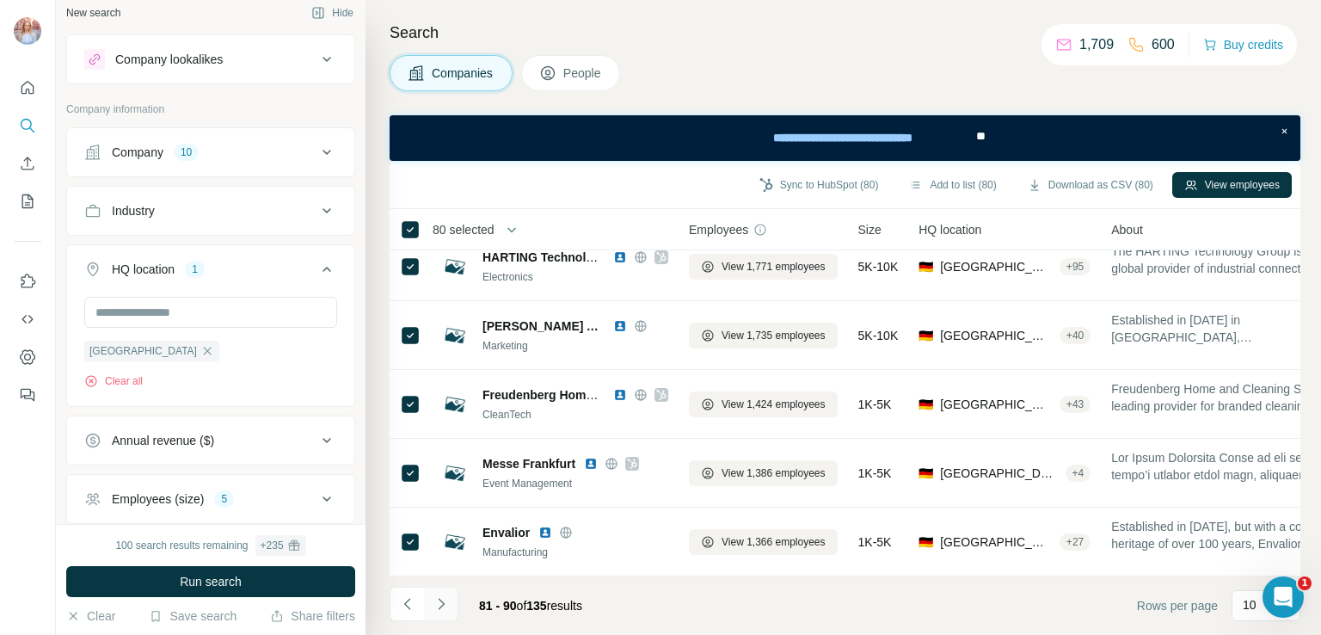
click at [437, 606] on icon "Navigate to next page" at bounding box center [441, 603] width 17 height 17
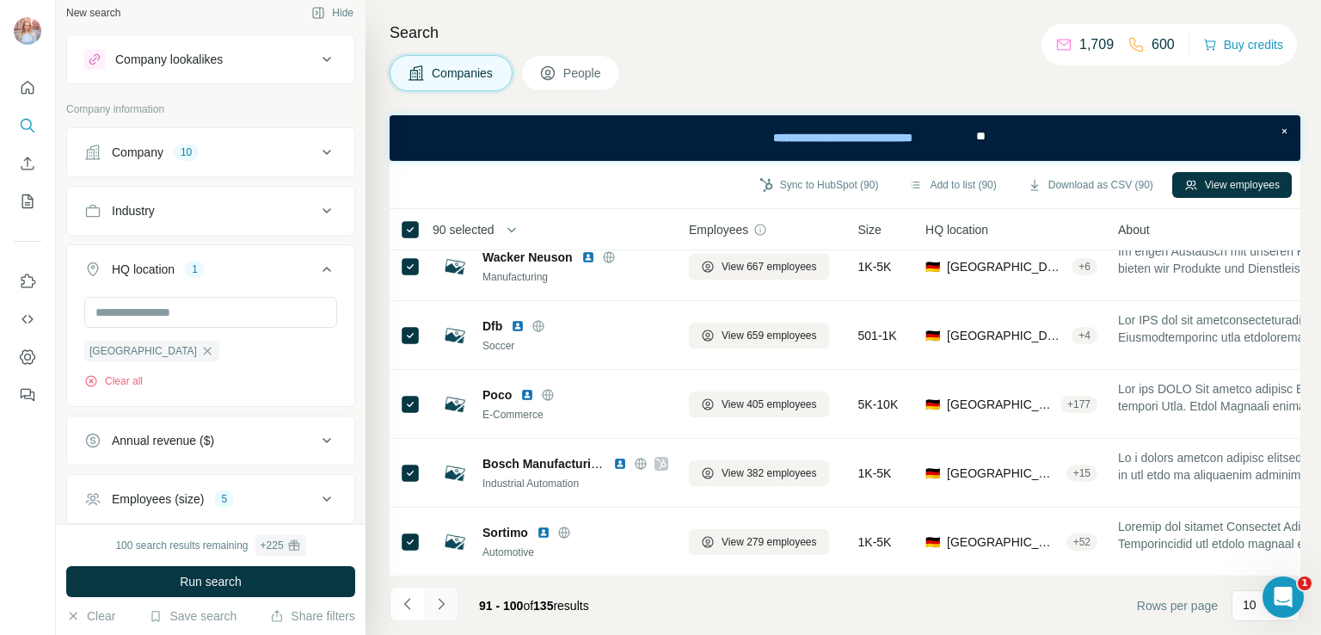
click at [447, 596] on icon "Navigate to next page" at bounding box center [441, 603] width 17 height 17
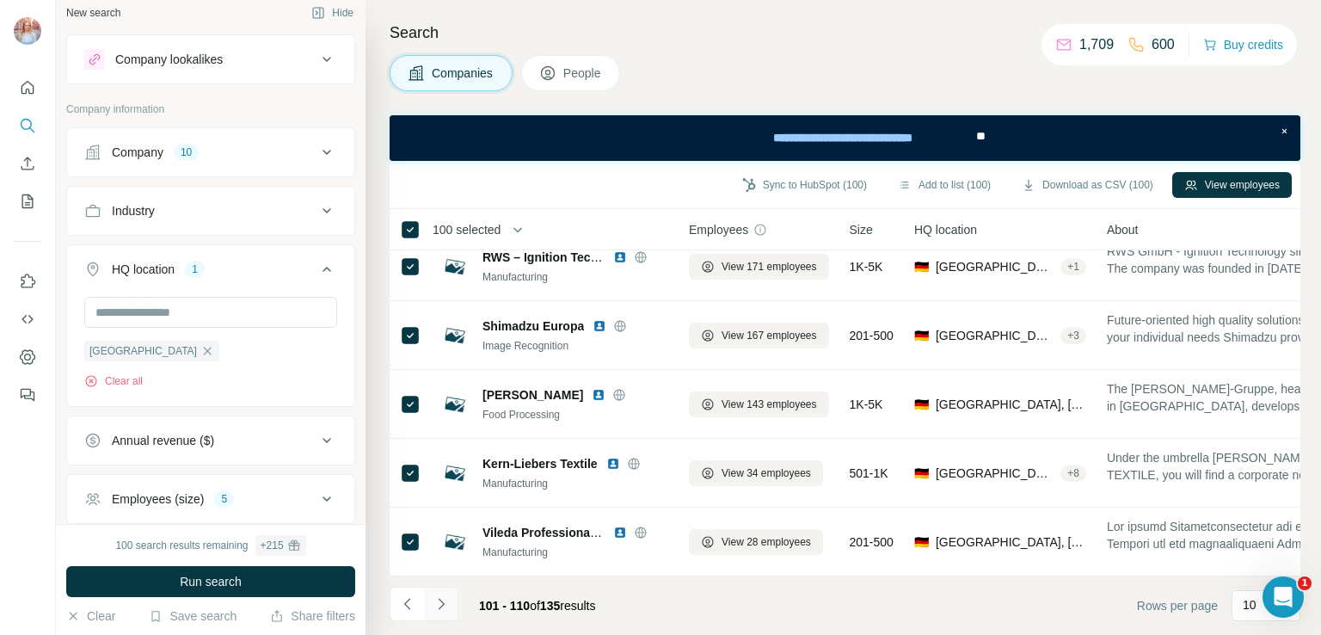
click at [443, 599] on icon "Navigate to next page" at bounding box center [441, 603] width 17 height 17
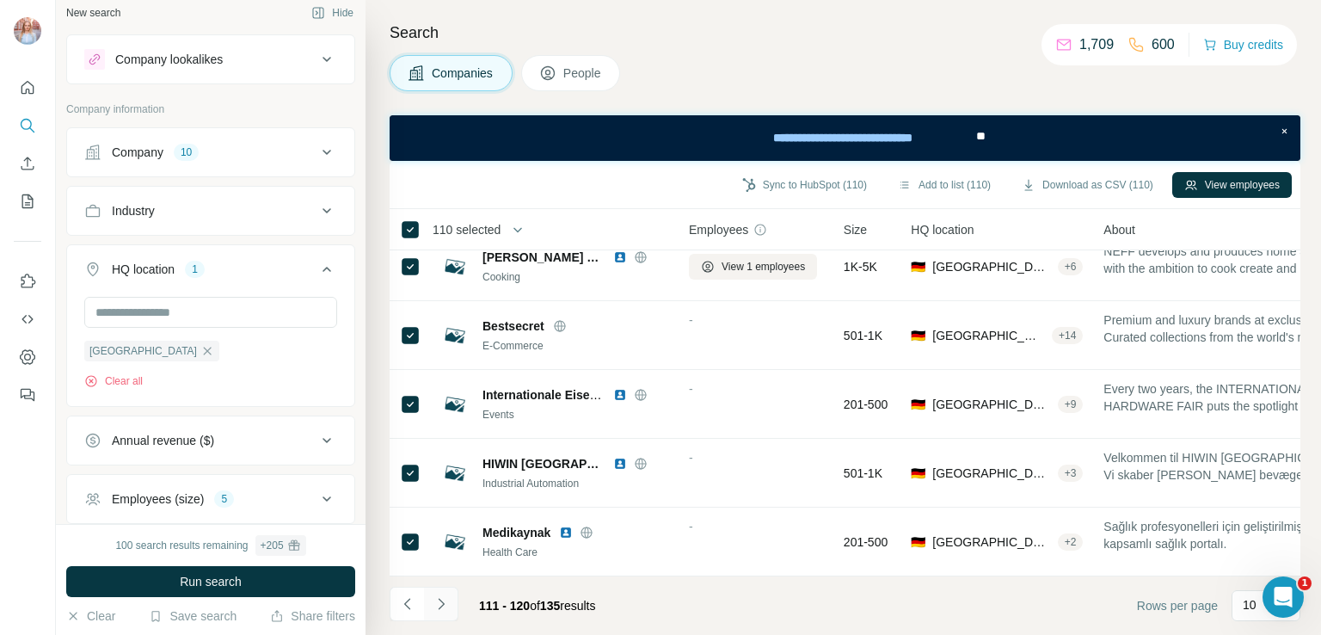
click at [444, 604] on icon "Navigate to next page" at bounding box center [441, 603] width 17 height 17
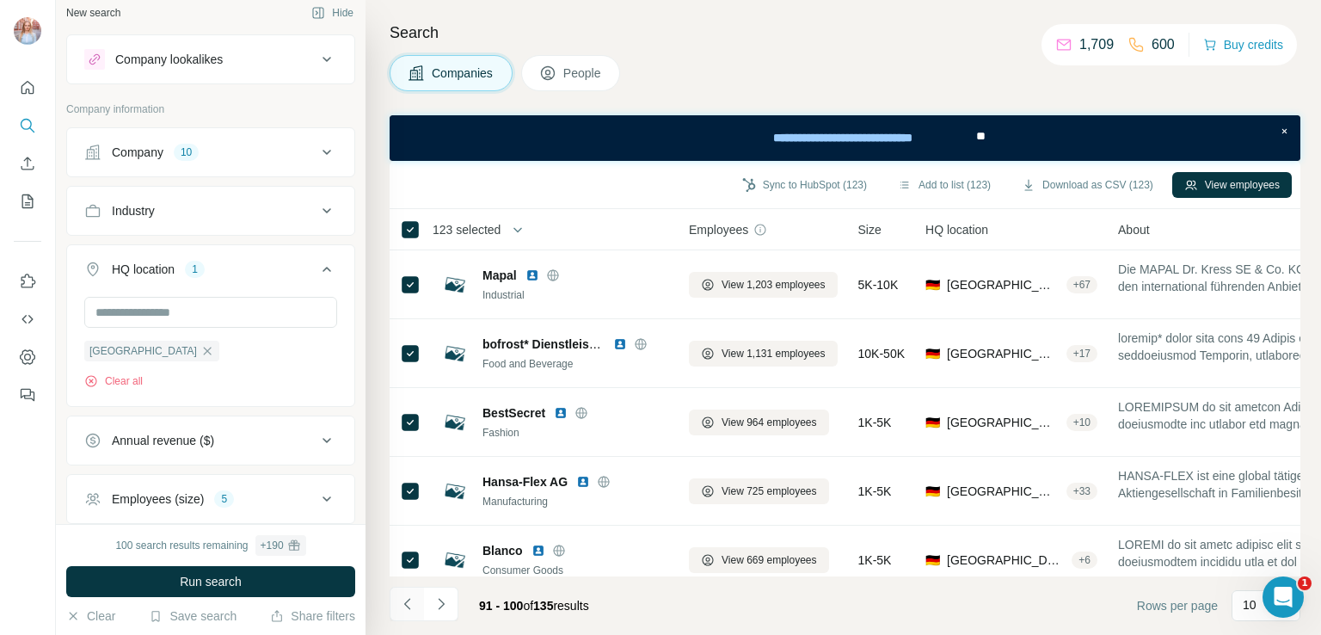
click at [413, 601] on icon "Navigate to previous page" at bounding box center [407, 603] width 17 height 17
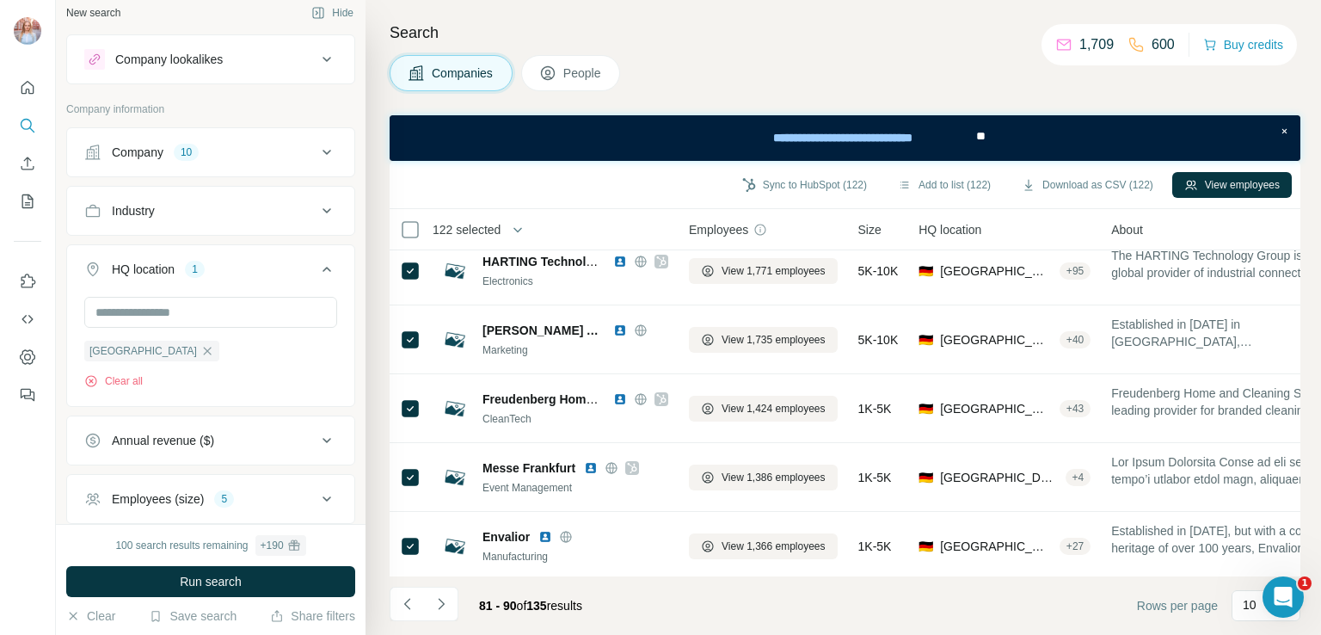
scroll to position [371, 0]
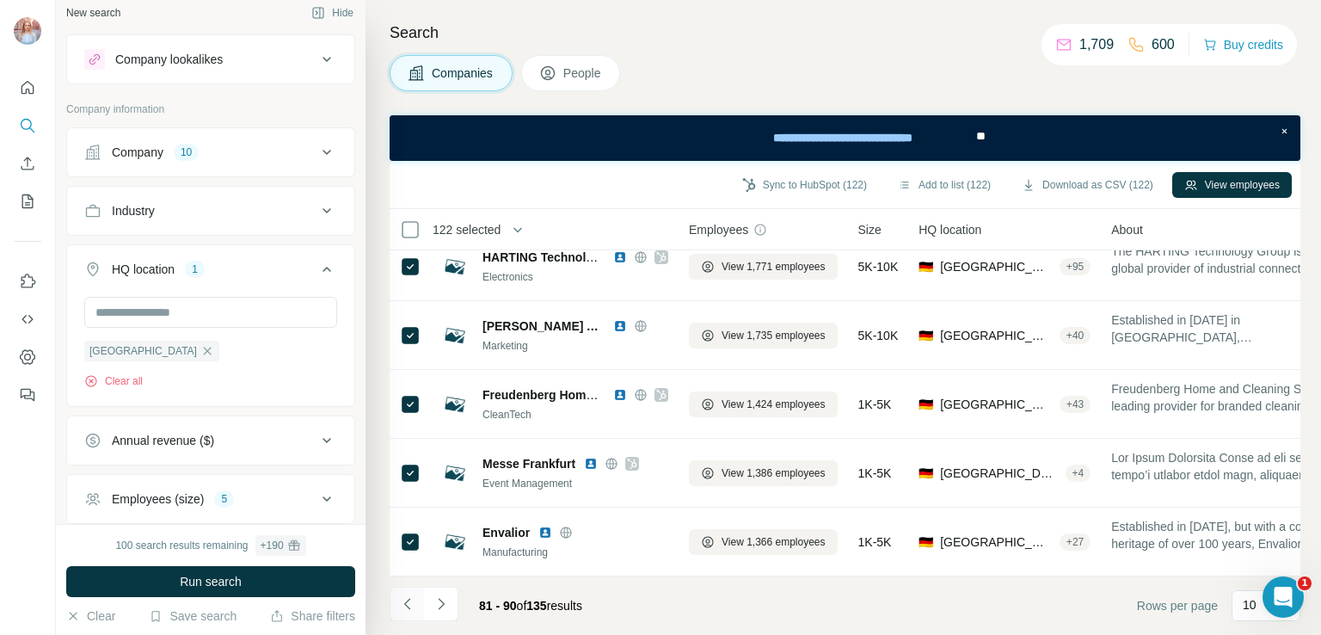
click at [399, 596] on icon "Navigate to previous page" at bounding box center [407, 603] width 17 height 17
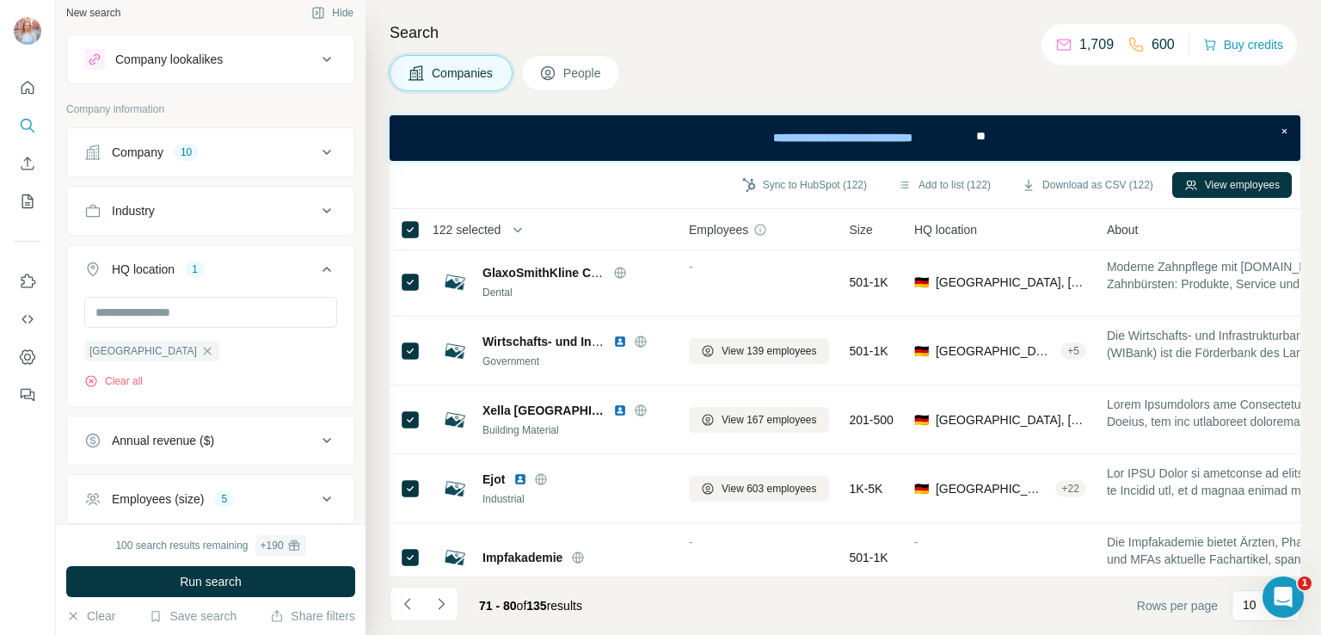
scroll to position [0, 0]
click at [420, 609] on button "Navigate to previous page" at bounding box center [407, 604] width 34 height 34
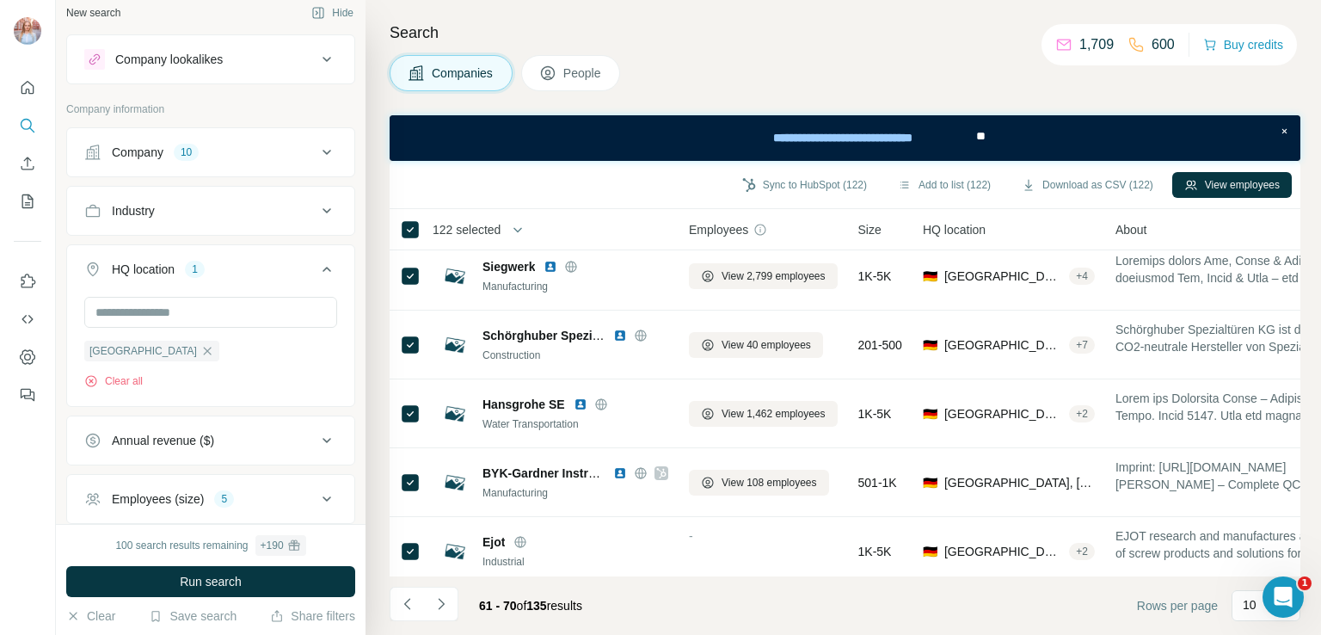
scroll to position [371, 0]
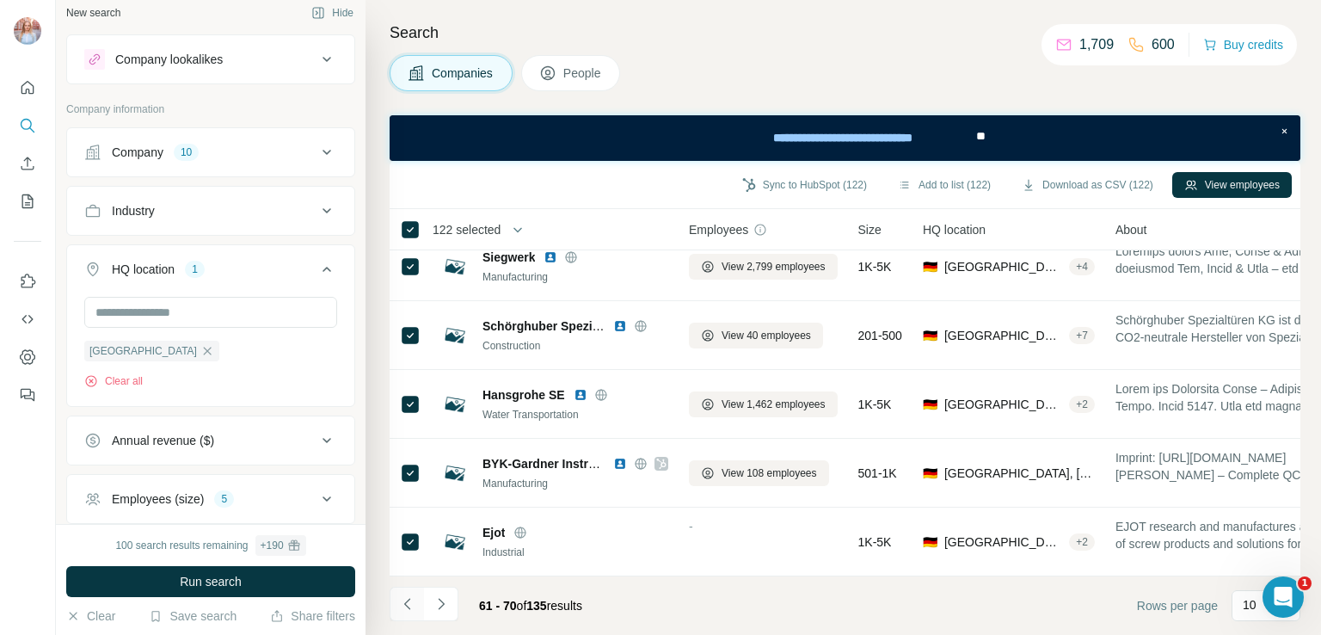
click at [412, 610] on icon "Navigate to previous page" at bounding box center [407, 603] width 17 height 17
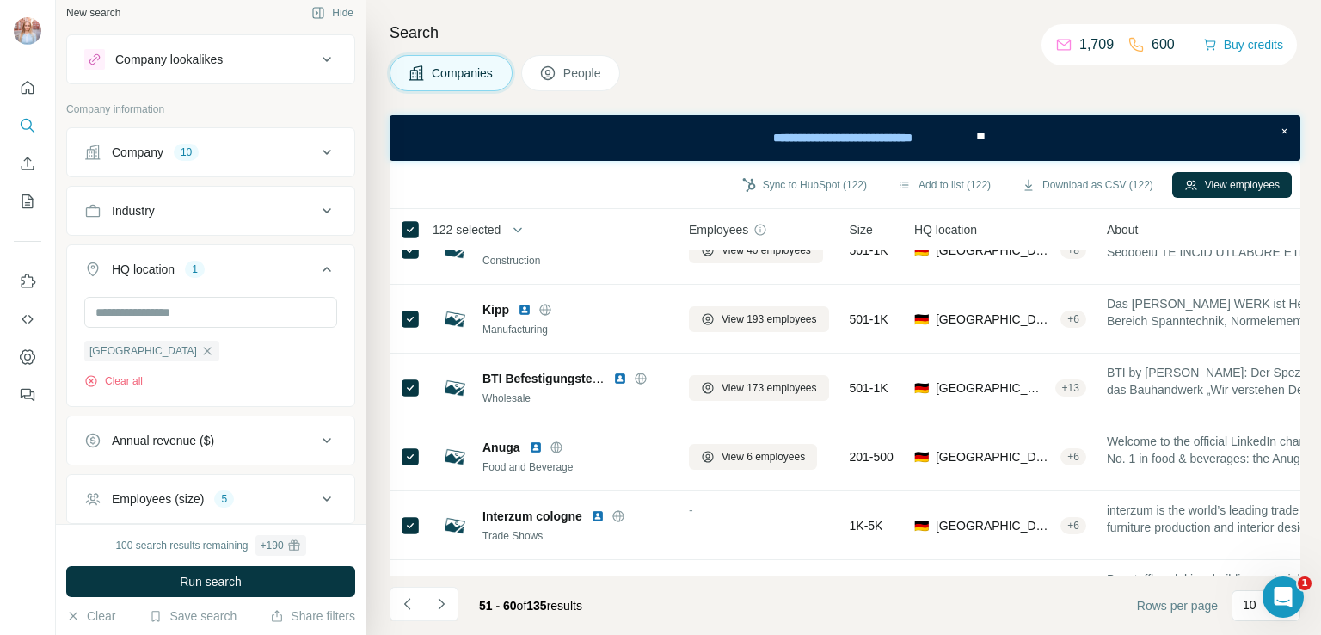
scroll to position [0, 0]
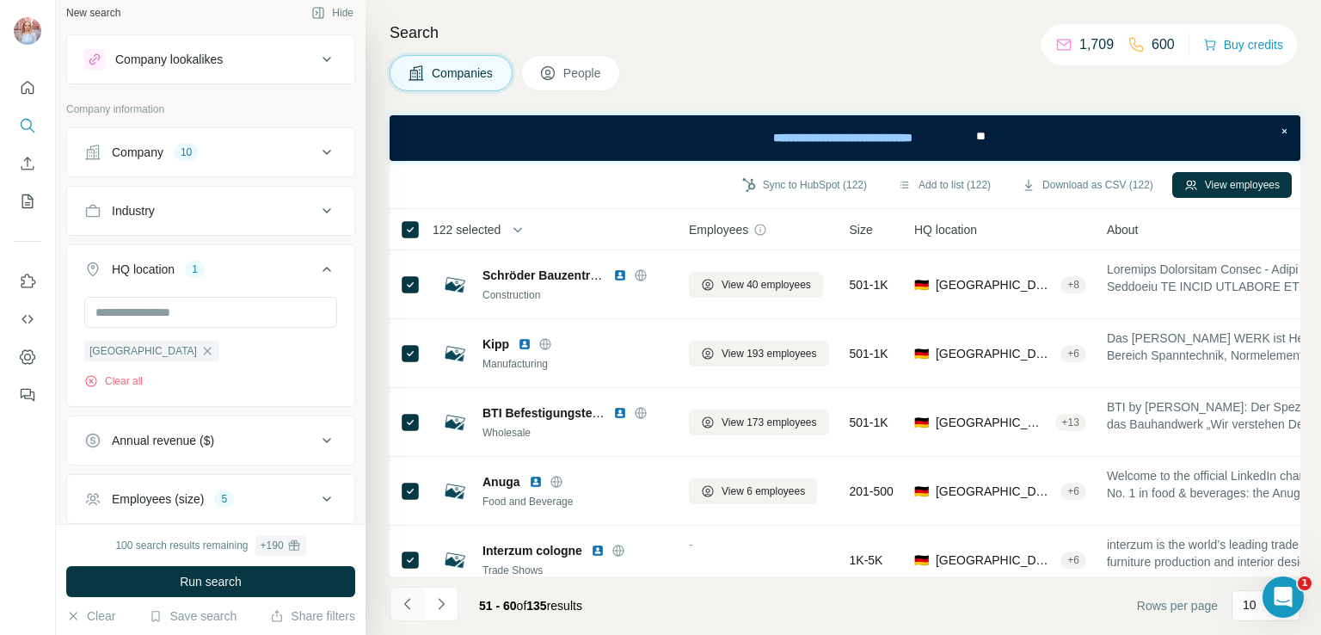
click at [409, 600] on icon "Navigate to previous page" at bounding box center [407, 603] width 17 height 17
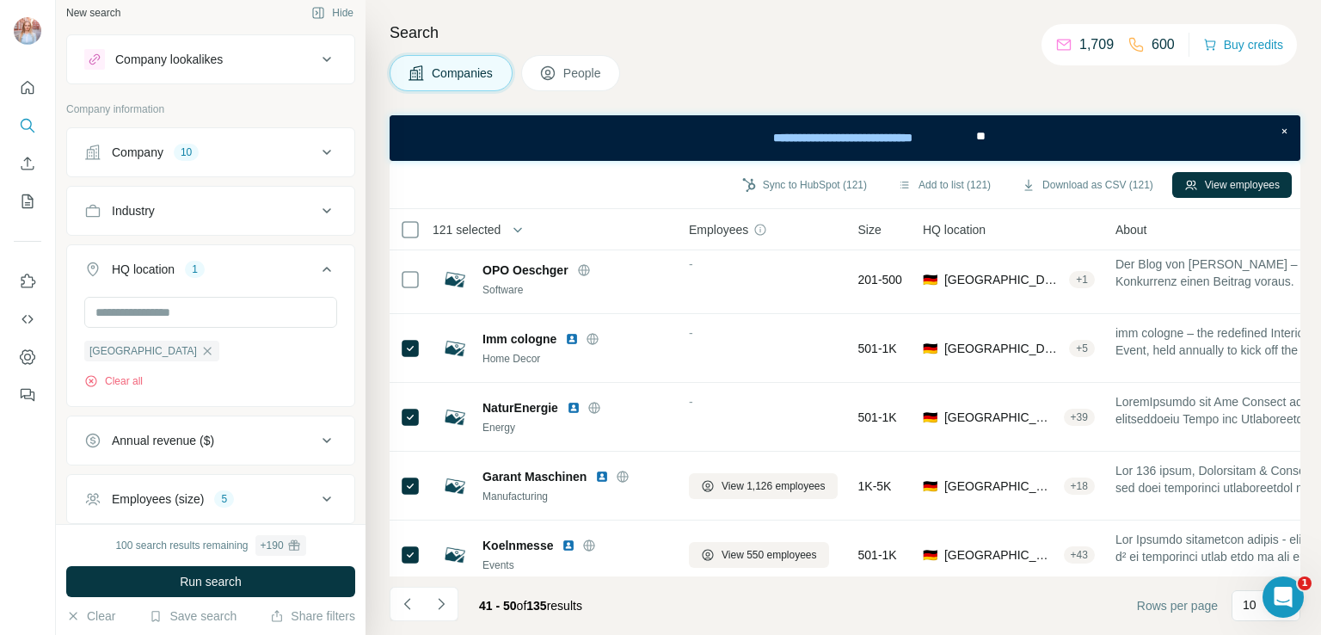
scroll to position [371, 0]
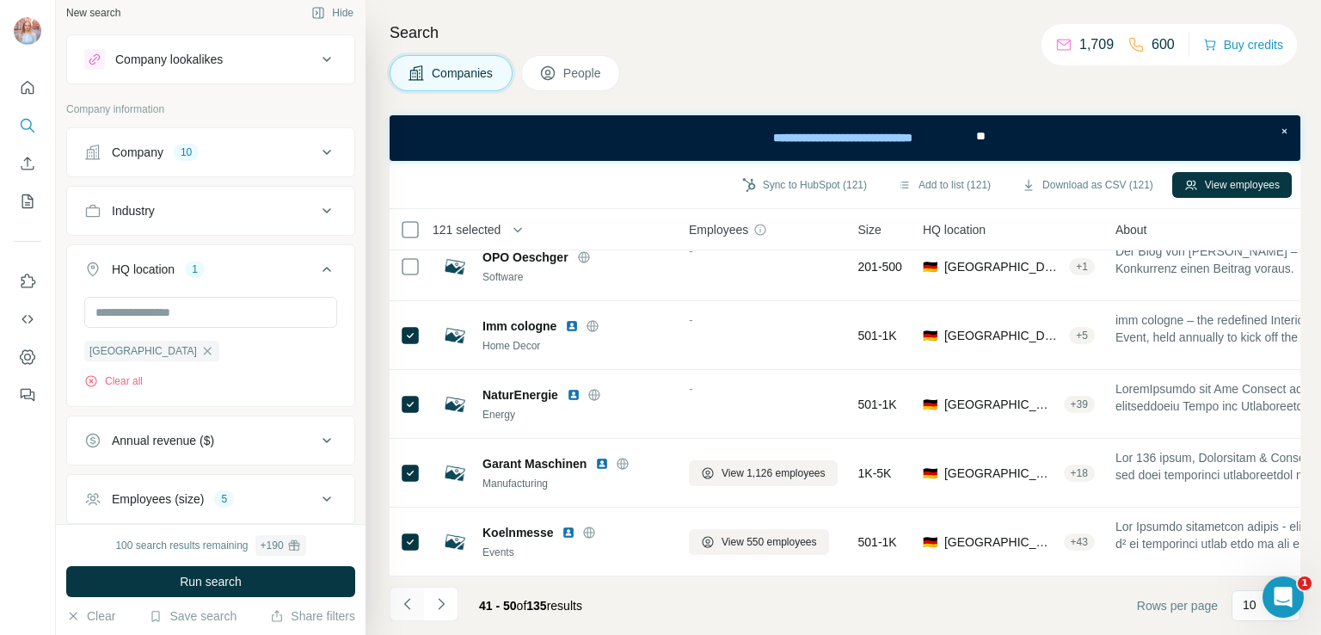
click at [409, 606] on icon "Navigate to previous page" at bounding box center [407, 603] width 17 height 17
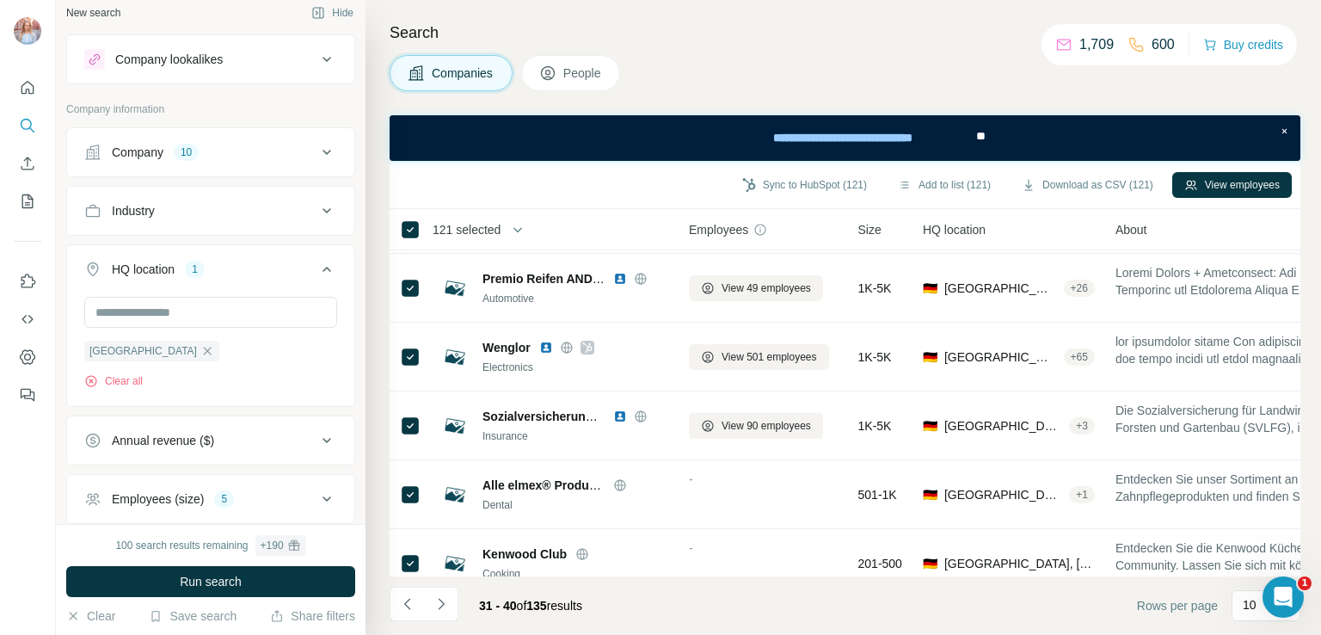
scroll to position [0, 0]
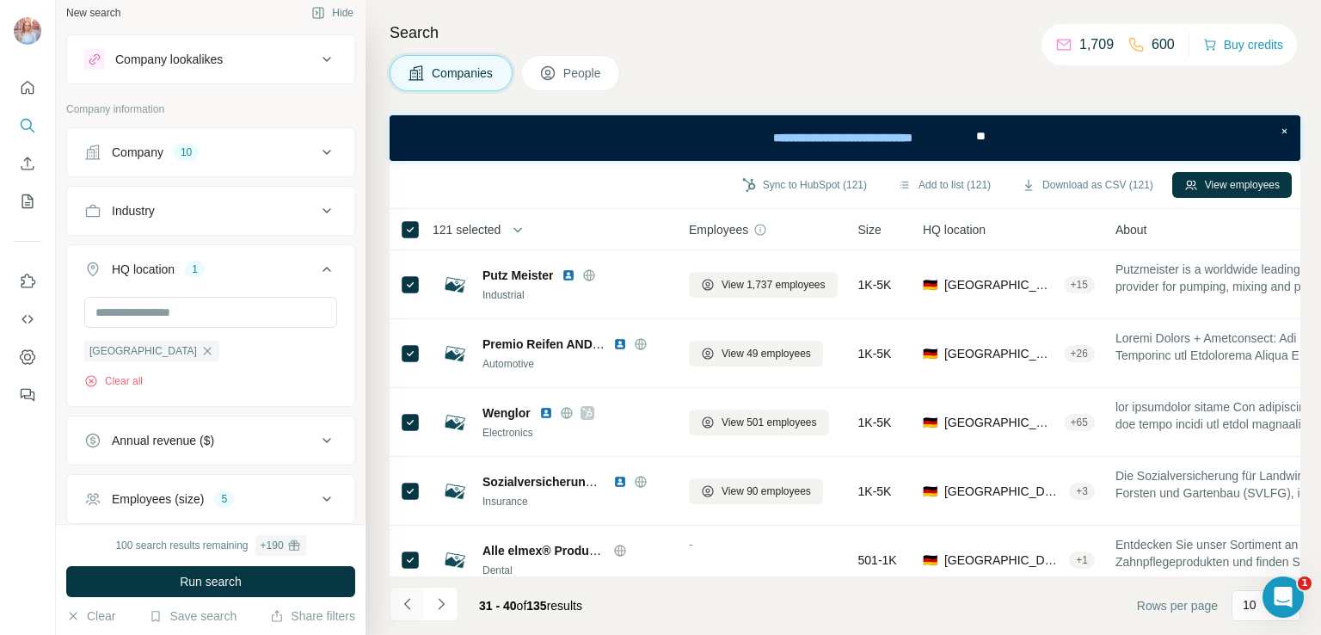
click at [418, 598] on button "Navigate to previous page" at bounding box center [407, 604] width 34 height 34
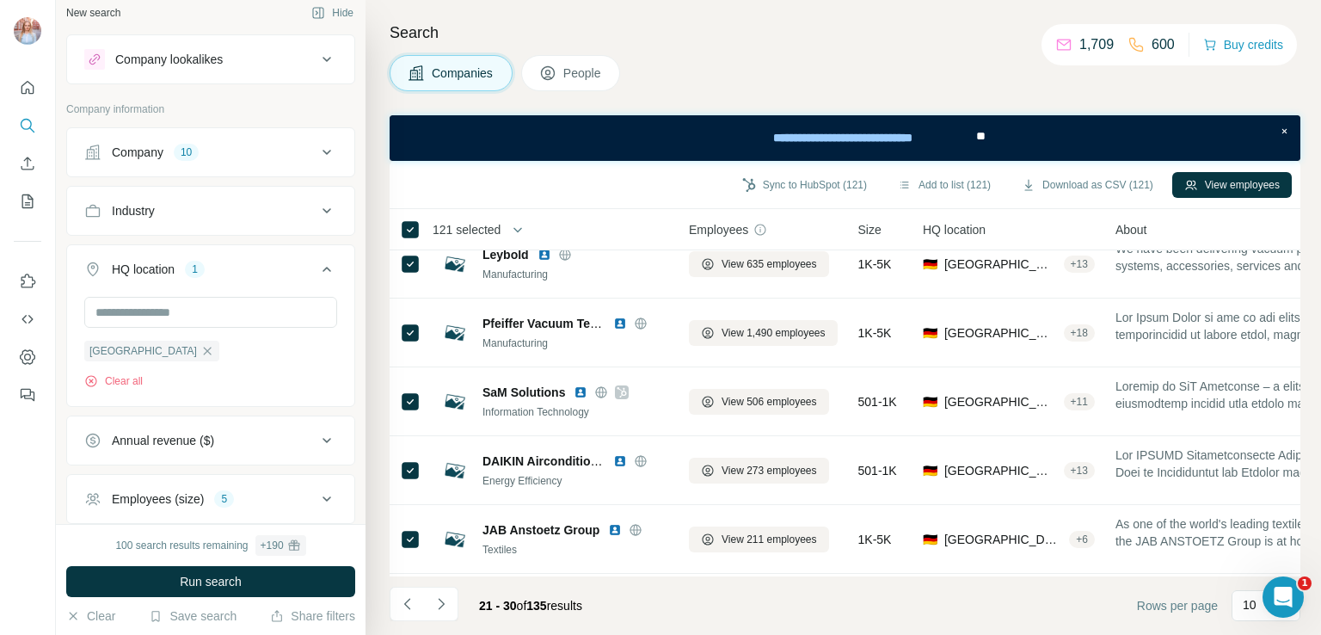
scroll to position [371, 0]
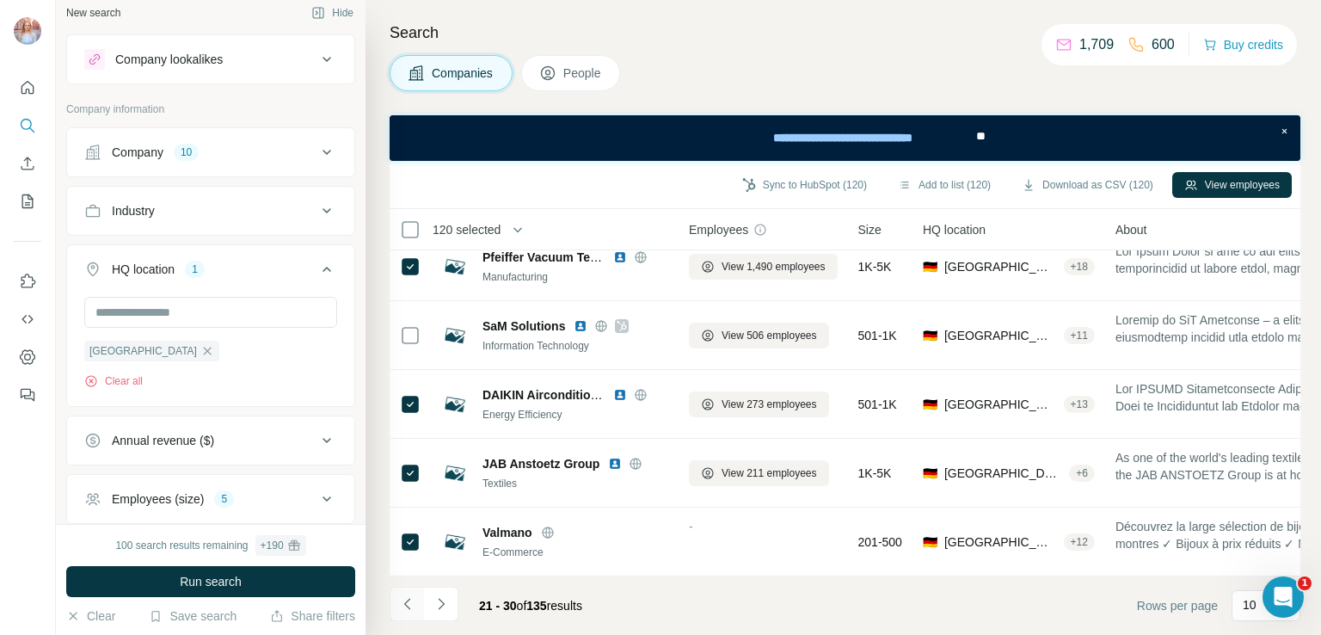
click at [403, 607] on icon "Navigate to previous page" at bounding box center [407, 603] width 17 height 17
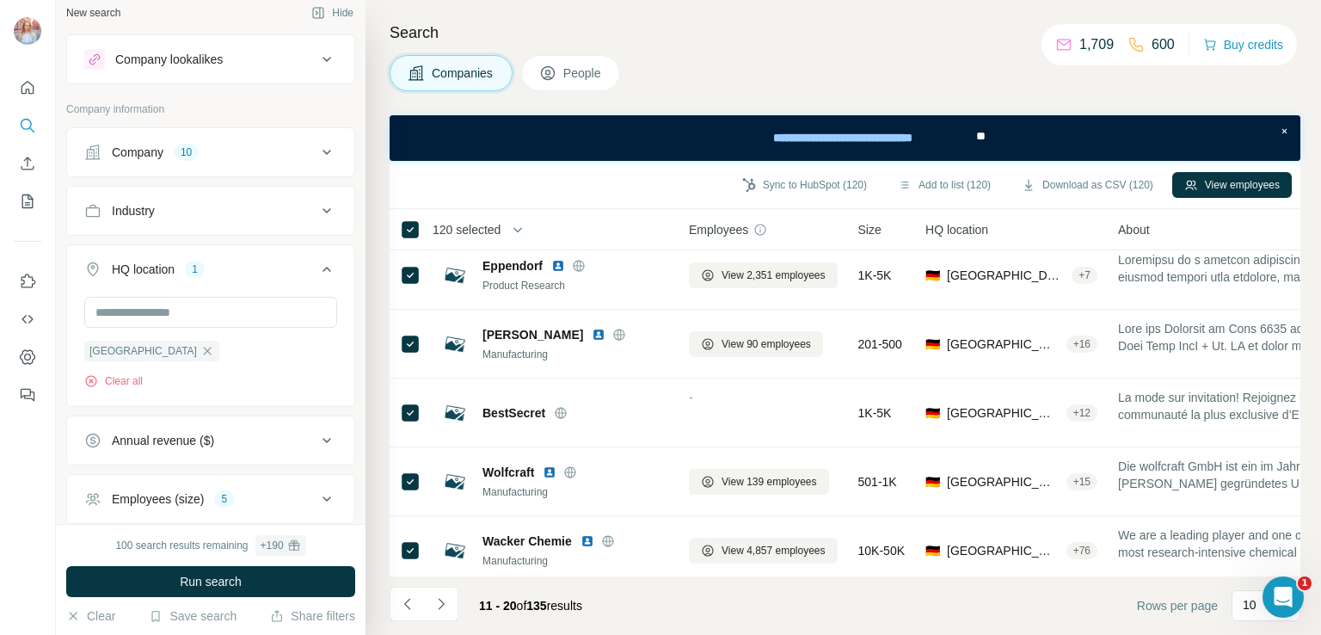
scroll to position [0, 0]
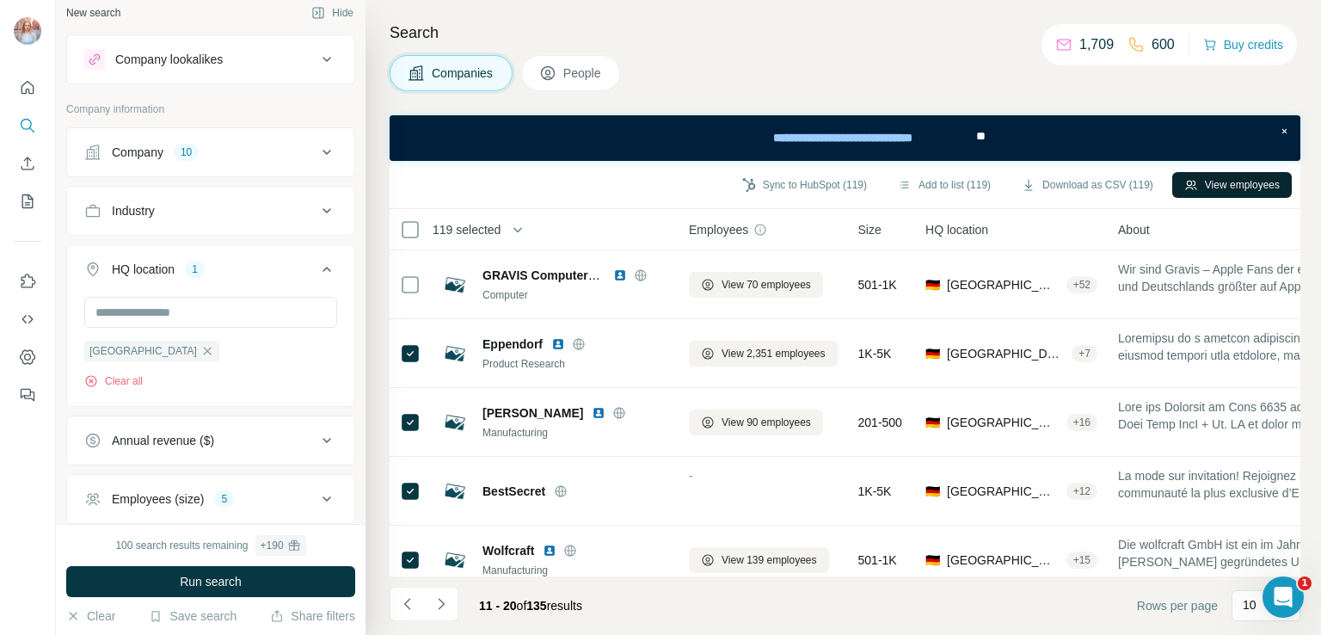
click at [1221, 187] on button "View employees" at bounding box center [1232, 185] width 120 height 26
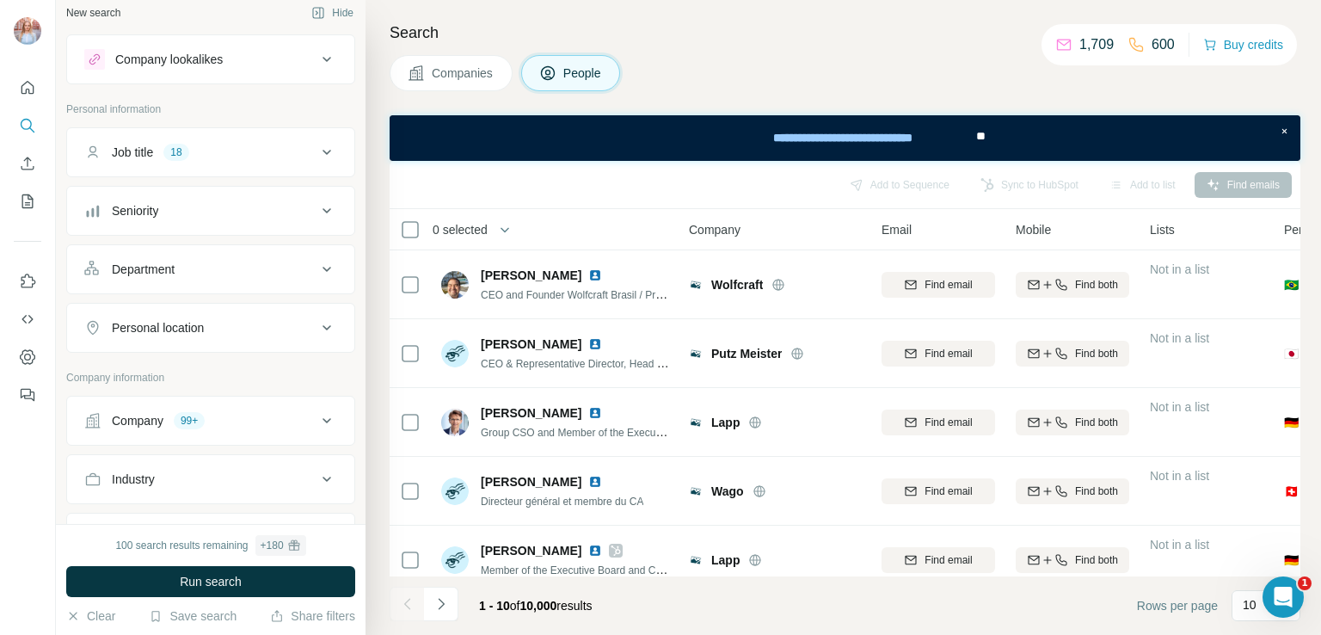
click at [316, 150] on icon at bounding box center [326, 152] width 21 height 21
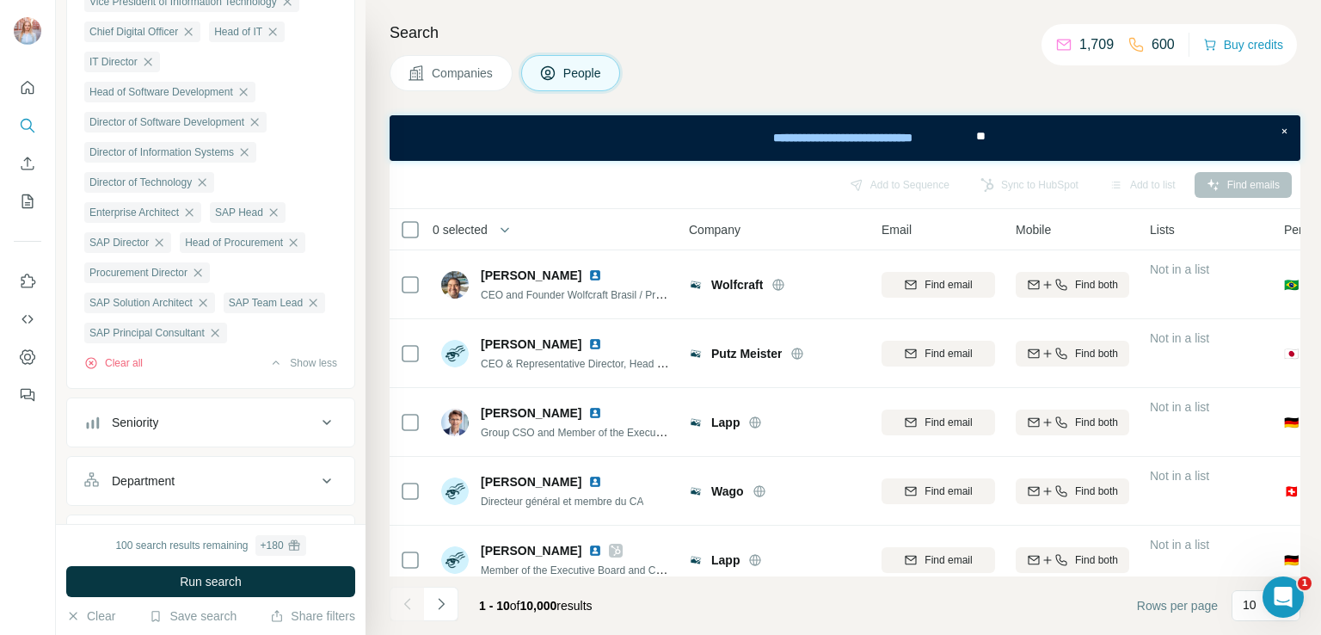
scroll to position [341, 0]
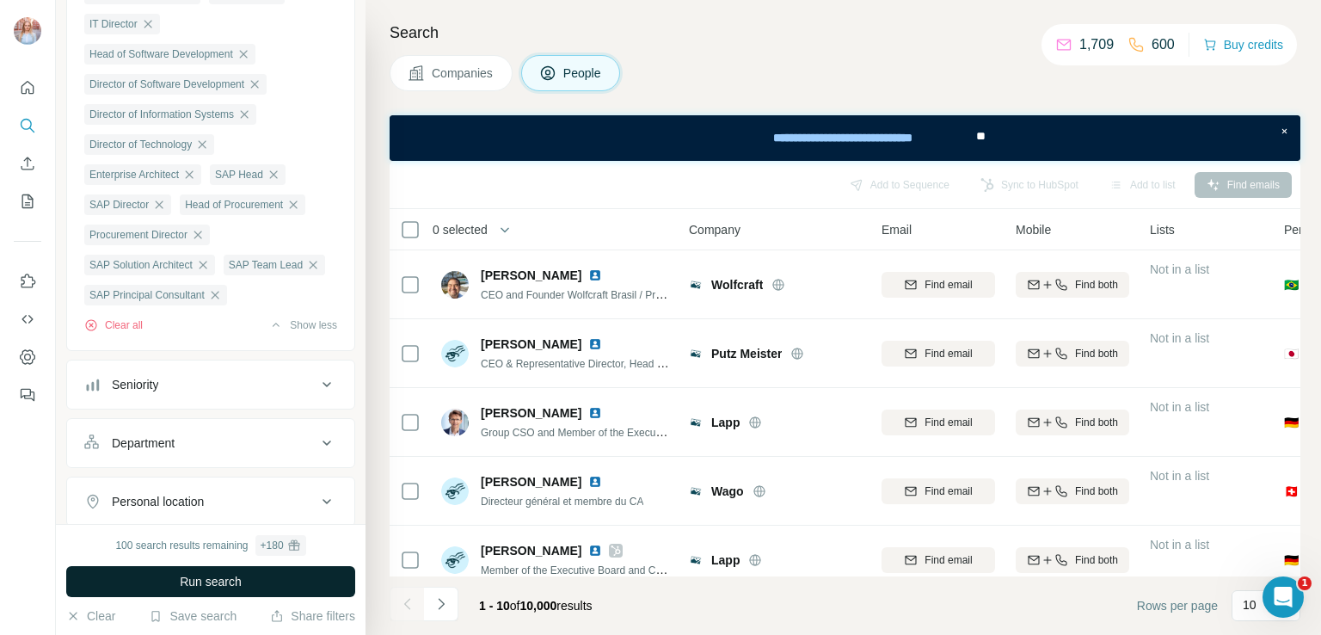
click at [174, 583] on button "Run search" at bounding box center [210, 581] width 289 height 31
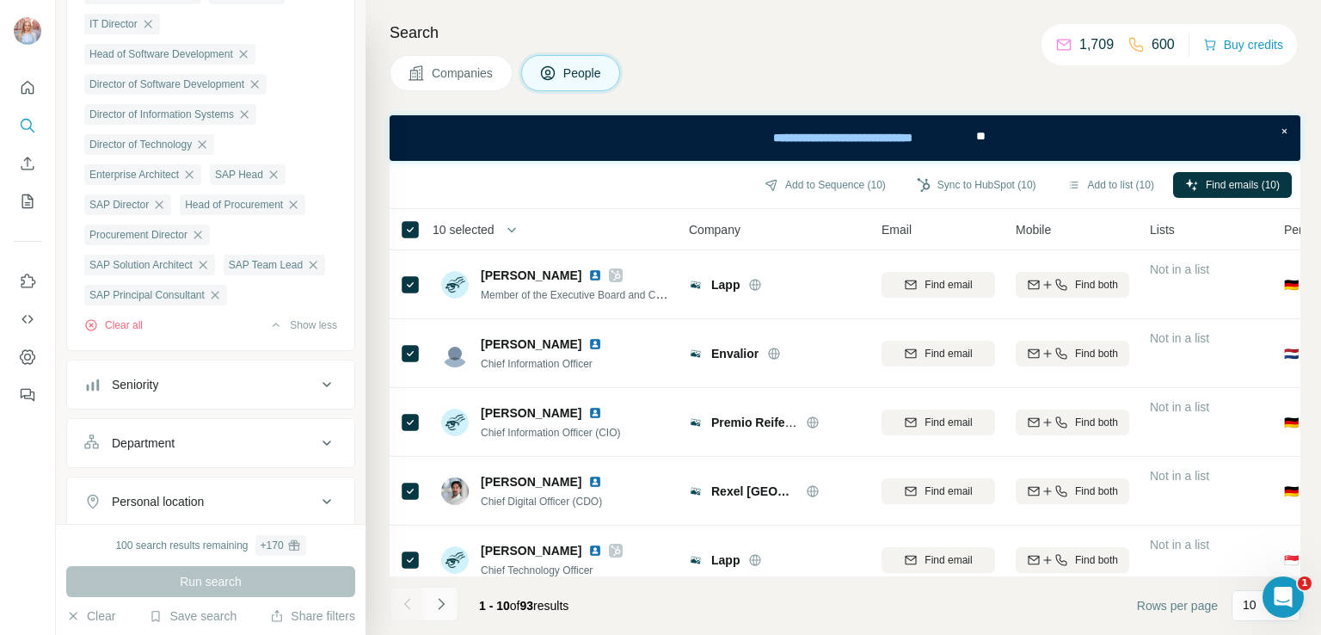
click at [440, 602] on icon "Navigate to next page" at bounding box center [441, 603] width 17 height 17
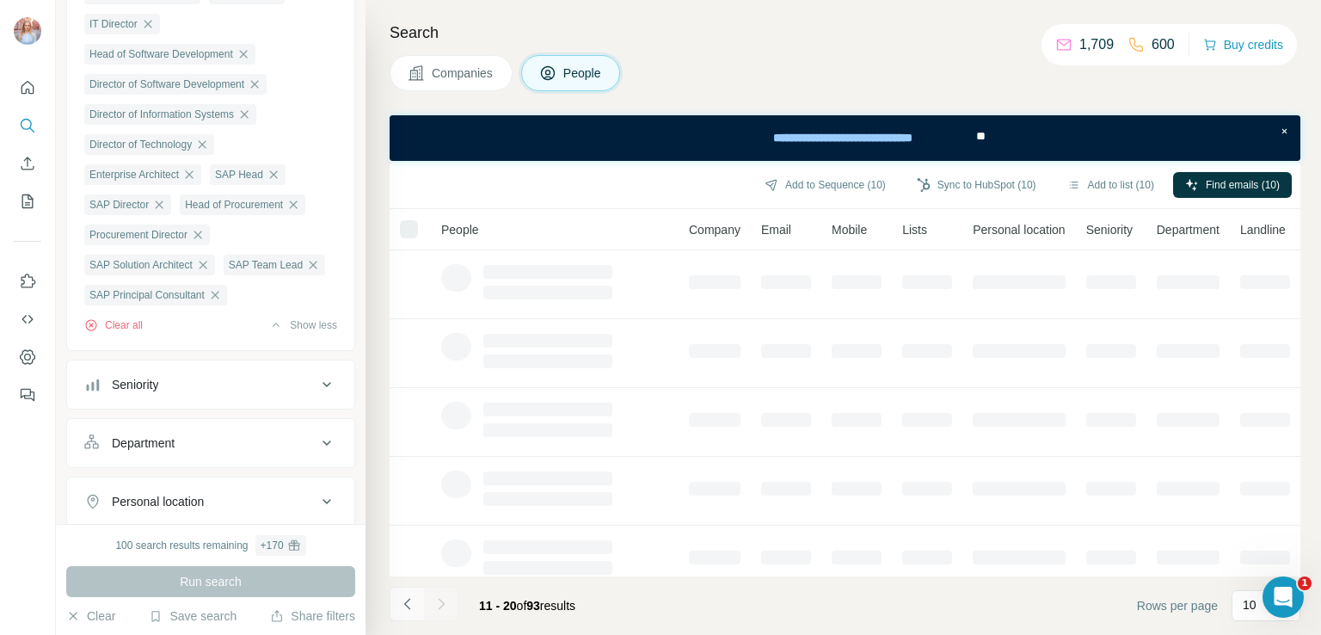
click at [405, 599] on icon "Navigate to previous page" at bounding box center [407, 603] width 17 height 17
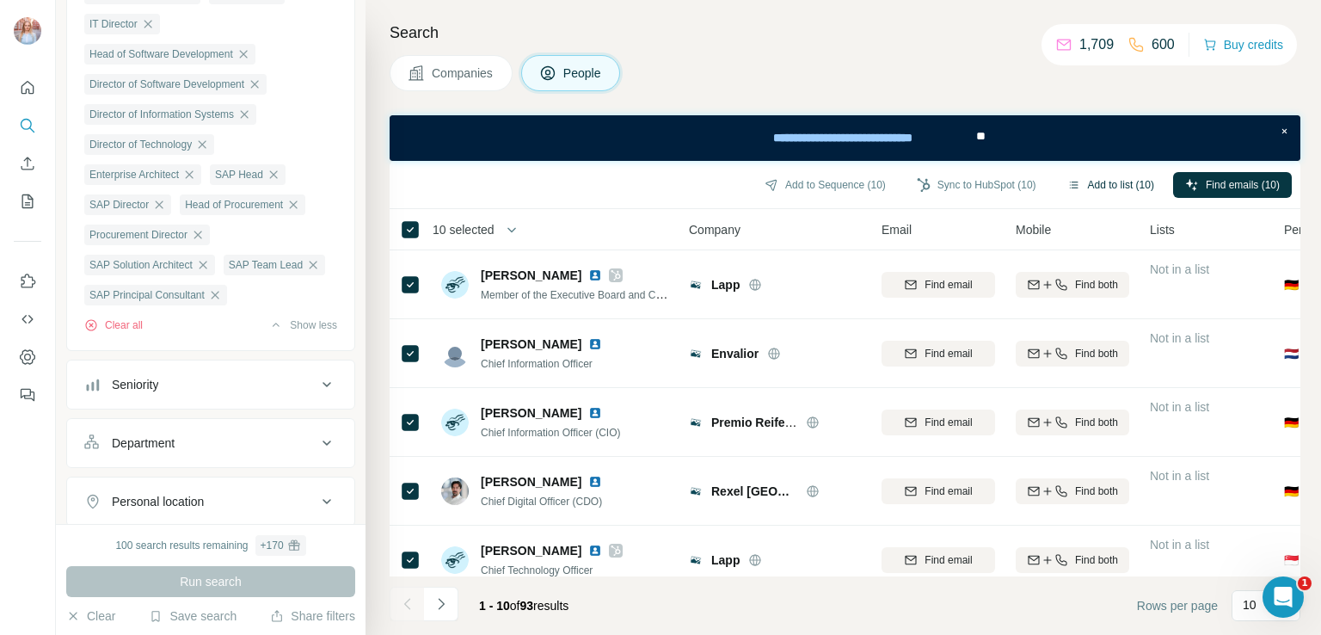
click at [1097, 178] on button "Add to list (10)" at bounding box center [1110, 185] width 111 height 26
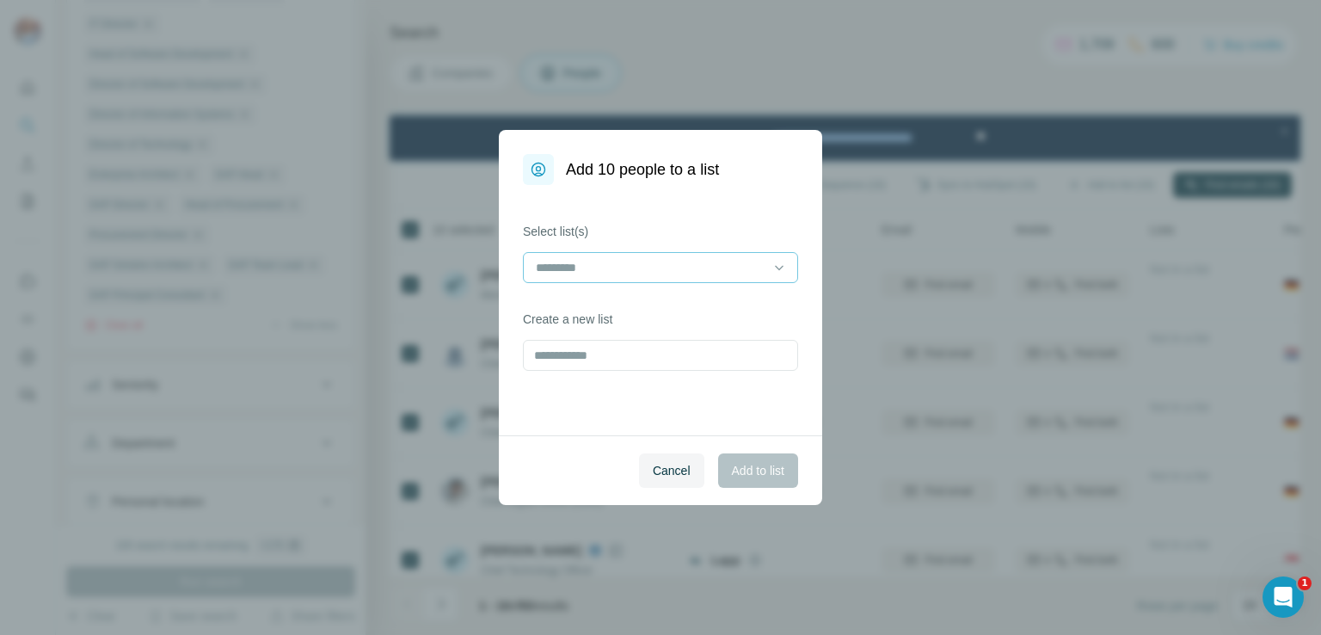
click at [710, 267] on input at bounding box center [650, 267] width 232 height 19
click at [634, 310] on p "RDA 307 contacts" at bounding box center [586, 306] width 96 height 17
click at [765, 468] on span "Add to list" at bounding box center [758, 470] width 52 height 17
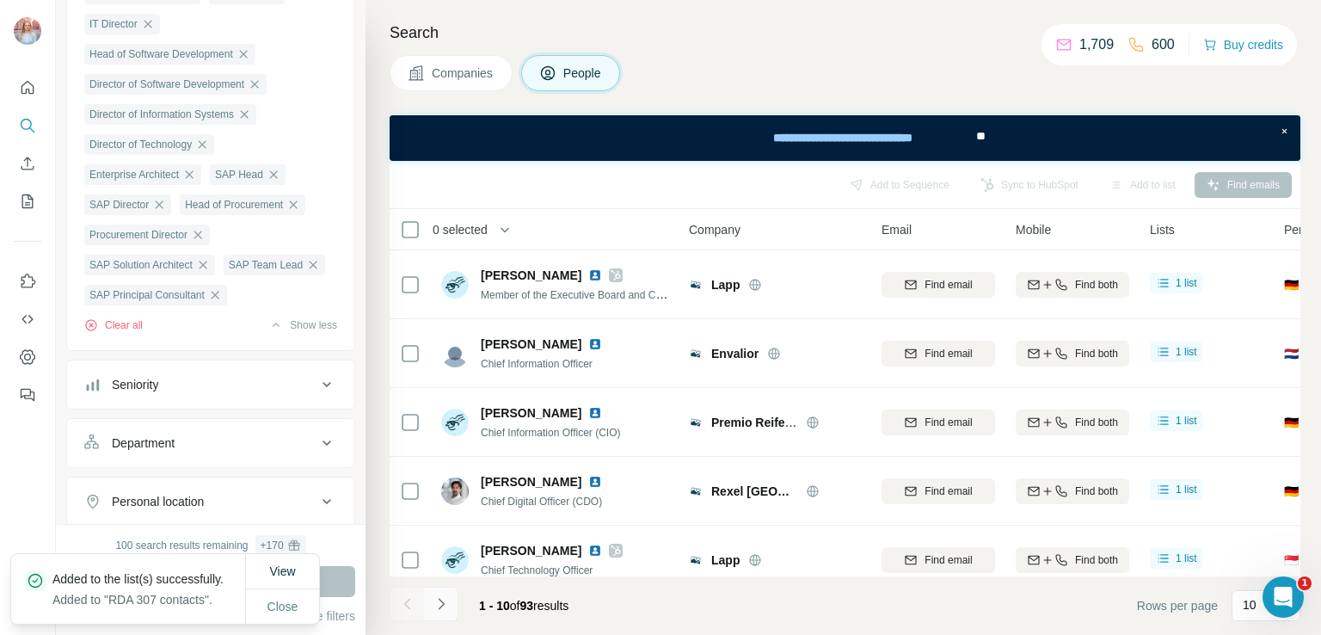
click at [446, 600] on icon "Navigate to next page" at bounding box center [441, 603] width 17 height 17
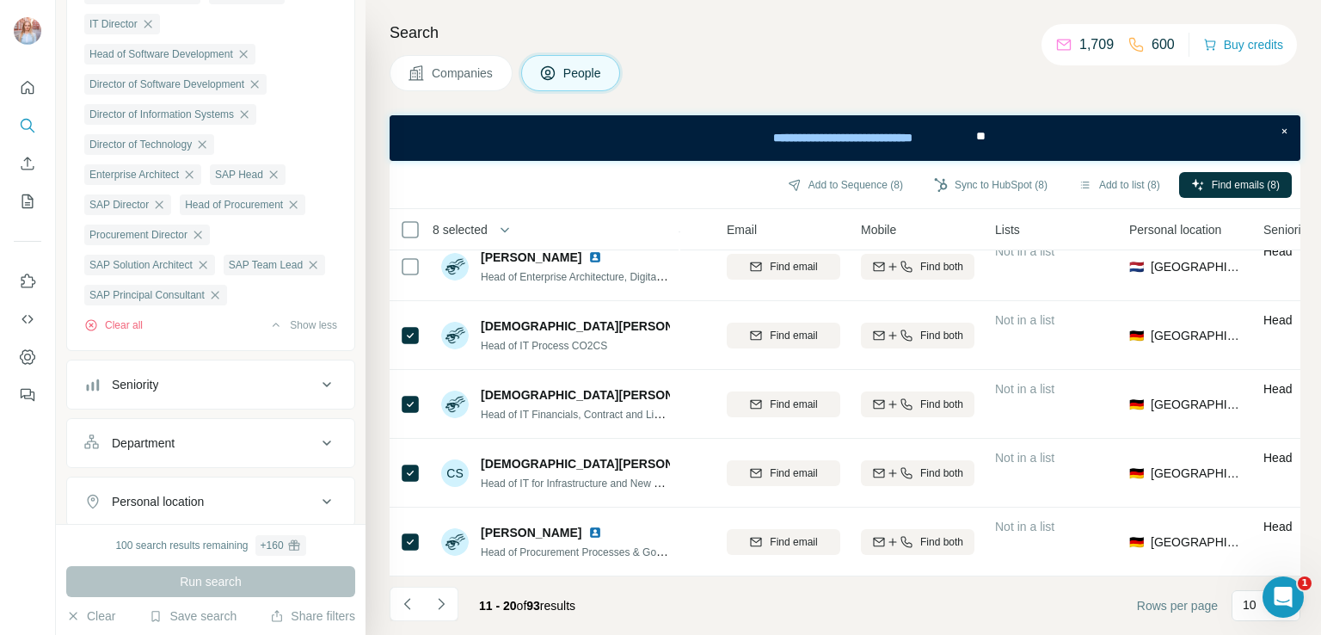
scroll to position [371, 155]
click at [1085, 181] on button "Add to list (8)" at bounding box center [1119, 185] width 106 height 26
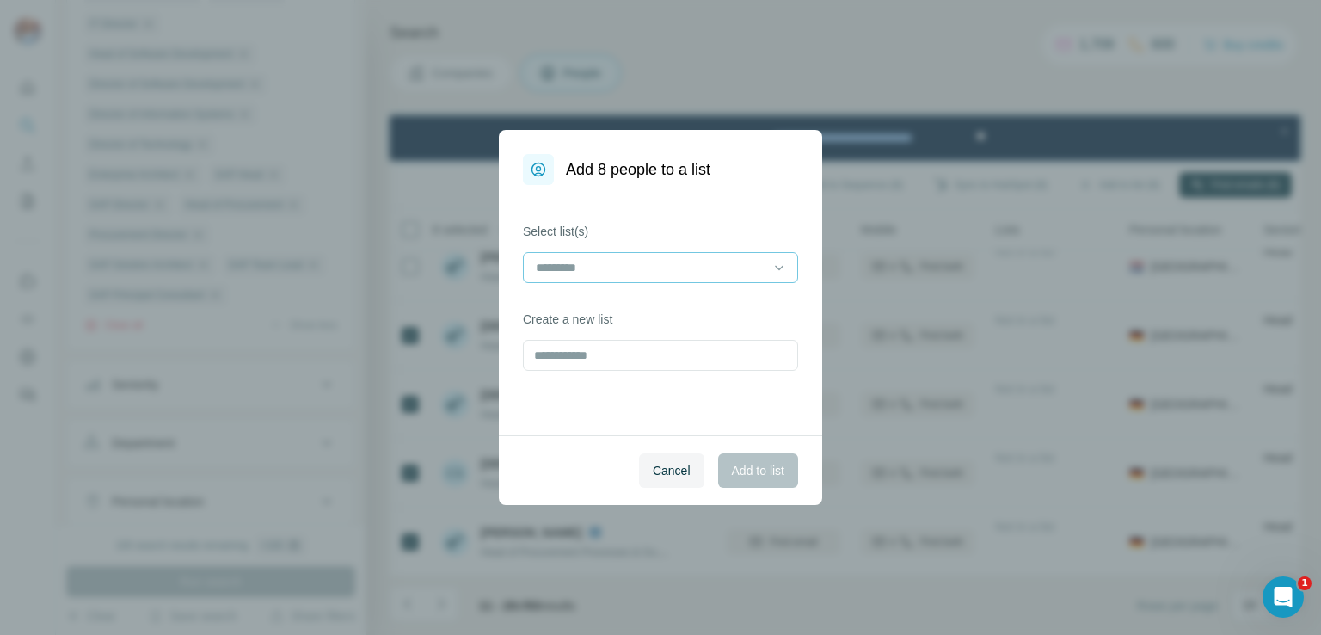
click at [643, 266] on input at bounding box center [650, 267] width 232 height 19
click at [648, 303] on div "RDA 307 contacts" at bounding box center [661, 306] width 246 height 17
click at [747, 468] on span "Add to list" at bounding box center [758, 470] width 52 height 17
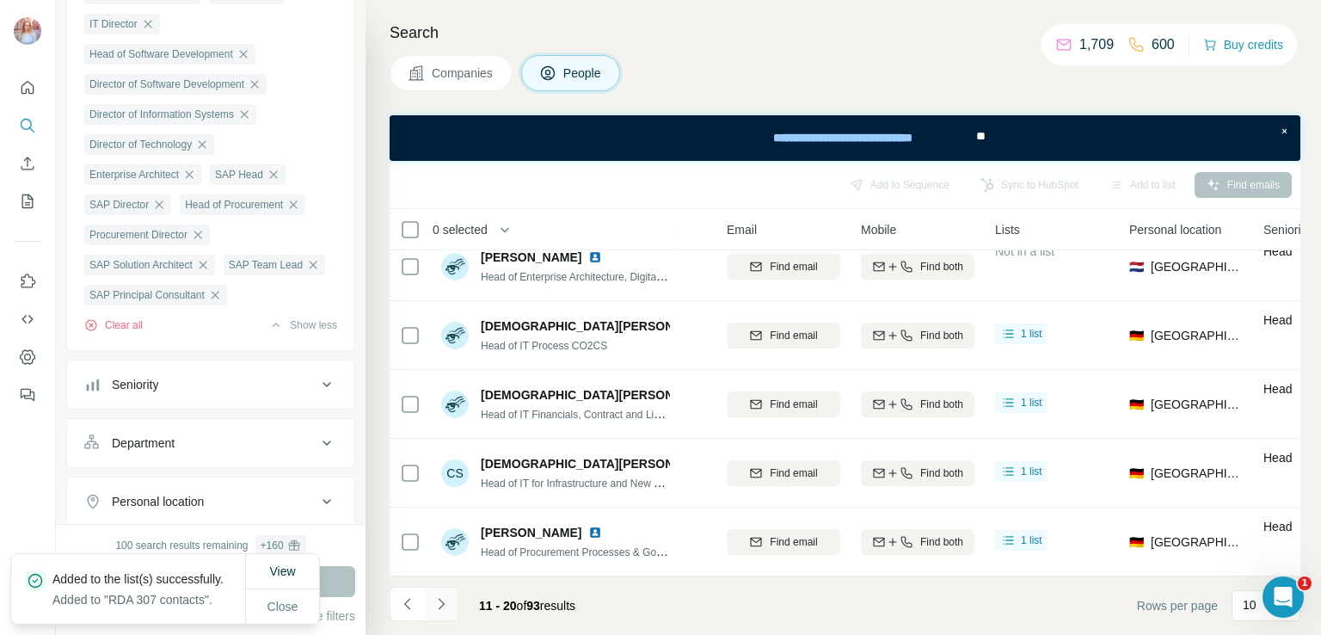
click at [451, 602] on button "Navigate to next page" at bounding box center [441, 604] width 34 height 34
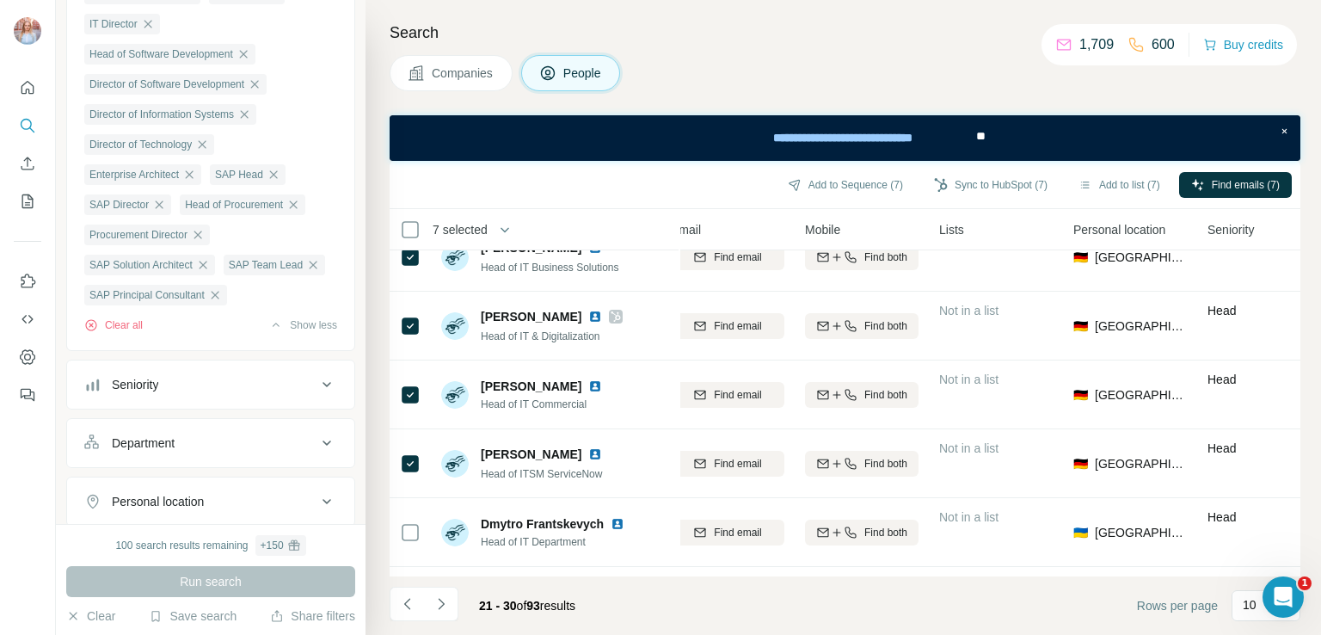
scroll to position [0, 211]
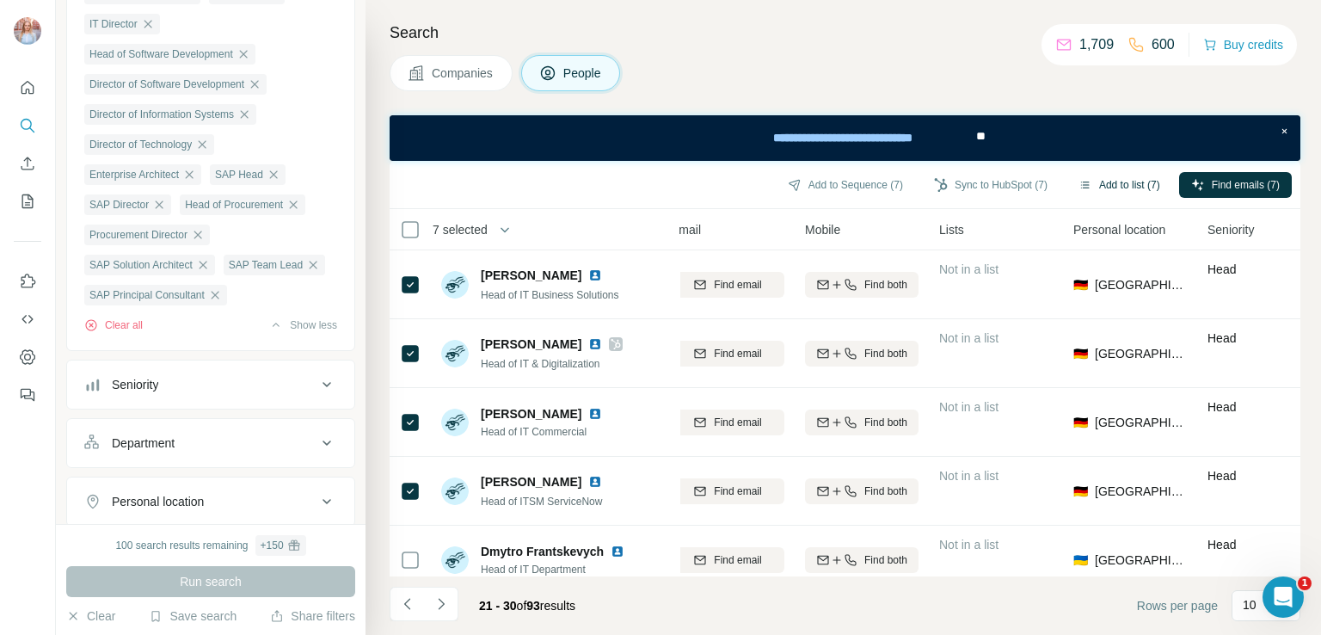
click at [1122, 175] on button "Add to list (7)" at bounding box center [1119, 185] width 106 height 26
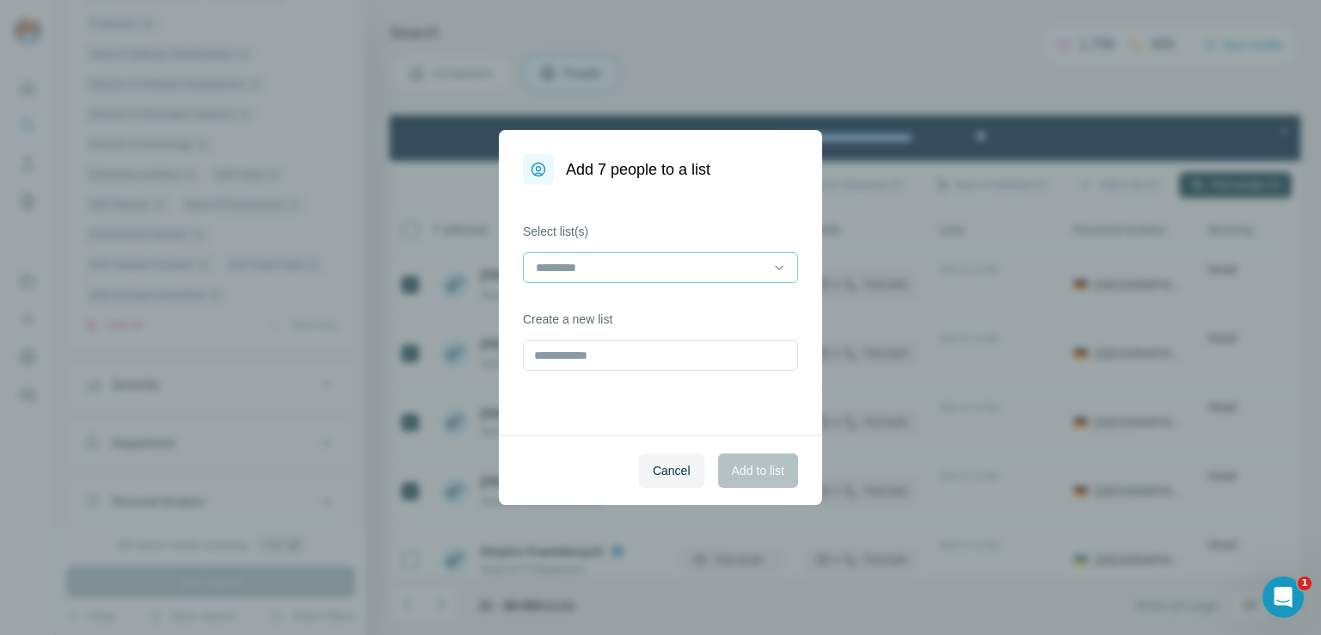
click at [717, 262] on input at bounding box center [650, 267] width 232 height 19
click at [648, 310] on div "RDA 307 contacts" at bounding box center [661, 306] width 246 height 17
click at [744, 464] on span "Add to list" at bounding box center [758, 470] width 52 height 17
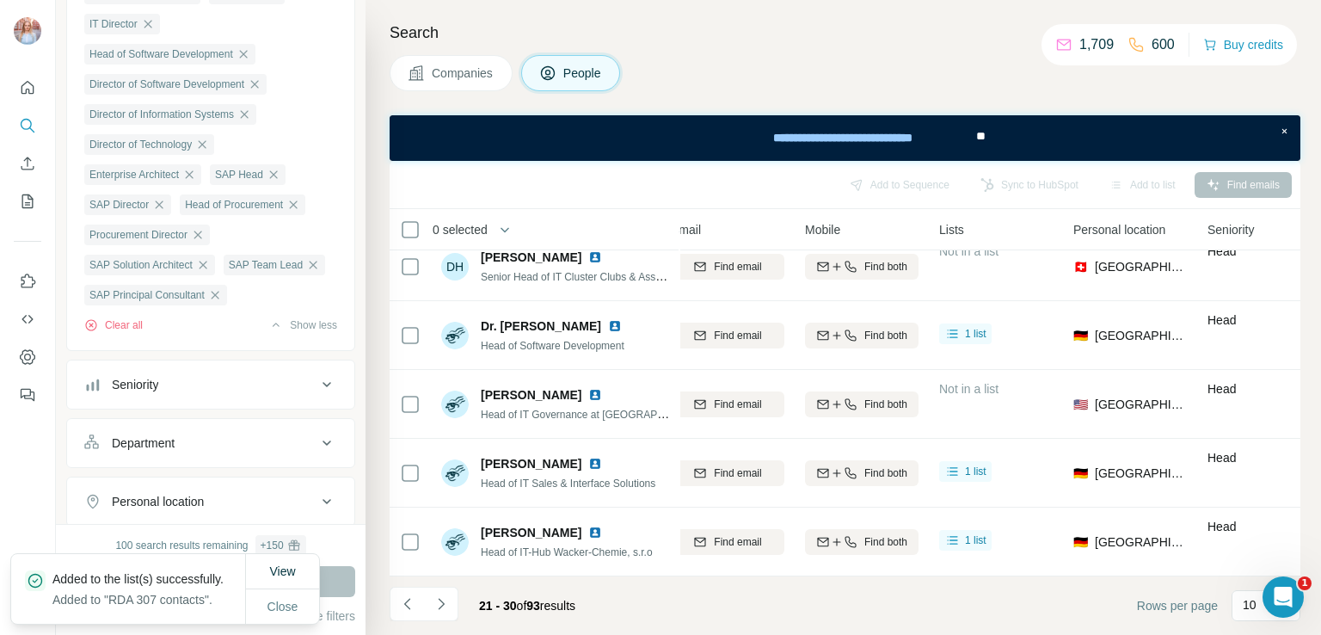
scroll to position [371, 211]
click at [443, 602] on icon "Navigate to next page" at bounding box center [441, 603] width 6 height 11
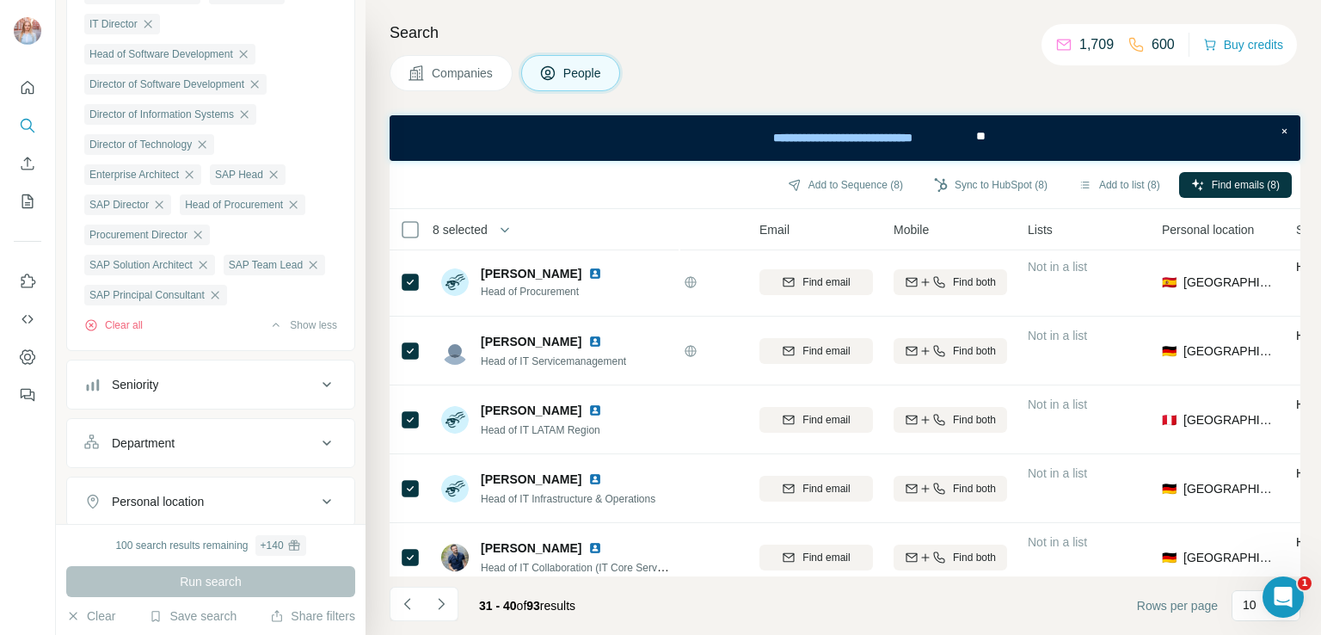
scroll to position [0, 122]
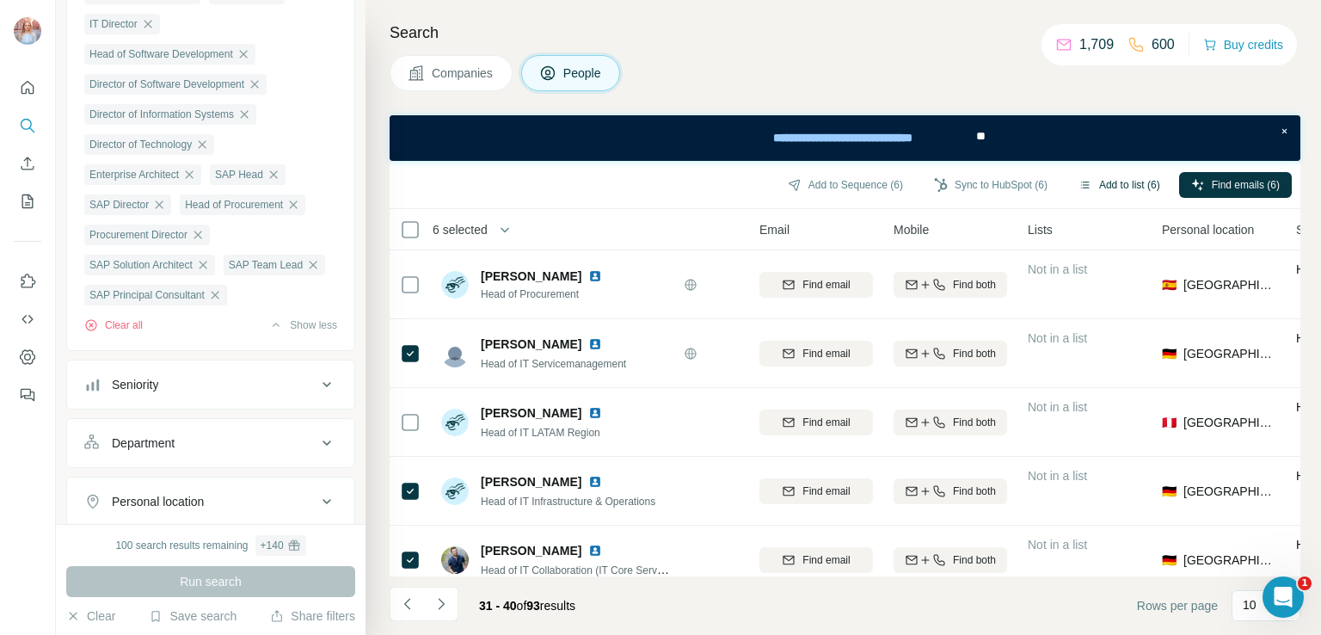
click at [1102, 185] on button "Add to list (6)" at bounding box center [1119, 185] width 106 height 26
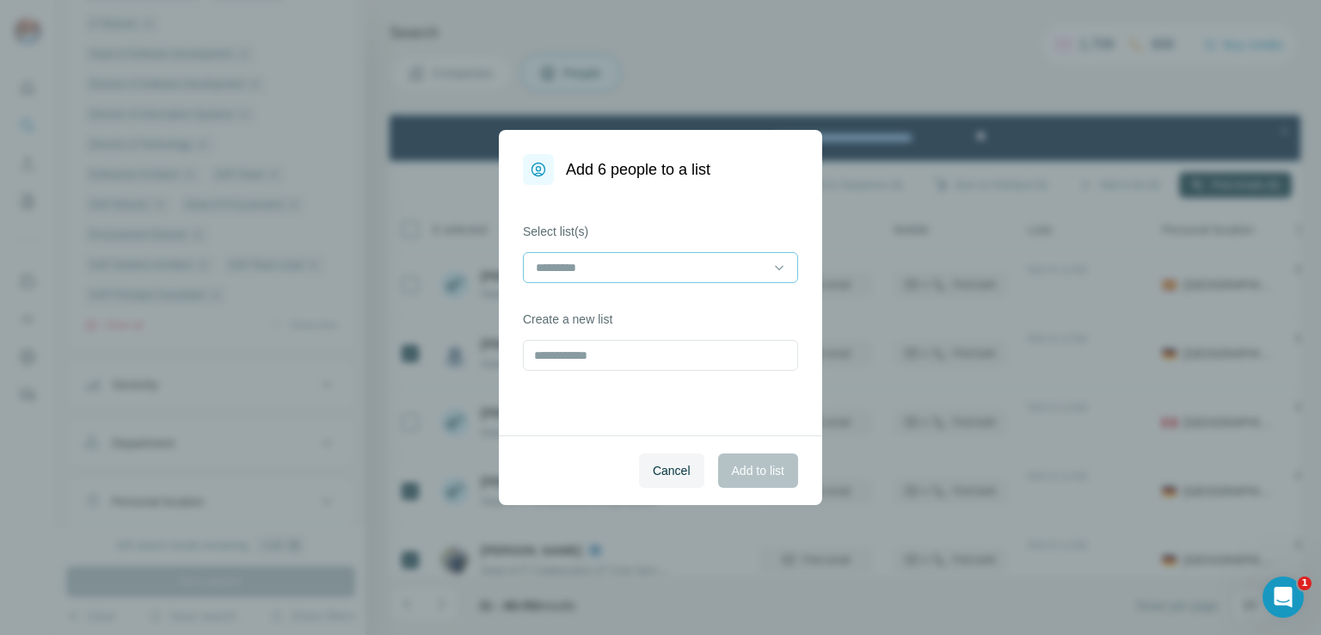
click at [599, 271] on input at bounding box center [650, 267] width 232 height 19
click at [605, 304] on p "RDA 307 contacts" at bounding box center [586, 306] width 96 height 17
click at [753, 468] on span "Add to list" at bounding box center [758, 470] width 52 height 17
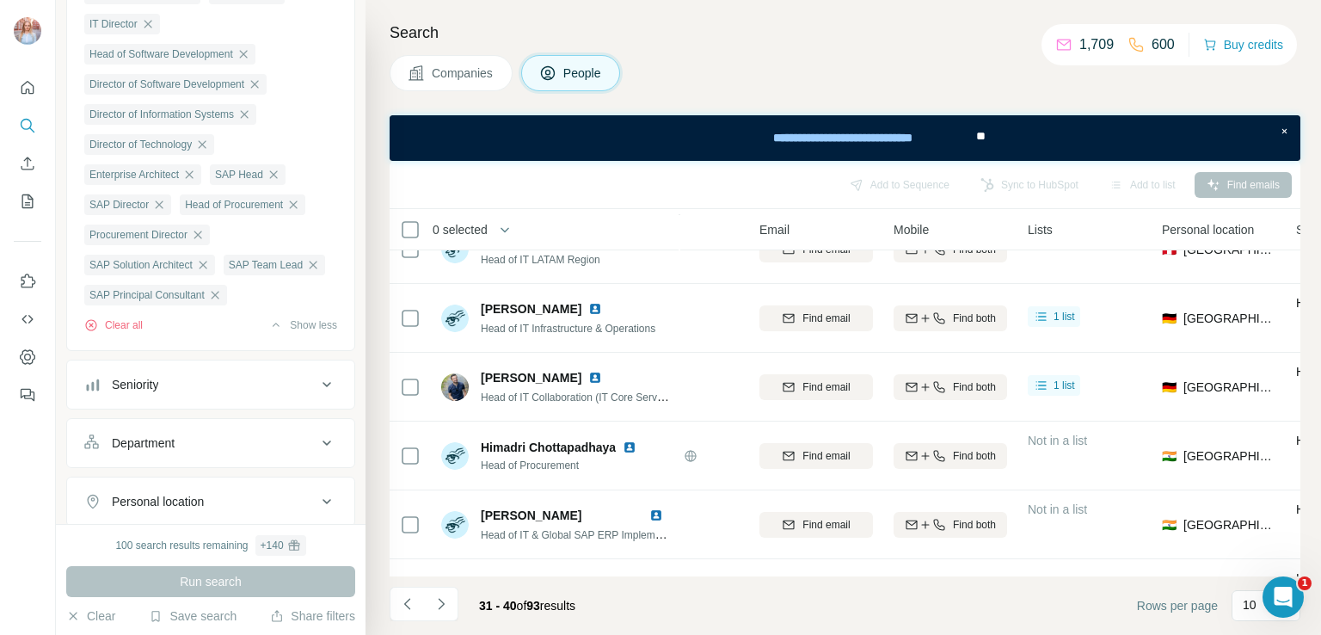
scroll to position [371, 122]
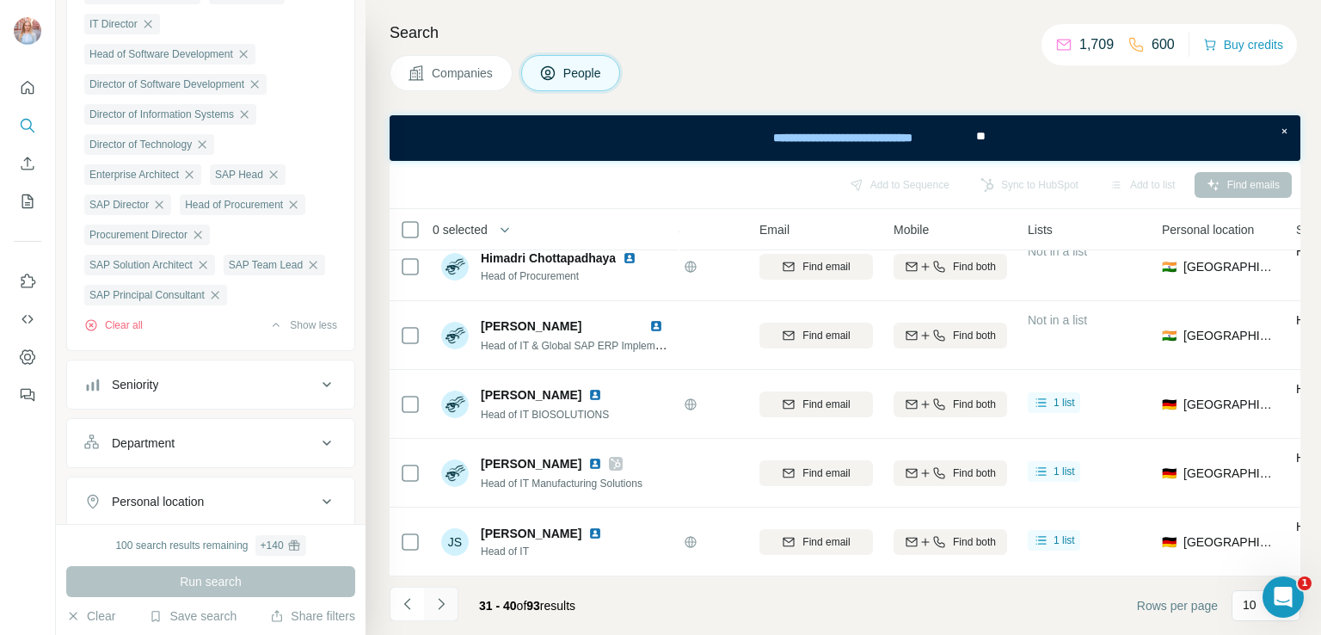
click at [445, 605] on icon "Navigate to next page" at bounding box center [441, 603] width 17 height 17
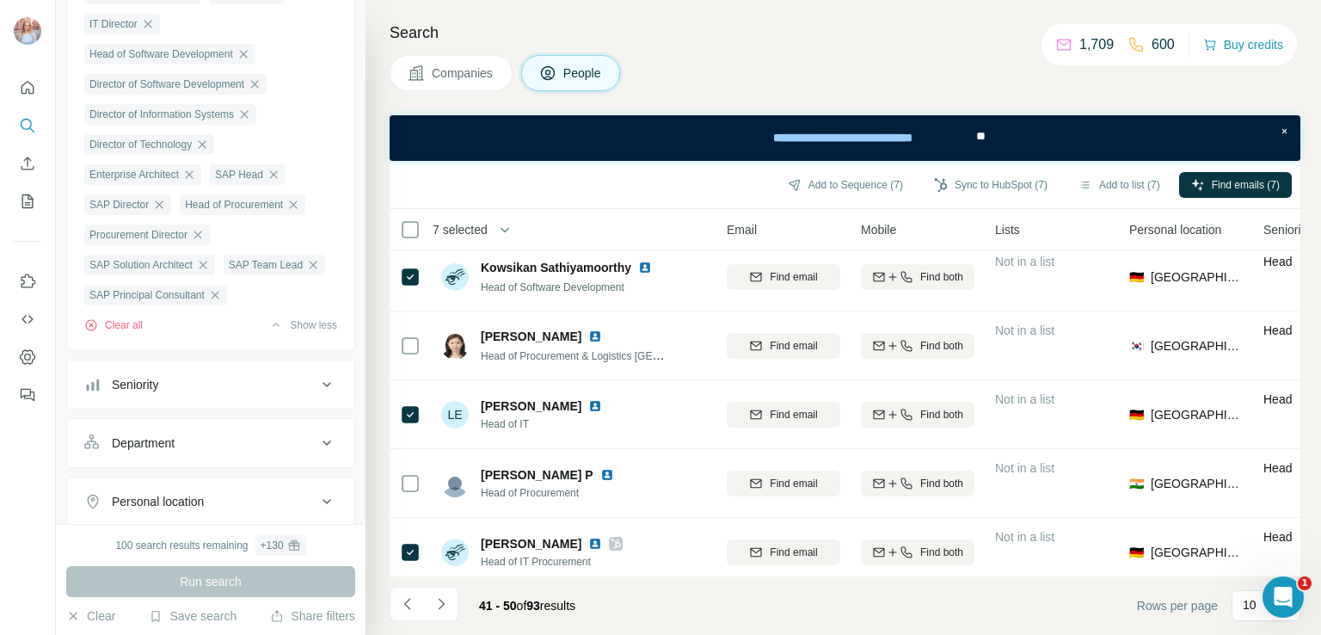
scroll to position [0, 155]
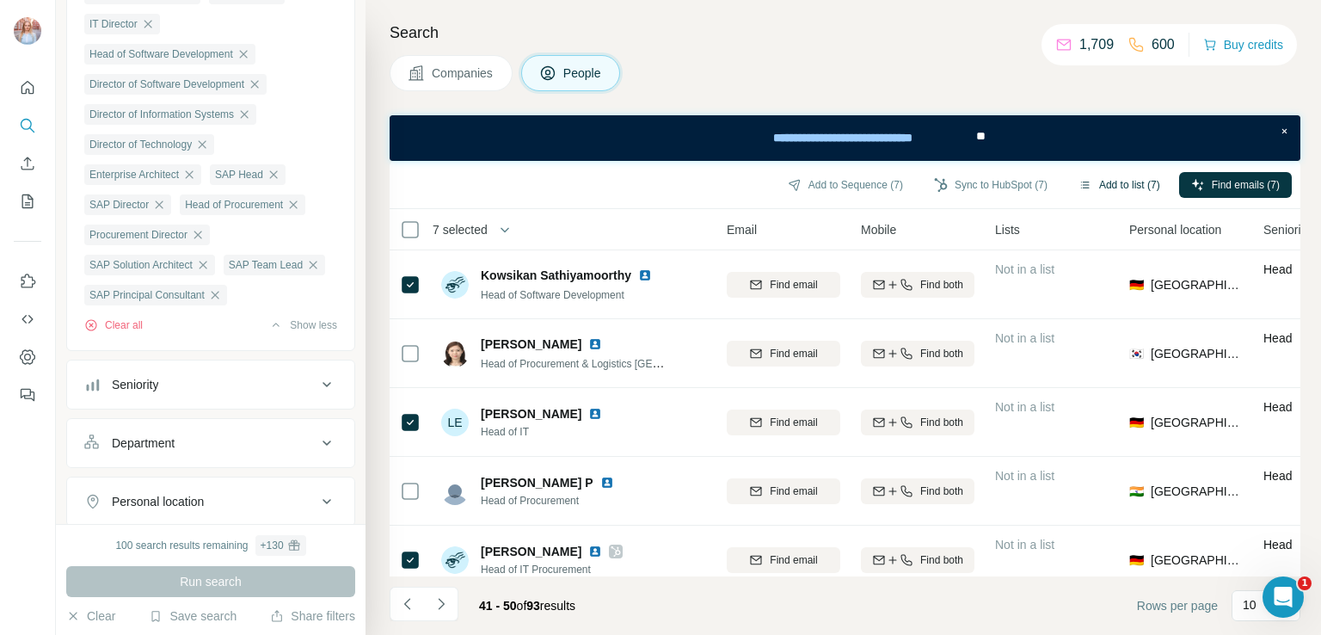
click at [1115, 186] on button "Add to list (7)" at bounding box center [1119, 185] width 106 height 26
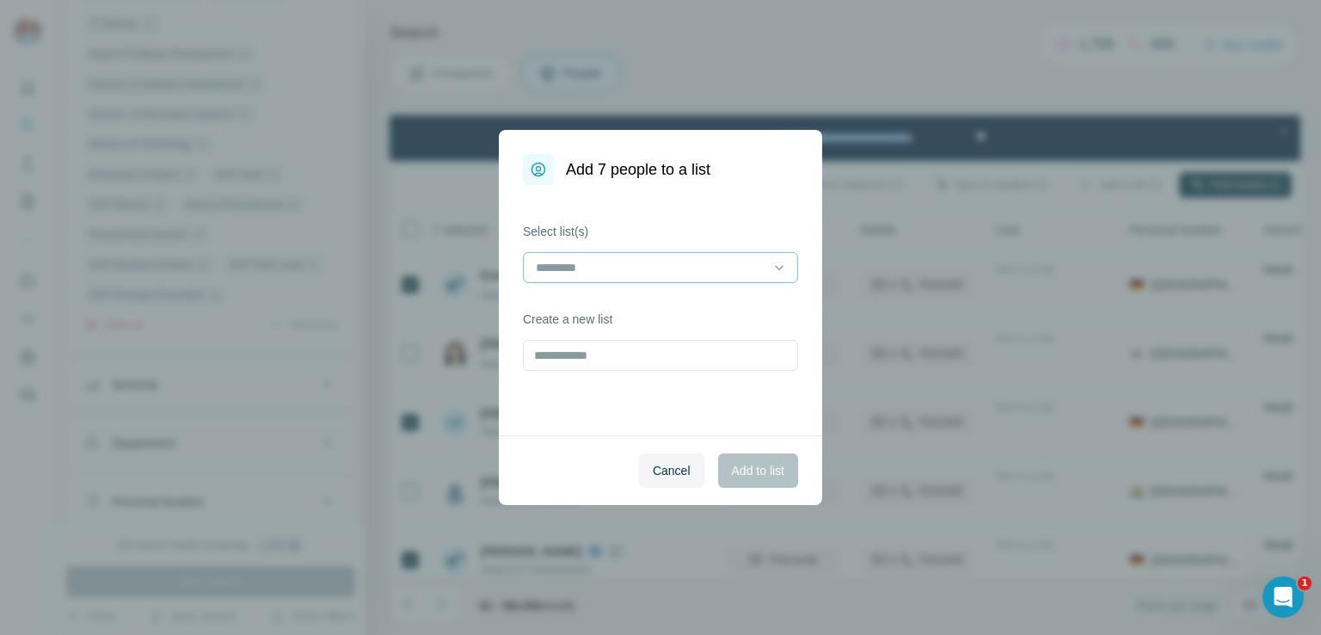
click at [713, 266] on input at bounding box center [650, 267] width 232 height 19
click at [599, 310] on p "RDA 307 contacts" at bounding box center [586, 306] width 96 height 17
click at [757, 462] on span "Add to list" at bounding box center [758, 470] width 52 height 17
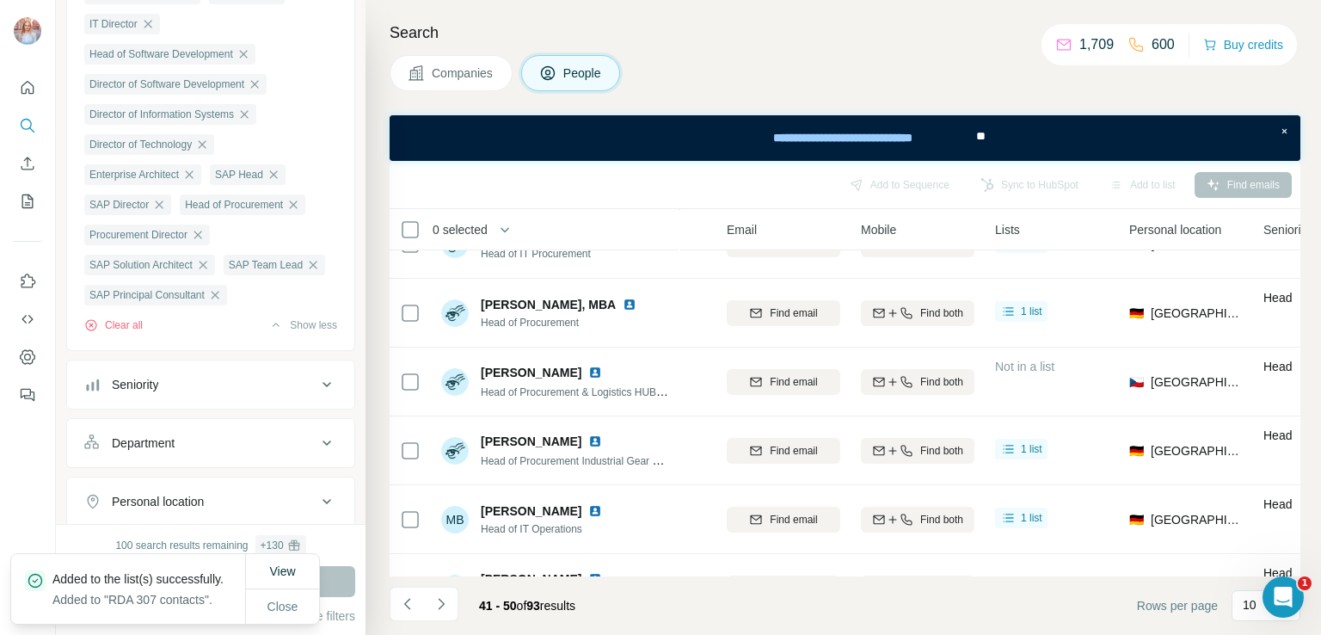
scroll to position [371, 155]
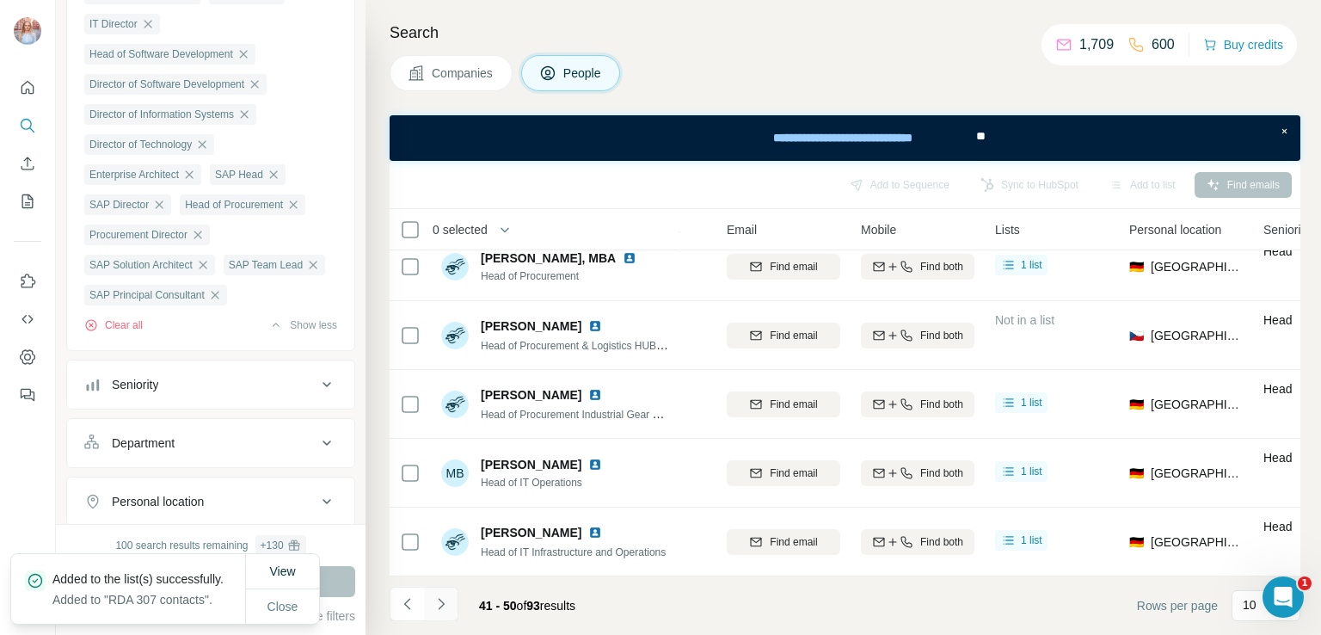
click at [446, 603] on icon "Navigate to next page" at bounding box center [441, 603] width 17 height 17
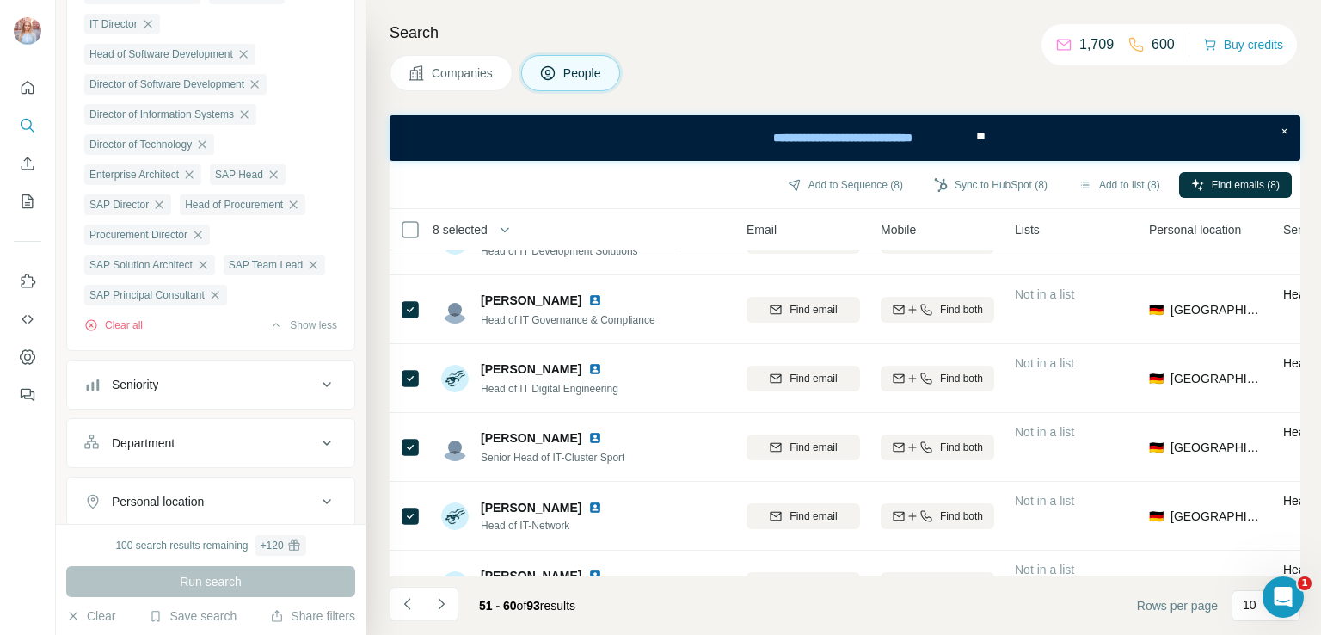
scroll to position [0, 135]
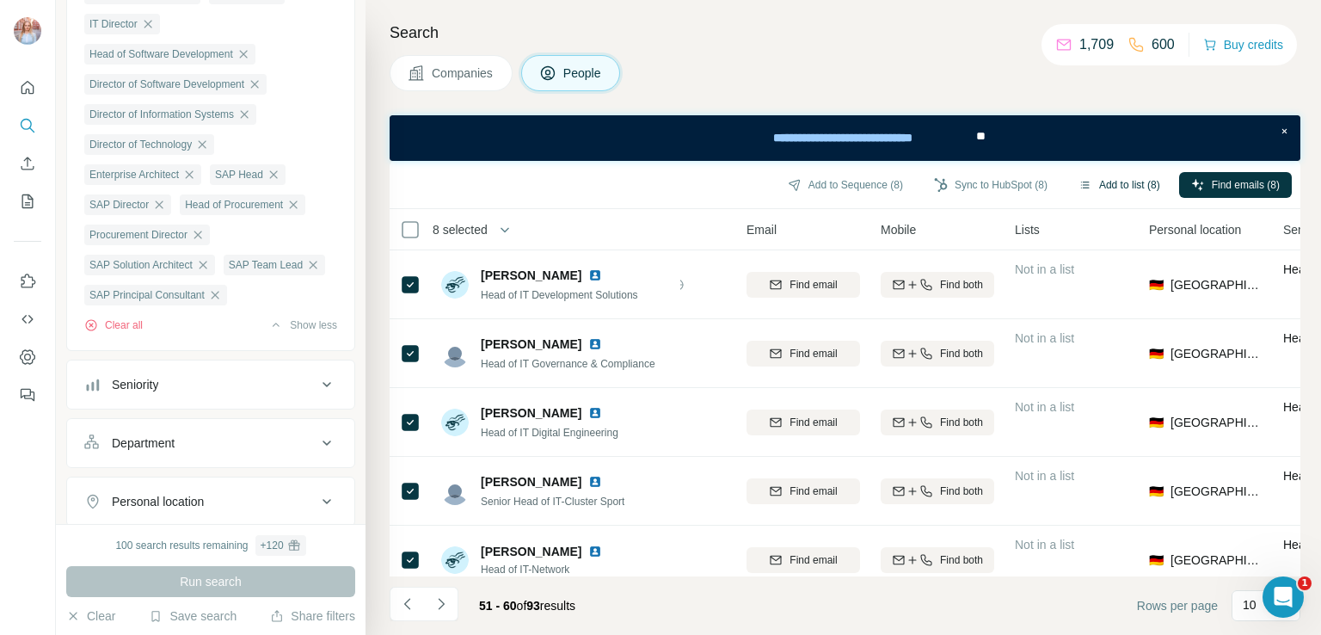
click at [1116, 189] on button "Add to list (8)" at bounding box center [1119, 185] width 106 height 26
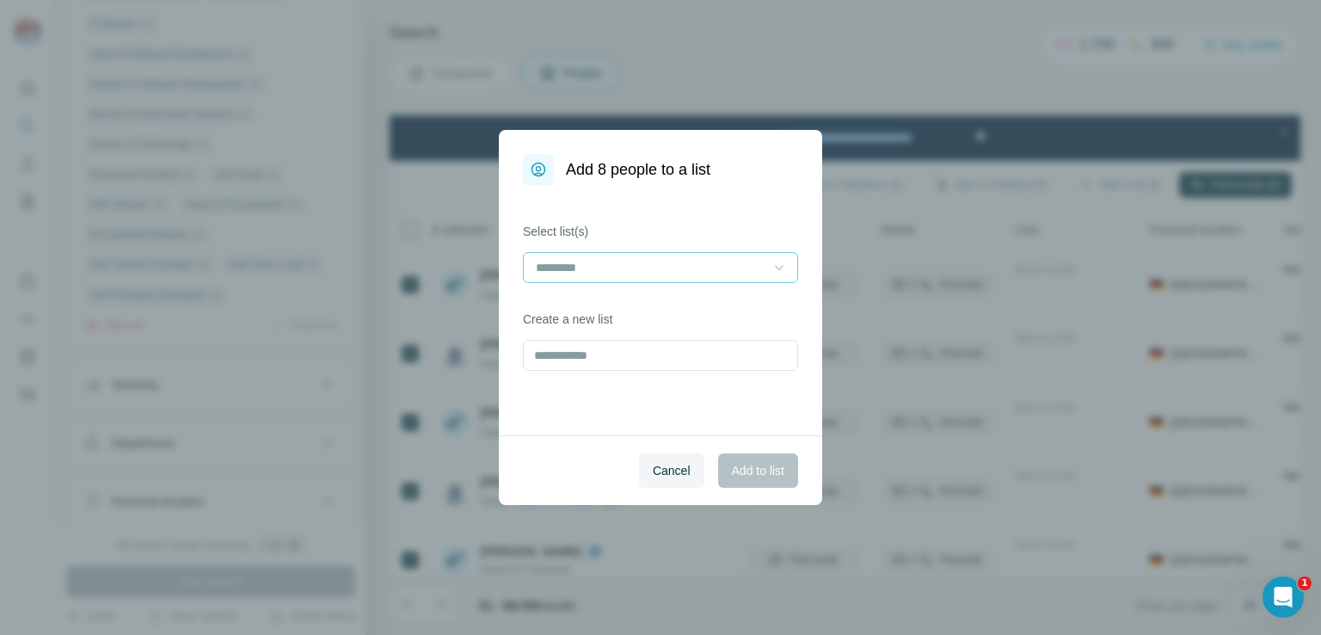
click at [775, 267] on icon at bounding box center [779, 267] width 17 height 17
click at [654, 314] on div "RDA 307 contacts" at bounding box center [660, 306] width 267 height 31
click at [760, 468] on span "Add to list" at bounding box center [758, 470] width 52 height 17
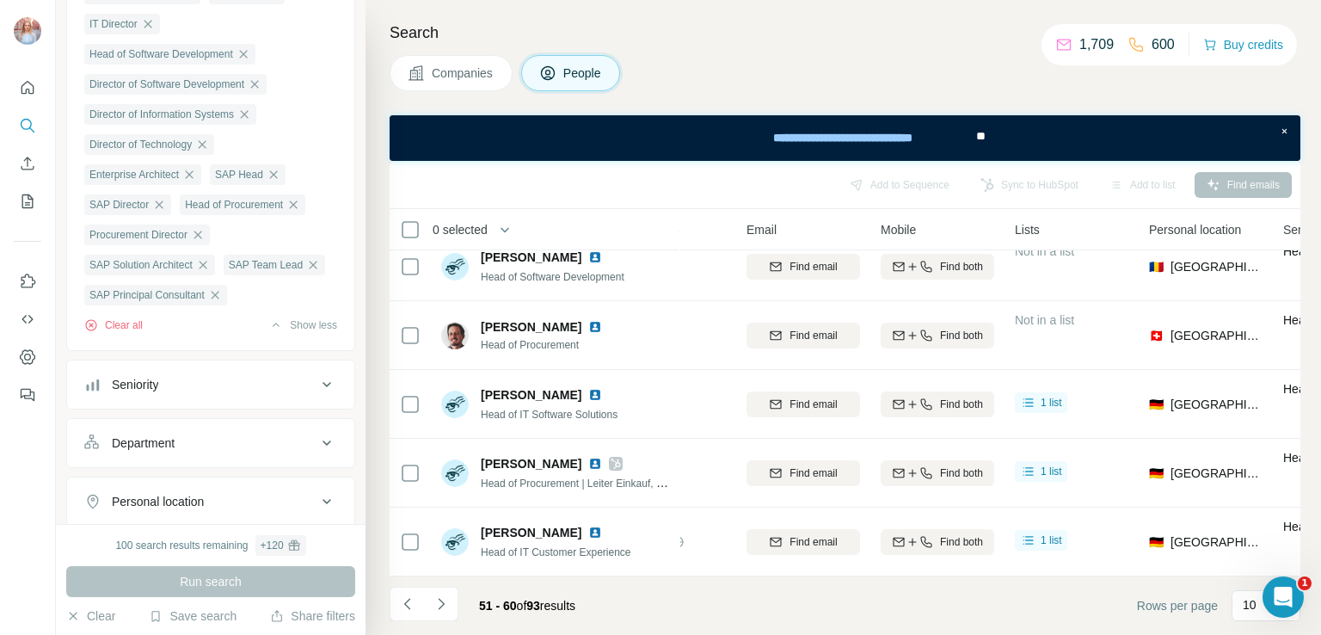
scroll to position [371, 135]
click at [437, 607] on icon "Navigate to next page" at bounding box center [441, 603] width 17 height 17
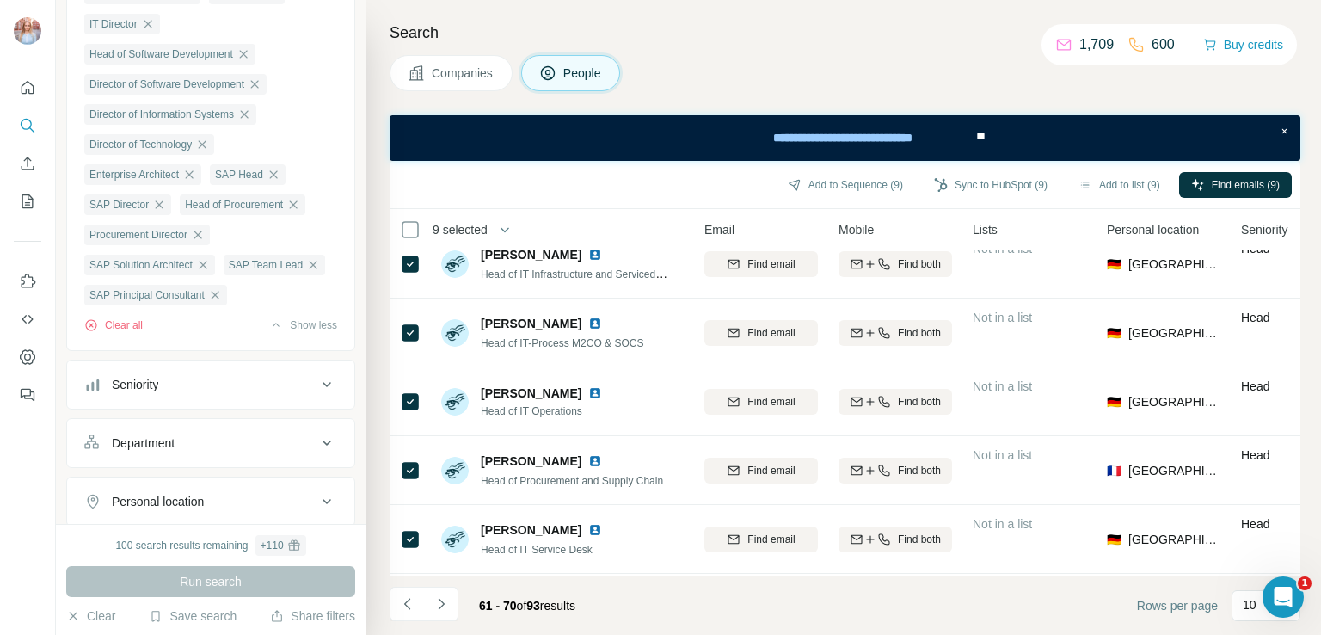
scroll to position [0, 177]
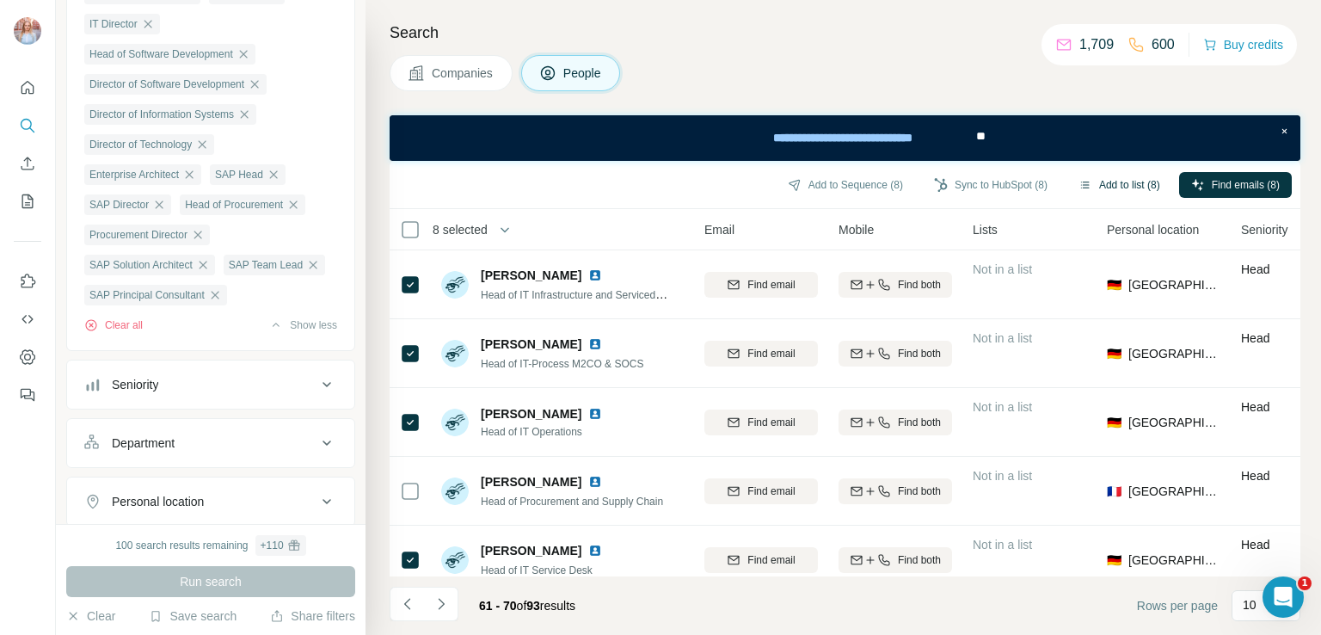
click at [1138, 181] on button "Add to list (8)" at bounding box center [1119, 185] width 106 height 26
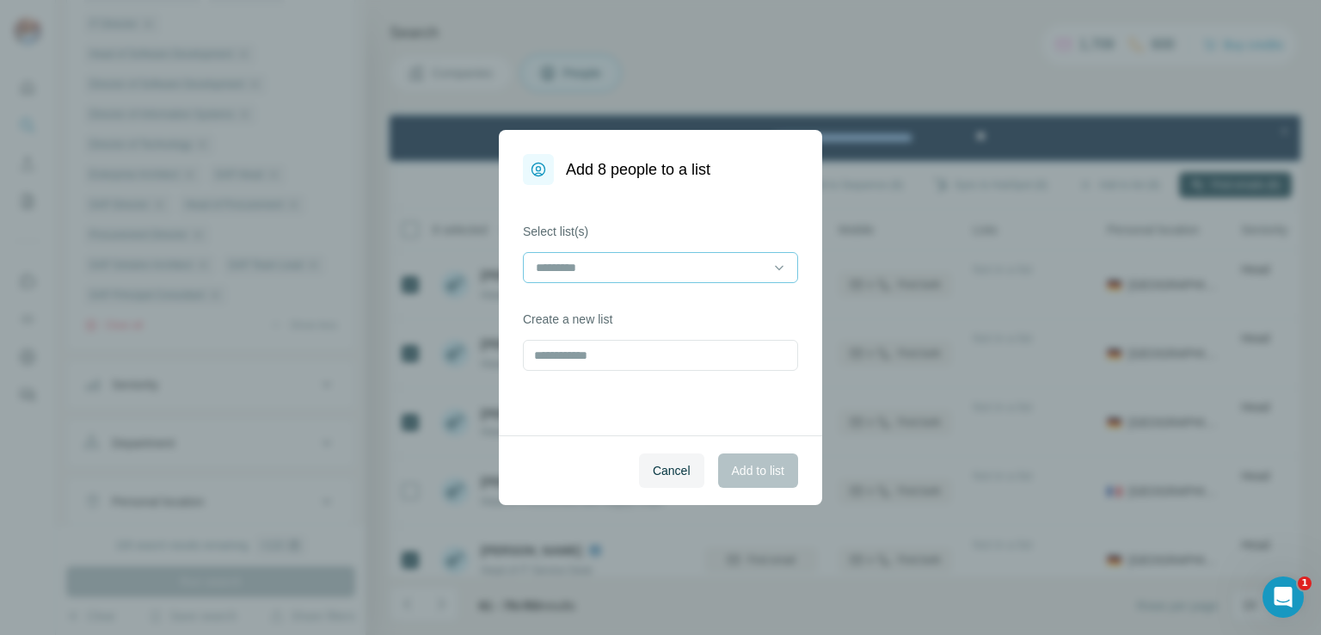
click at [592, 267] on input at bounding box center [650, 267] width 232 height 19
click at [624, 311] on p "RDA 307 contacts" at bounding box center [586, 306] width 96 height 17
click at [753, 464] on span "Add to list" at bounding box center [758, 470] width 52 height 17
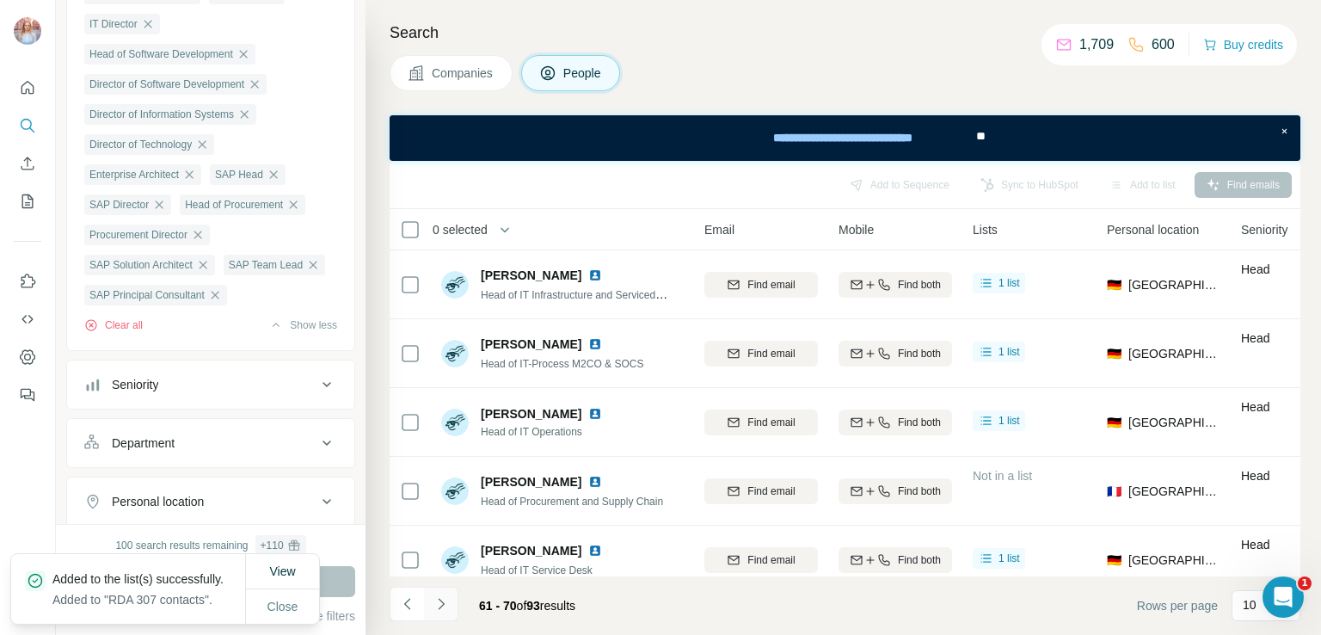
click at [440, 599] on icon "Navigate to next page" at bounding box center [441, 603] width 6 height 11
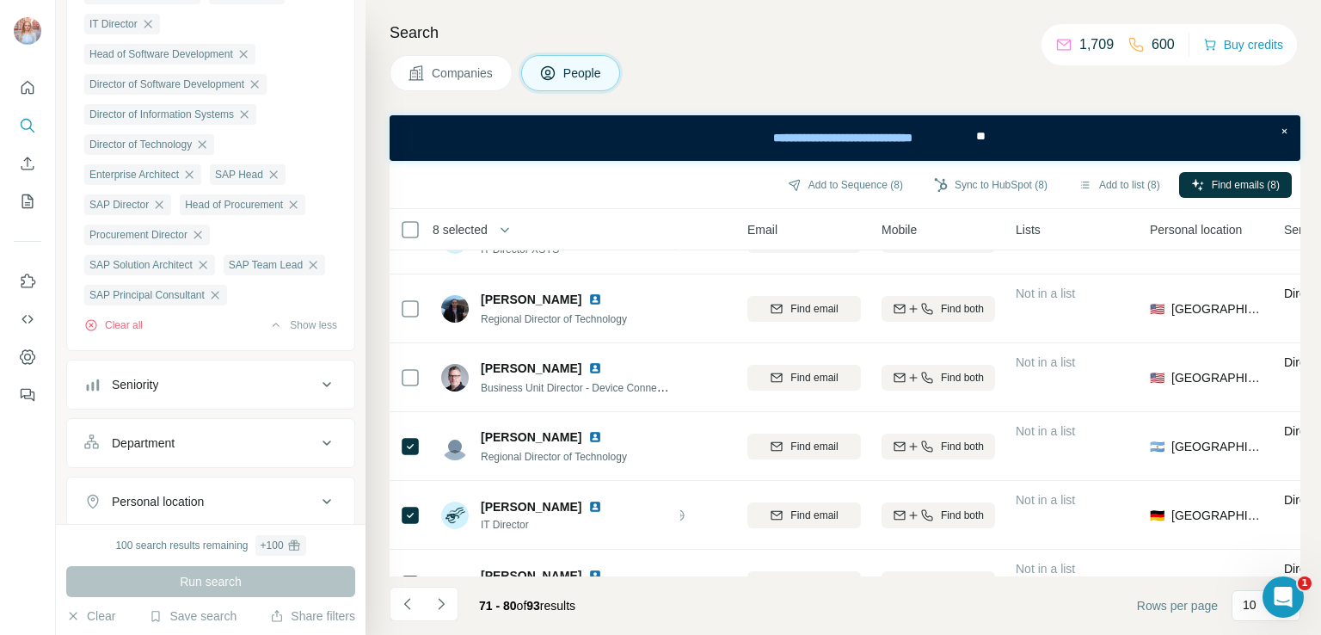
scroll to position [191, 134]
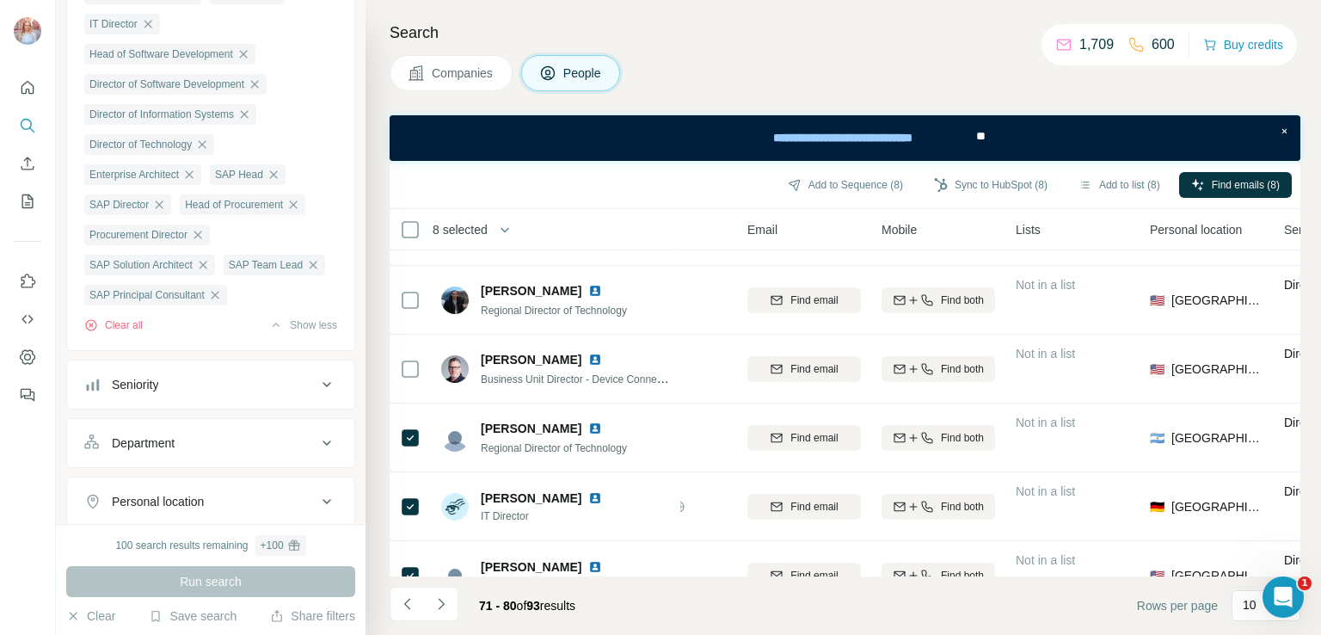
click at [1300, 353] on div "Search Companies People Add to Sequence (8) Sync to HubSpot (8) Add to list (8)…" at bounding box center [844, 317] width 956 height 635
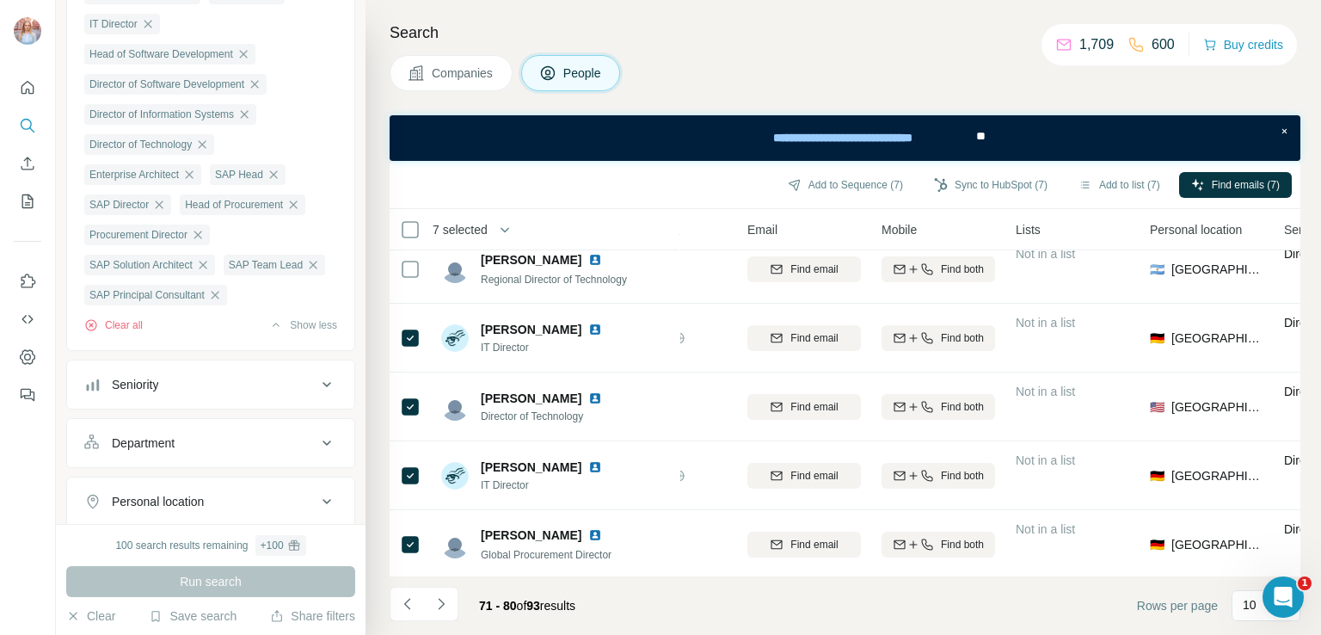
scroll to position [371, 134]
click at [1116, 175] on button "Add to list (6)" at bounding box center [1119, 185] width 106 height 26
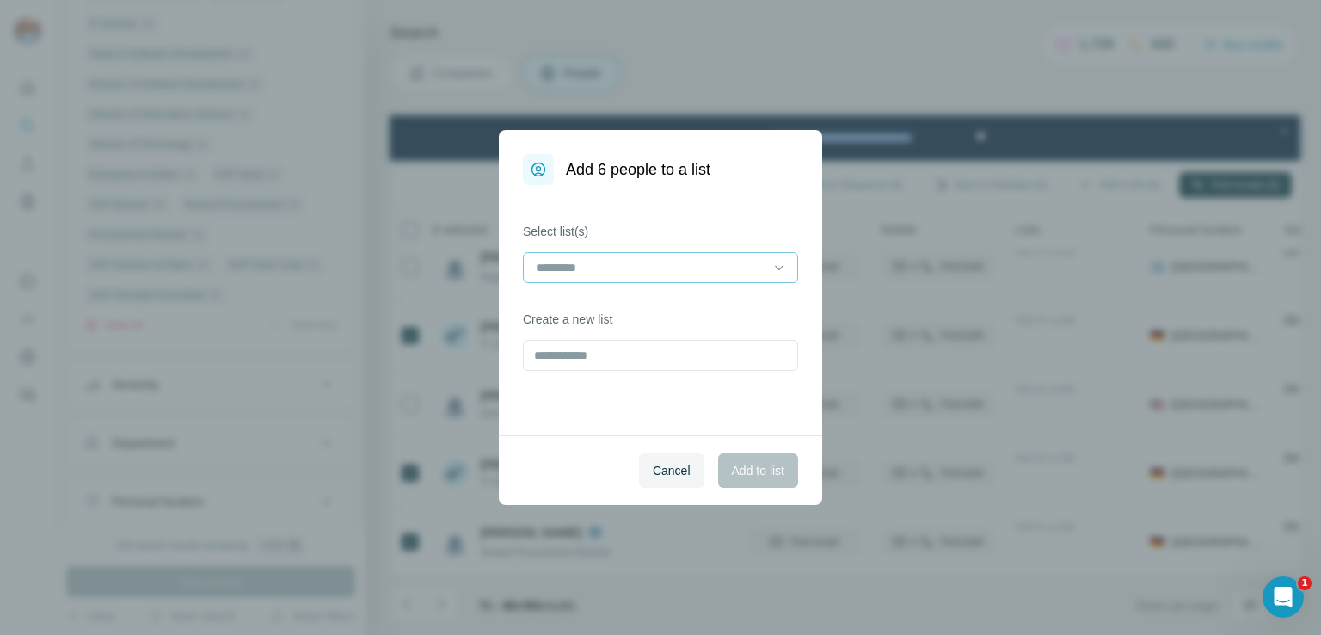
click at [619, 276] on div at bounding box center [650, 267] width 232 height 29
click at [561, 309] on p "RDA 307 contacts" at bounding box center [586, 306] width 96 height 17
click at [763, 468] on span "Add to list" at bounding box center [758, 470] width 52 height 17
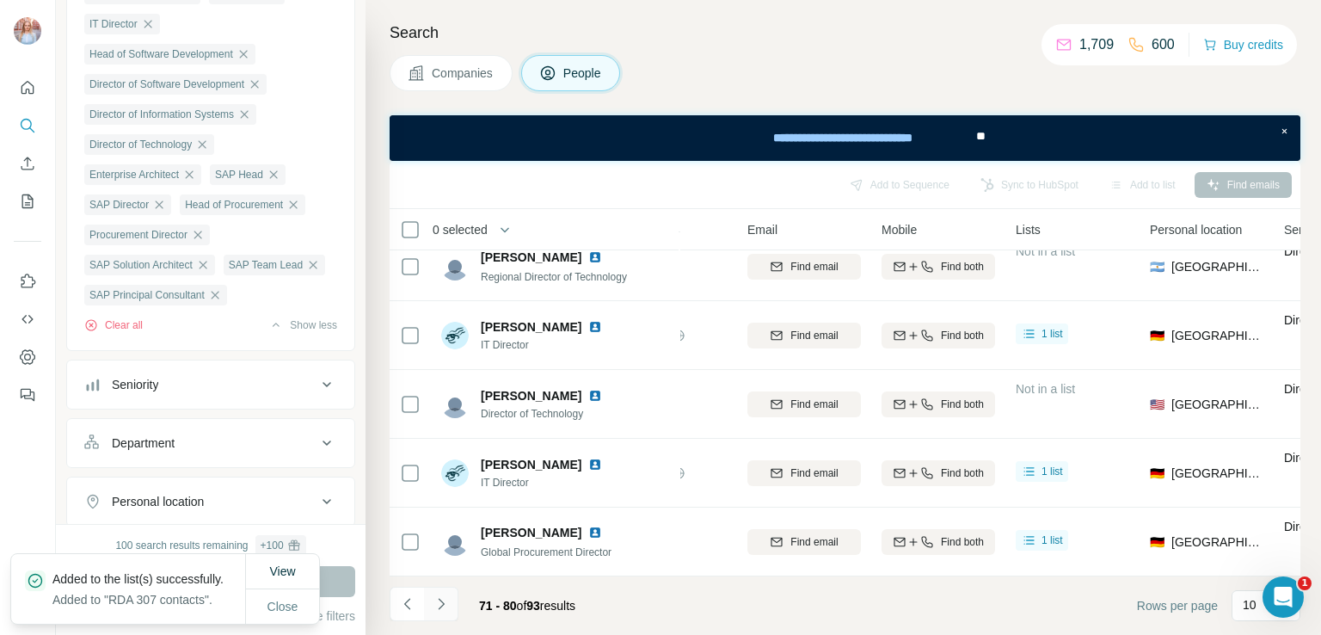
click at [437, 603] on icon "Navigate to next page" at bounding box center [441, 603] width 17 height 17
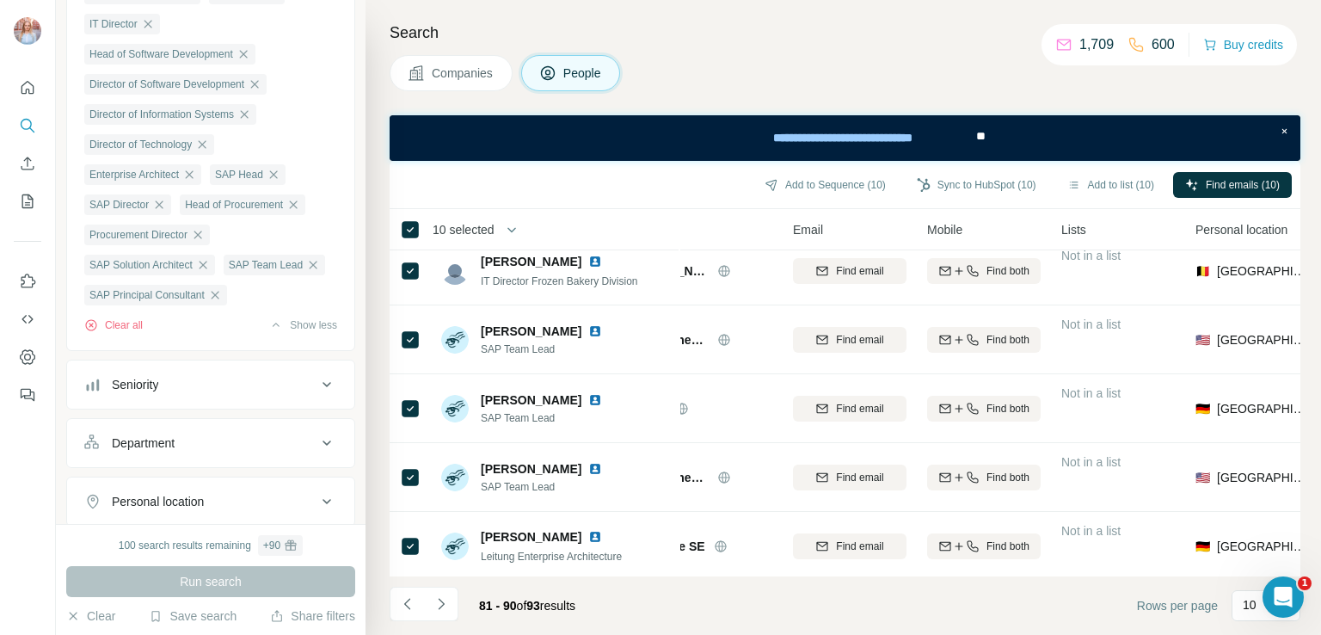
scroll to position [0, 89]
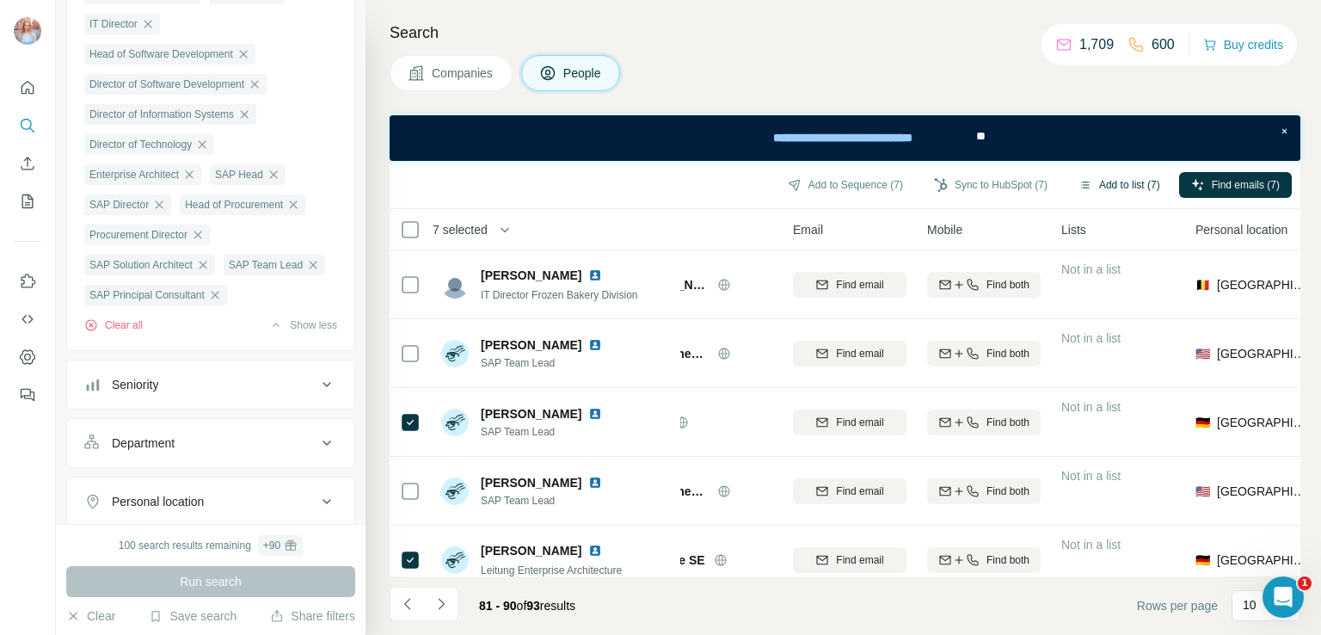
click at [1095, 190] on button "Add to list (7)" at bounding box center [1119, 185] width 106 height 26
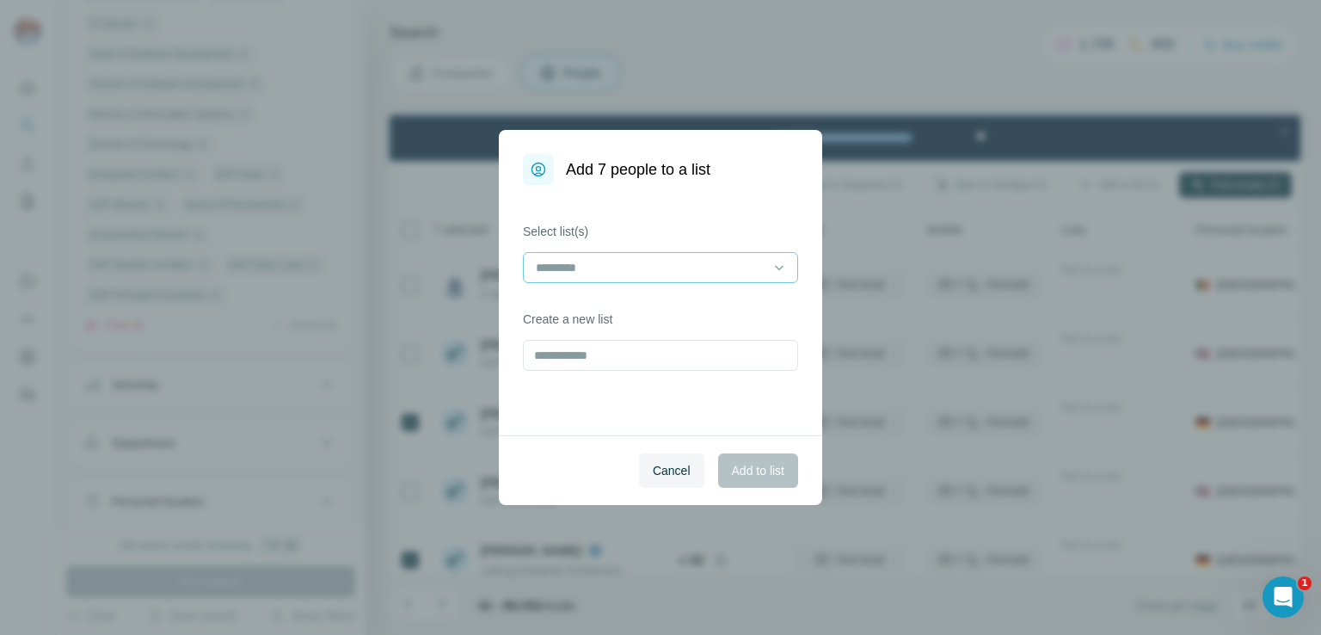
click at [643, 273] on input at bounding box center [650, 267] width 232 height 19
click at [592, 300] on p "RDA 307 contacts" at bounding box center [586, 306] width 96 height 17
click at [741, 465] on span "Add to list" at bounding box center [758, 470] width 52 height 17
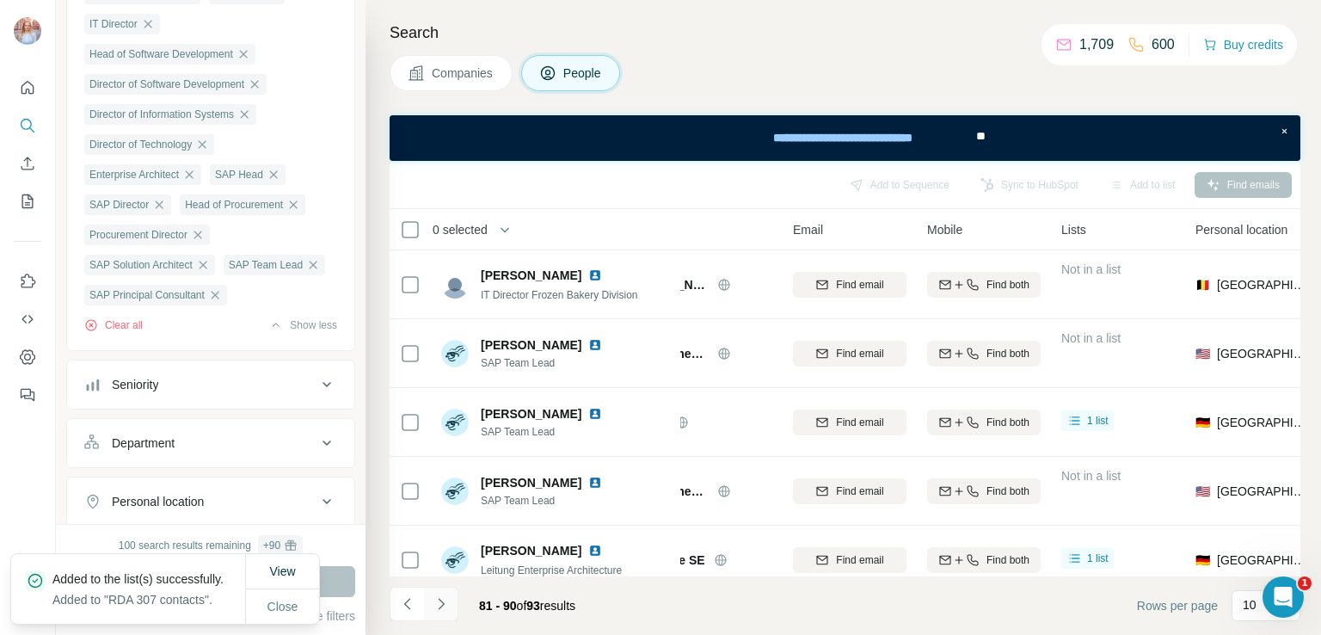
click at [443, 599] on icon "Navigate to next page" at bounding box center [441, 603] width 17 height 17
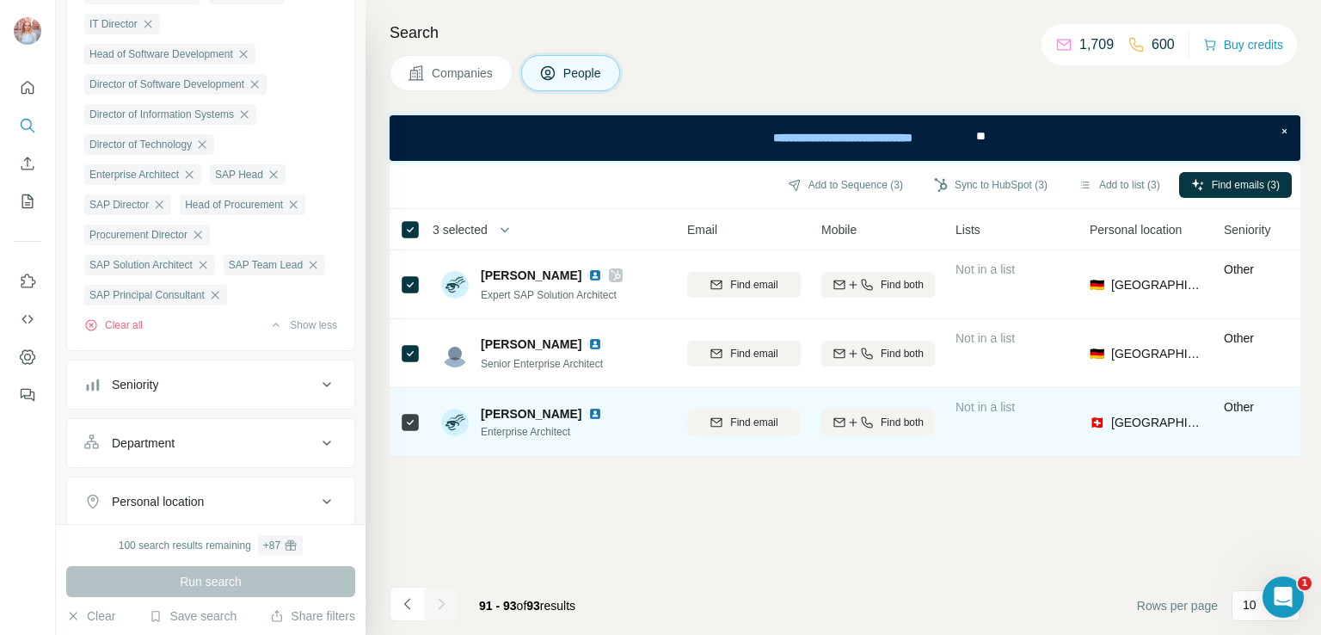
scroll to position [0, 200]
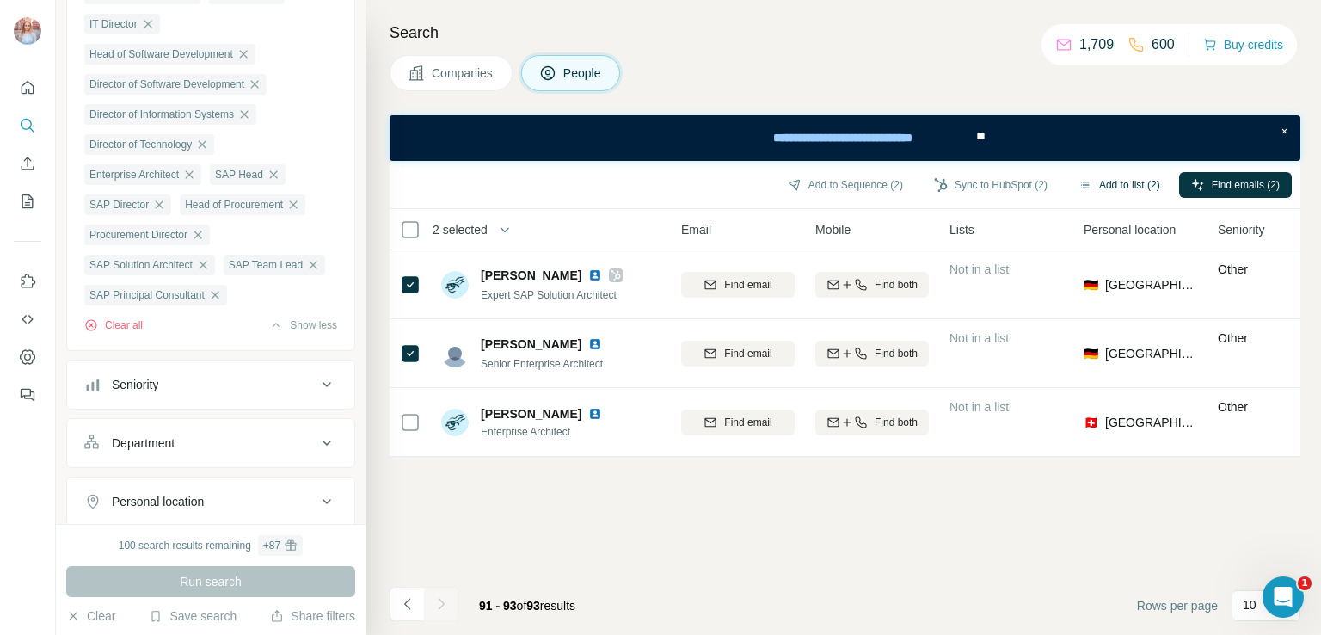
click at [1103, 181] on button "Add to list (2)" at bounding box center [1119, 185] width 106 height 26
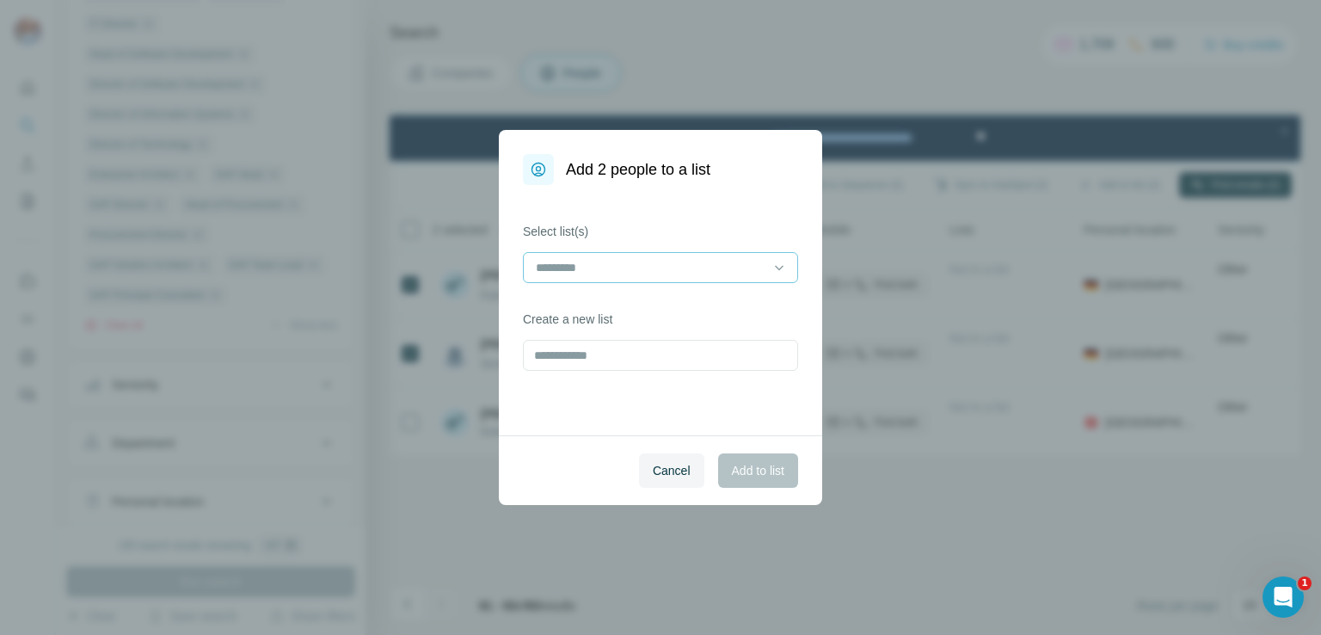
click at [651, 259] on input at bounding box center [650, 267] width 232 height 19
click at [589, 298] on p "RDA 307 contacts" at bounding box center [586, 306] width 96 height 17
click at [742, 462] on span "Add to list" at bounding box center [758, 470] width 52 height 17
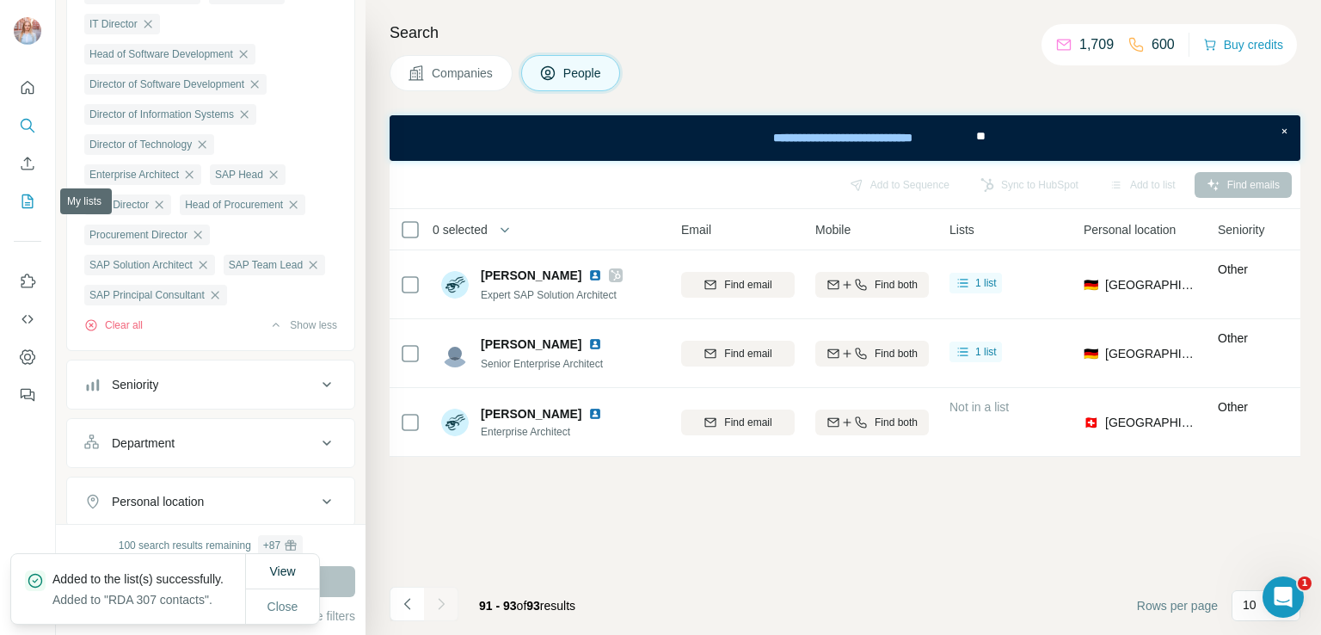
click at [29, 197] on icon "My lists" at bounding box center [27, 201] width 17 height 17
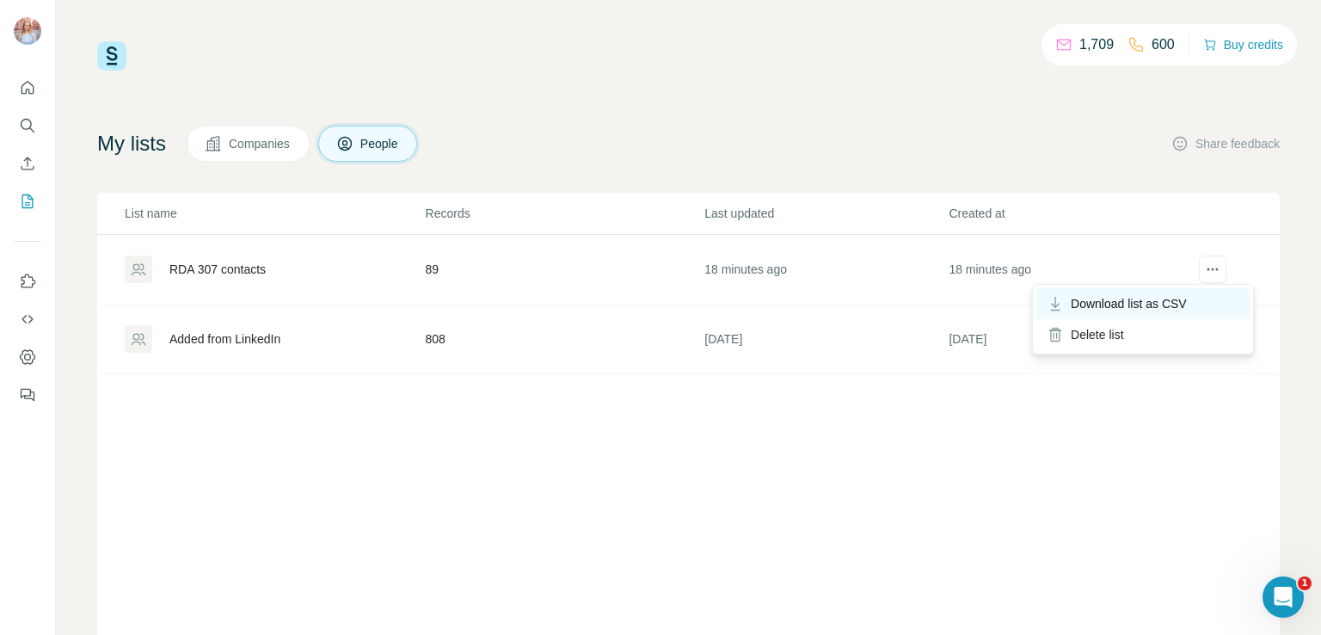
click at [1091, 303] on span "Download list as CSV" at bounding box center [1129, 303] width 116 height 17
